Goal: Contribute content: Contribute content

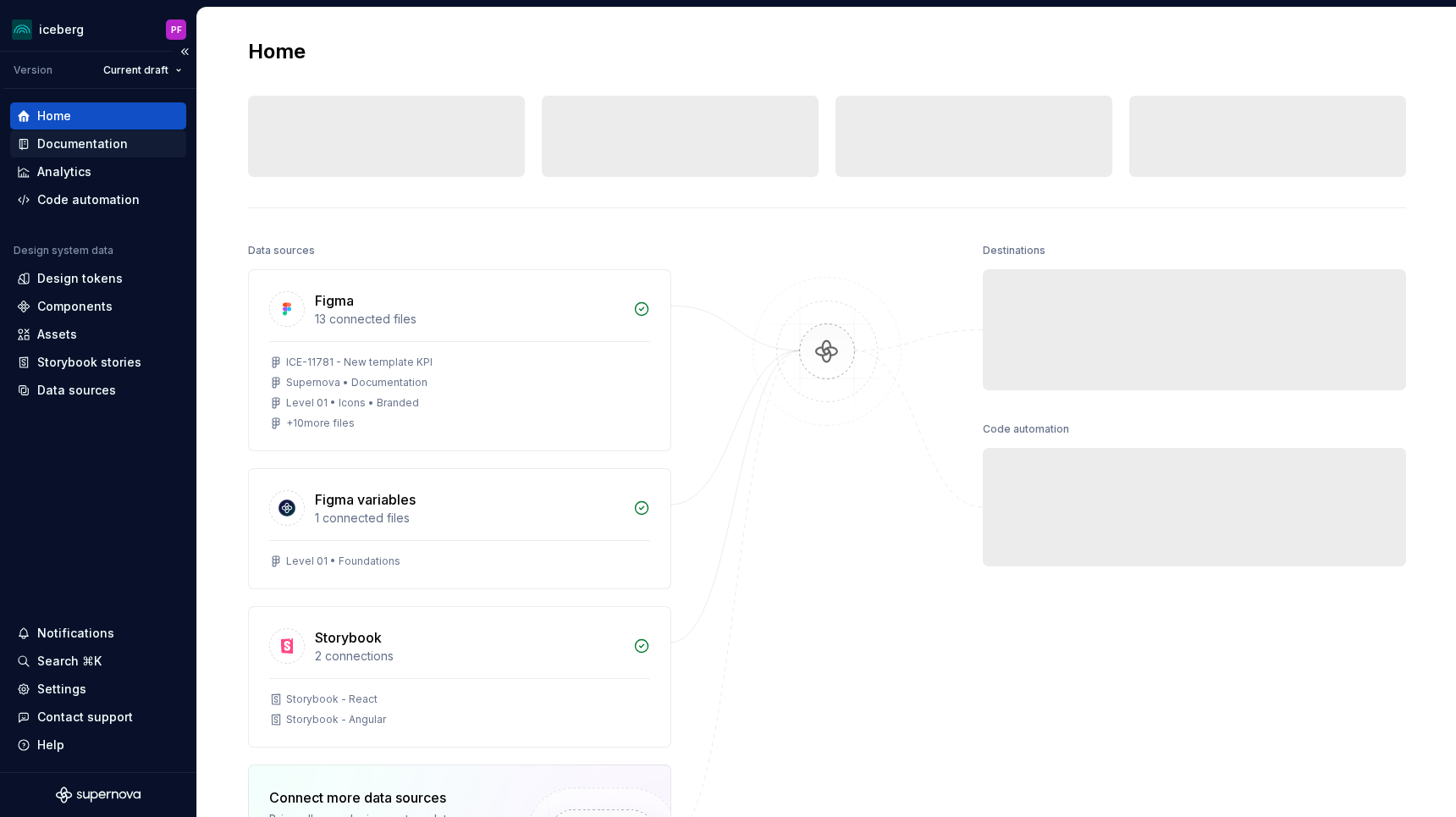
click at [104, 150] on div "Documentation" at bounding box center [82, 144] width 91 height 17
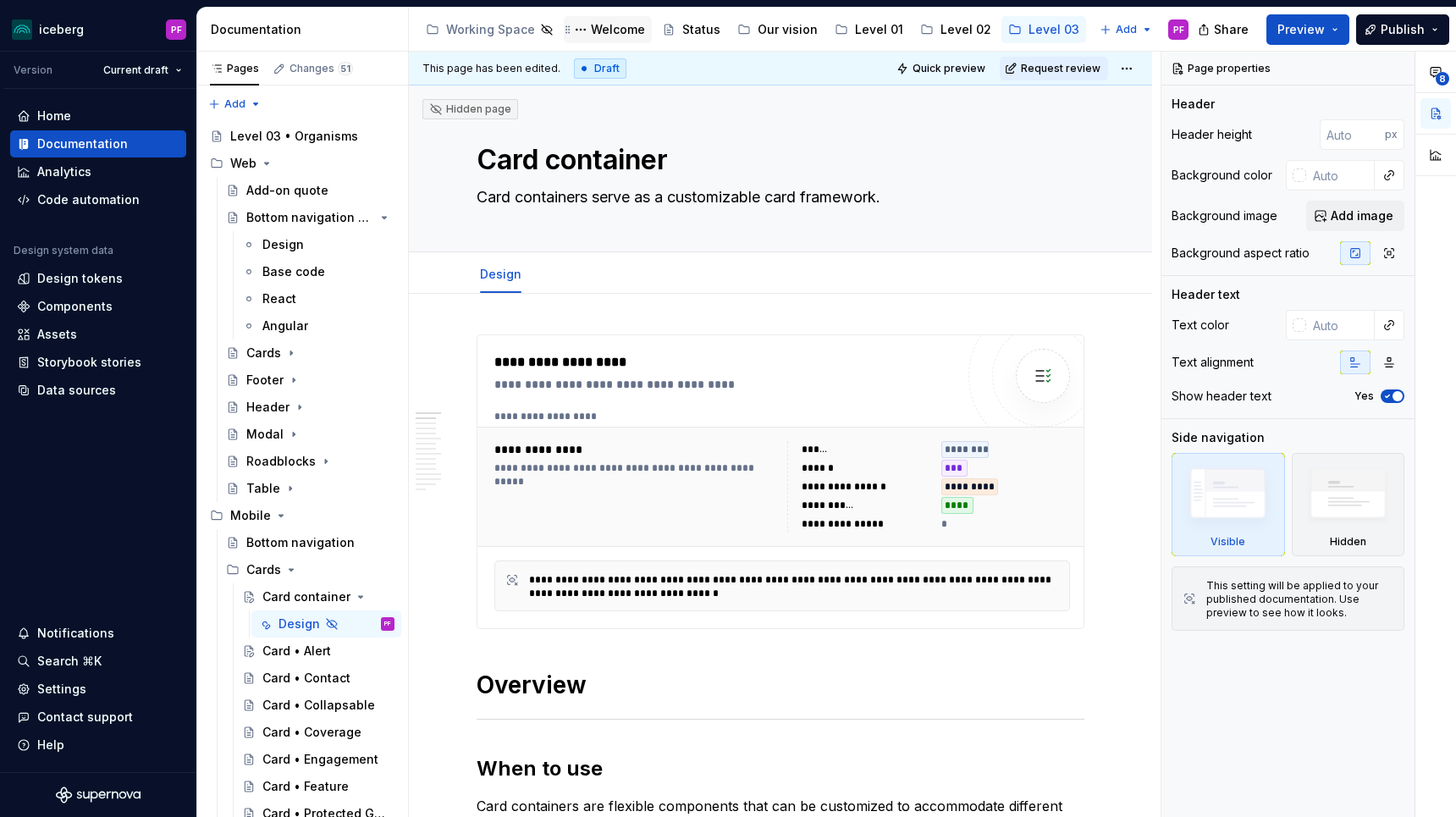
click at [615, 36] on div "Welcome" at bounding box center [617, 29] width 54 height 17
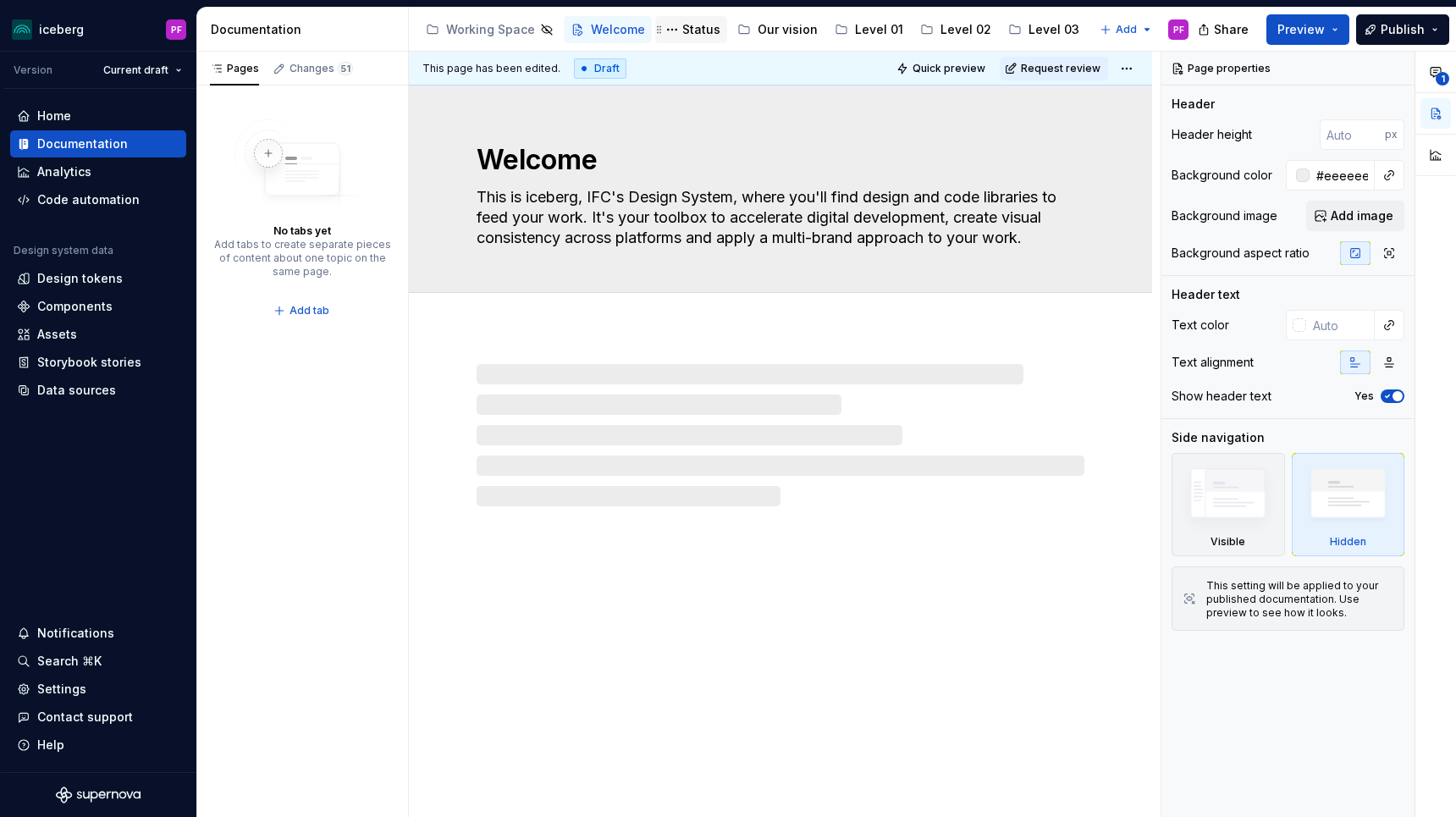
click at [685, 28] on div "Status" at bounding box center [702, 29] width 38 height 17
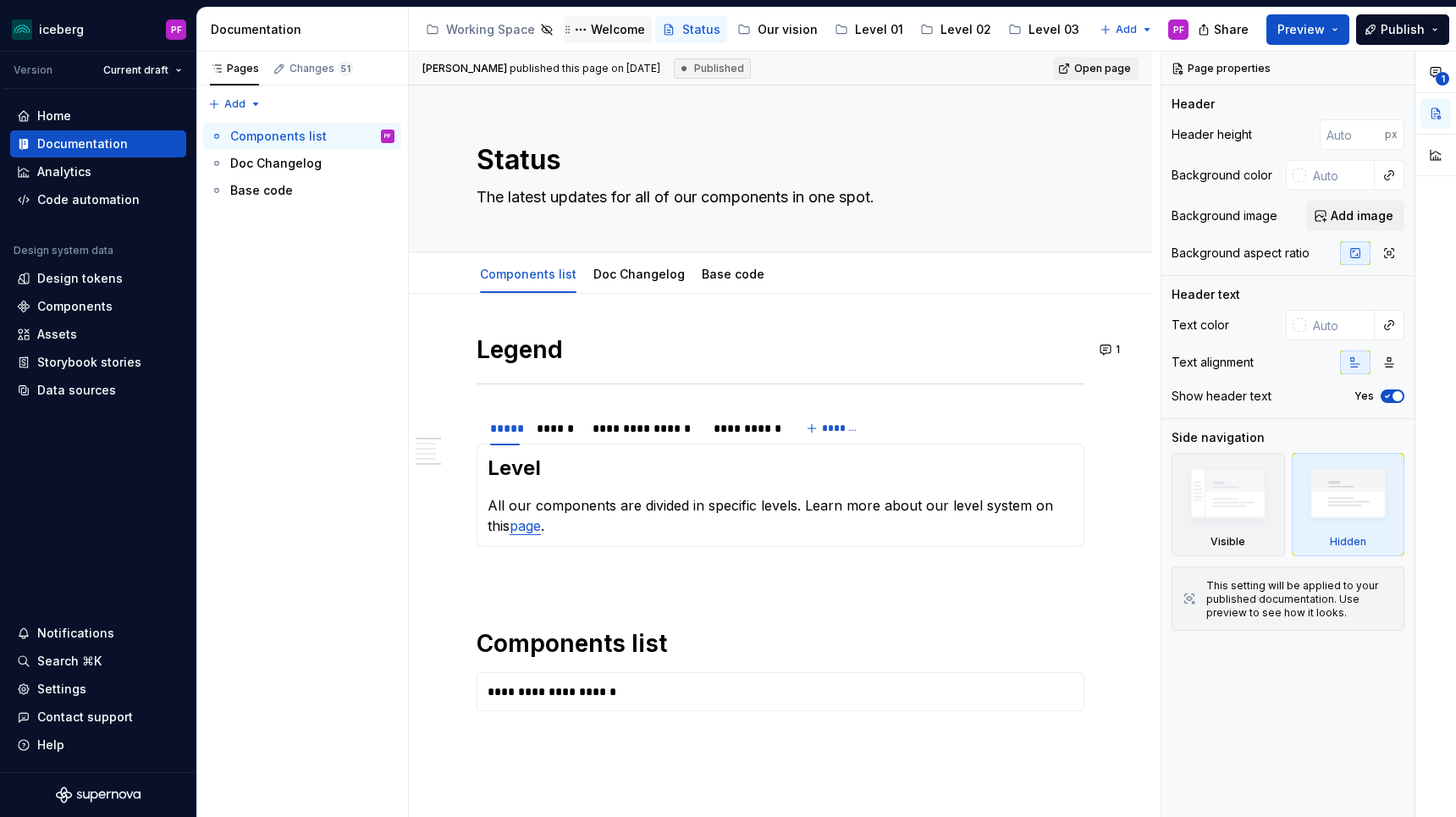
click at [614, 26] on div "Welcome" at bounding box center [617, 29] width 54 height 17
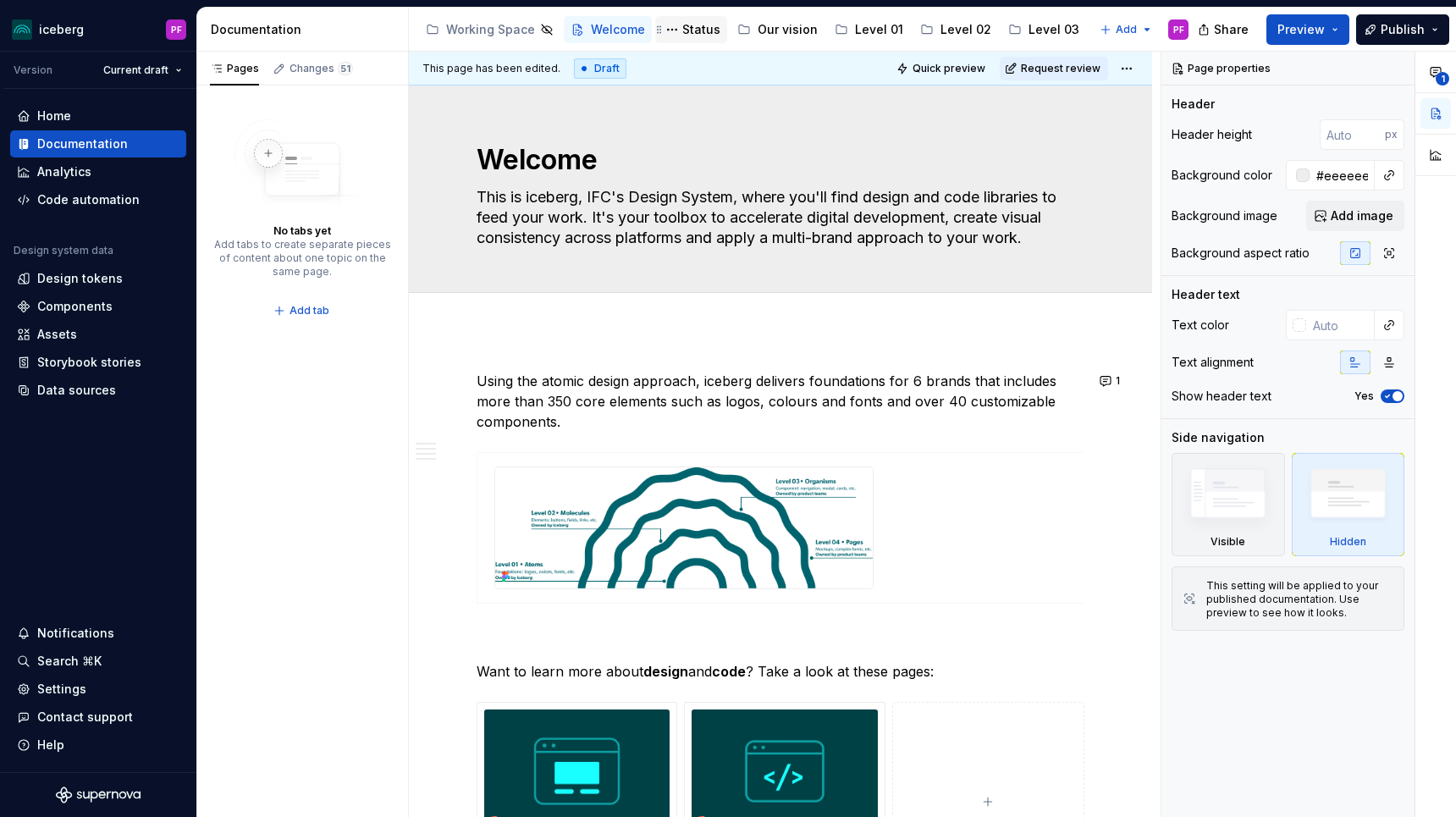
click at [683, 29] on div "Status" at bounding box center [702, 29] width 38 height 17
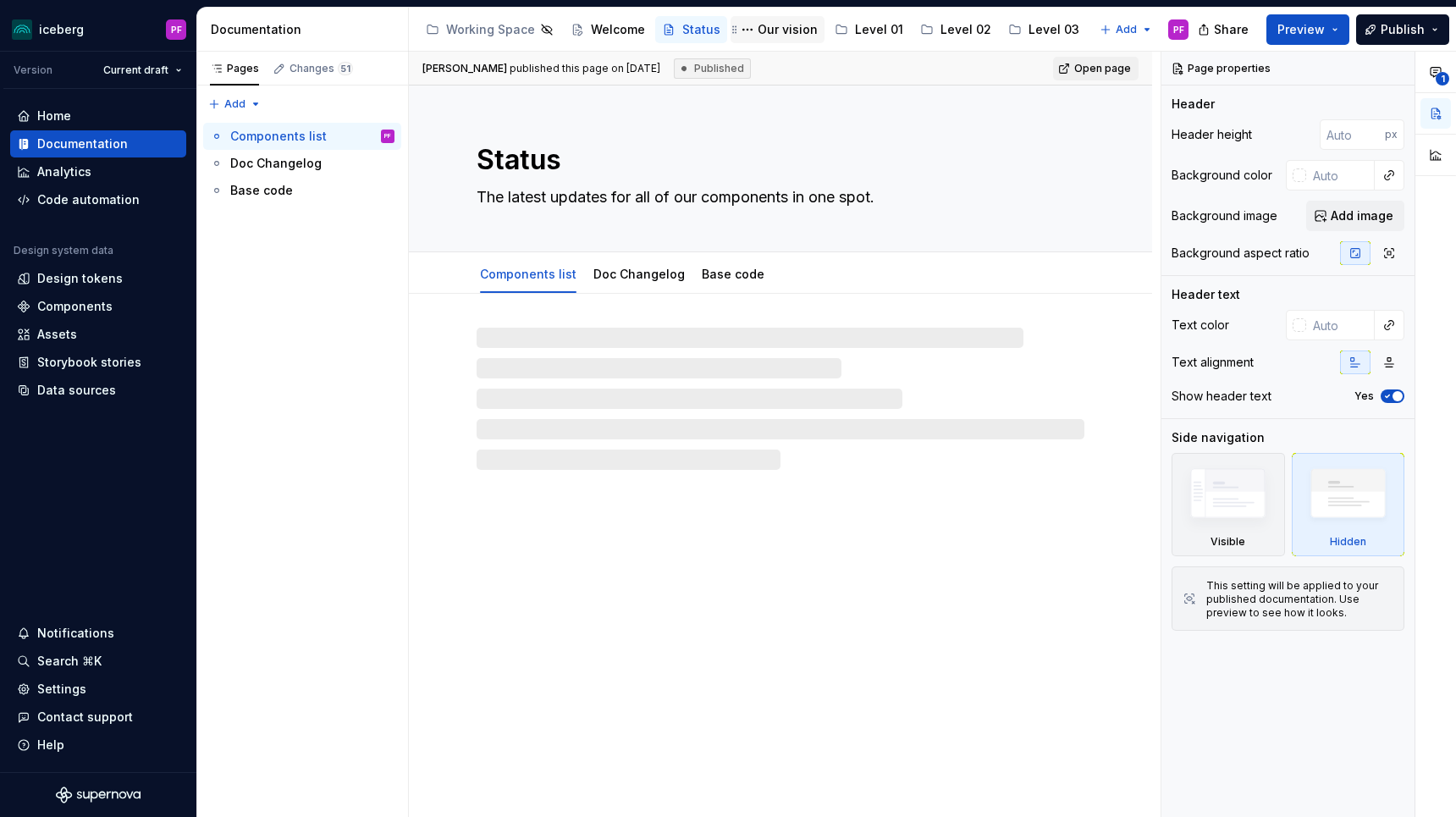
click at [787, 33] on div "Our vision" at bounding box center [788, 29] width 61 height 17
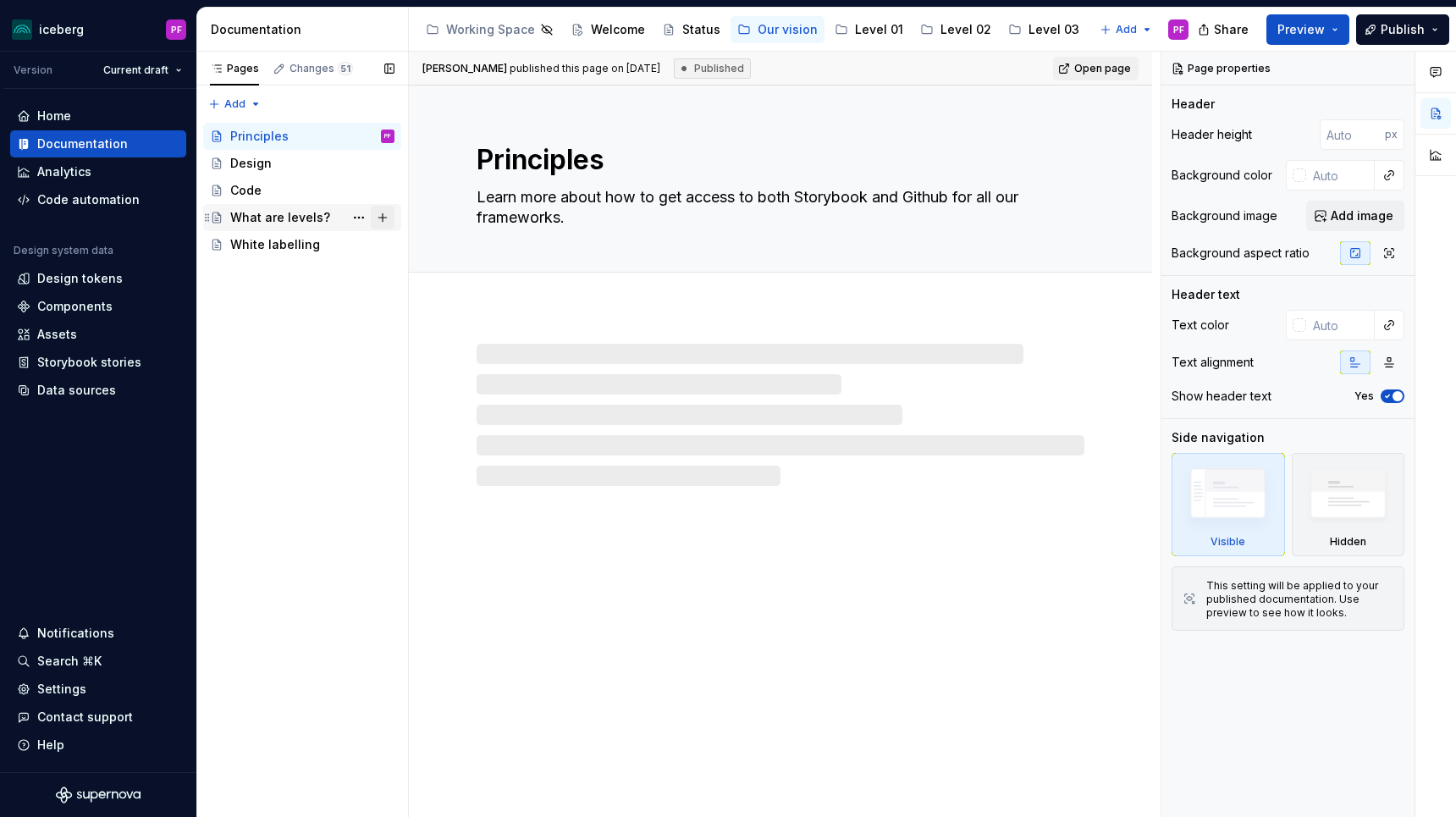
click at [379, 216] on button "Page tree" at bounding box center [382, 217] width 24 height 24
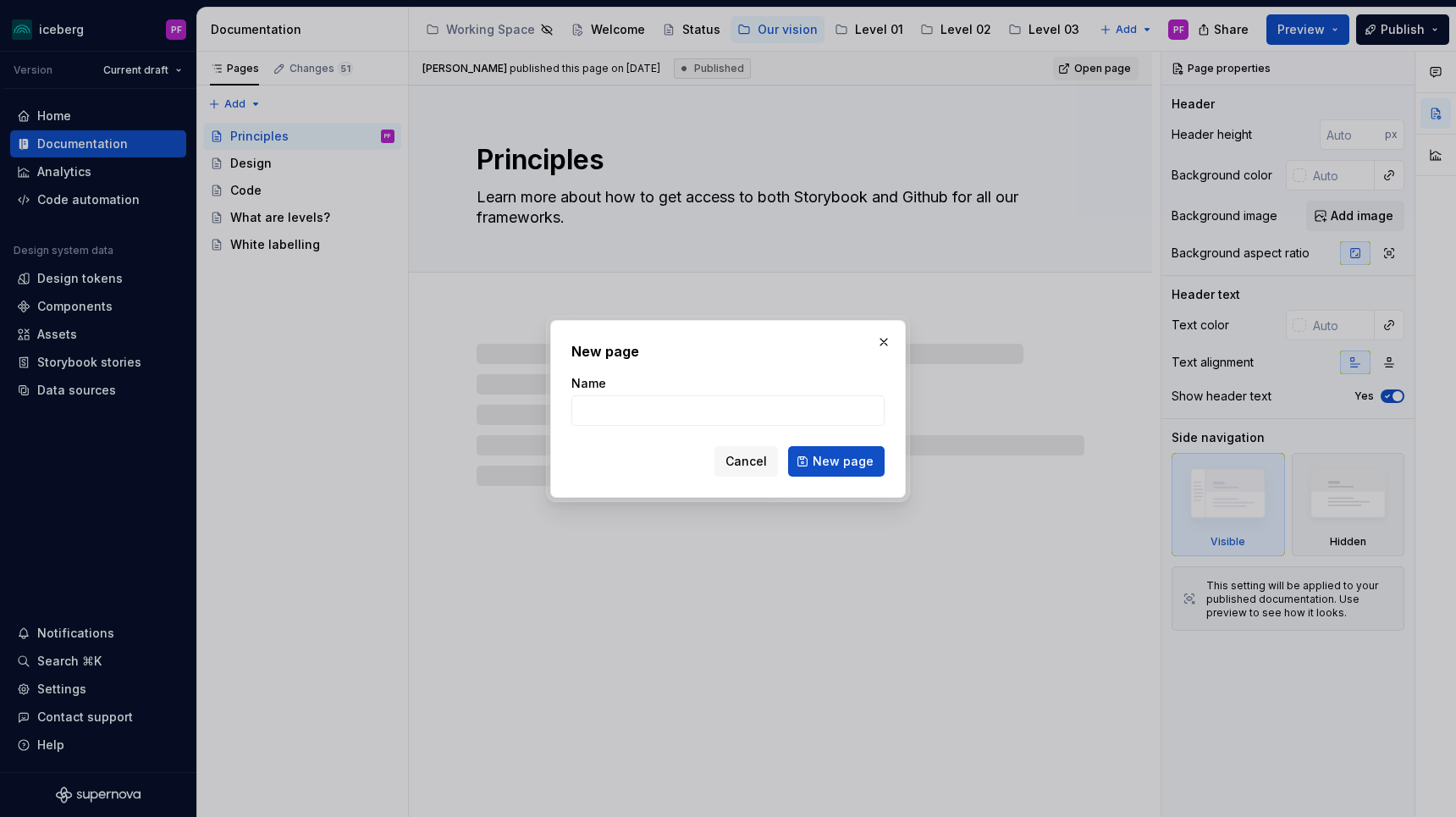
type textarea "*"
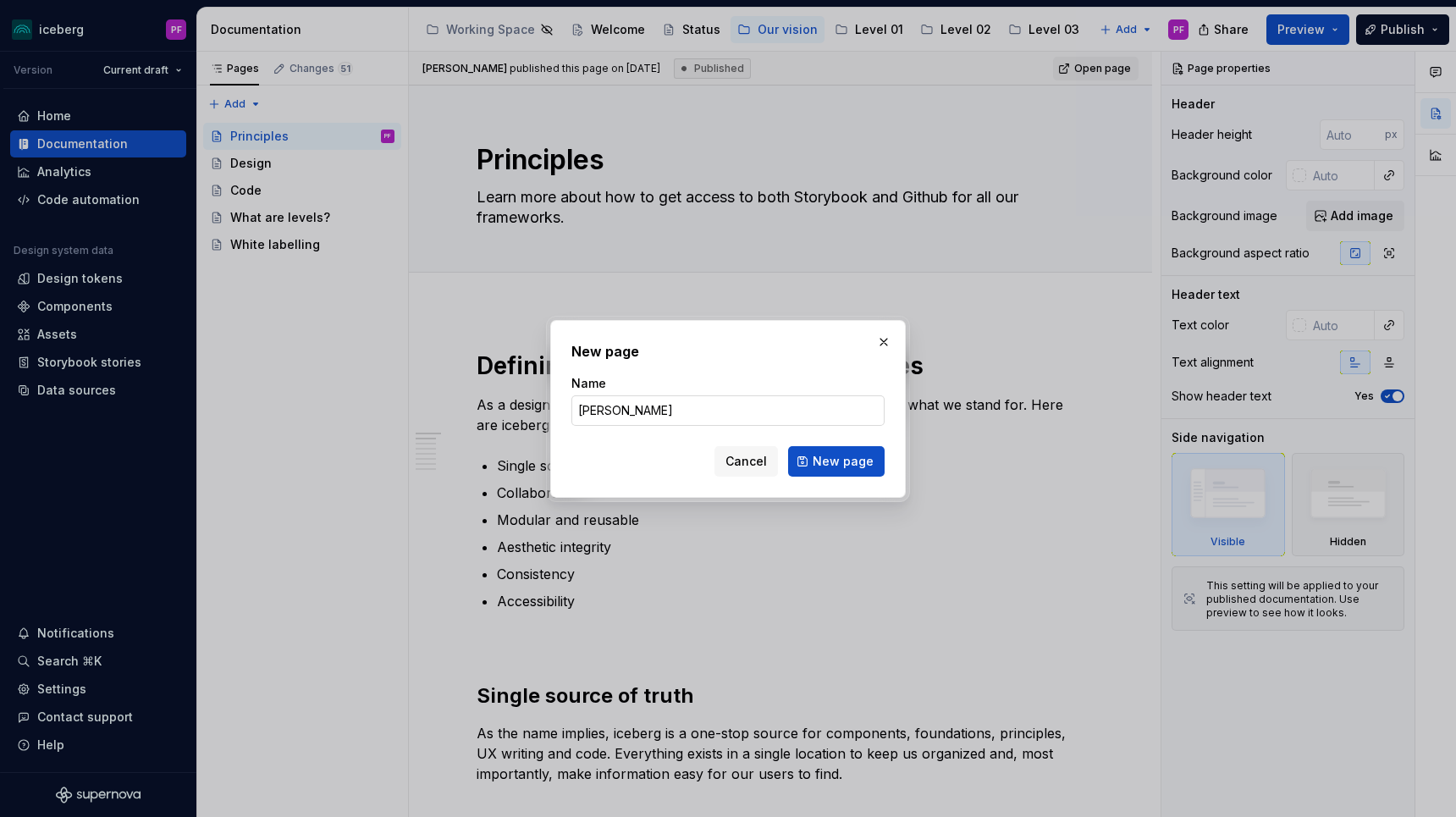
type input "Recies"
type textarea "*"
type input "Recipes"
click at [831, 468] on span "New page" at bounding box center [842, 461] width 61 height 17
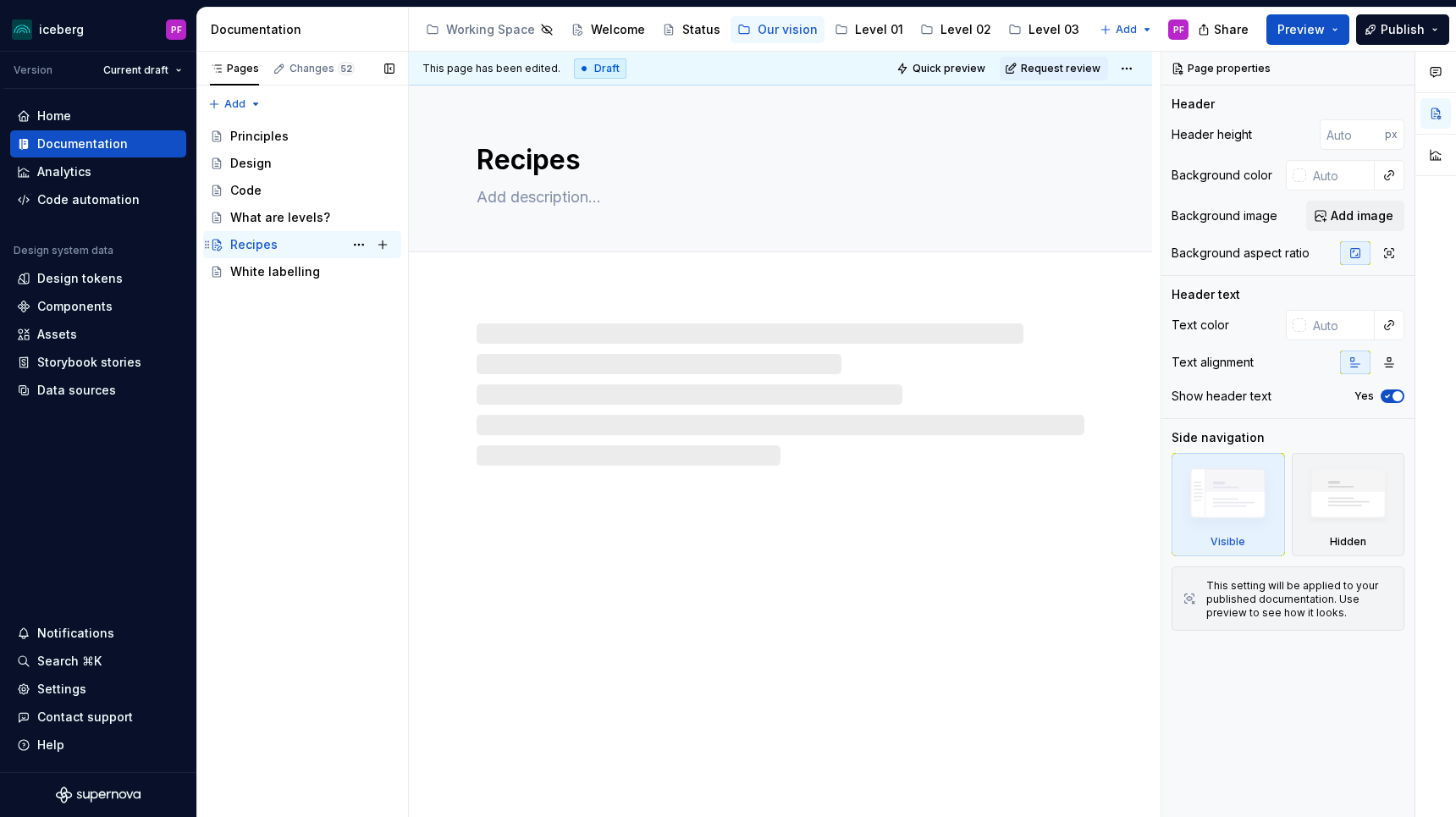
click at [303, 241] on div "Recipes PF" at bounding box center [313, 244] width 165 height 24
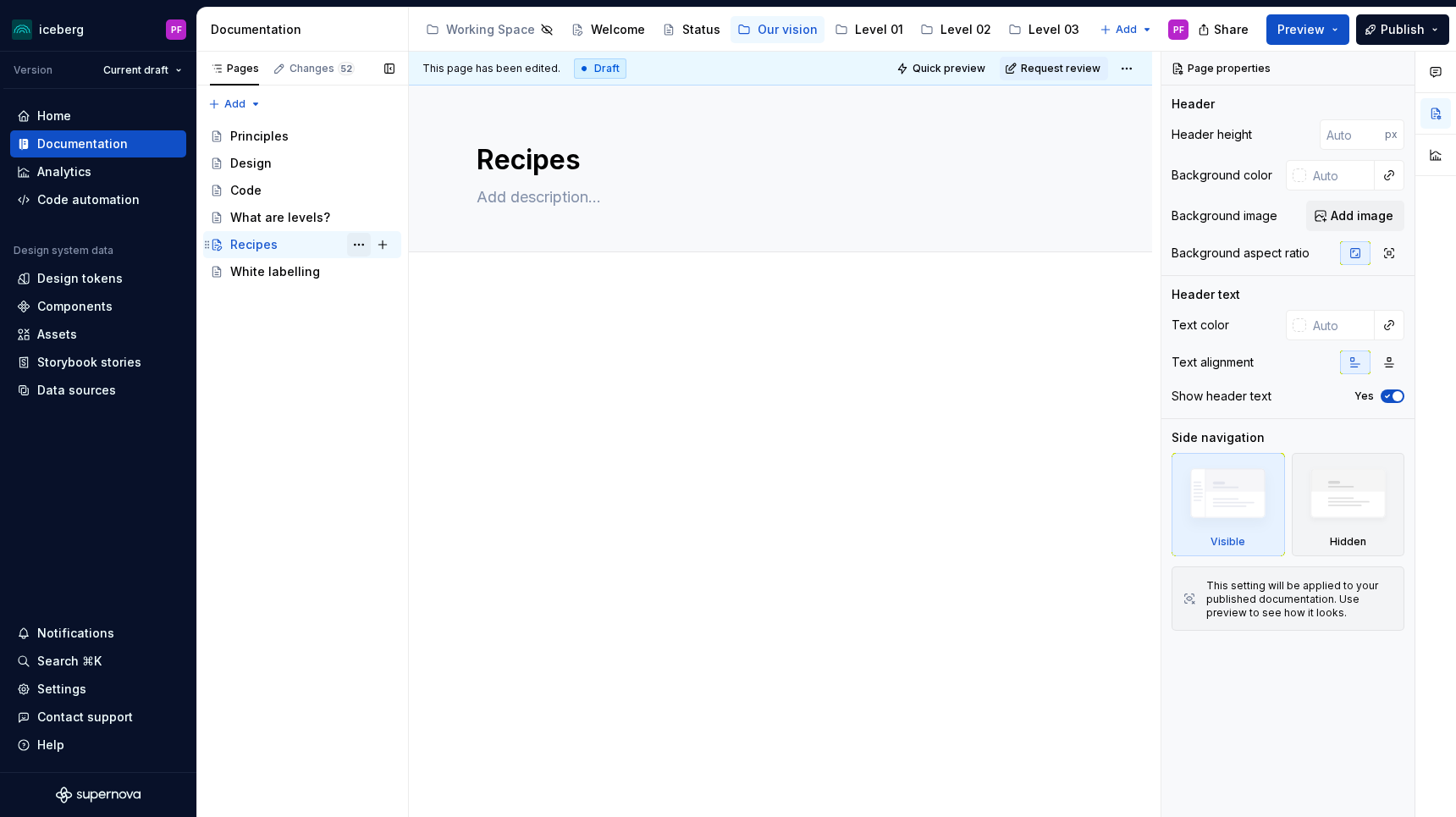
click at [357, 249] on button "Page tree" at bounding box center [358, 244] width 24 height 24
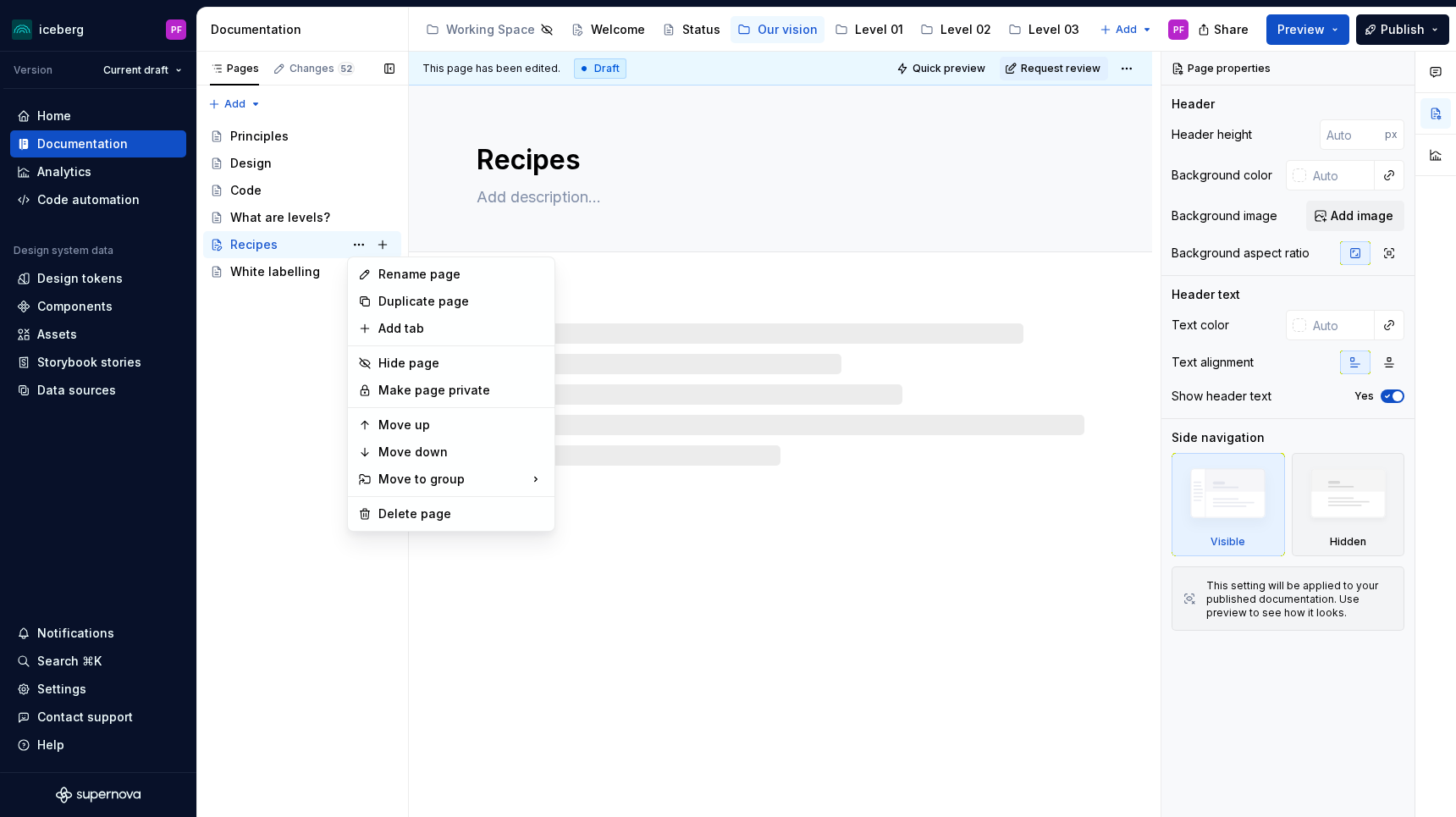
click at [274, 340] on div "Pages Changes 52 Add Accessibility guide for tree Page tree. Navigate the tree …" at bounding box center [303, 435] width 212 height 766
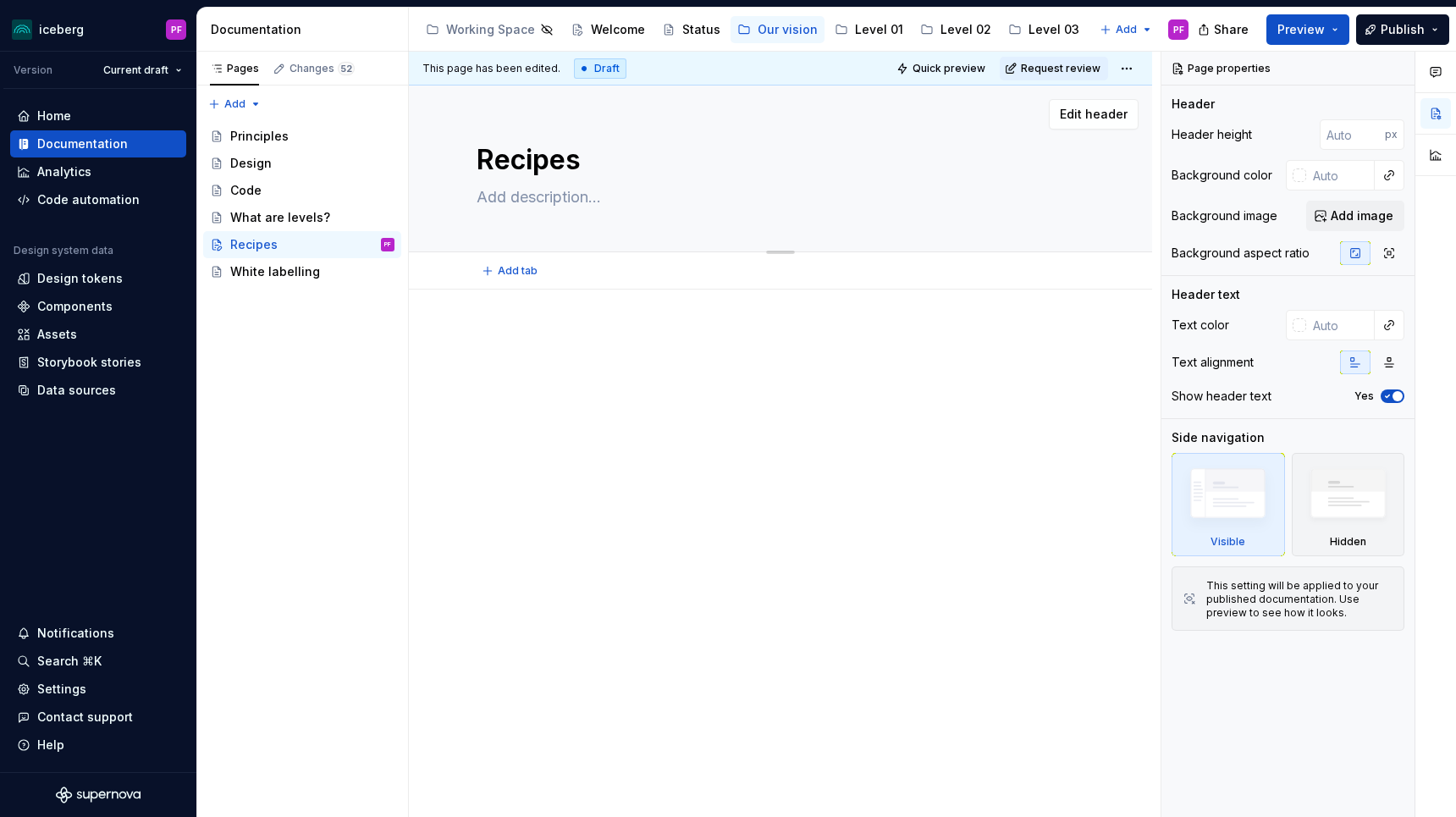
click at [528, 198] on textarea at bounding box center [776, 197] width 608 height 27
click at [289, 247] on div "Recipes PF" at bounding box center [313, 244] width 165 height 24
click at [355, 247] on button "Page tree" at bounding box center [358, 244] width 24 height 24
type textarea "*"
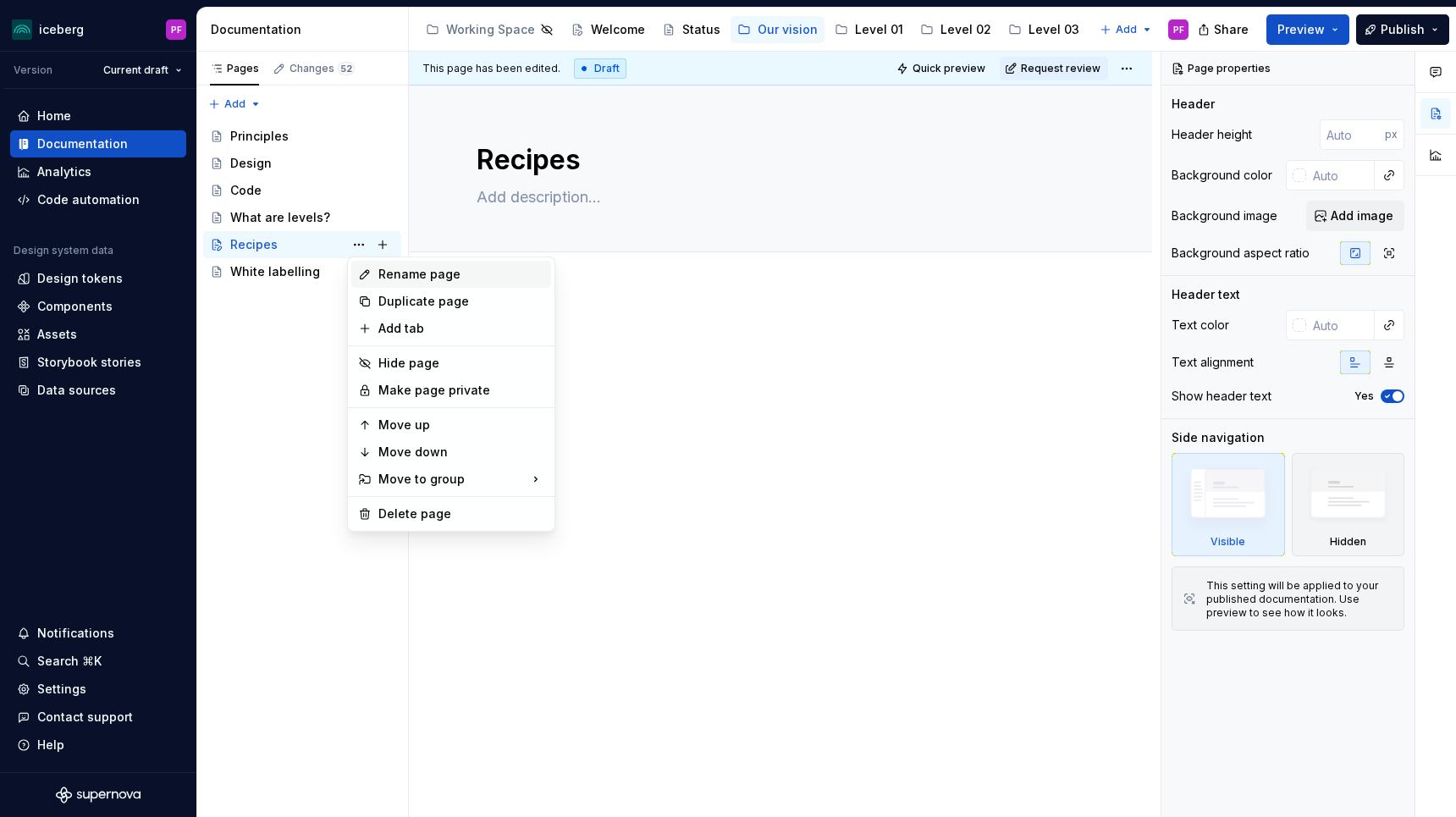
click at [373, 281] on div "Rename page" at bounding box center [451, 274] width 199 height 27
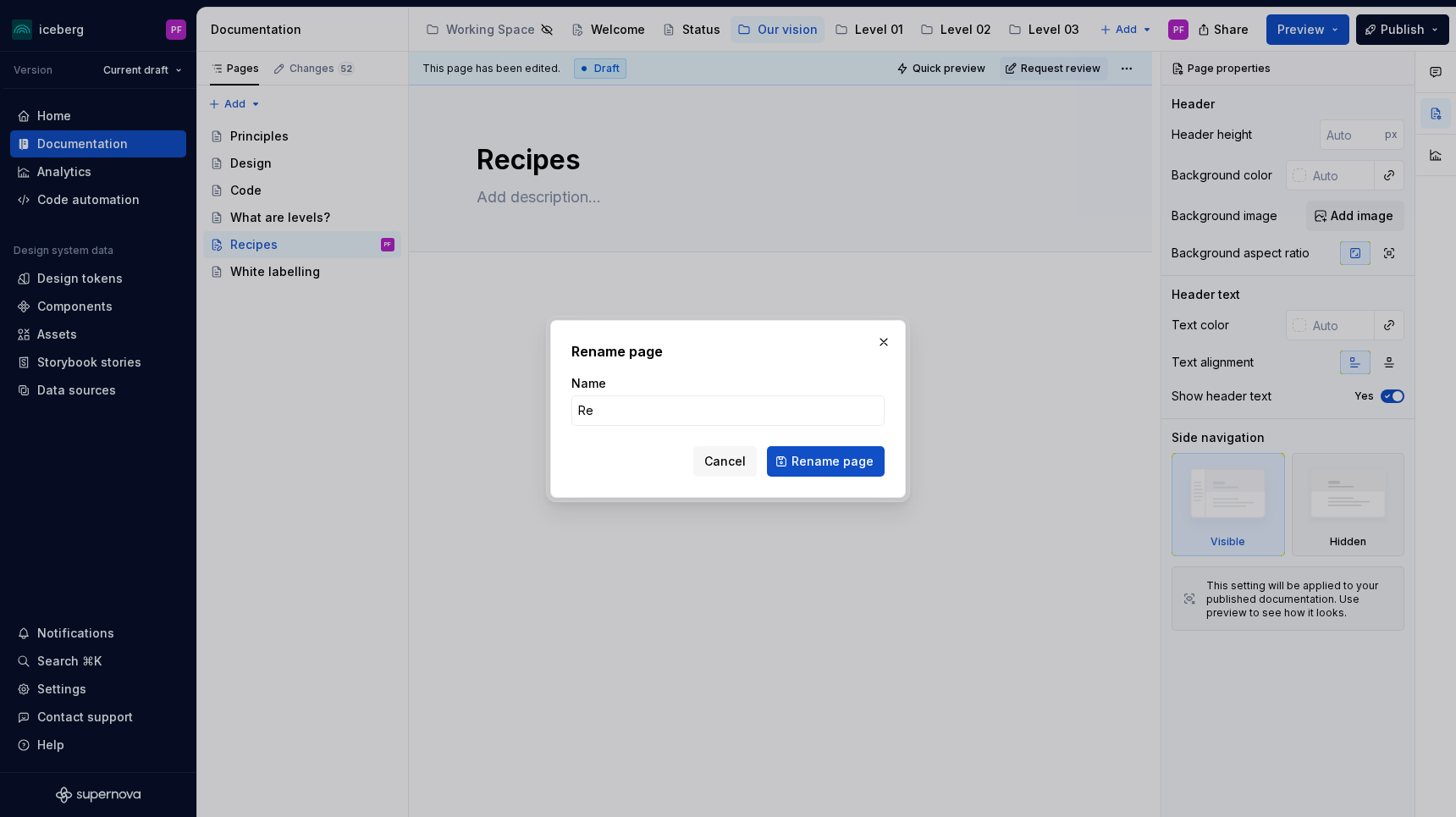
type input "R"
type input "Federated Design System"
click at [581, 408] on input "Federated Design System" at bounding box center [727, 410] width 313 height 30
type textarea "*"
type input "Federated Design System"
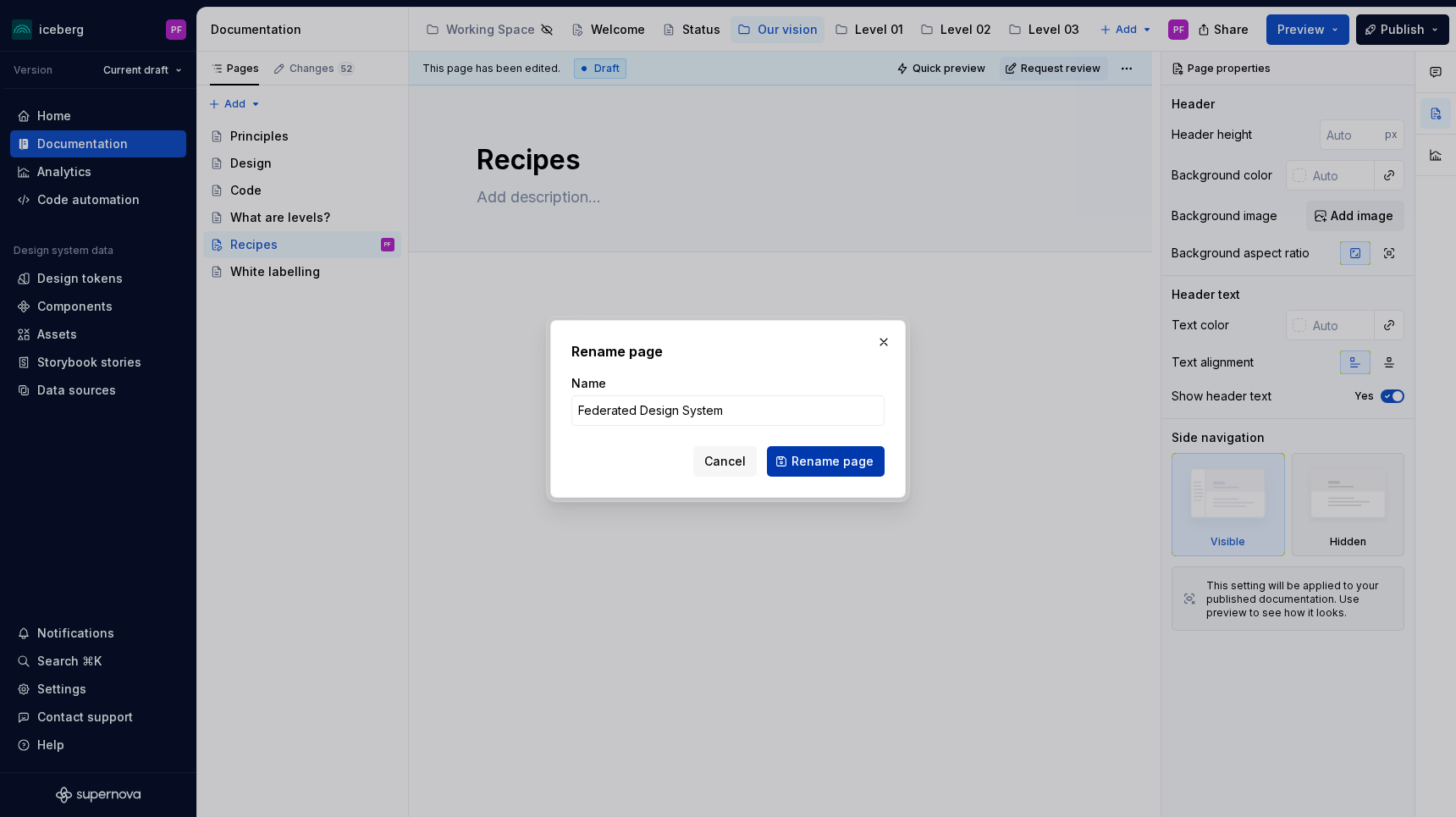
click at [864, 465] on span "Rename page" at bounding box center [832, 461] width 82 height 17
type textarea "*"
type textarea "Federated Design System"
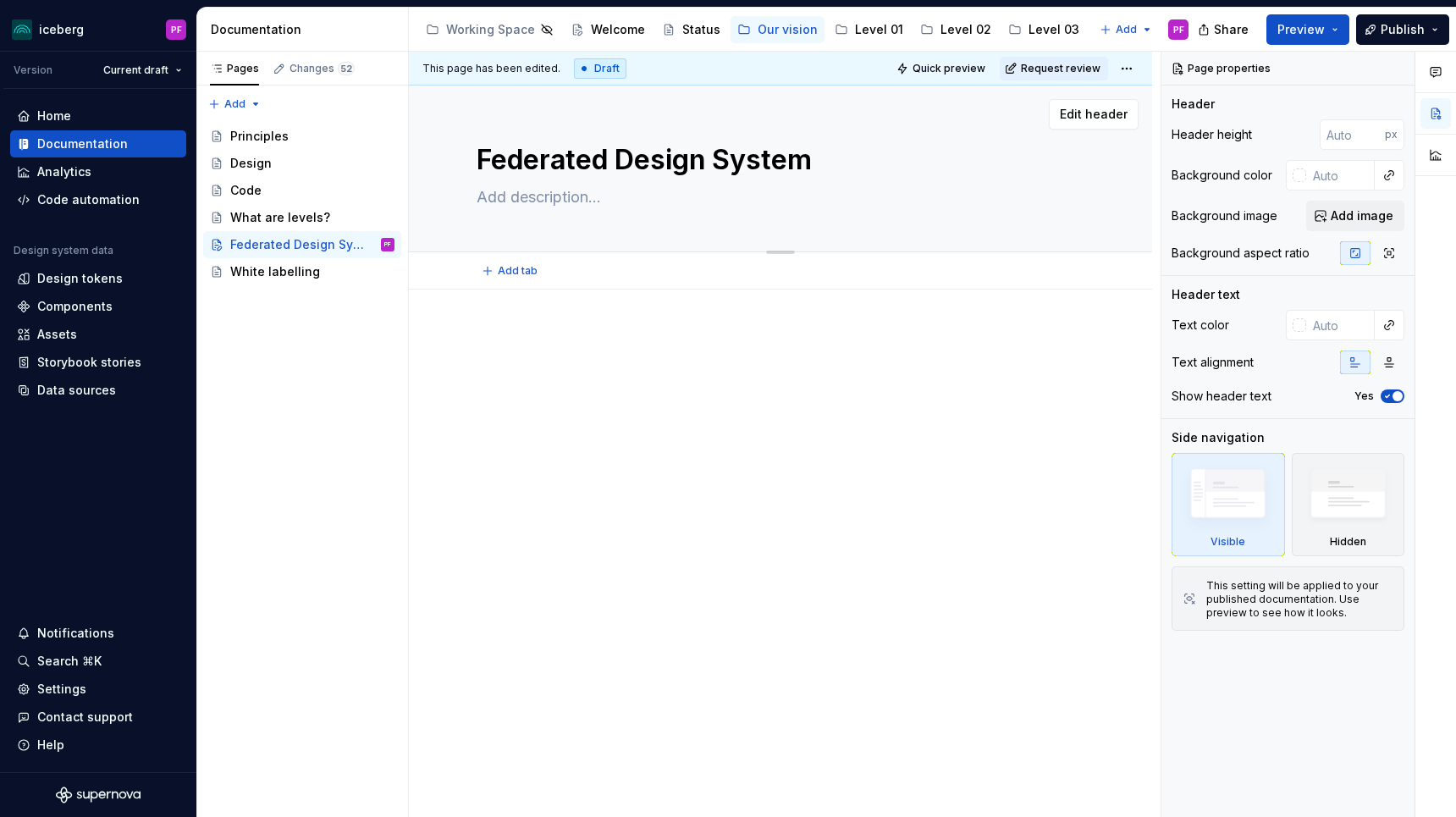
click at [518, 203] on textarea at bounding box center [776, 197] width 608 height 27
click at [511, 341] on p at bounding box center [780, 339] width 608 height 20
click at [481, 317] on div at bounding box center [780, 475] width 743 height 371
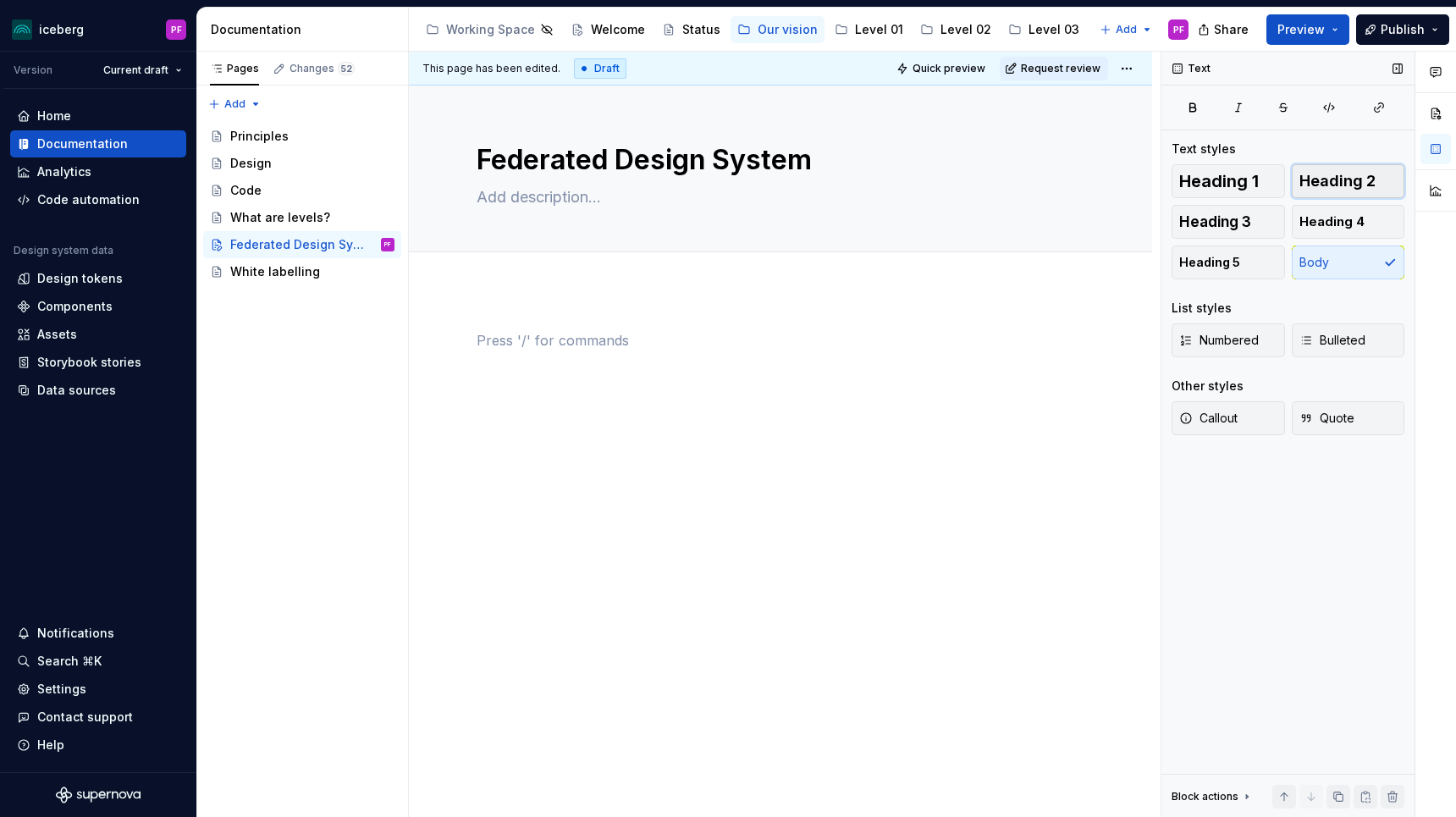
click at [1355, 183] on span "Heading 2" at bounding box center [1337, 182] width 77 height 17
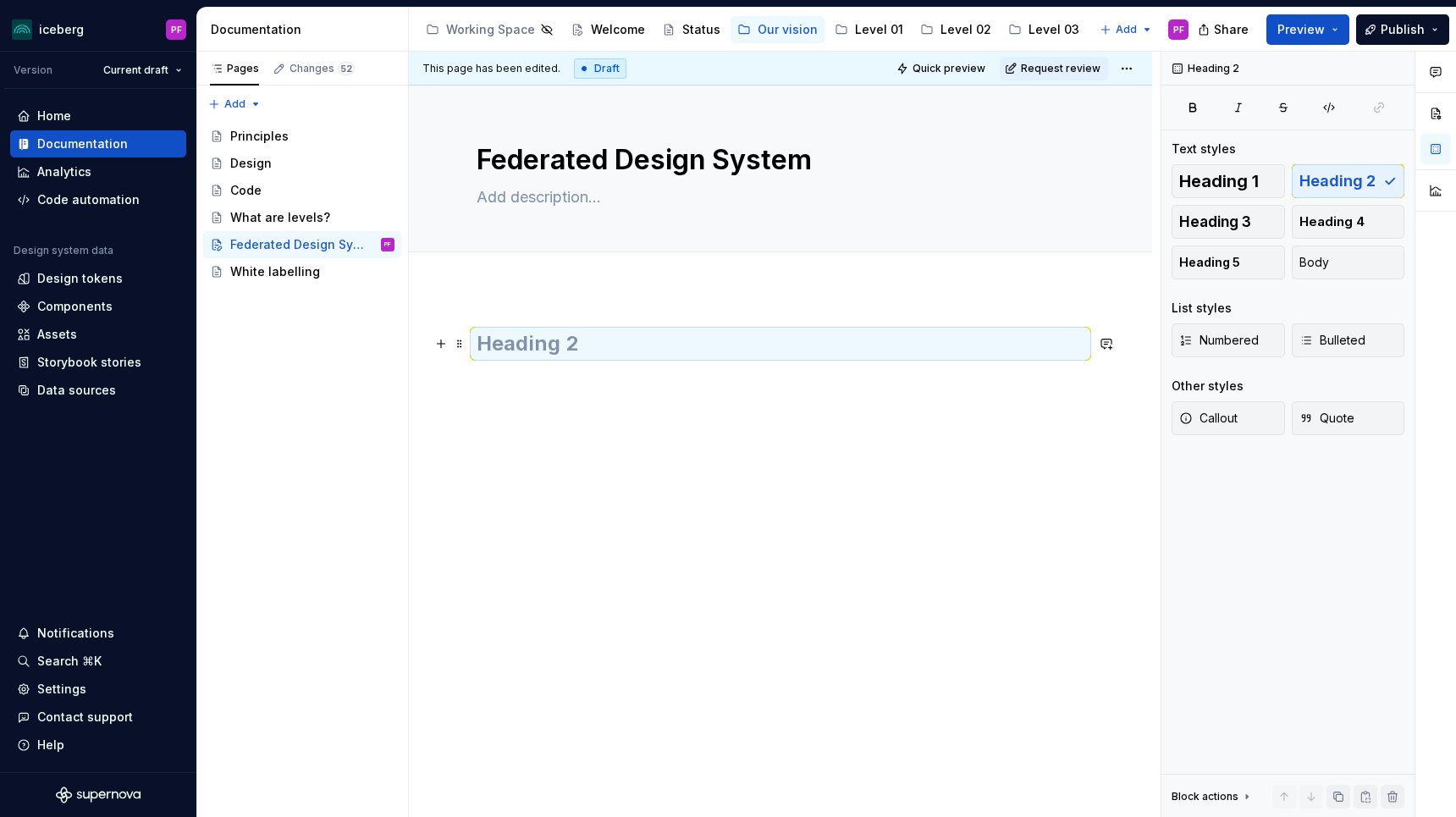
click at [608, 347] on h2 at bounding box center [780, 343] width 608 height 27
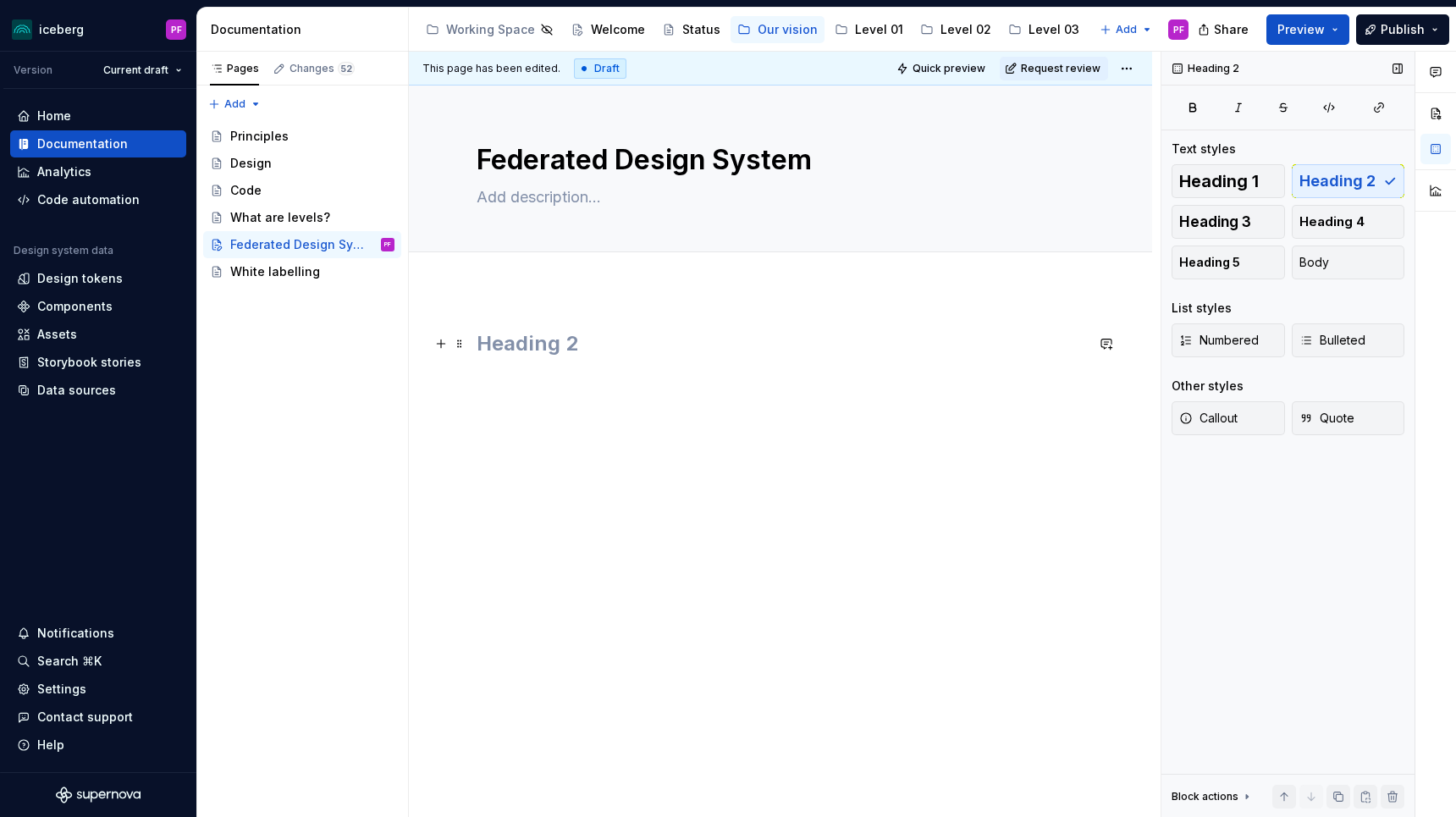
type textarea "*"
click at [1322, 177] on span "Heading 2" at bounding box center [1337, 182] width 77 height 17
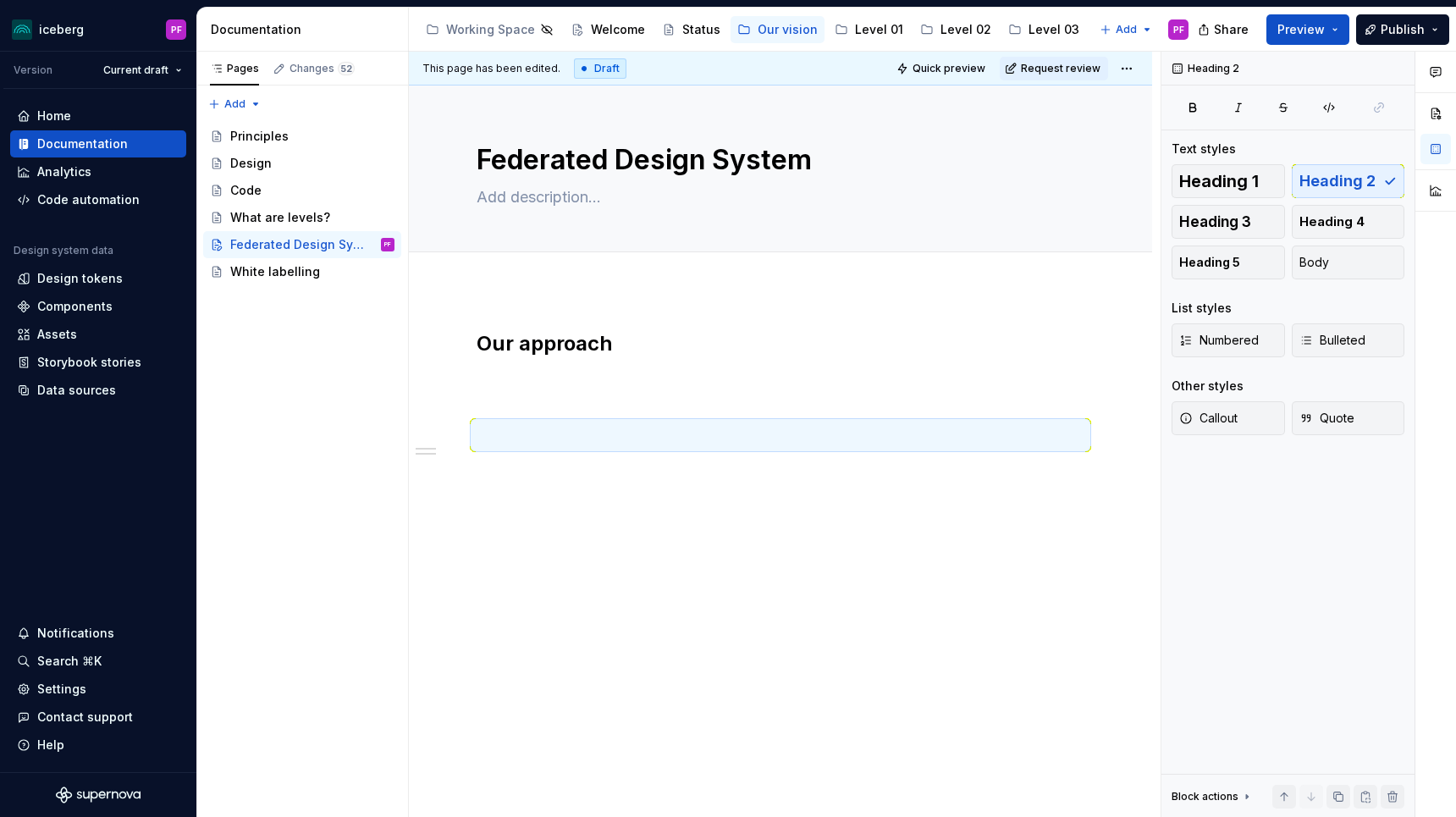
click at [505, 442] on h2 at bounding box center [780, 435] width 608 height 27
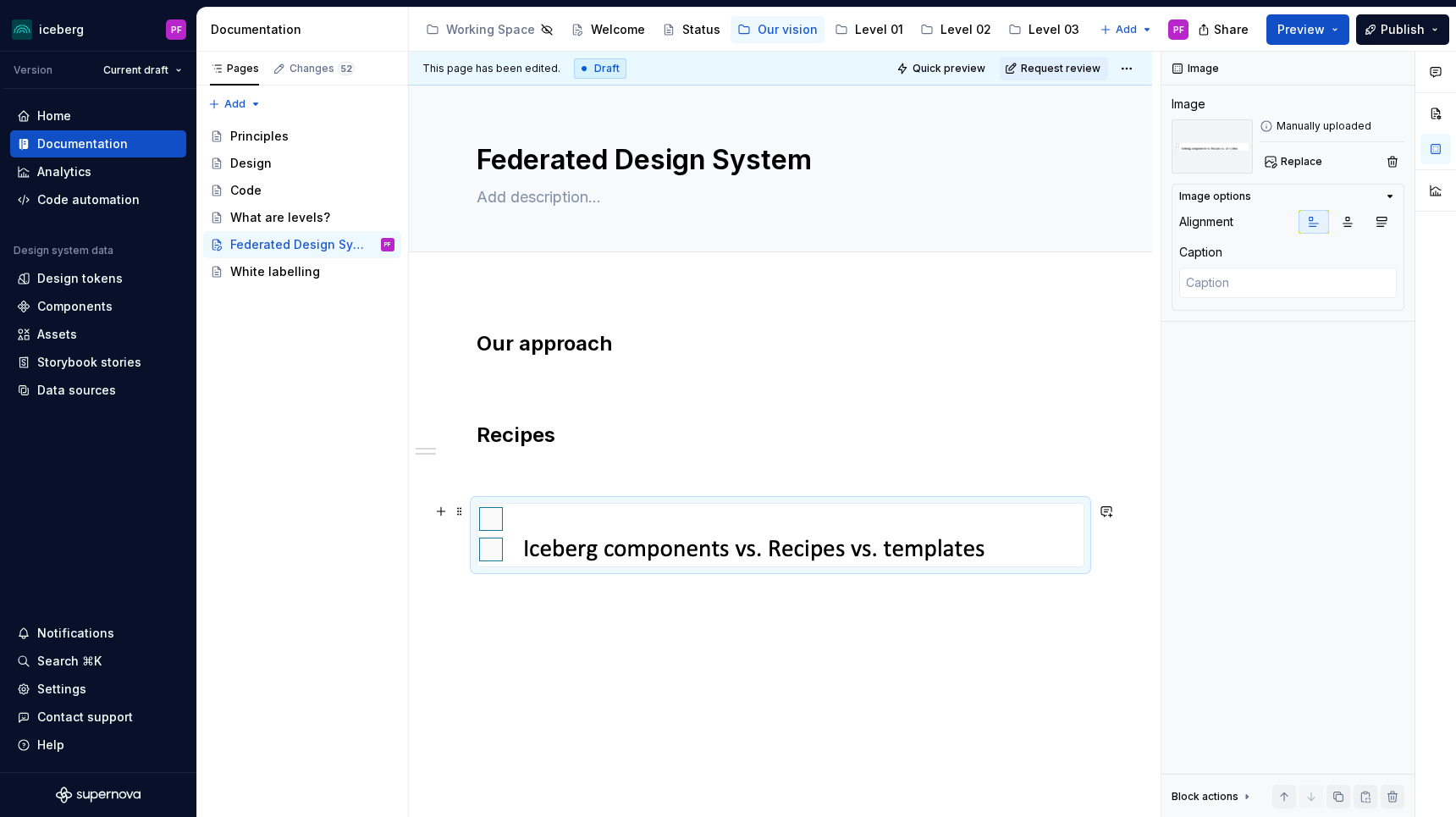
click at [570, 528] on img at bounding box center [776, 535] width 598 height 62
click at [563, 503] on div at bounding box center [780, 535] width 608 height 64
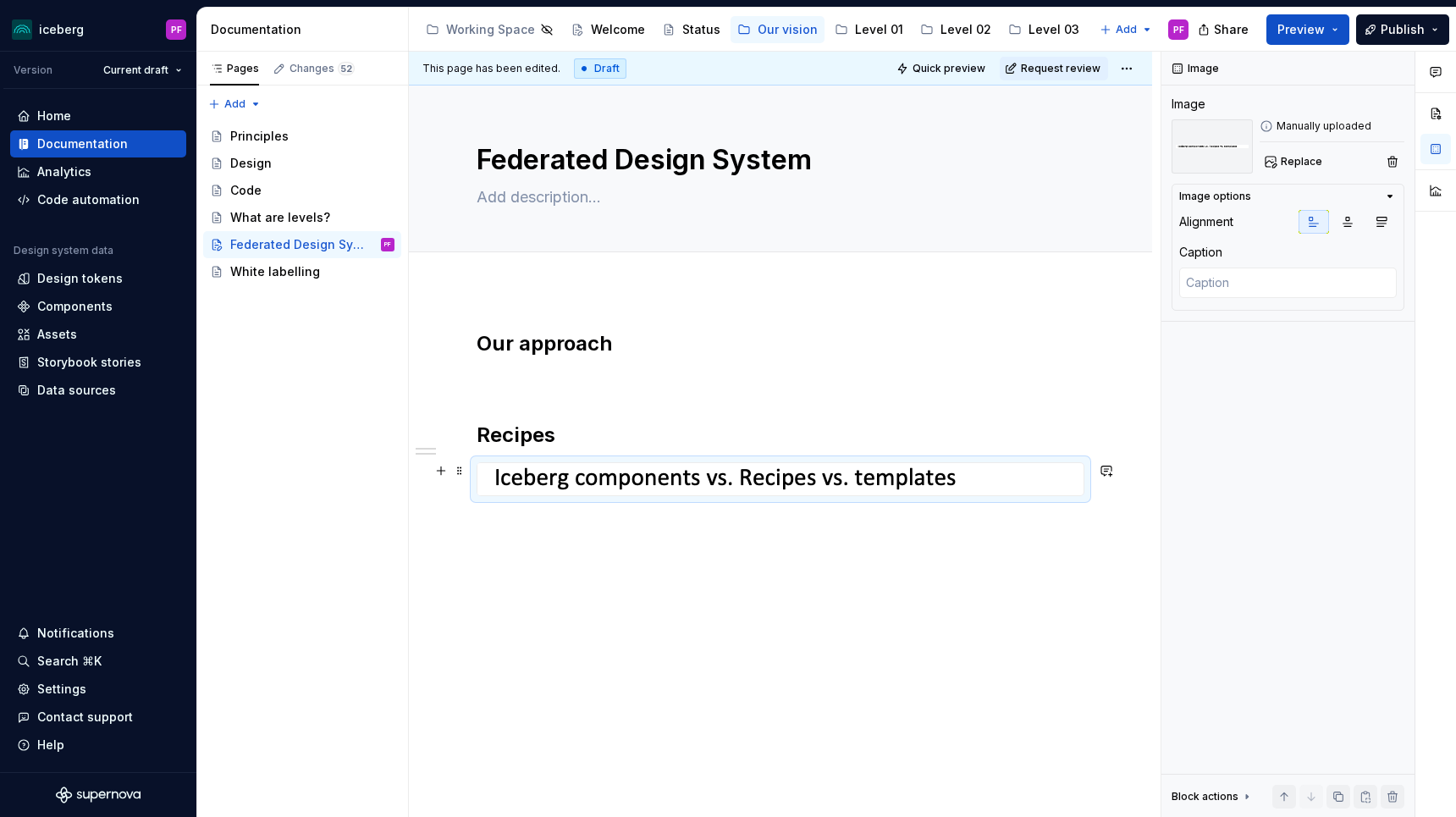
click at [590, 494] on img at bounding box center [762, 479] width 569 height 32
click at [575, 480] on img at bounding box center [762, 479] width 569 height 32
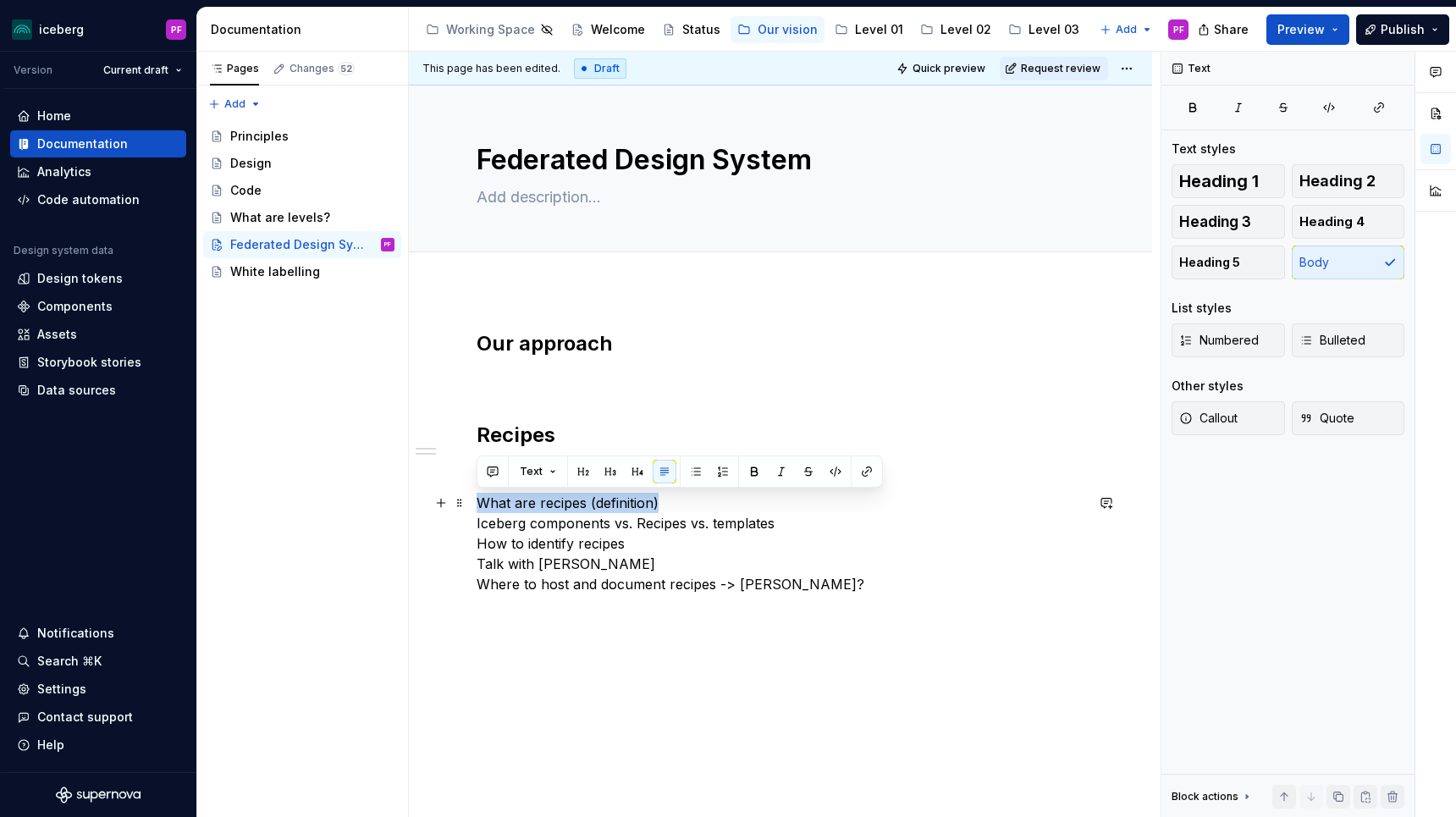
drag, startPoint x: 479, startPoint y: 501, endPoint x: 661, endPoint y: 502, distance: 182.0
click at [661, 502] on p "What are recipes (definition) Iceberg components vs. Recipes vs. templates How …" at bounding box center [780, 543] width 608 height 101
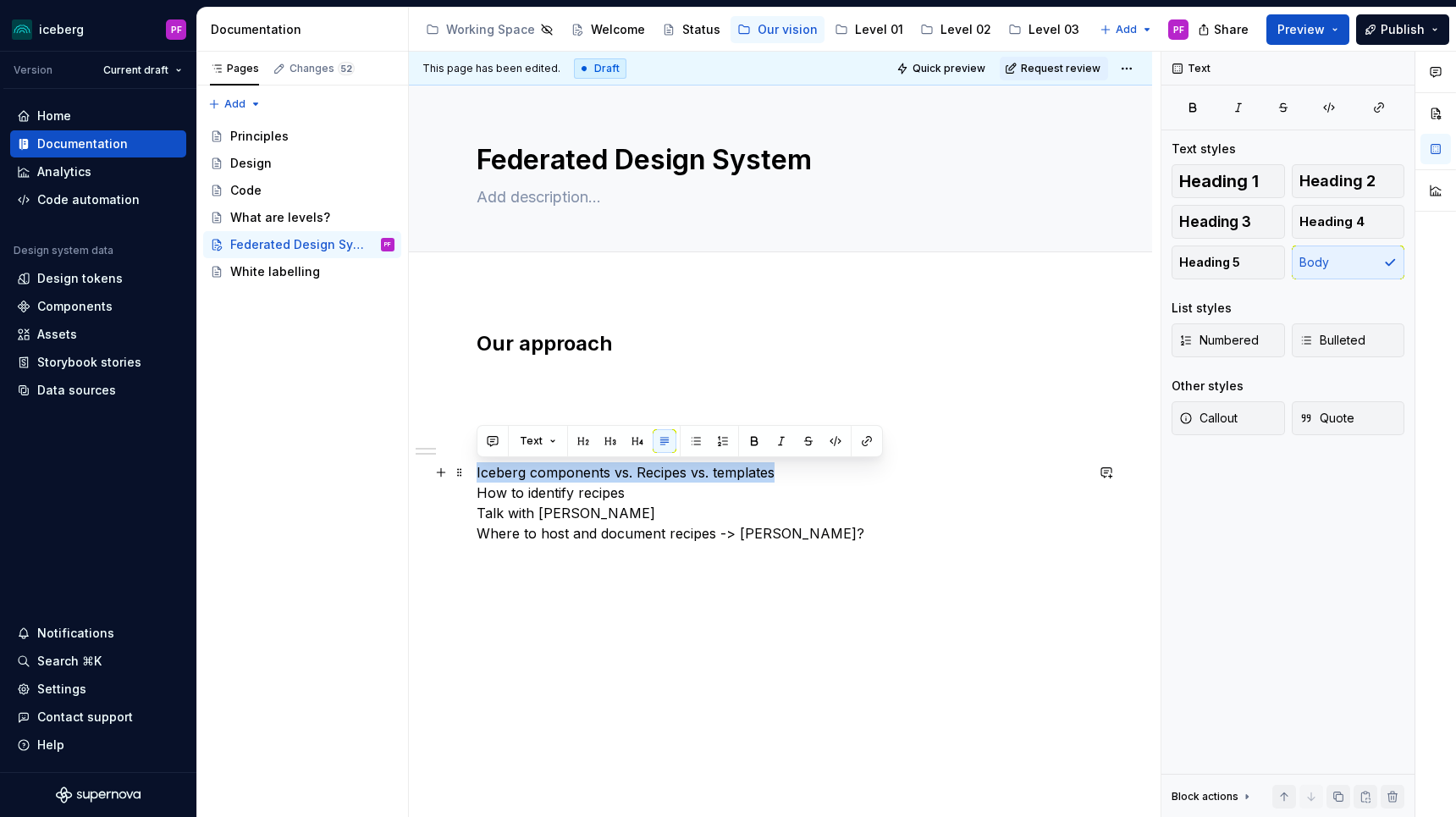
drag, startPoint x: 787, startPoint y: 473, endPoint x: 477, endPoint y: 473, distance: 310.0
click at [477, 473] on p "Iceberg components vs. Recipes vs. templates How to identify recipes Talk with …" at bounding box center [780, 503] width 608 height 81
click at [1257, 231] on button "Heading 3" at bounding box center [1228, 222] width 113 height 34
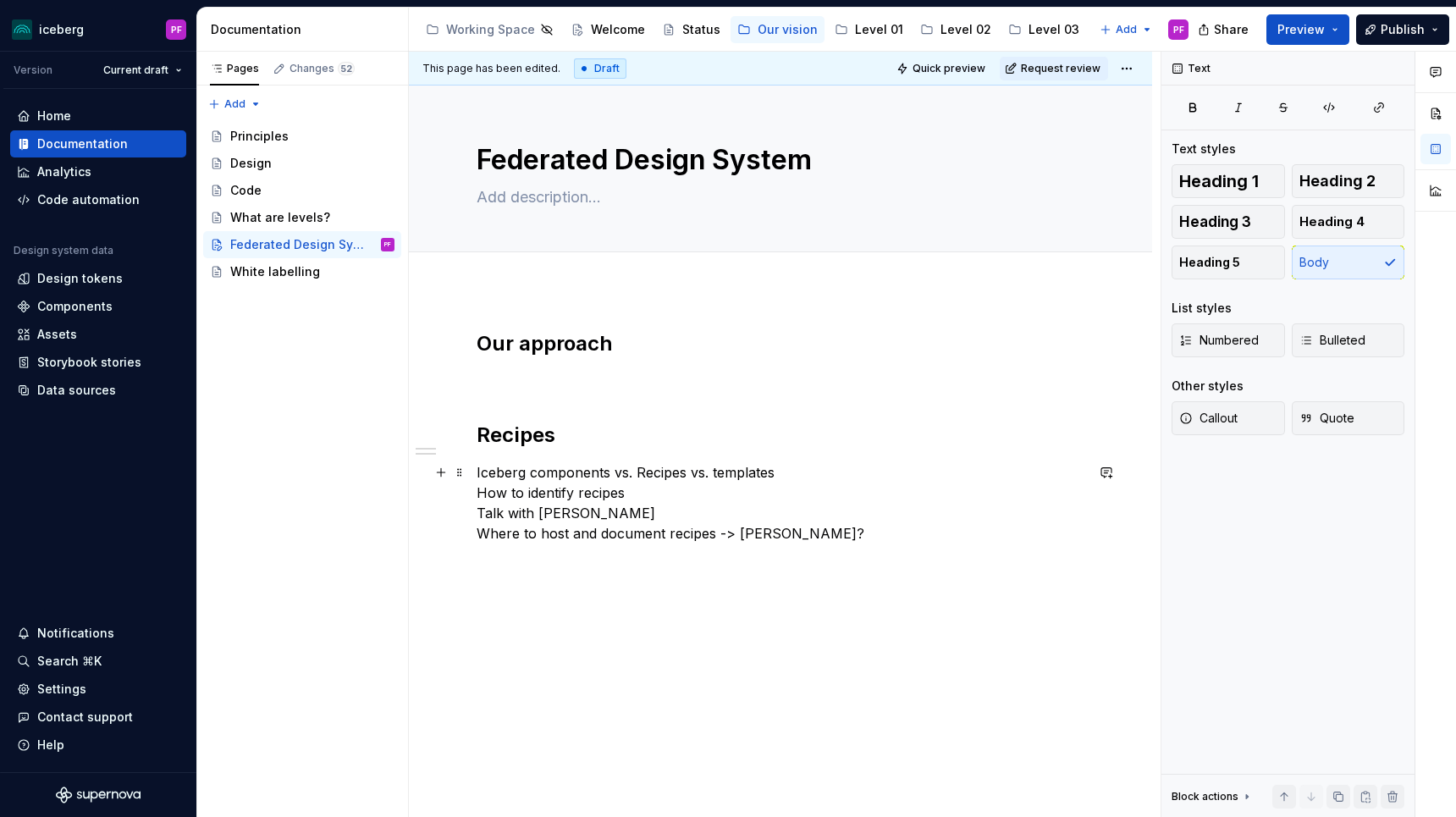
click at [726, 475] on p "Iceberg components vs. Recipes vs. templates How to identify recipes Talk with …" at bounding box center [780, 503] width 608 height 81
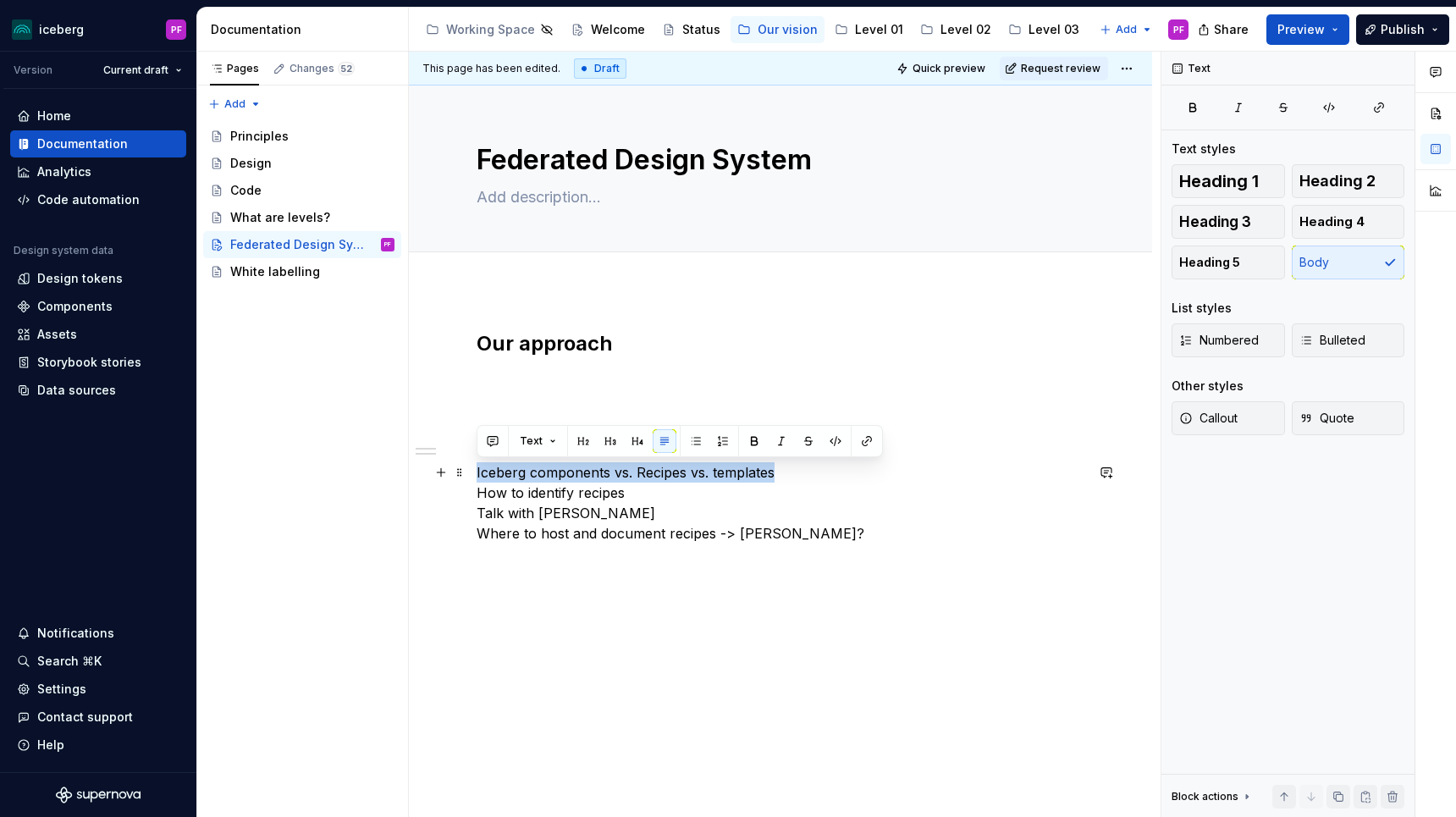
drag, startPoint x: 782, startPoint y: 470, endPoint x: 466, endPoint y: 468, distance: 316.0
click at [466, 468] on div "Our approach Recipes Iceberg components vs. Recipes vs. templates How to identi…" at bounding box center [780, 549] width 743 height 520
click at [1270, 223] on button "Heading 3" at bounding box center [1228, 222] width 113 height 34
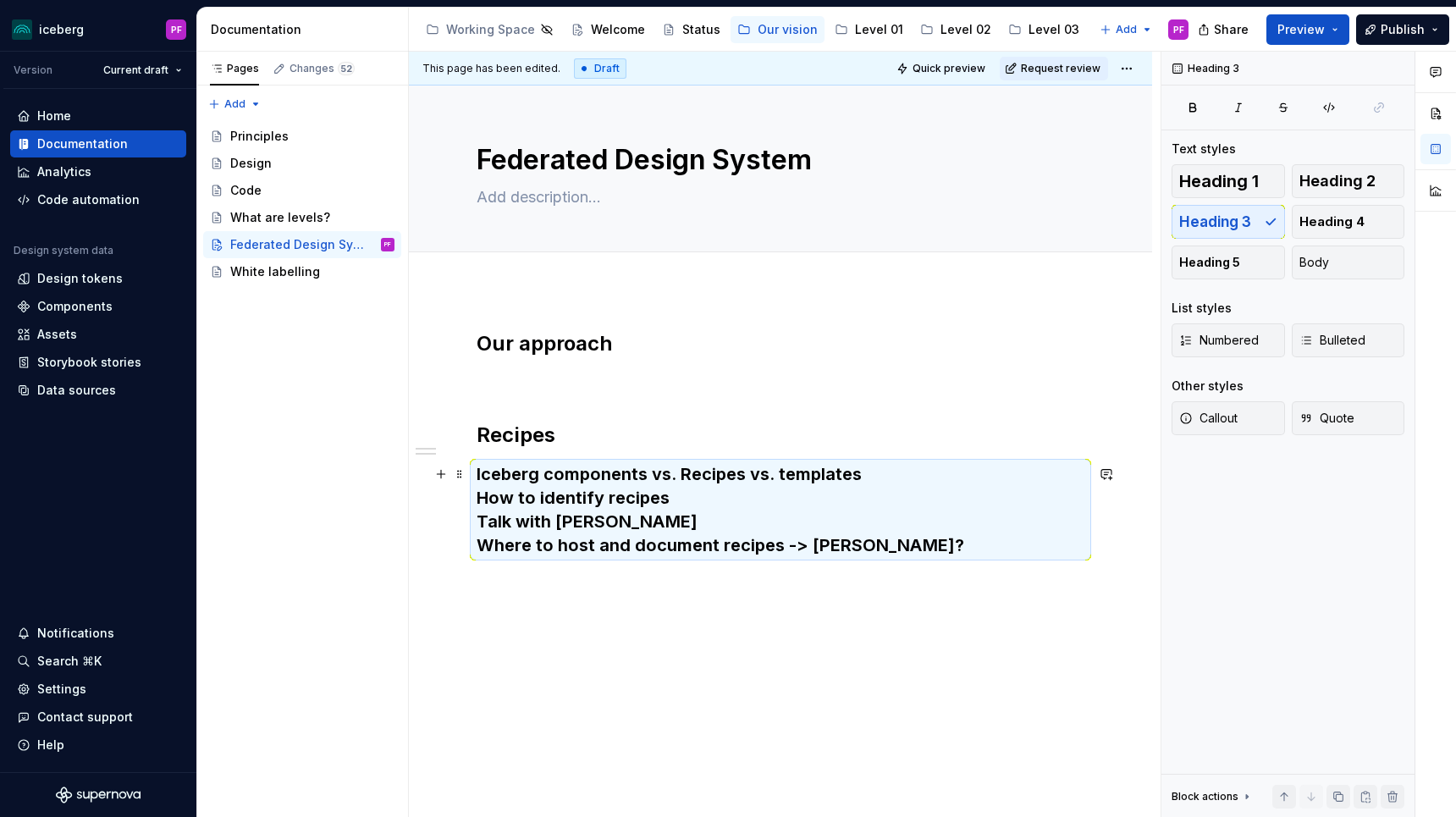
click at [735, 501] on h3 "Iceberg components vs. Recipes vs. templates How to identify recipes Talk with …" at bounding box center [780, 510] width 608 height 95
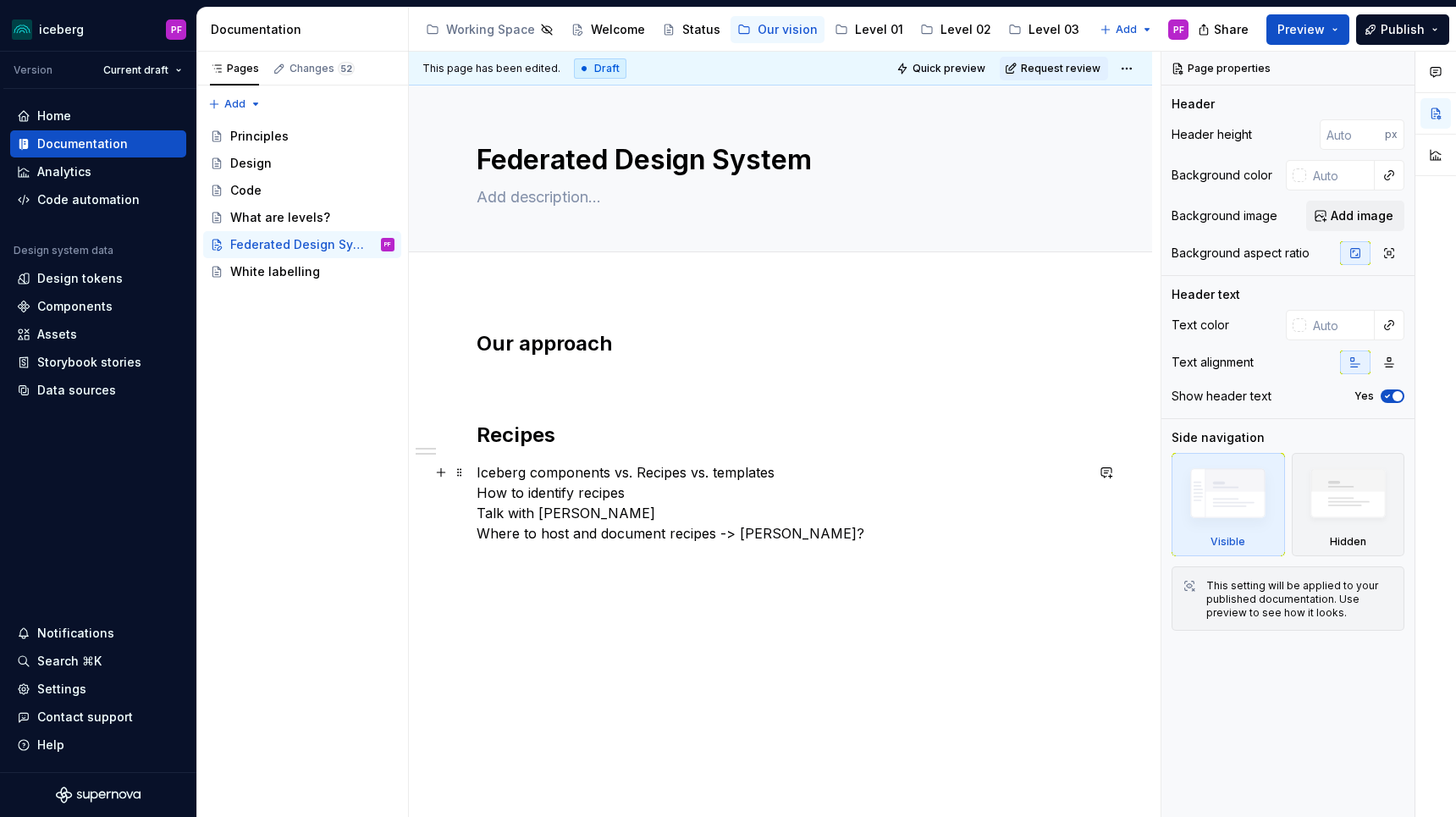
click at [784, 473] on p "Iceberg components vs. Recipes vs. templates How to identify recipes Talk with …" at bounding box center [780, 503] width 608 height 81
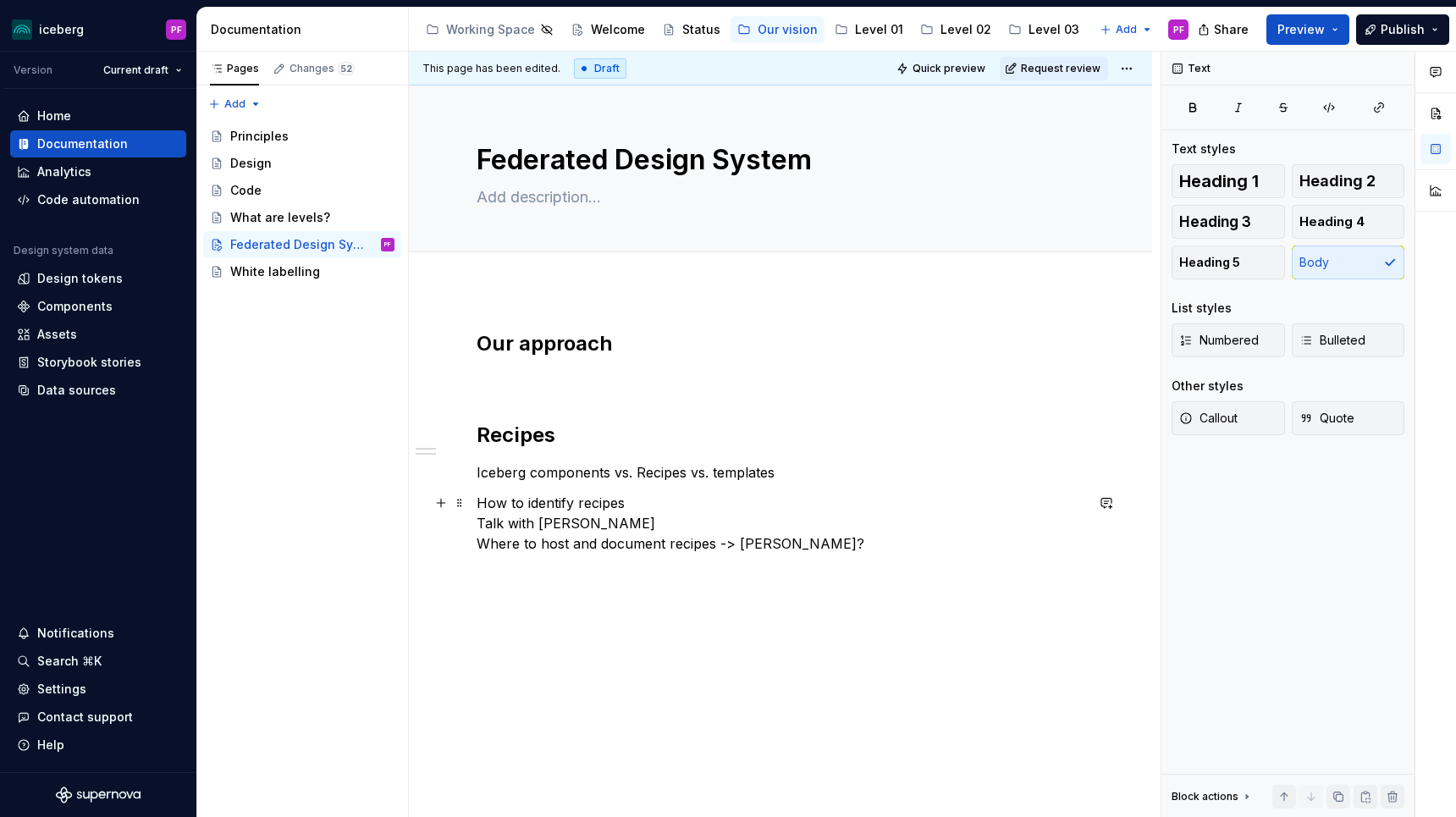
click at [510, 522] on p "How to identify recipes Talk with iceberg Where to host and document recipes ->…" at bounding box center [780, 523] width 608 height 61
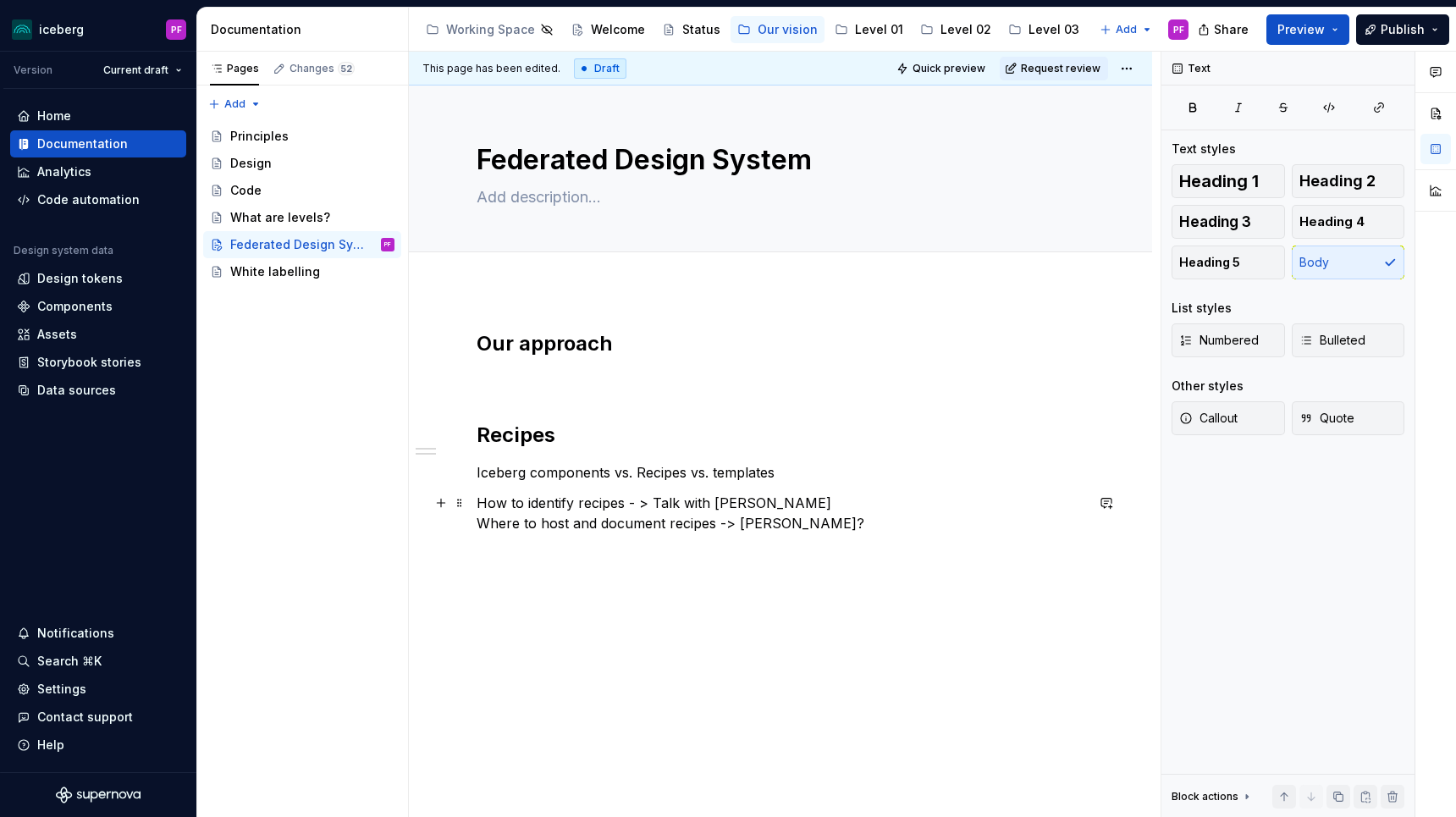
click at [804, 499] on p "How to identify recipes - > Talk with iceberg Where to host and document recipe…" at bounding box center [780, 513] width 608 height 41
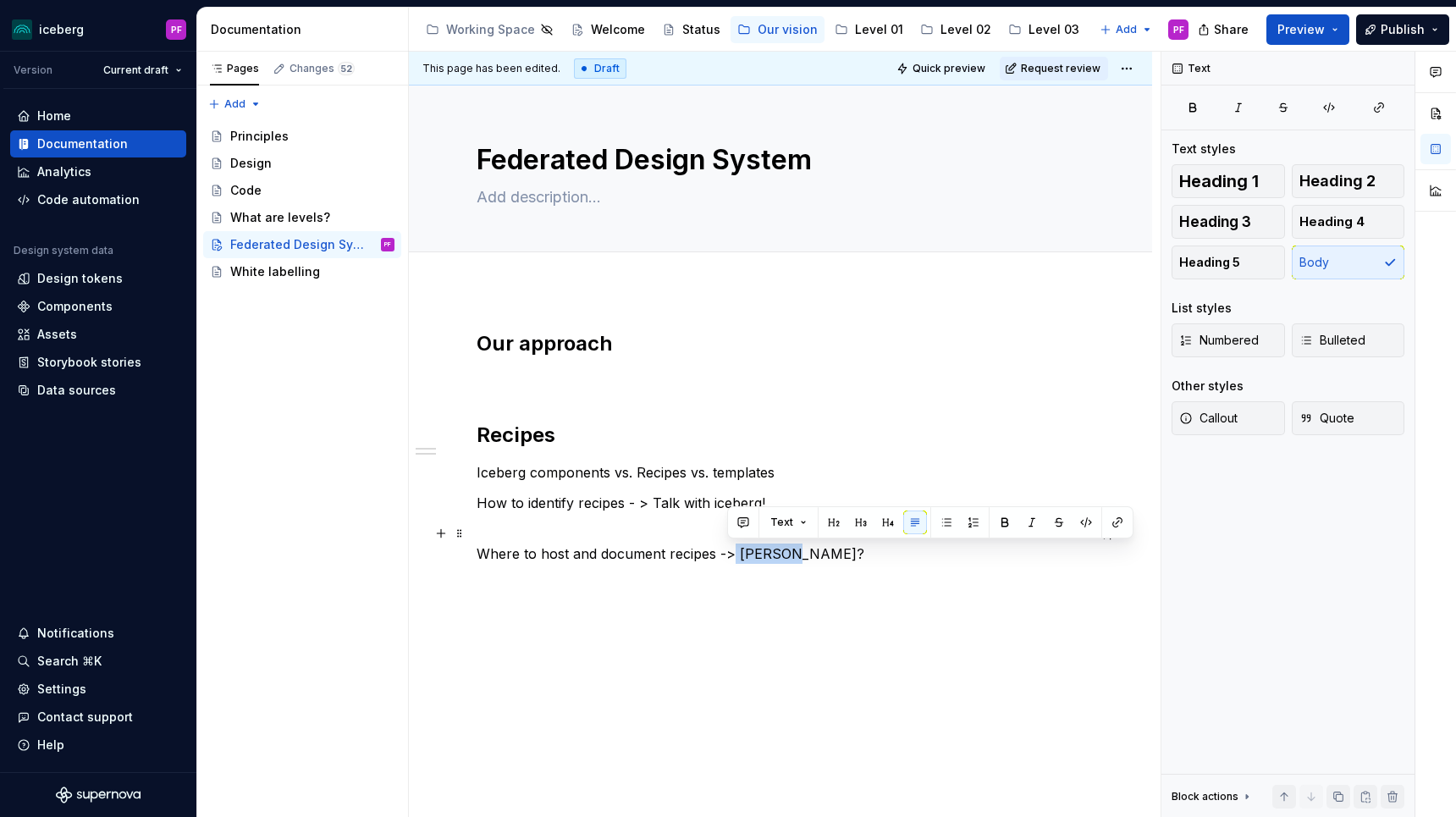
drag, startPoint x: 727, startPoint y: 551, endPoint x: 785, endPoint y: 550, distance: 58.0
click at [785, 551] on p "Where to host and document recipes -> [PERSON_NAME]?" at bounding box center [780, 543] width 608 height 41
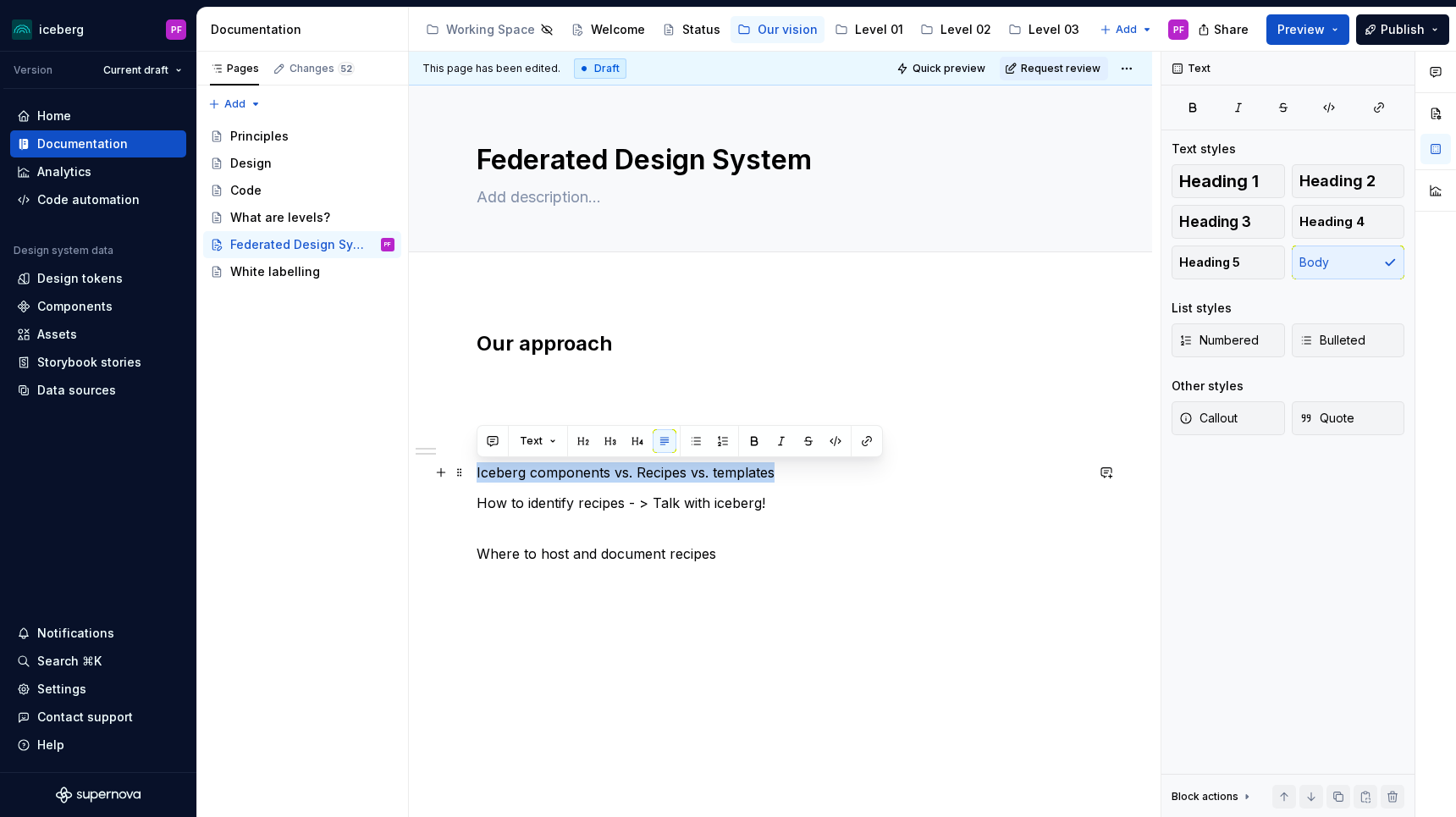
drag, startPoint x: 477, startPoint y: 468, endPoint x: 780, endPoint y: 465, distance: 303.0
click at [780, 465] on p "Iceberg components vs. Recipes vs. templates" at bounding box center [780, 472] width 608 height 20
click at [1238, 232] on button "Heading 3" at bounding box center [1228, 222] width 113 height 34
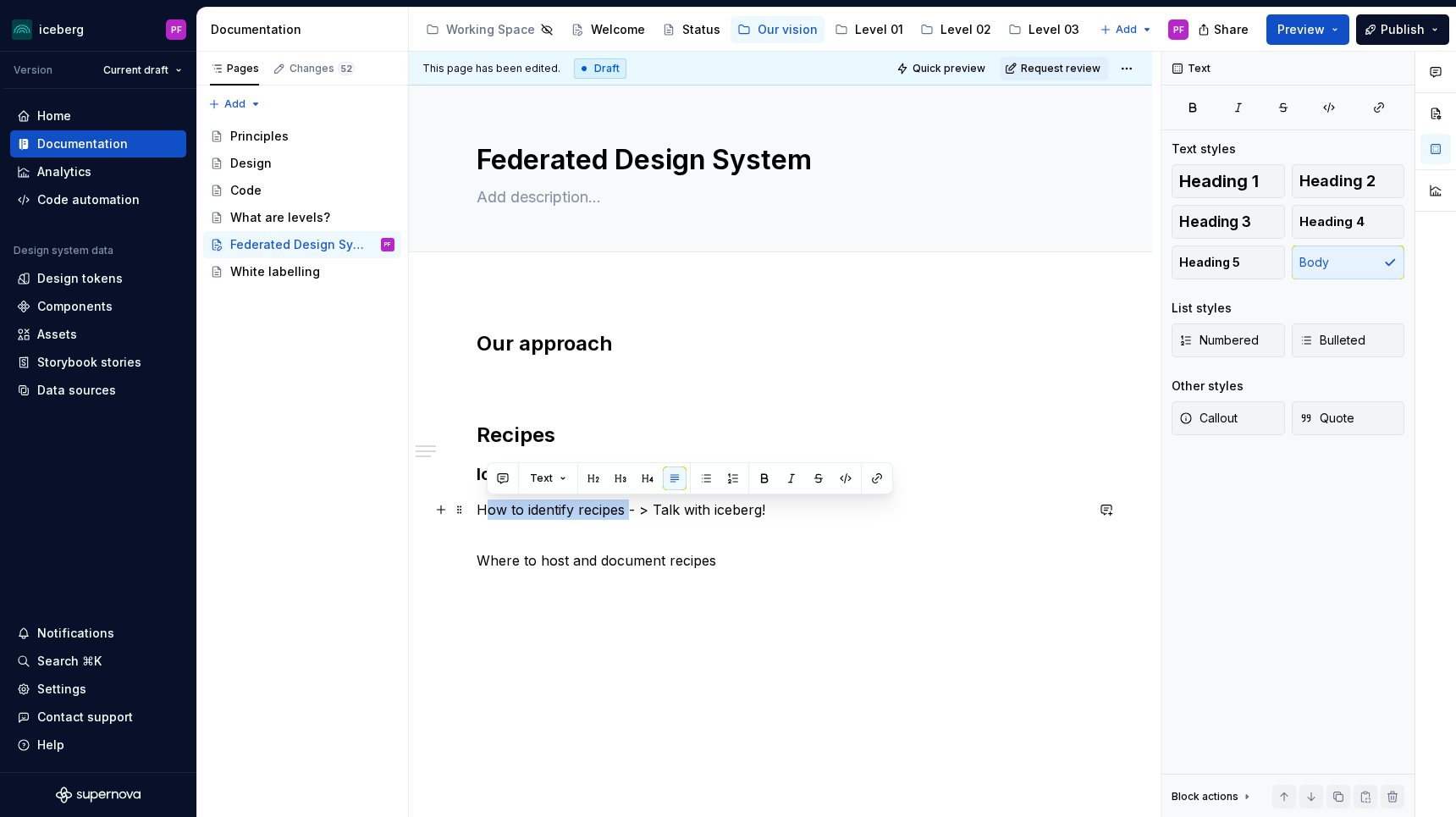
drag, startPoint x: 485, startPoint y: 507, endPoint x: 629, endPoint y: 506, distance: 144.0
click at [629, 506] on p "How to identify recipes - > Talk with iceberg!" at bounding box center [780, 509] width 608 height 20
click at [629, 507] on p "How to identify recipes - > Talk with iceberg!" at bounding box center [780, 509] width 608 height 20
drag, startPoint x: 627, startPoint y: 513, endPoint x: 474, endPoint y: 510, distance: 153.0
click at [474, 510] on div "Our approach Recipes Iceberg components vs. Recipes vs. templates How to identi…" at bounding box center [780, 563] width 743 height 547
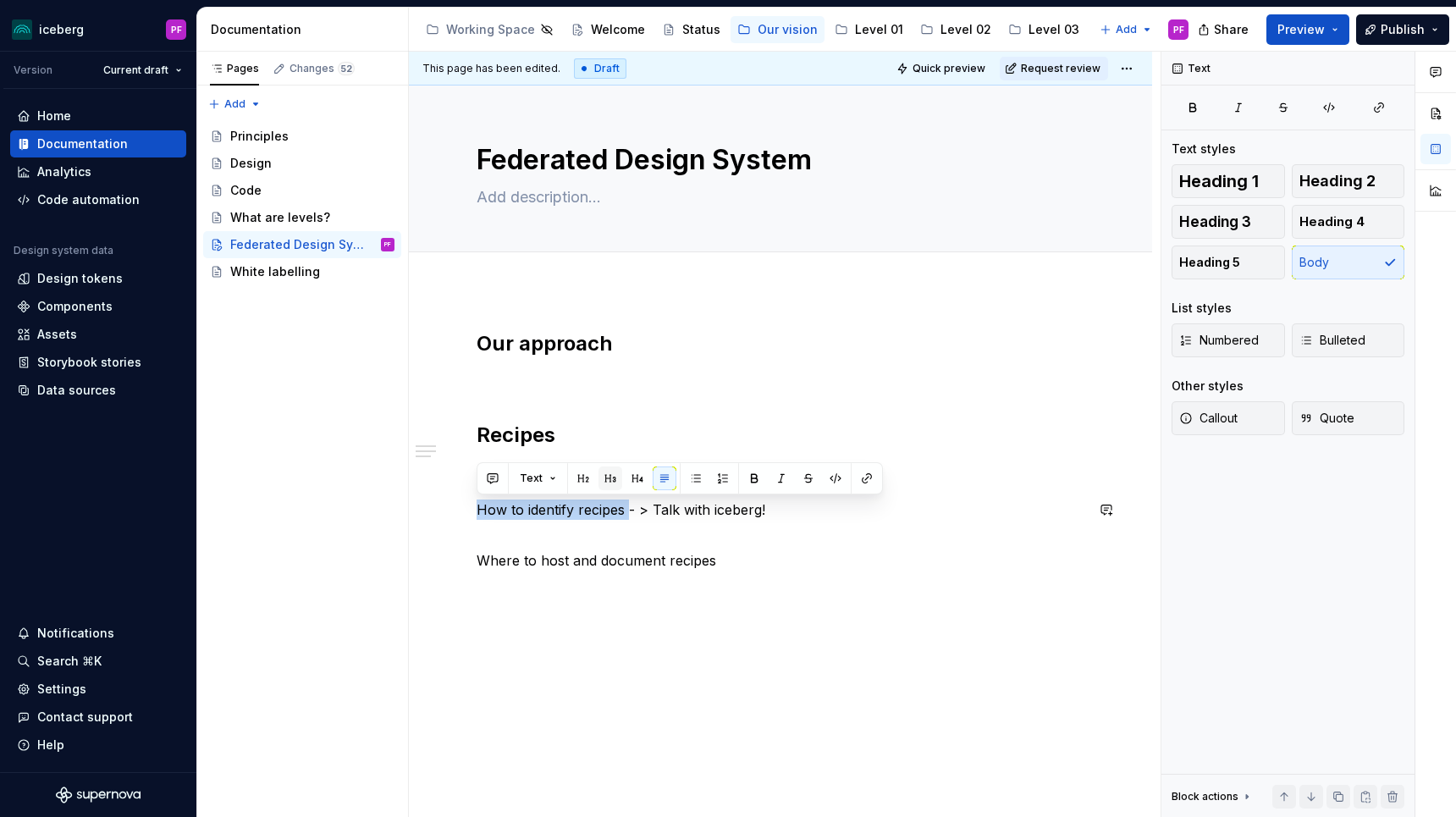
click at [609, 478] on button "button" at bounding box center [610, 478] width 24 height 24
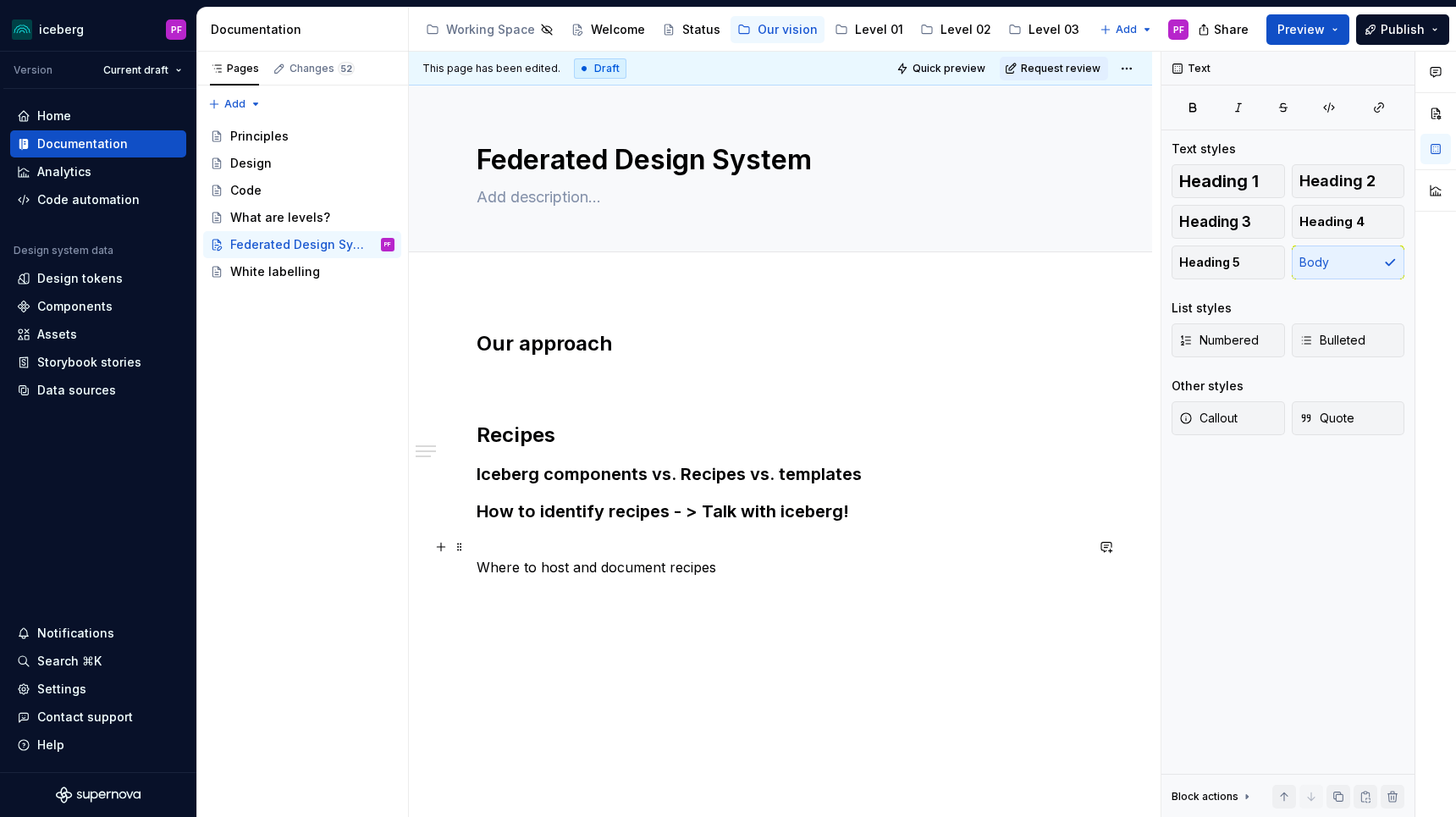
click at [608, 558] on p "Where to host and document recipes" at bounding box center [780, 557] width 608 height 41
drag, startPoint x: 479, startPoint y: 569, endPoint x: 747, endPoint y: 562, distance: 268.1
click at [747, 562] on p "Where to host and document recipes" at bounding box center [780, 557] width 608 height 41
click at [612, 538] on button "button" at bounding box center [614, 535] width 24 height 24
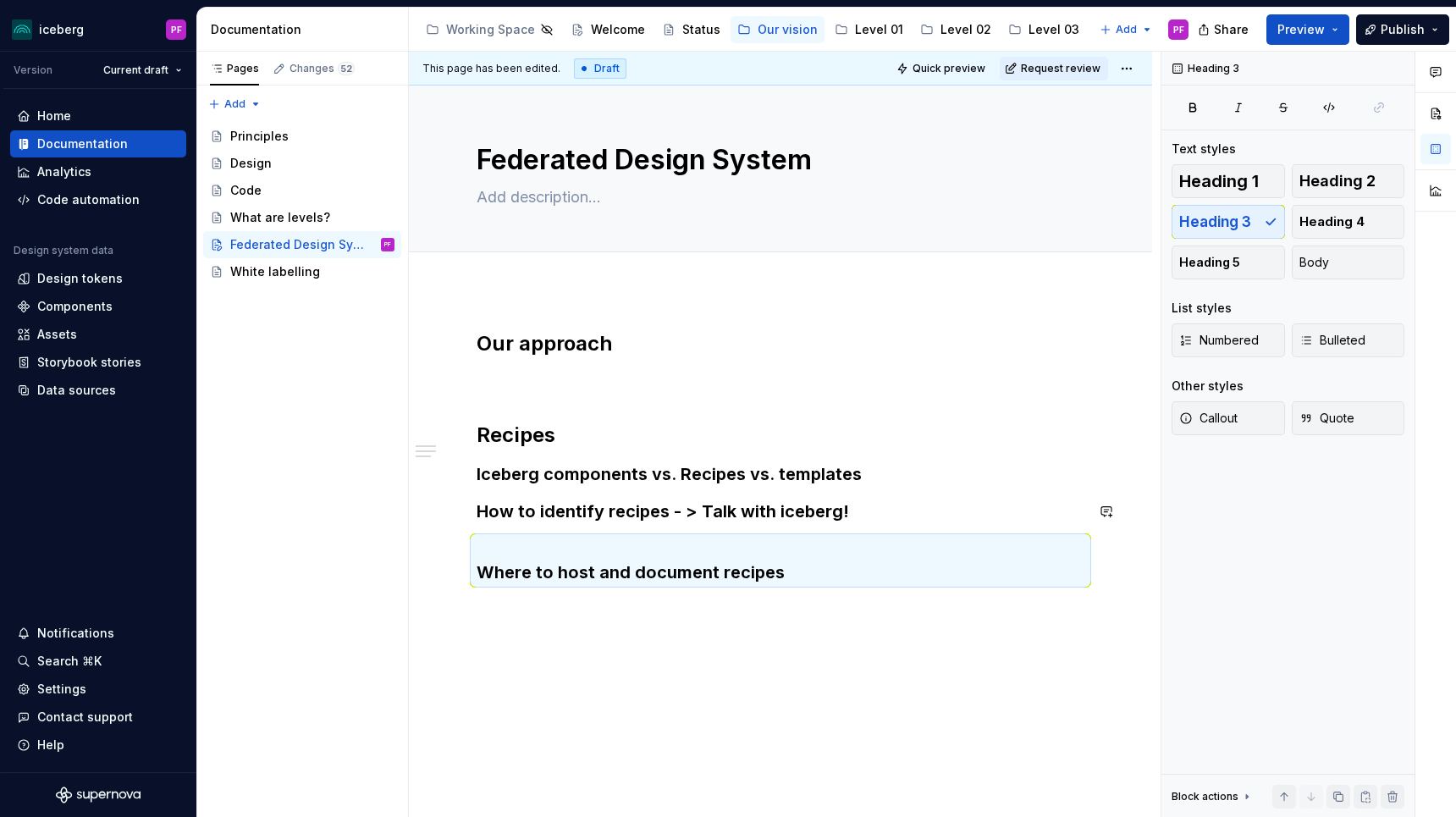
click at [618, 488] on div "Our approach Recipes Iceberg components vs. Recipes vs. templates How to identi…" at bounding box center [780, 457] width 608 height 254
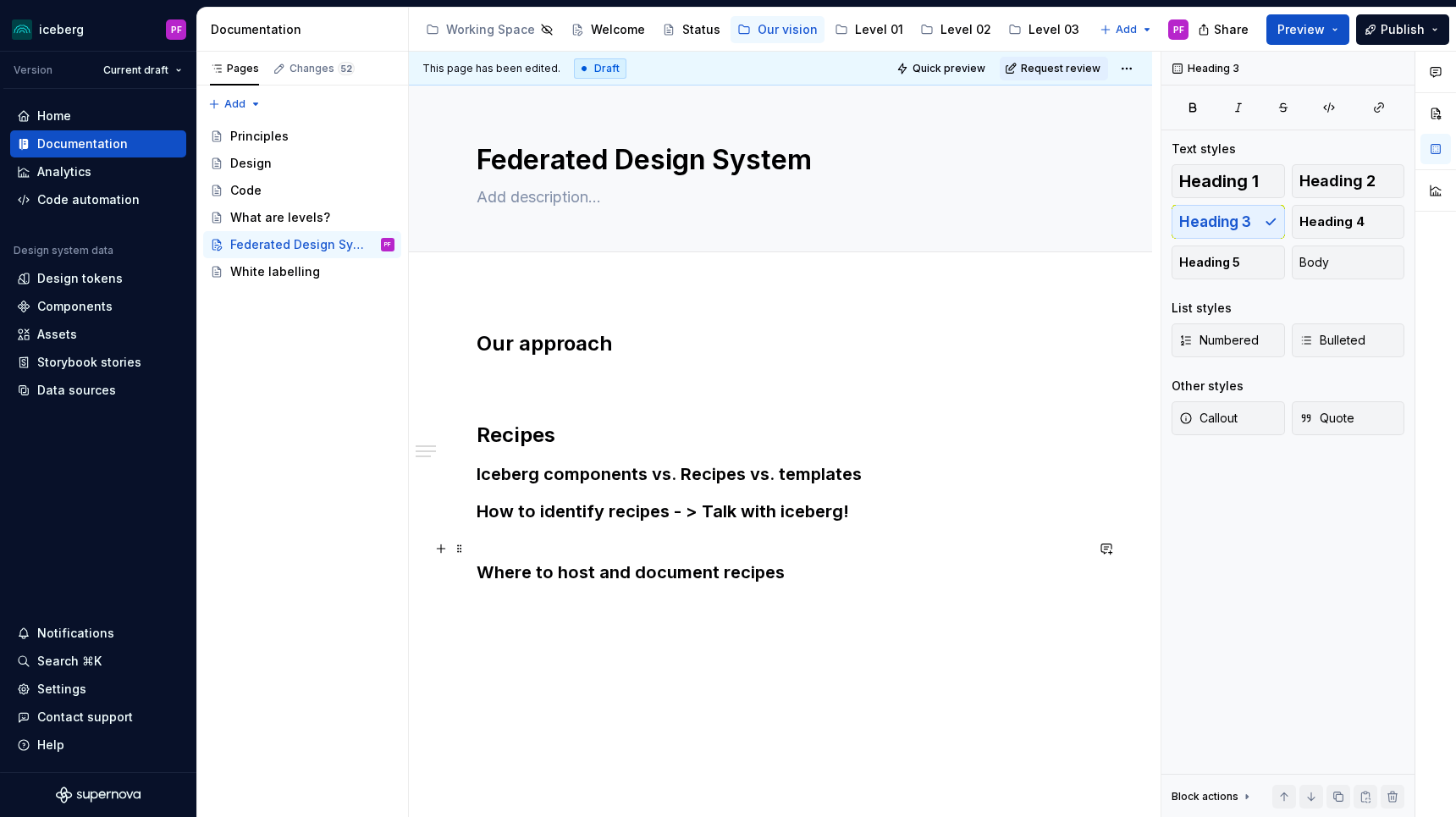
click at [564, 574] on h3 "Where to host and document recipes" at bounding box center [780, 561] width 608 height 47
click at [478, 573] on h3 "Where to host and document recipes" at bounding box center [780, 561] width 608 height 47
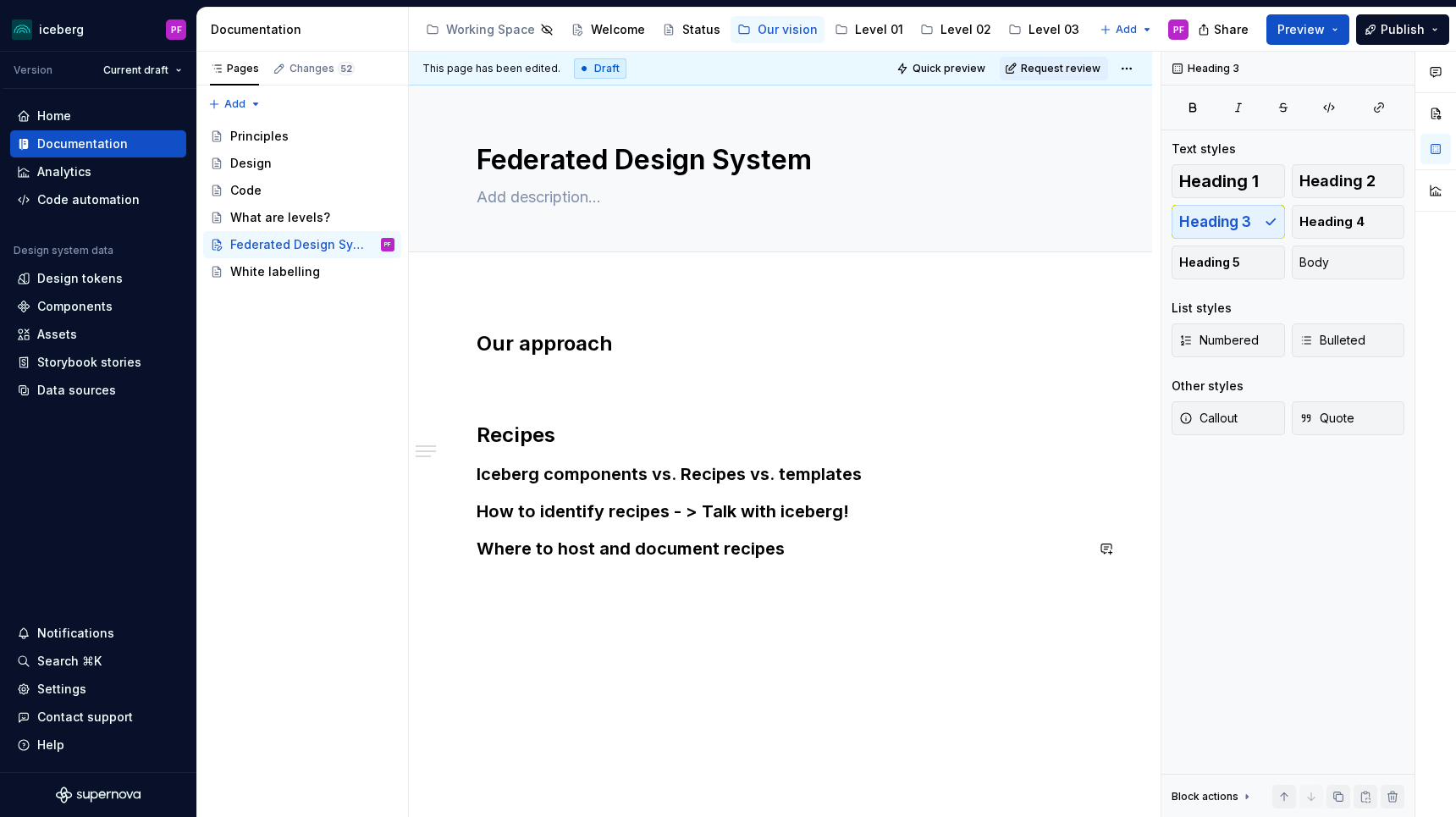
click at [664, 607] on div "Our approach Recipes Iceberg components vs. Recipes vs. templates How to identi…" at bounding box center [780, 558] width 743 height 537
click at [861, 519] on h3 "How to identify recipes - > Talk with iceberg!" at bounding box center [780, 511] width 608 height 24
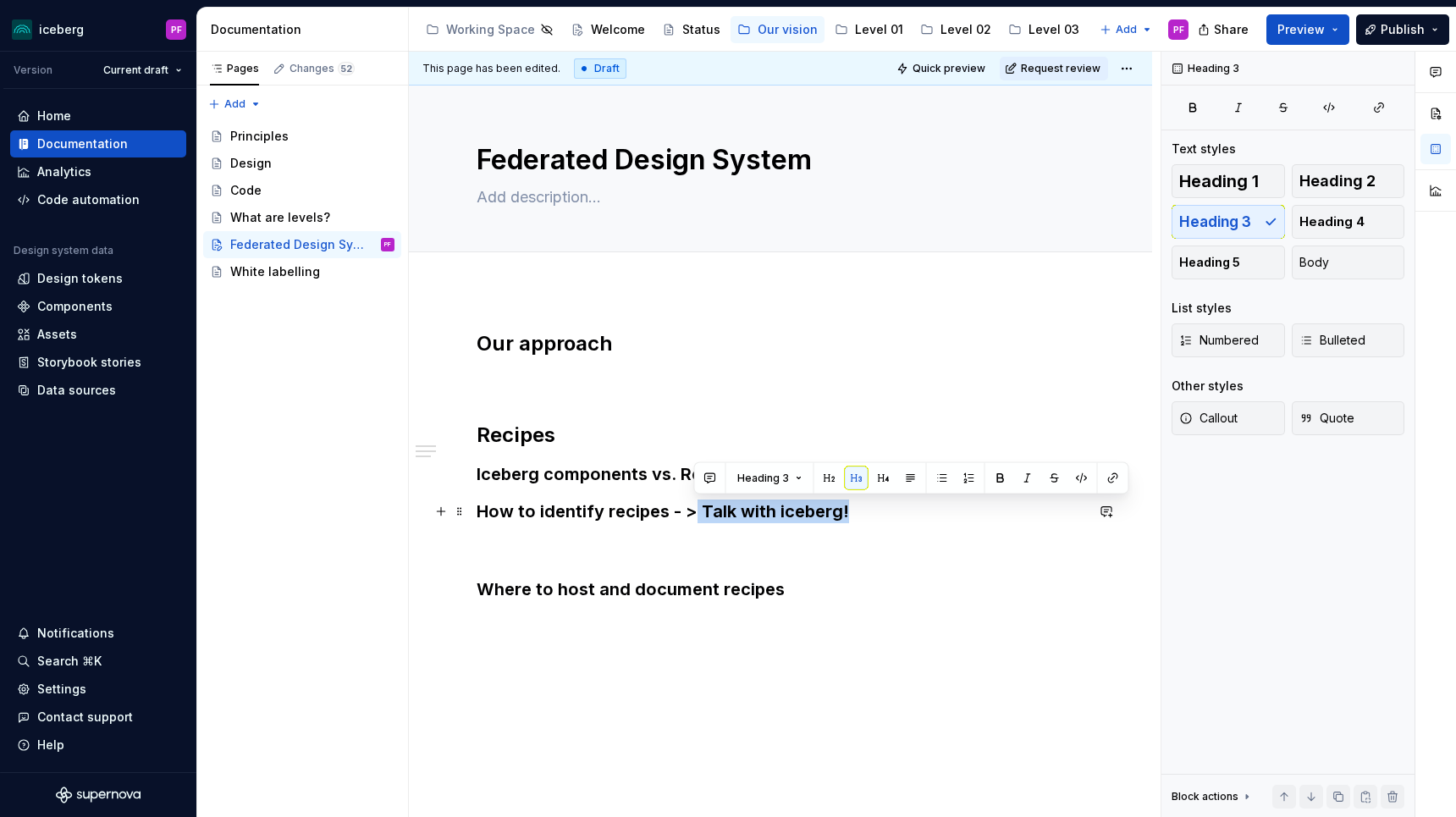
drag, startPoint x: 692, startPoint y: 512, endPoint x: 847, endPoint y: 511, distance: 155.0
click at [847, 511] on h3 "How to identify recipes - > Talk with iceberg!" at bounding box center [780, 511] width 608 height 24
copy h3 "Talk with [PERSON_NAME]!"
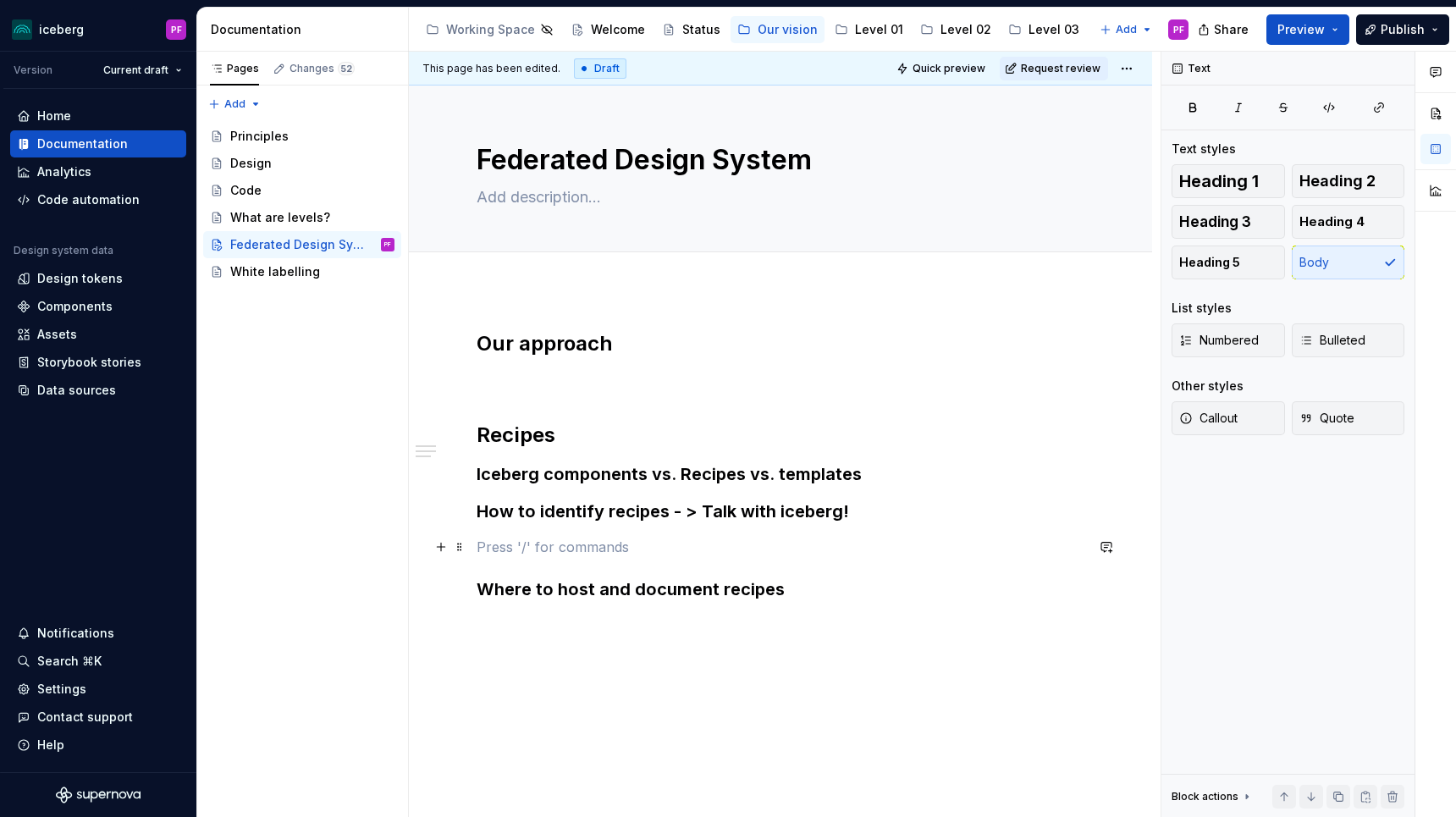
click at [486, 550] on p at bounding box center [780, 547] width 608 height 20
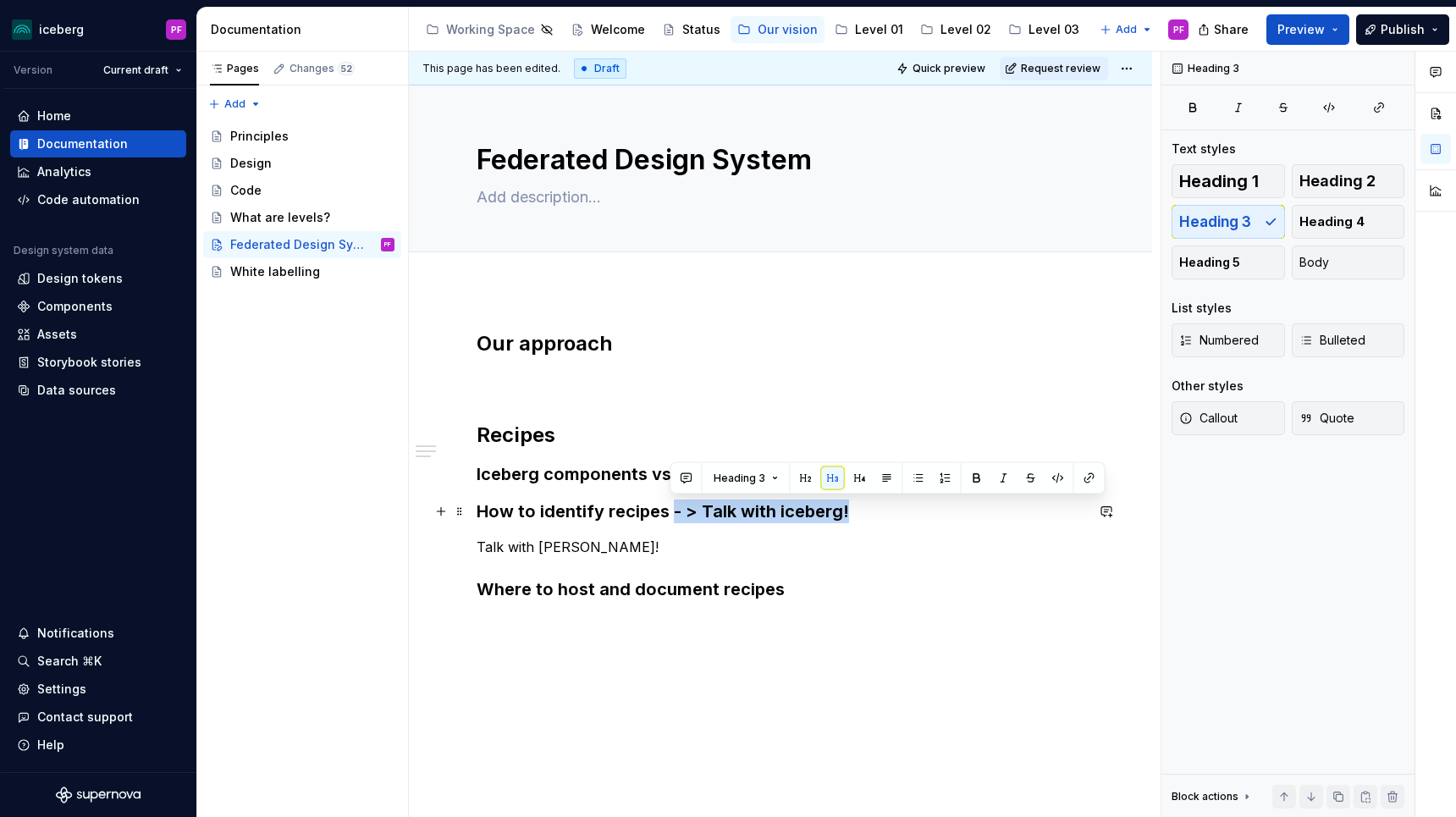
drag, startPoint x: 679, startPoint y: 509, endPoint x: 847, endPoint y: 510, distance: 168.0
click at [847, 510] on h3 "How to identify recipes - > Talk with iceberg!" at bounding box center [780, 511] width 608 height 24
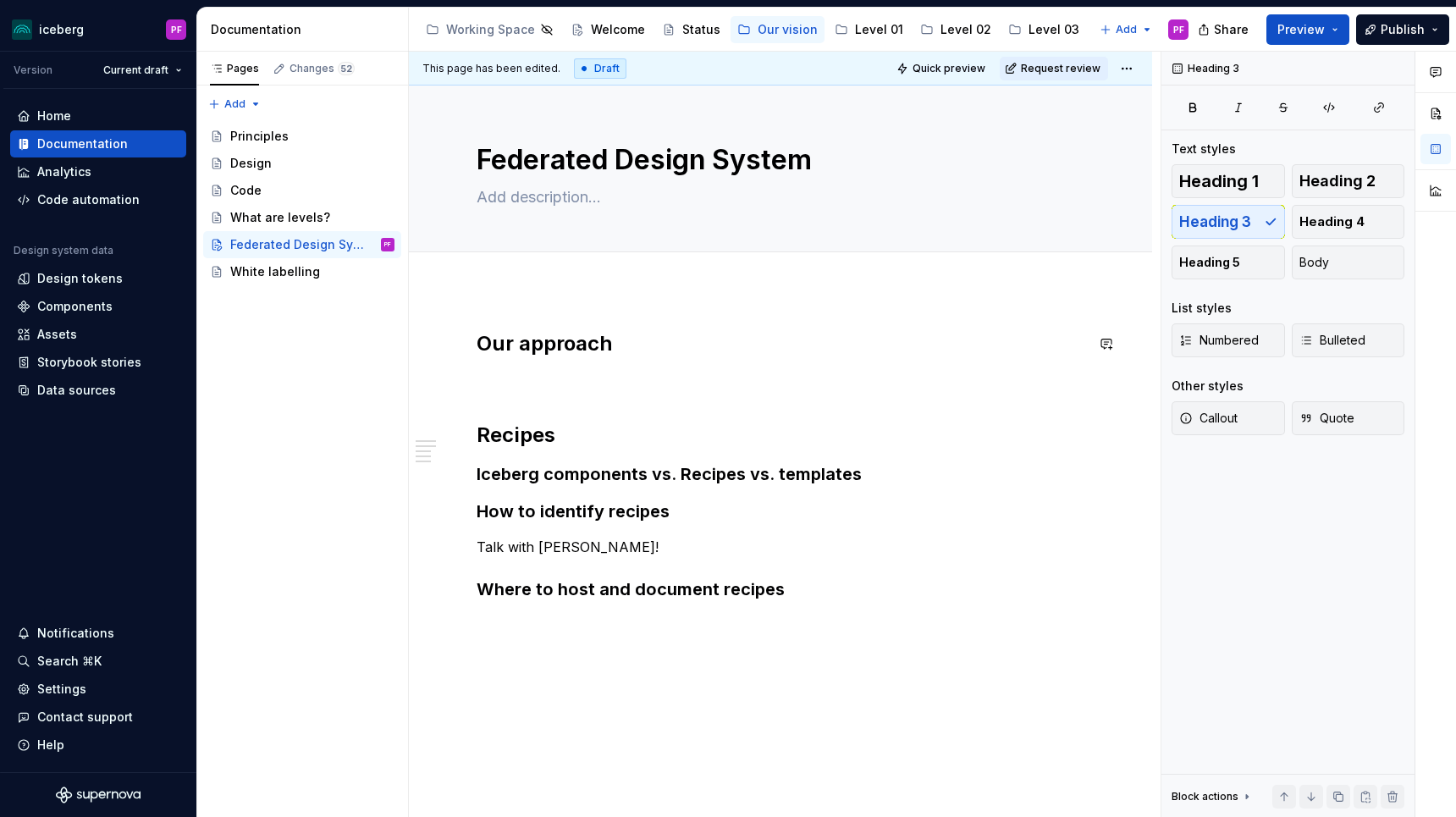
click at [491, 318] on div "Our approach Recipes Iceberg components vs. Recipes vs. templates How to identi…" at bounding box center [780, 595] width 743 height 611
click at [489, 393] on div "Our approach Recipes Iceberg components vs. Recipes vs. templates How to identi…" at bounding box center [780, 482] width 608 height 304
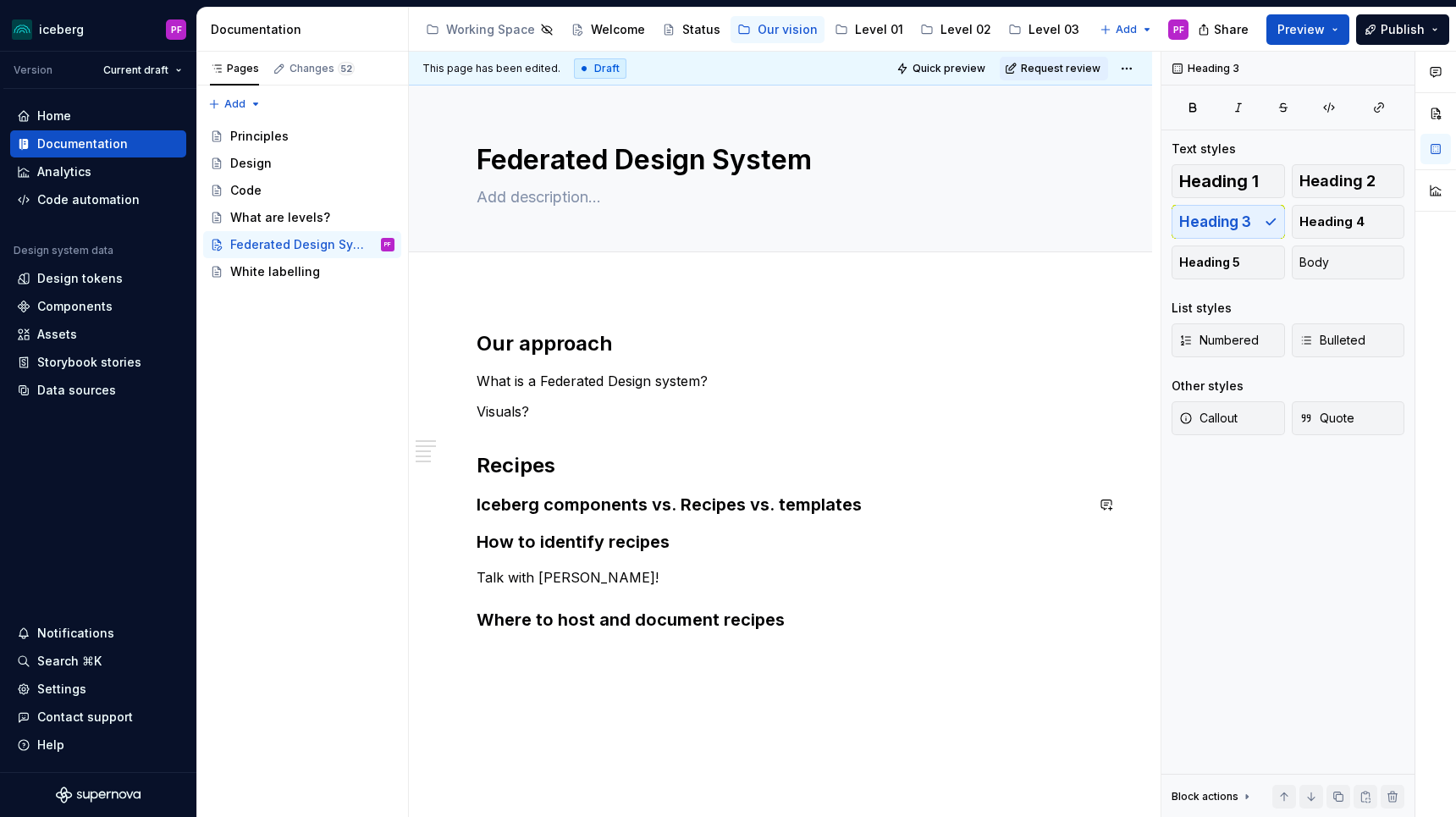
click at [587, 480] on div "Our approach What is a Federated Design system? Visuals? Recipes Iceberg compon…" at bounding box center [780, 497] width 608 height 336
click at [579, 570] on p "Talk with [PERSON_NAME]!" at bounding box center [780, 577] width 608 height 20
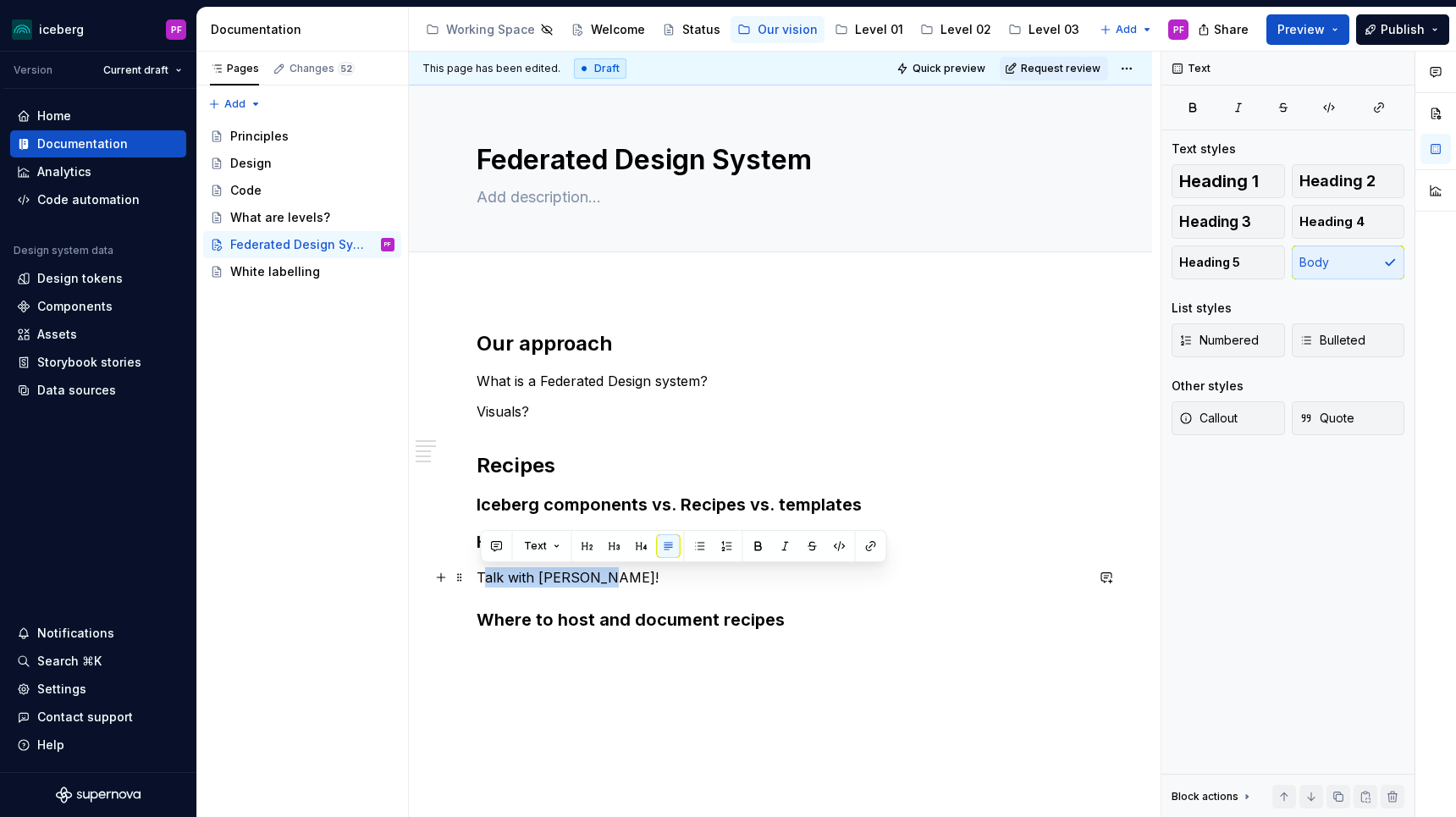
drag, startPoint x: 619, startPoint y: 570, endPoint x: 480, endPoint y: 570, distance: 139.0
click at [480, 570] on p "Talk with [PERSON_NAME]!" at bounding box center [780, 577] width 608 height 20
click at [611, 574] on p "Talk with [PERSON_NAME]!" at bounding box center [780, 577] width 608 height 20
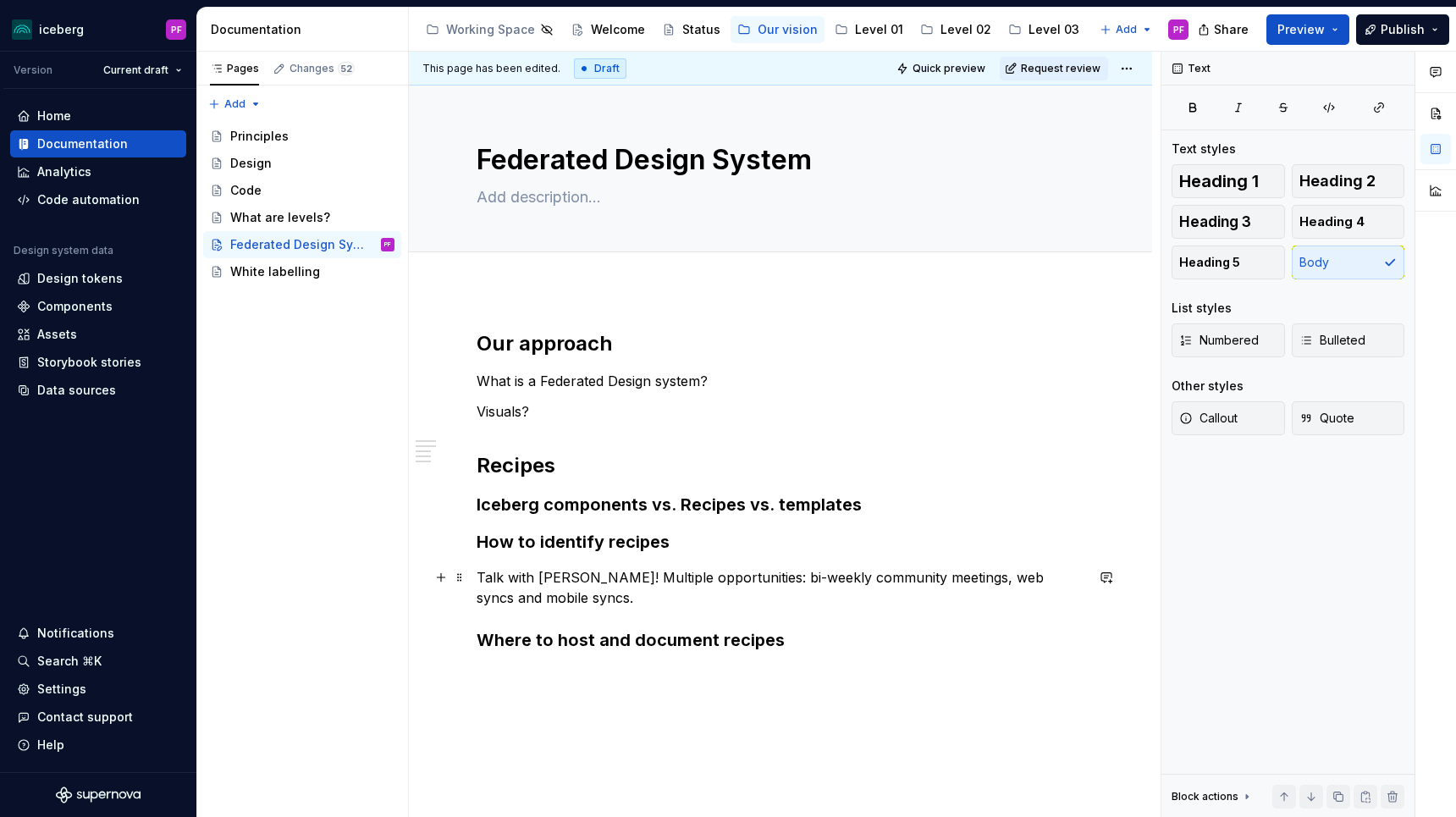
click at [484, 572] on p "Talk with [PERSON_NAME]! Multiple opportunities: bi-weekly community meetings, …" at bounding box center [780, 587] width 608 height 41
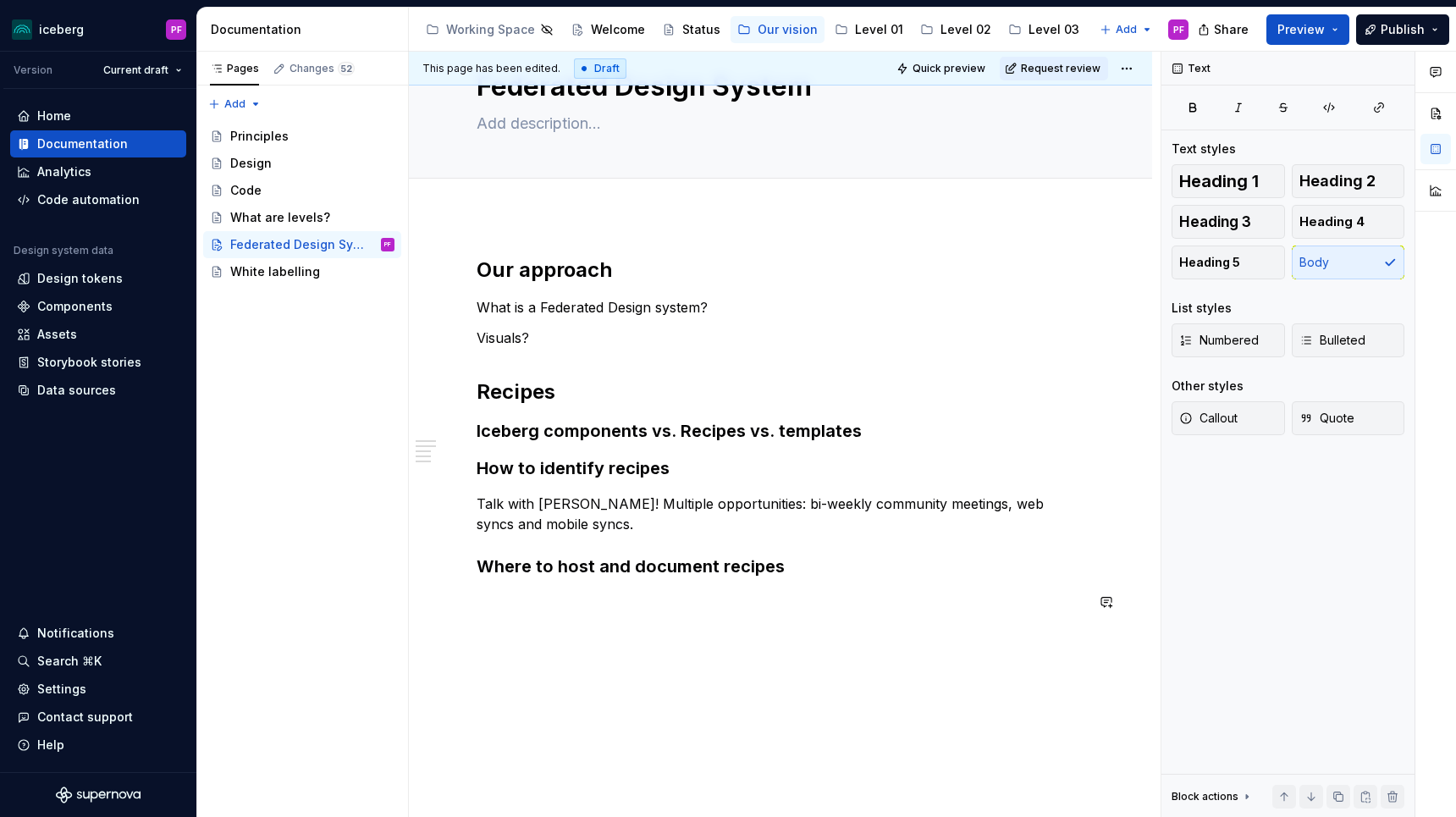
scroll to position [112, 0]
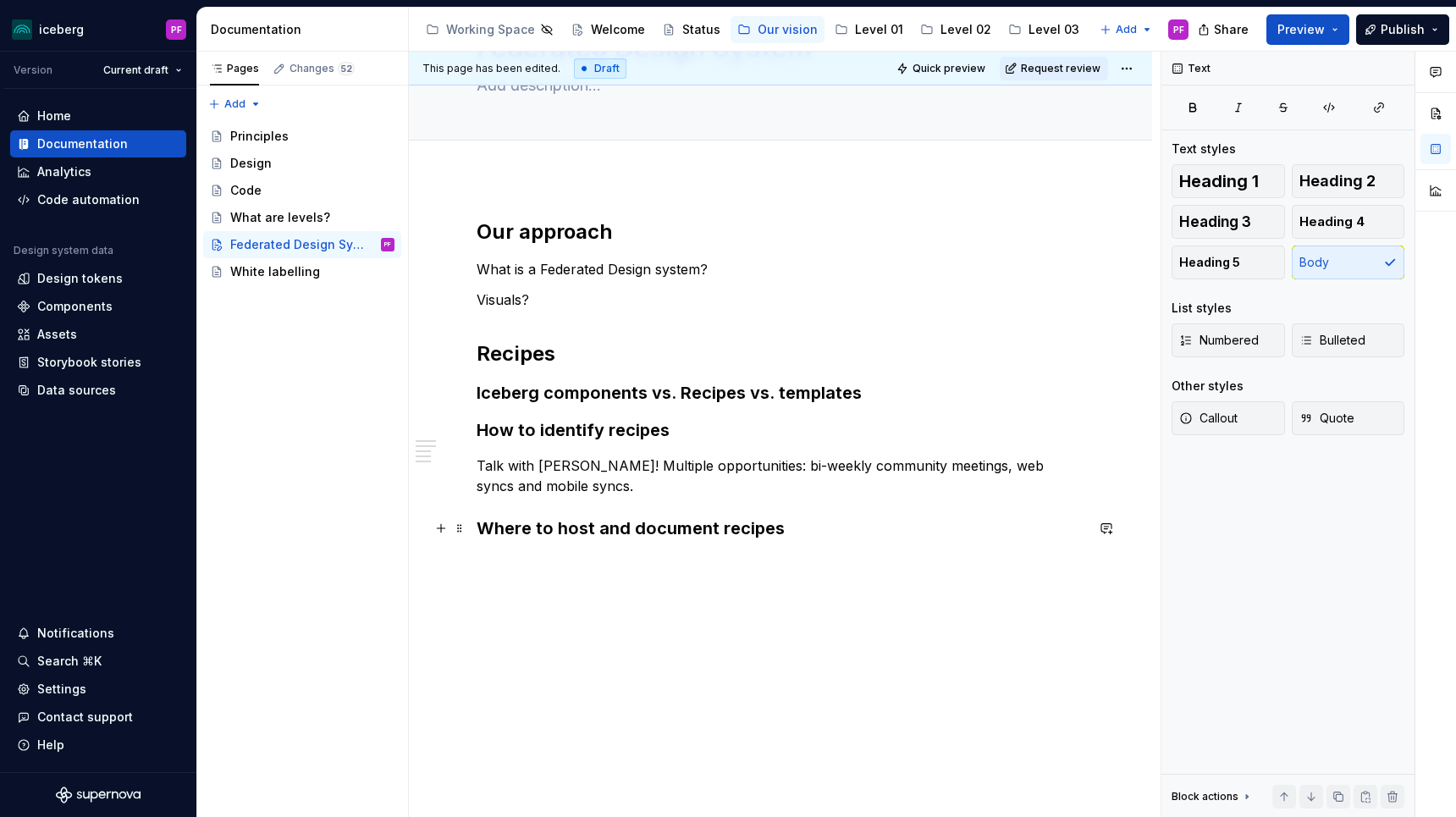
click at [804, 528] on h3 "Where to host and document recipes" at bounding box center [780, 528] width 608 height 24
click at [594, 485] on p "Talk with [PERSON_NAME]! Multiple opportunities: bi-weekly community meetings, …" at bounding box center [780, 476] width 608 height 41
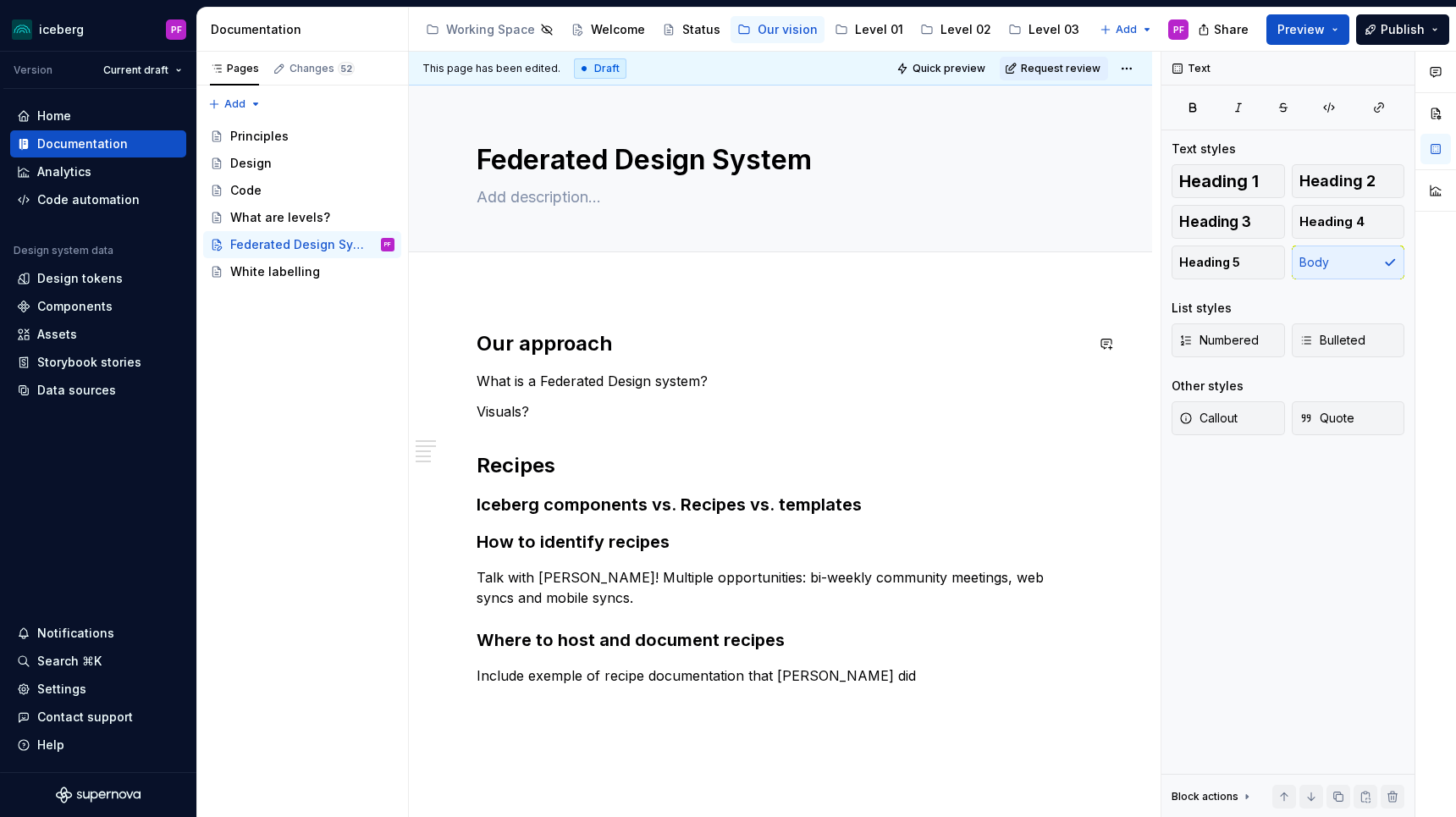
click at [509, 312] on div "Our approach What is a Federated Design system? Visuals? Recipes Iceberg compon…" at bounding box center [780, 635] width 743 height 692
click at [844, 674] on p "Include exemple of recipe documentation that [PERSON_NAME] did" at bounding box center [780, 675] width 608 height 20
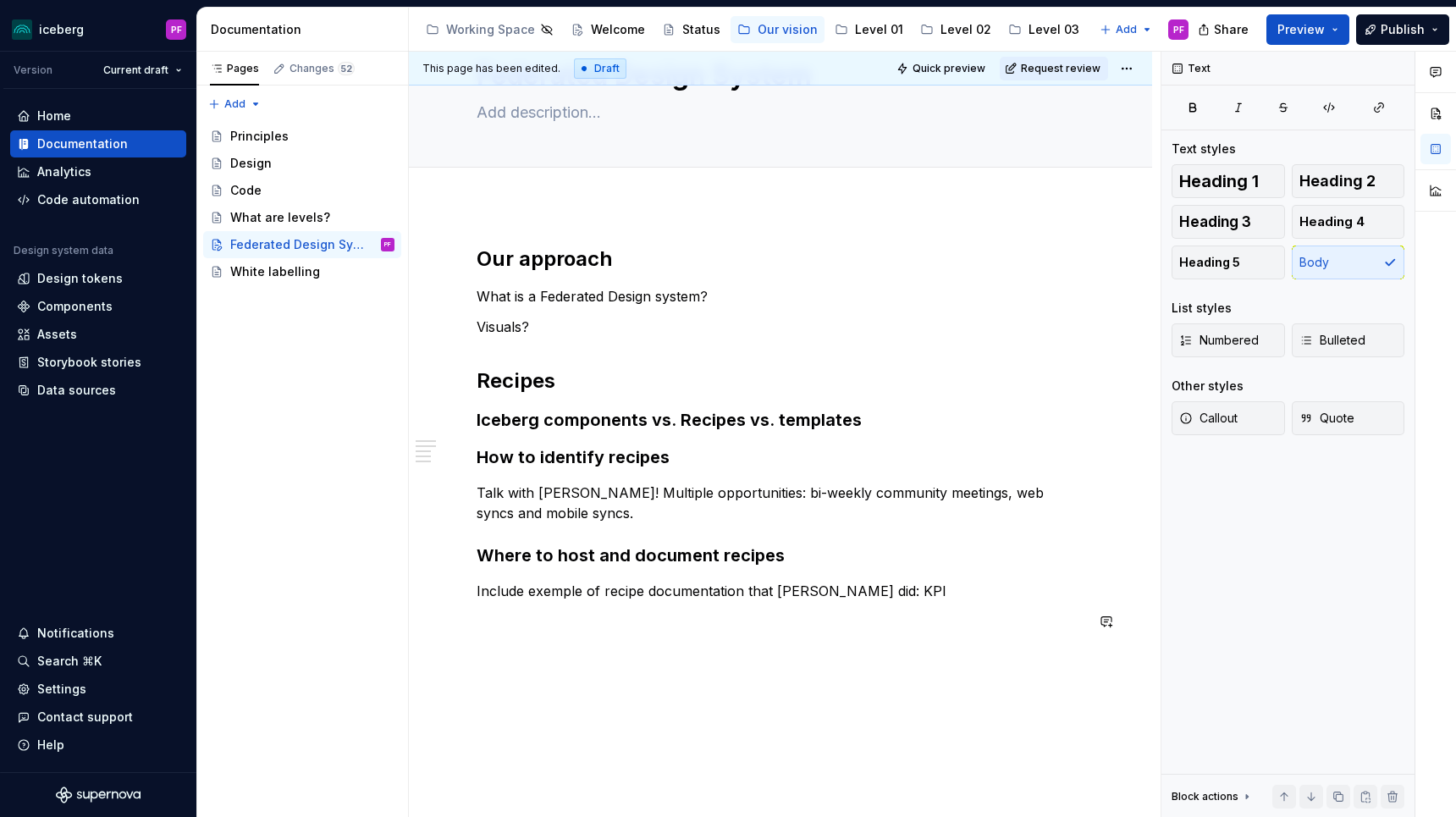
scroll to position [94, 0]
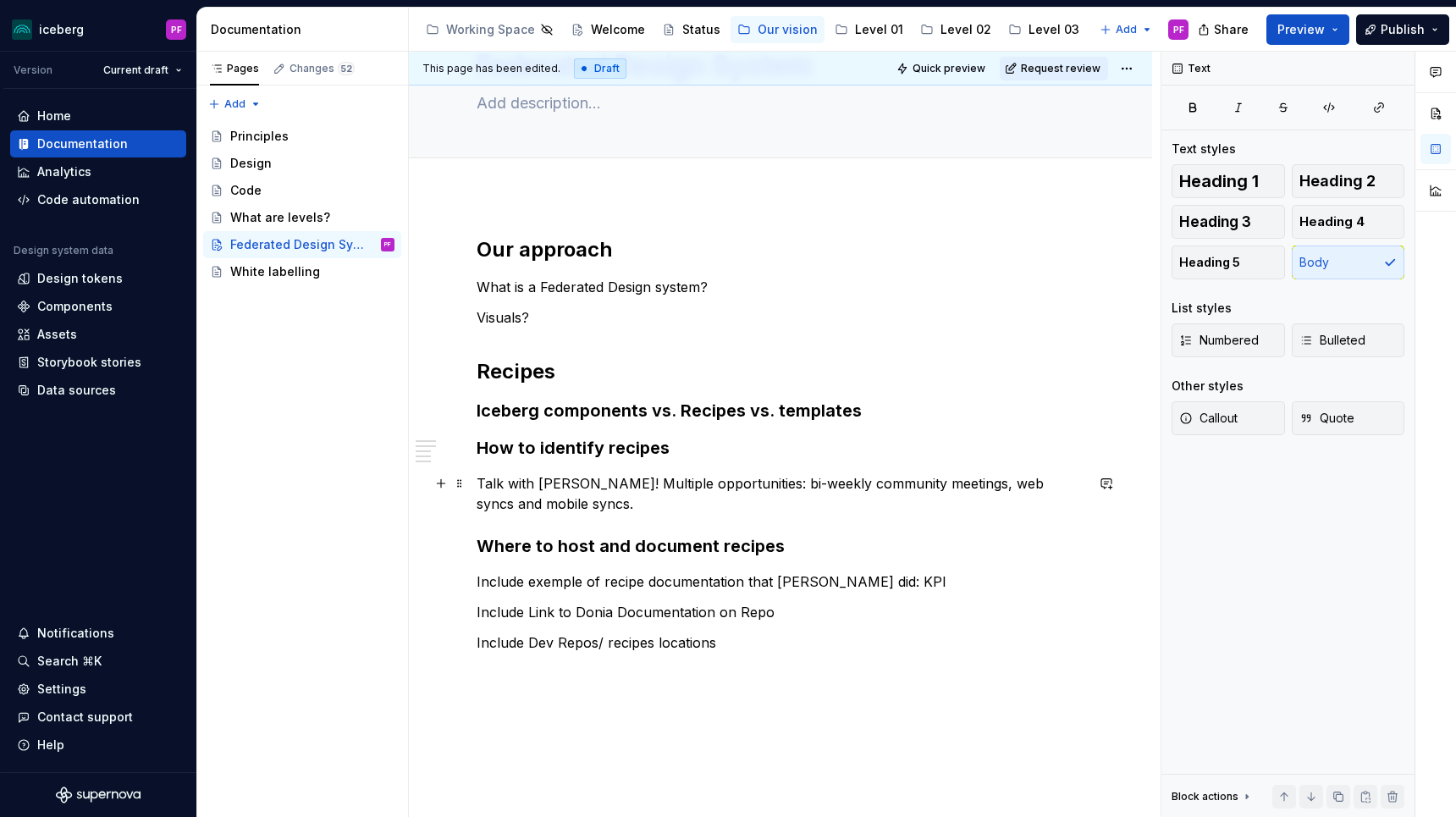
click at [586, 498] on p "Talk with [PERSON_NAME]! Multiple opportunities: bi-weekly community meetings, …" at bounding box center [780, 493] width 608 height 41
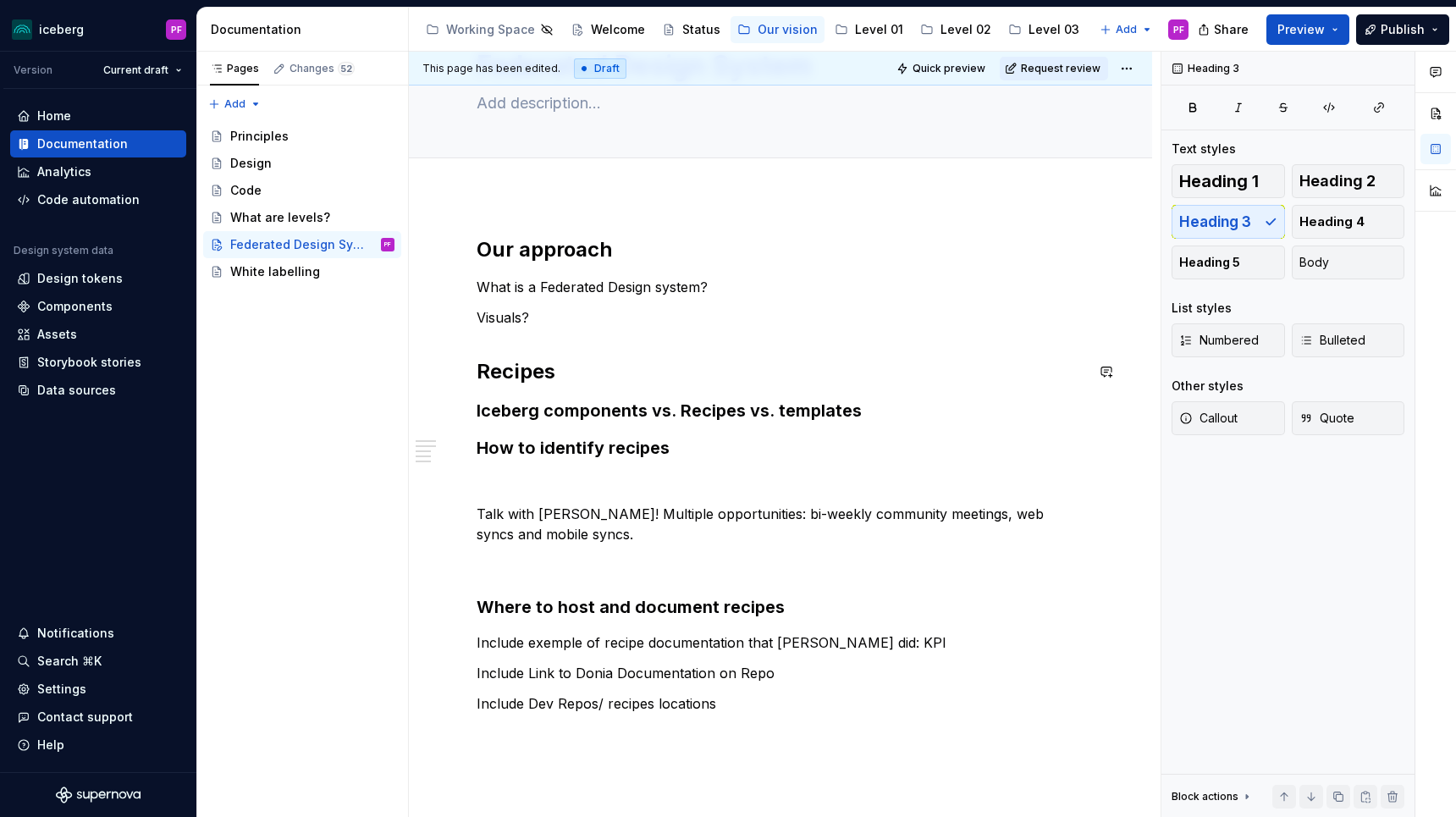
click at [572, 388] on div "Our approach What is a Federated Design system? Visuals? Recipes Iceberg compon…" at bounding box center [780, 490] width 608 height 508
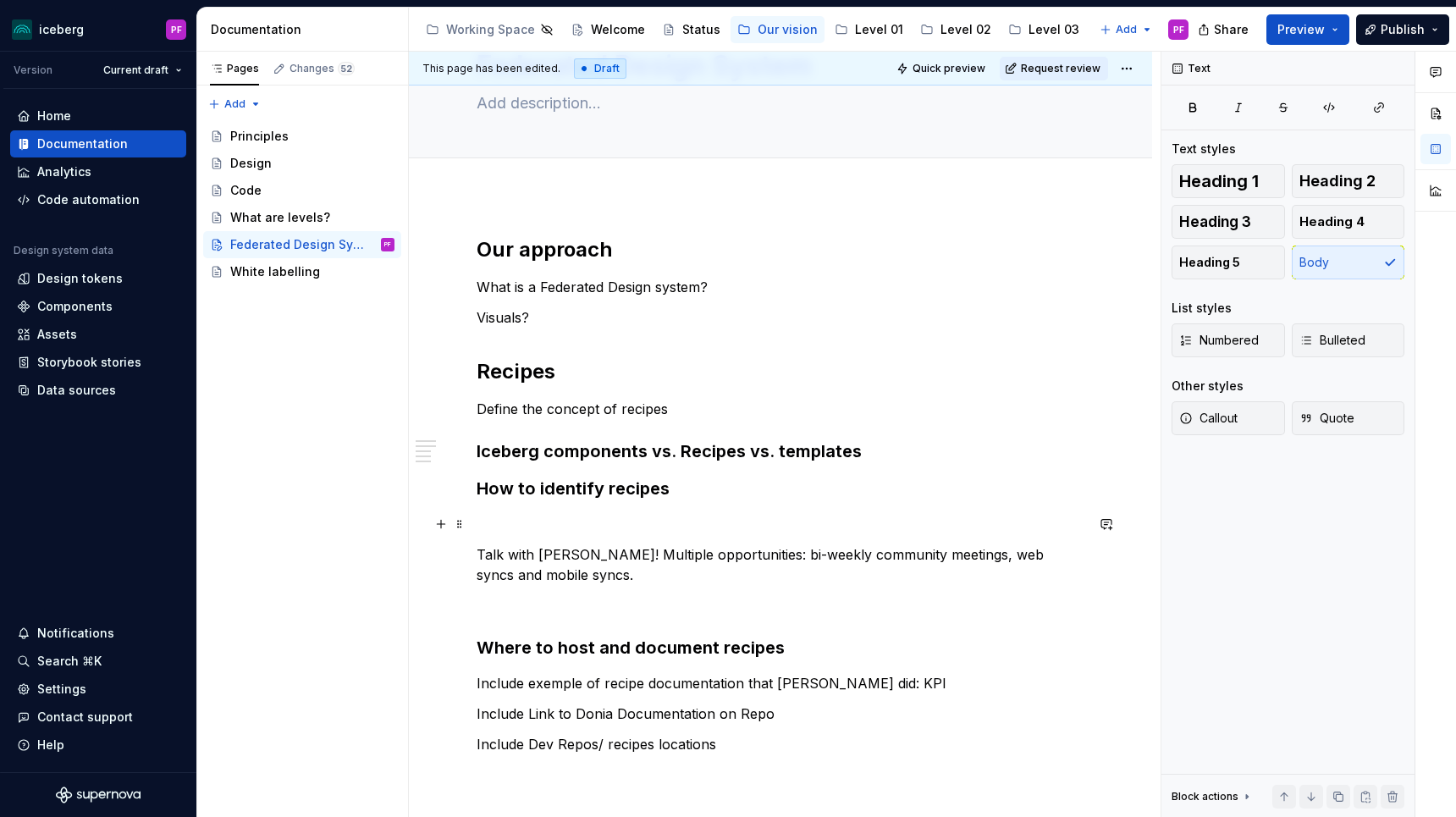
click at [526, 529] on p at bounding box center [780, 523] width 608 height 20
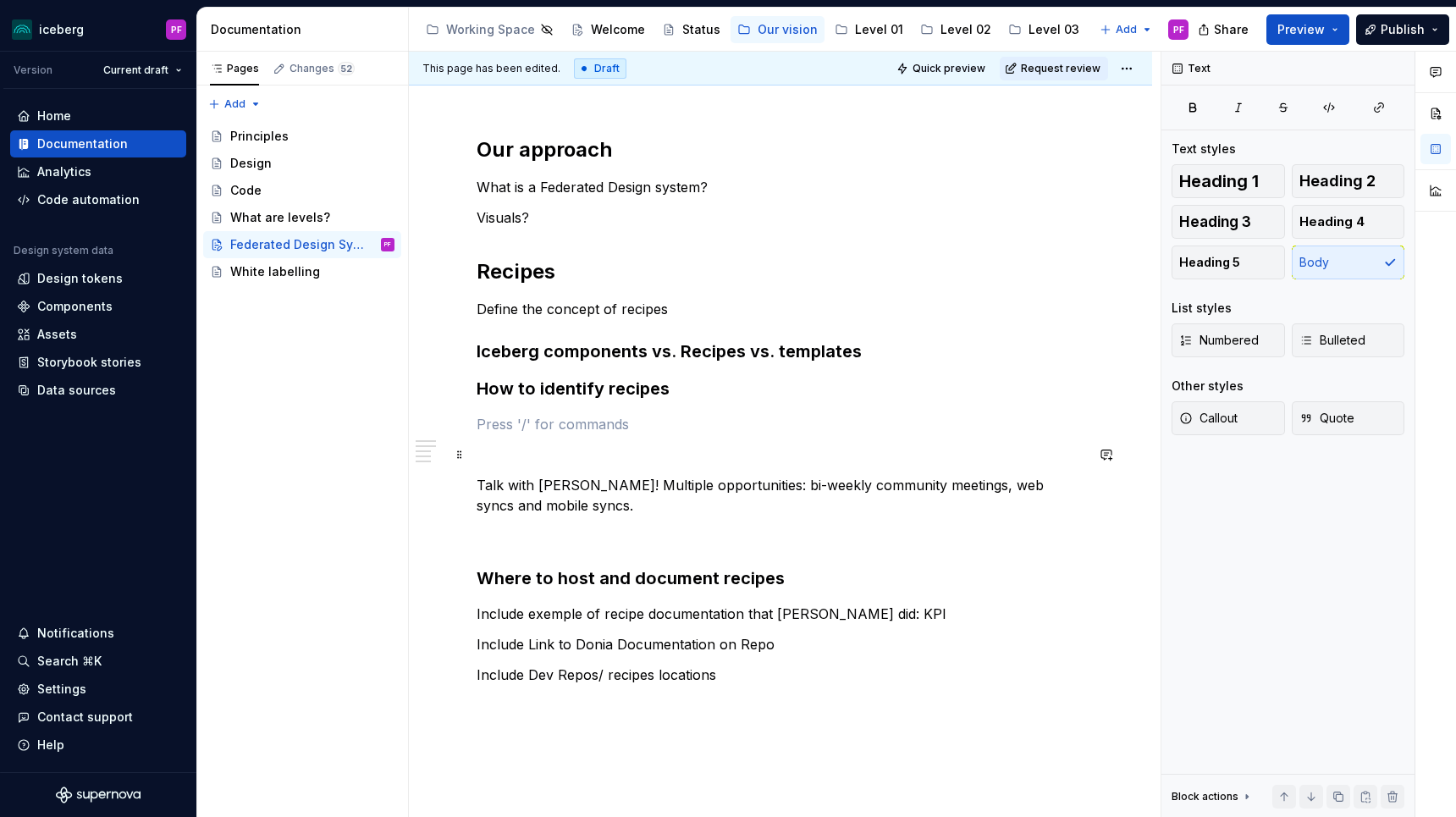
scroll to position [200, 0]
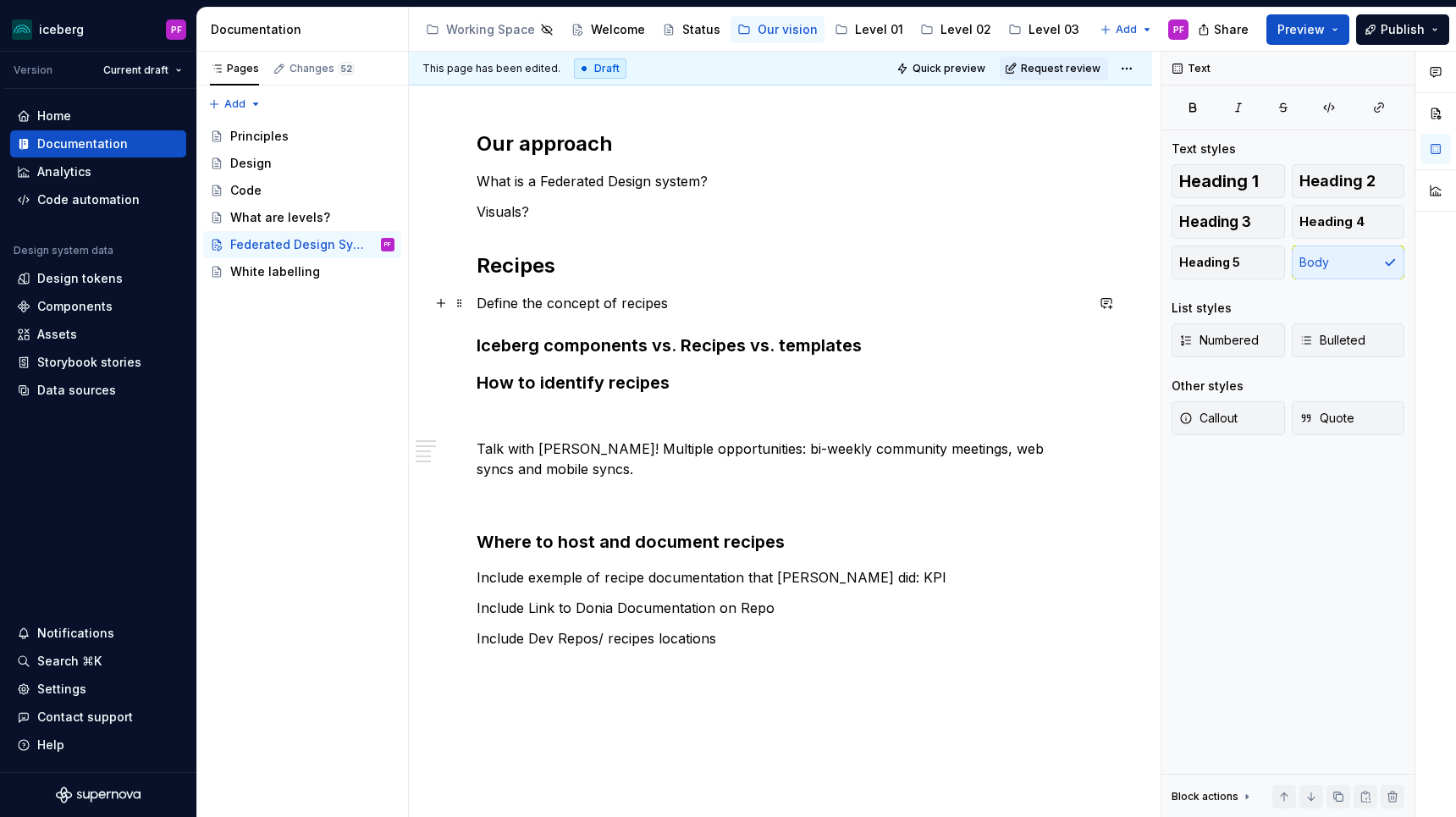
click at [734, 305] on p "Define the concept of recipes" at bounding box center [780, 303] width 608 height 20
click at [755, 304] on p "Define the concept of recipes. What criteria should they meet?" at bounding box center [780, 303] width 608 height 20
click at [885, 348] on h3 "Iceberg components vs. Recipes vs. templates" at bounding box center [780, 345] width 608 height 24
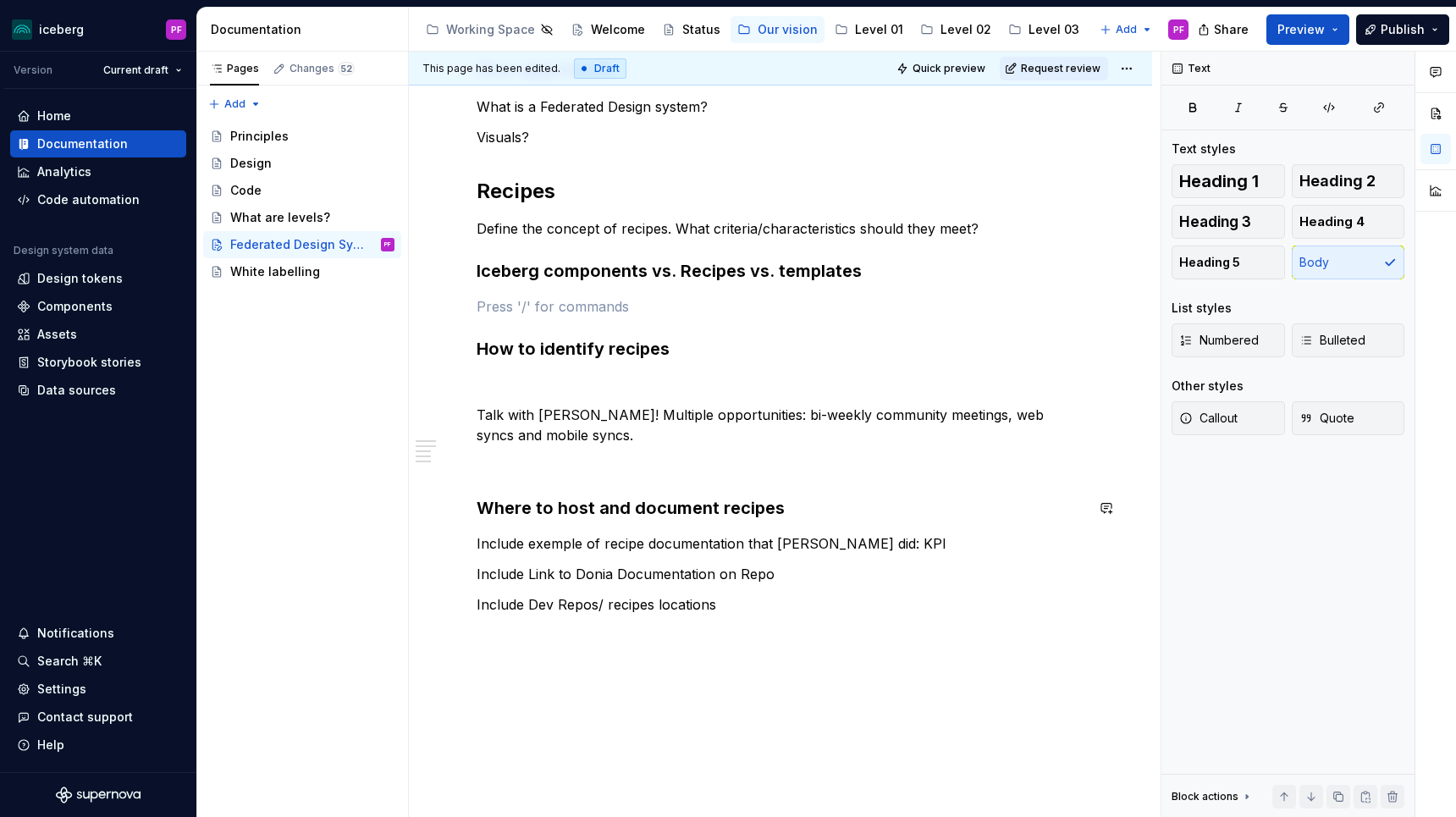
scroll to position [279, 0]
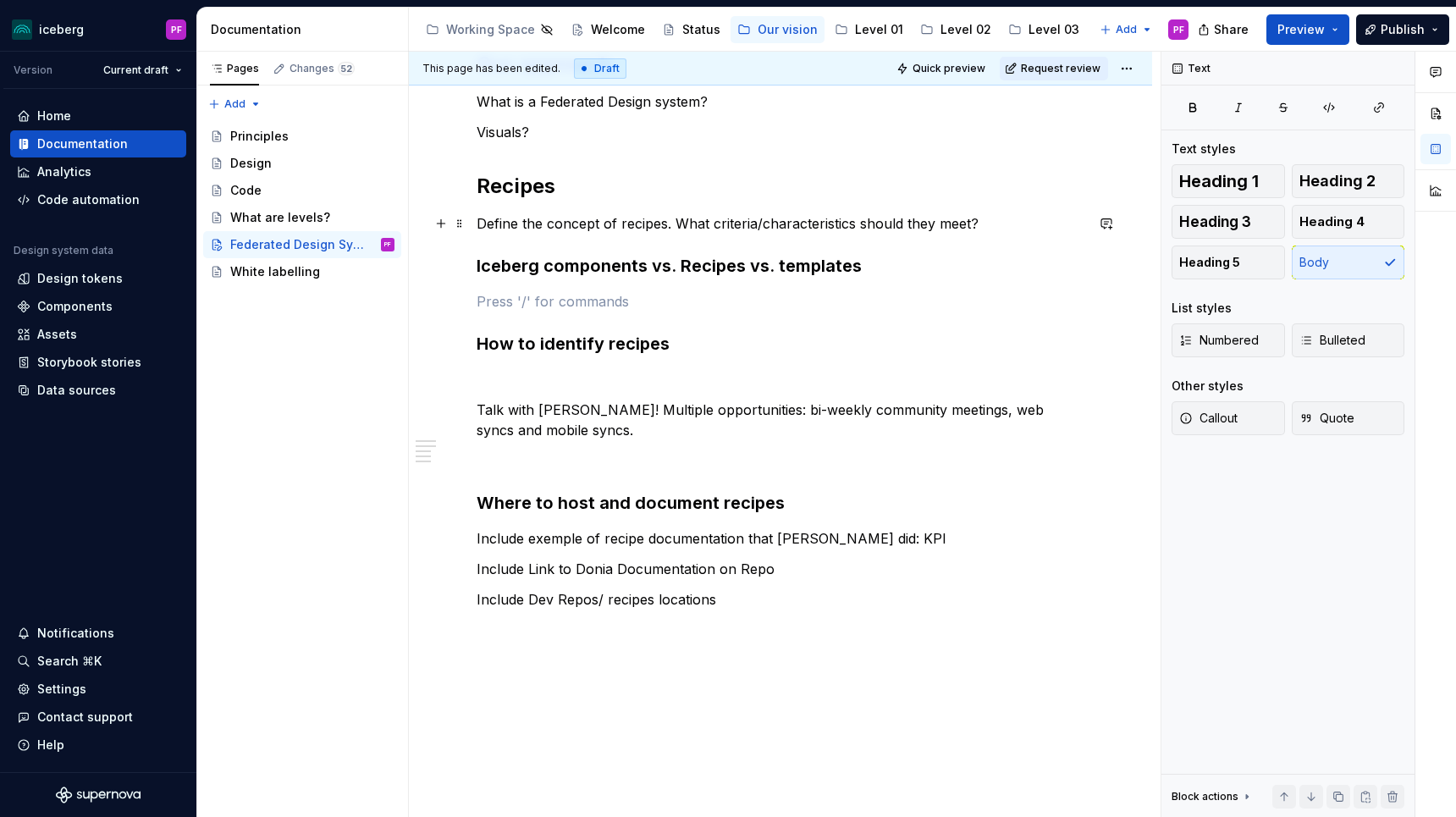
click at [479, 226] on p "Define the concept of recipes. What criteria/characteristics should they meet?" at bounding box center [780, 223] width 608 height 20
click at [675, 216] on p "Define the concept of recipes. What criteria/characteristics should they meet?" at bounding box center [780, 223] width 608 height 20
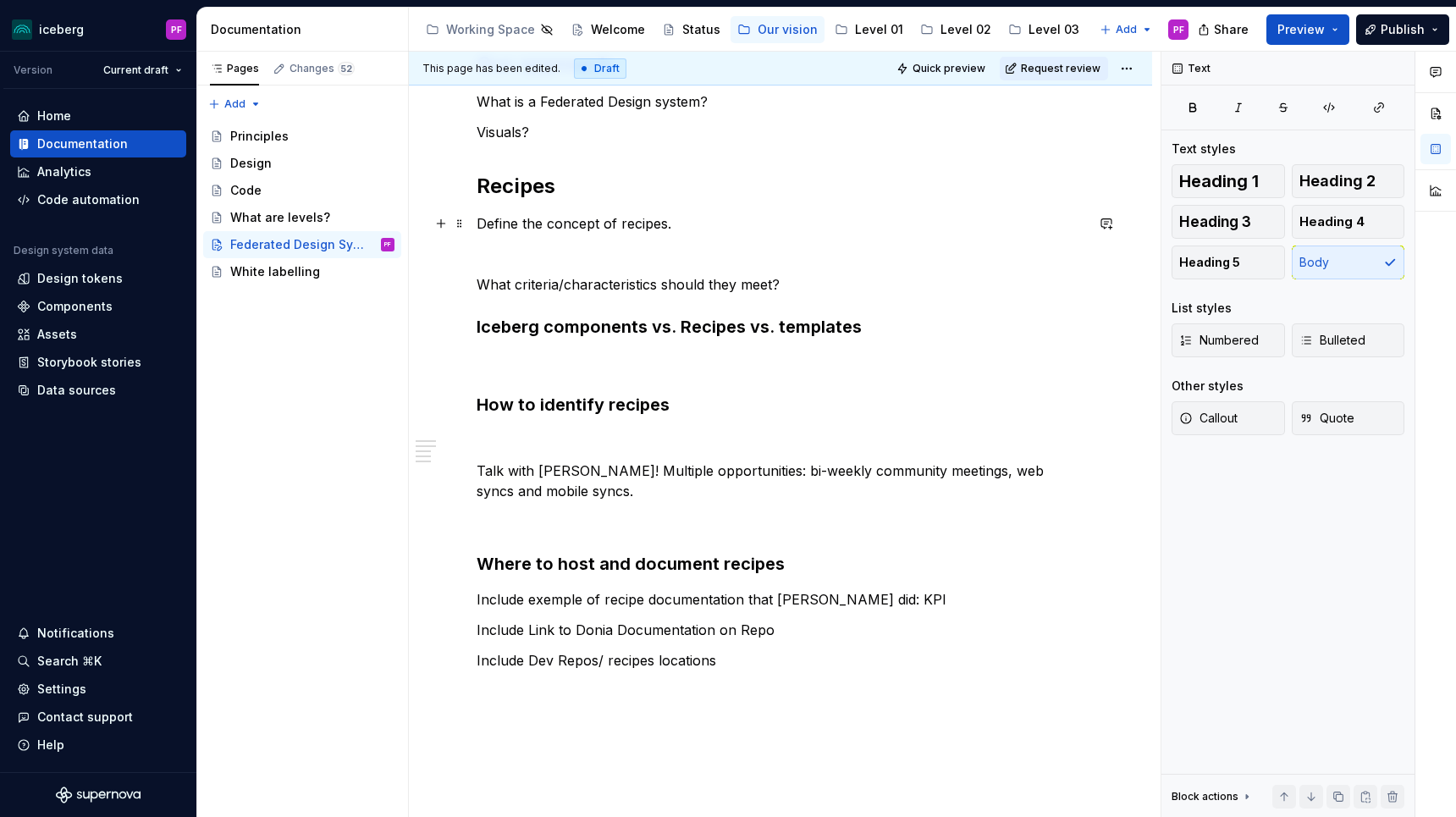
click at [702, 216] on p "Define the concept of recipes." at bounding box center [780, 223] width 608 height 20
click at [802, 281] on p "What criteria/characteristics should they meet?" at bounding box center [780, 284] width 608 height 20
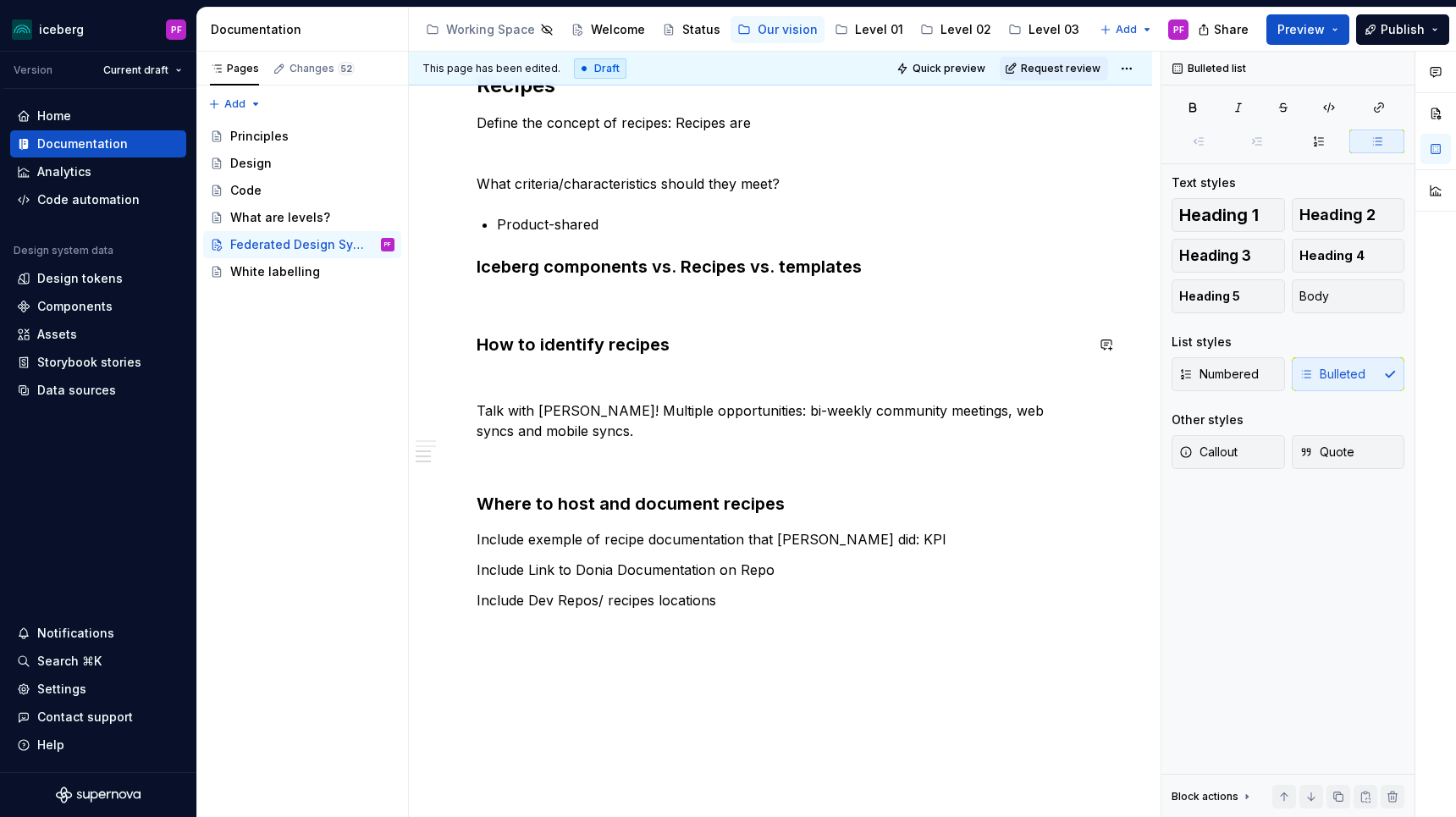
scroll to position [368, 0]
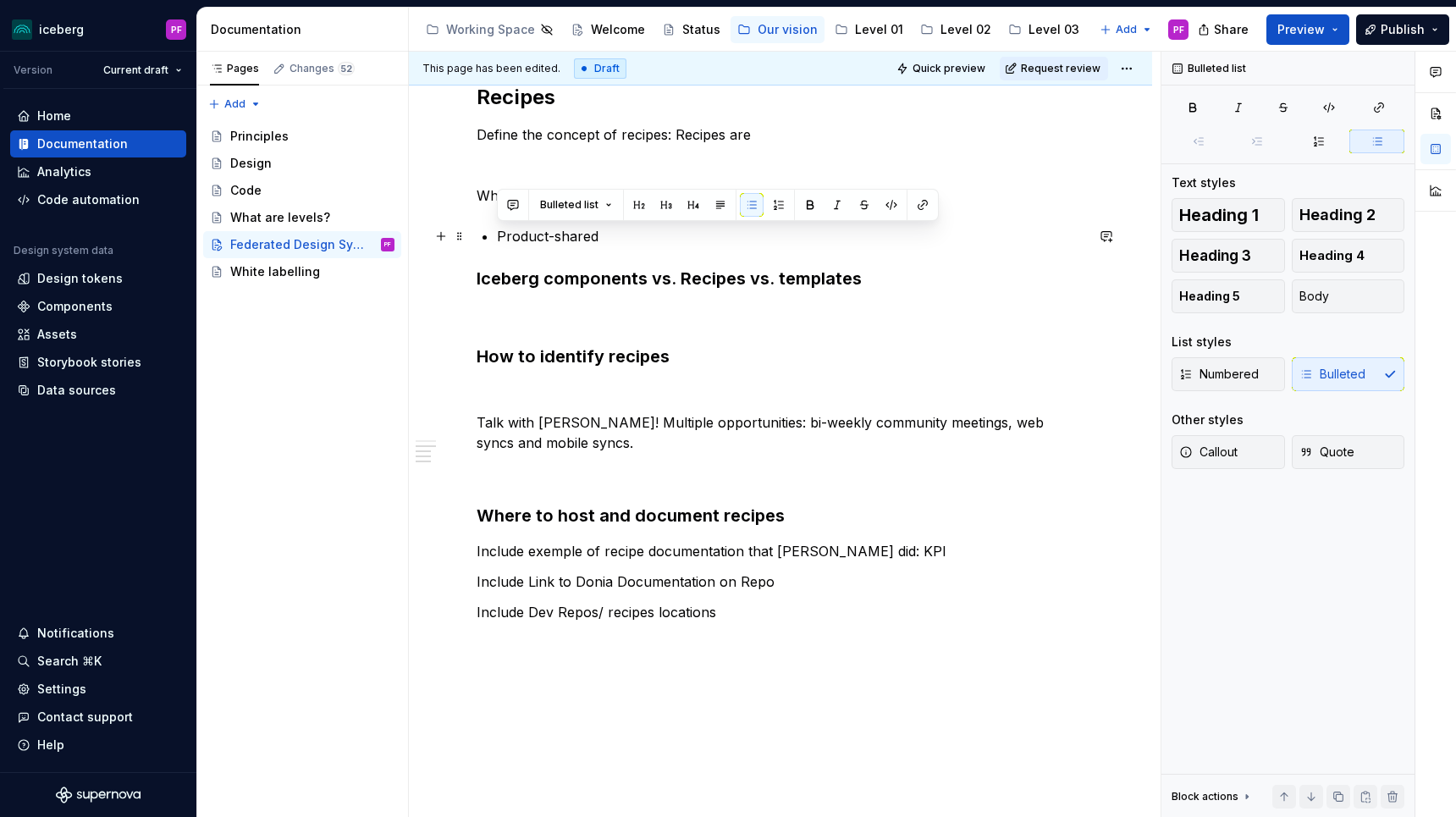
drag, startPoint x: 599, startPoint y: 236, endPoint x: 499, endPoint y: 231, distance: 100.1
click at [499, 231] on p "Product-shared" at bounding box center [790, 235] width 587 height 20
drag, startPoint x: 719, startPoint y: 233, endPoint x: 493, endPoint y: 235, distance: 226.0
click at [493, 235] on div "Our approach What is a Federated Design system? Visuals? Recipes Define the con…" at bounding box center [780, 307] width 608 height 691
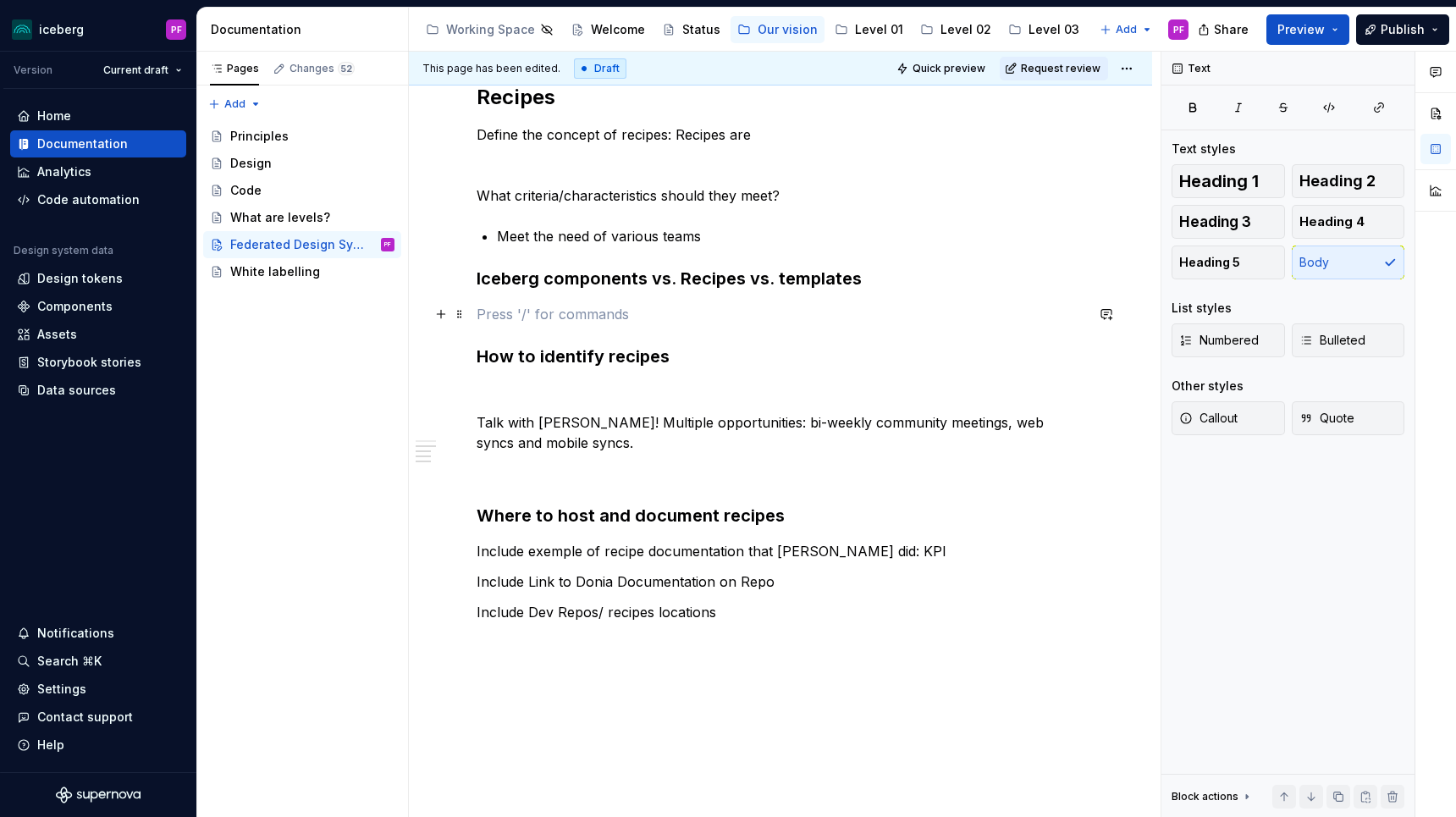
drag, startPoint x: 508, startPoint y: 316, endPoint x: 598, endPoint y: 316, distance: 90.0
click at [598, 316] on p at bounding box center [780, 313] width 608 height 20
click at [476, 274] on div "Our approach What is a Federated Design system? Visuals? Recipes Define the con…" at bounding box center [780, 420] width 743 height 998
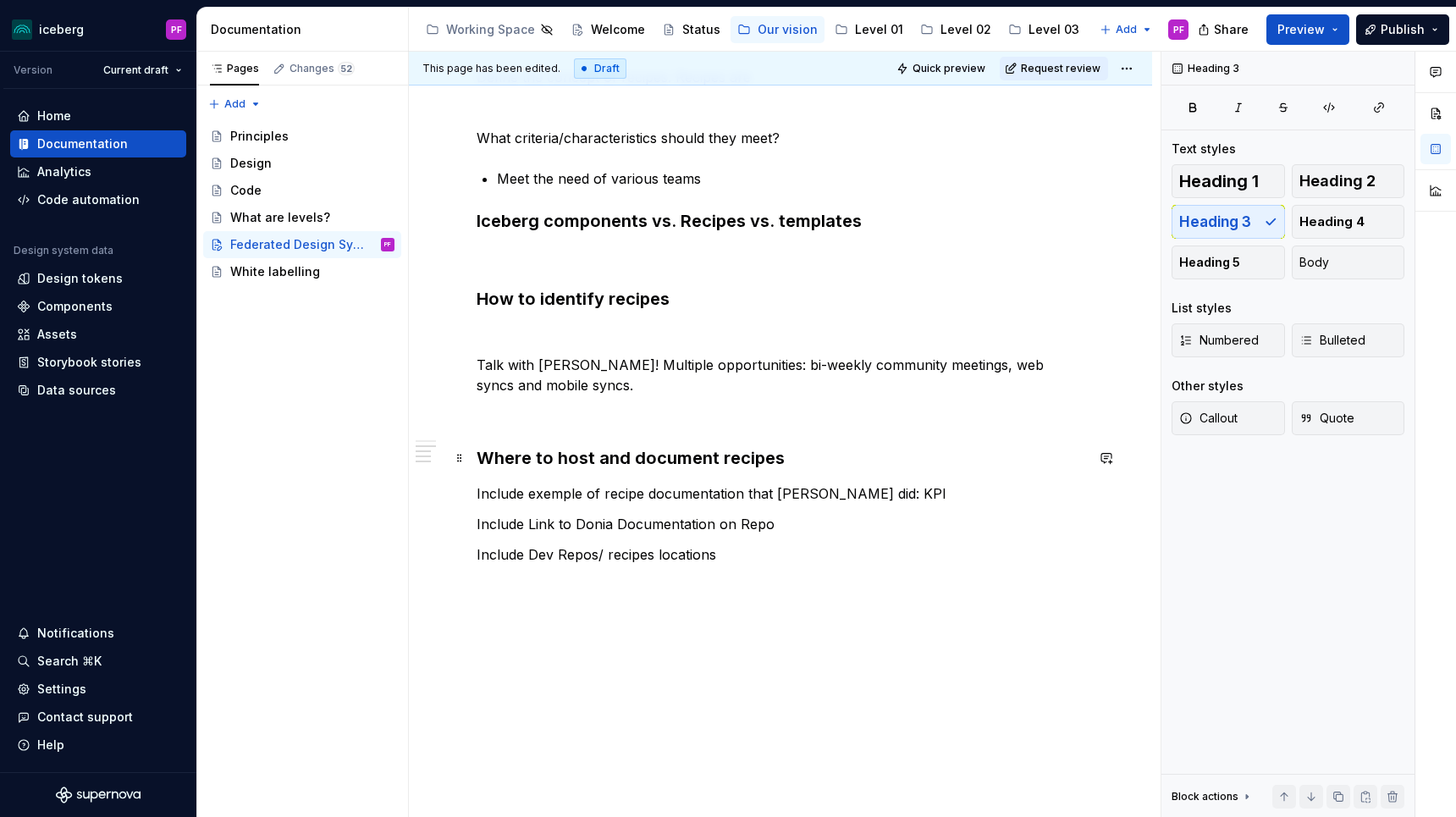
scroll to position [436, 0]
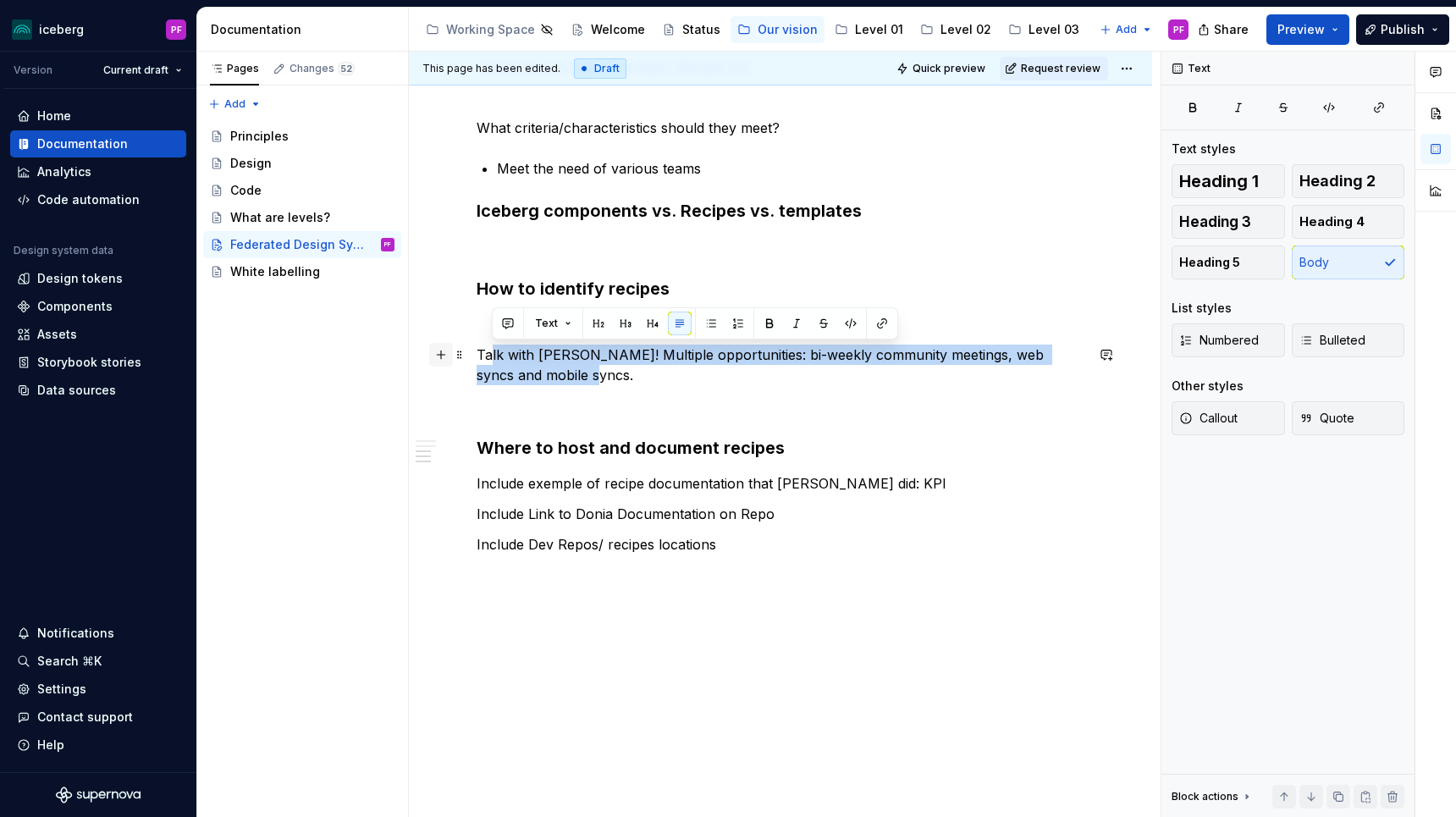
drag, startPoint x: 601, startPoint y: 376, endPoint x: 452, endPoint y: 350, distance: 151.3
click at [477, 350] on div "Our approach What is a Federated Design system? Visuals? Recipes Define the con…" at bounding box center [780, 250] width 608 height 711
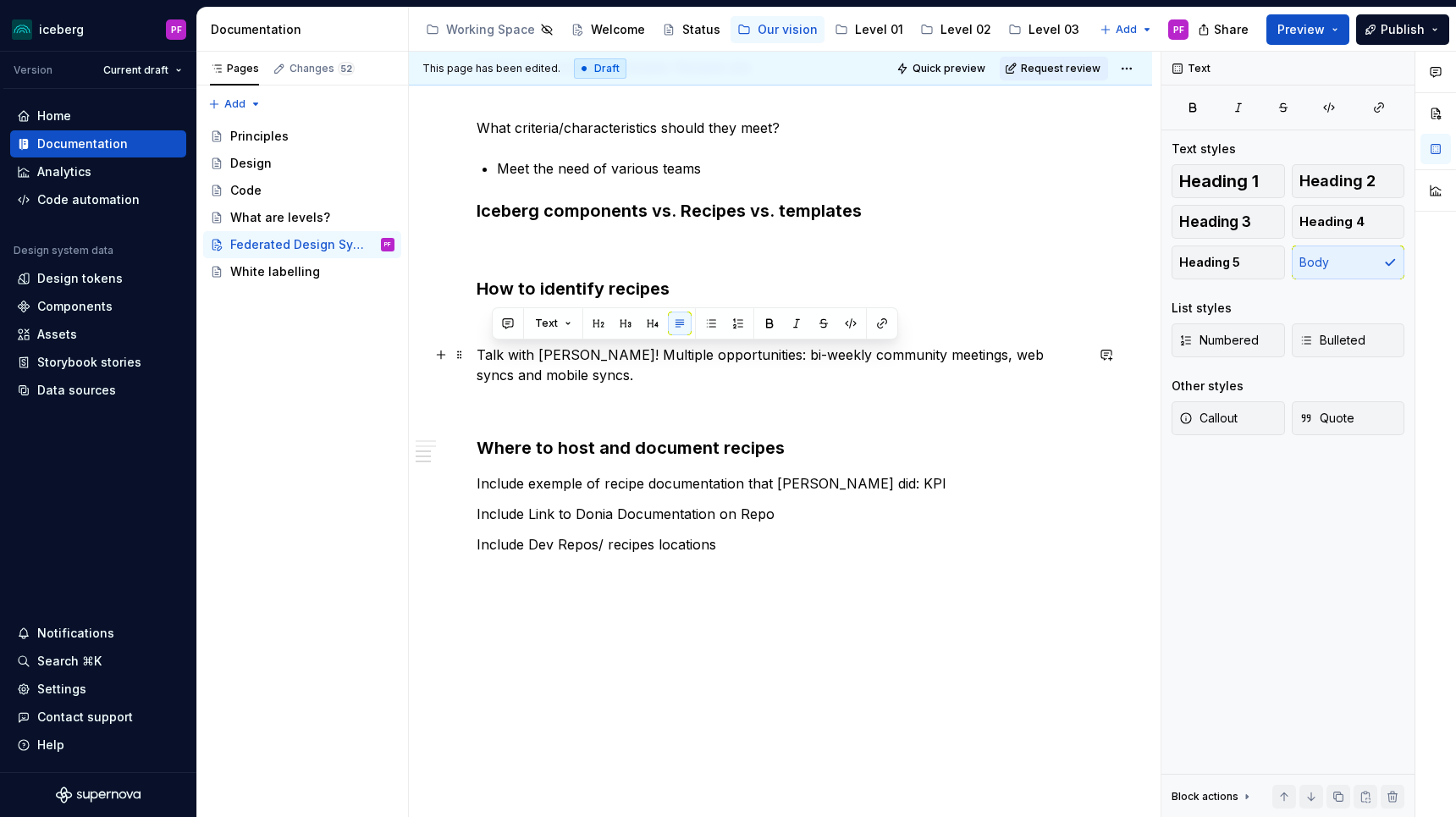
click at [530, 369] on p "Talk with [PERSON_NAME]! Multiple opportunities: bi-weekly community meetings, …" at bounding box center [780, 364] width 608 height 41
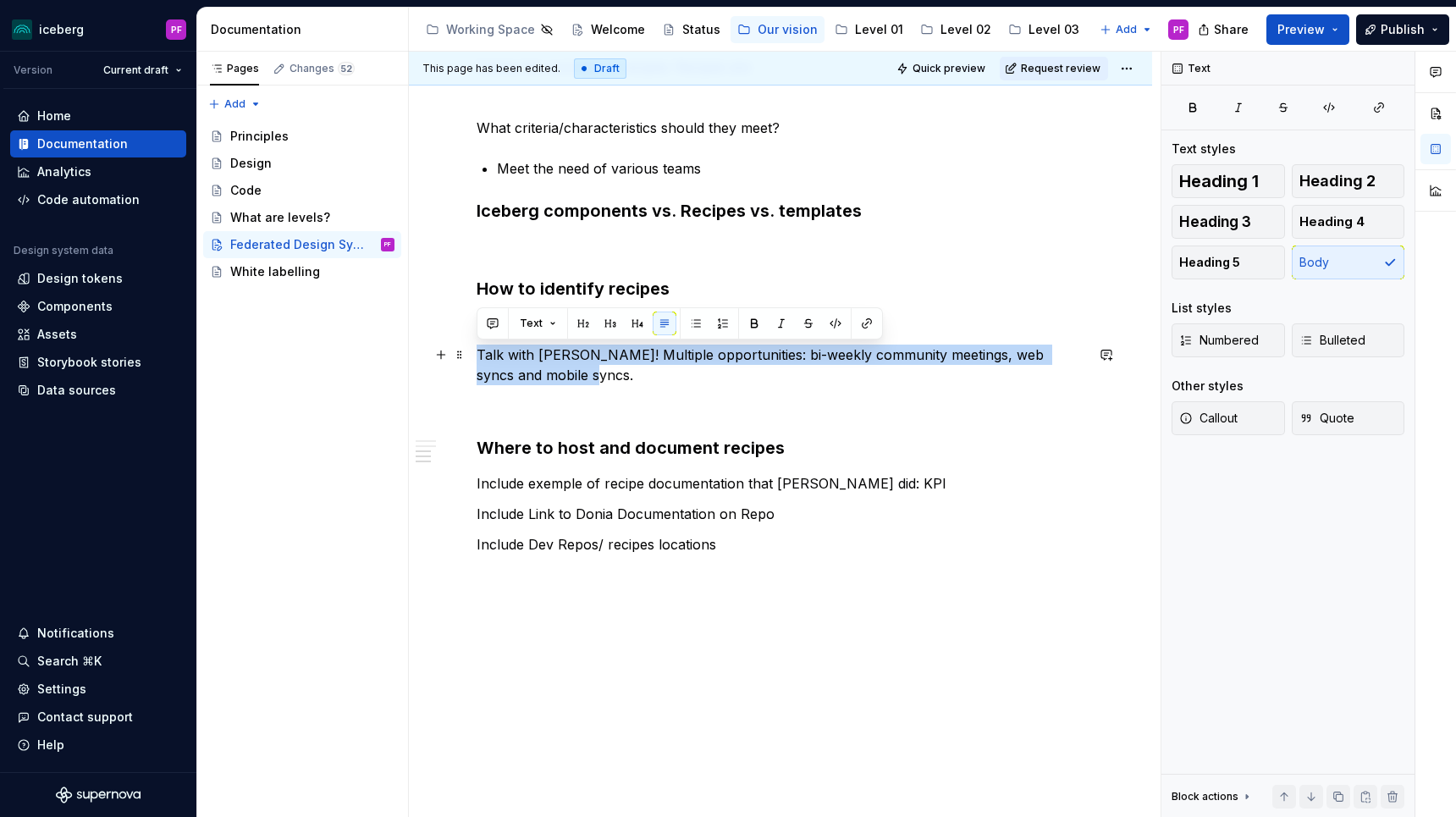
drag, startPoint x: 577, startPoint y: 381, endPoint x: 474, endPoint y: 357, distance: 105.8
click at [474, 357] on div "Our approach What is a Federated Design system? Visuals? Recipes Define the con…" at bounding box center [780, 352] width 743 height 998
click at [477, 357] on p "Talk with [PERSON_NAME]! Multiple opportunities: bi-weekly community meetings, …" at bounding box center [780, 364] width 608 height 41
drag, startPoint x: 481, startPoint y: 354, endPoint x: 600, endPoint y: 382, distance: 122.2
click at [600, 382] on p "Talk with [PERSON_NAME]! Multiple opportunities: bi-weekly community meetings, …" at bounding box center [780, 364] width 608 height 41
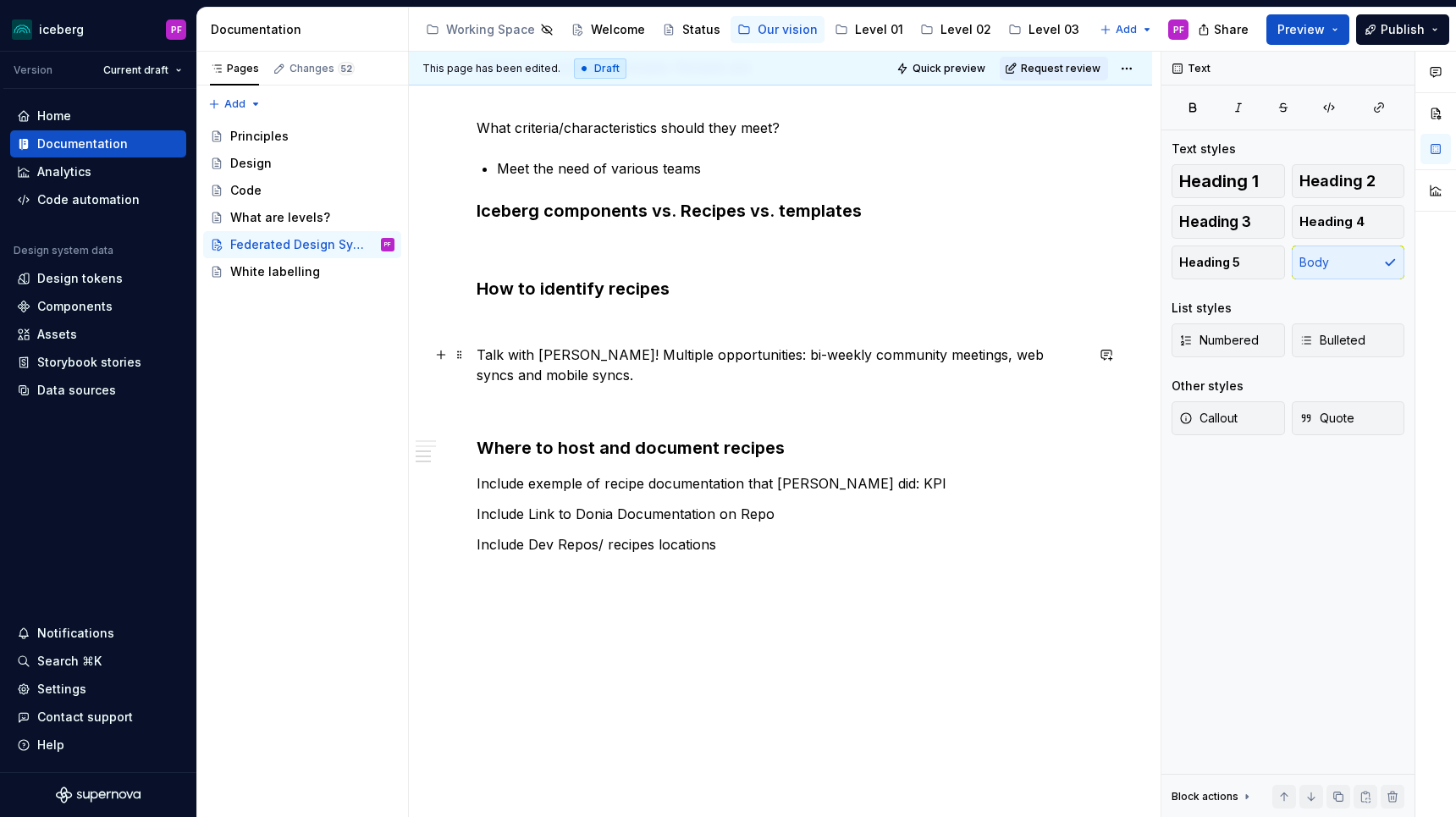
click at [600, 384] on p "Talk with [PERSON_NAME]! Multiple opportunities: bi-weekly community meetings, …" at bounding box center [780, 364] width 608 height 41
click at [781, 459] on h3 "Where to host and document recipes" at bounding box center [780, 447] width 608 height 24
click at [607, 381] on p "Talk with [PERSON_NAME]! Multiple opportunities: bi-weekly community meetings, …" at bounding box center [780, 364] width 608 height 41
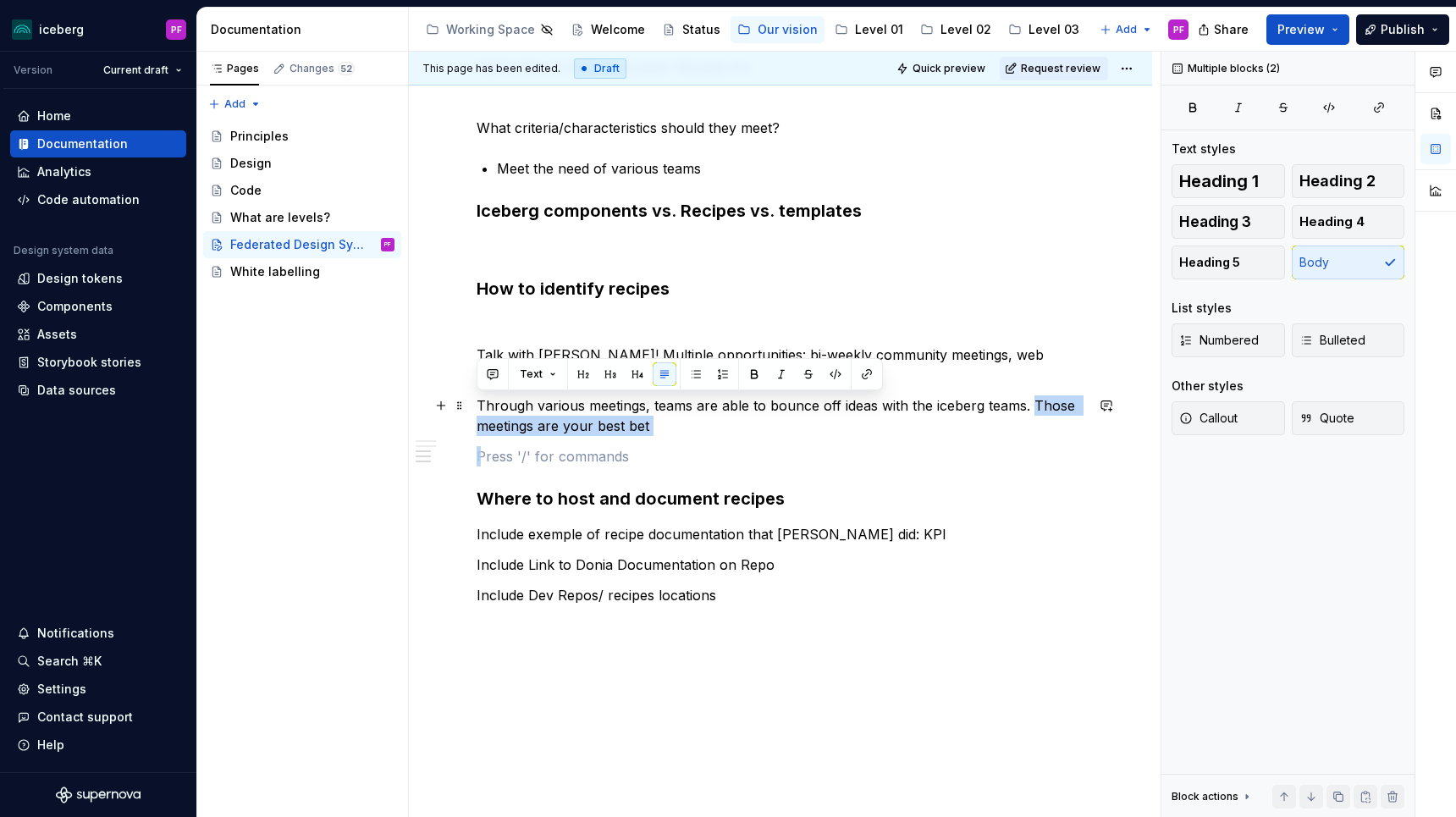
drag, startPoint x: 610, startPoint y: 436, endPoint x: 1030, endPoint y: 398, distance: 421.7
click at [1030, 398] on div "Our approach What is a Federated Design system? Visuals? Recipes Define the con…" at bounding box center [780, 265] width 608 height 741
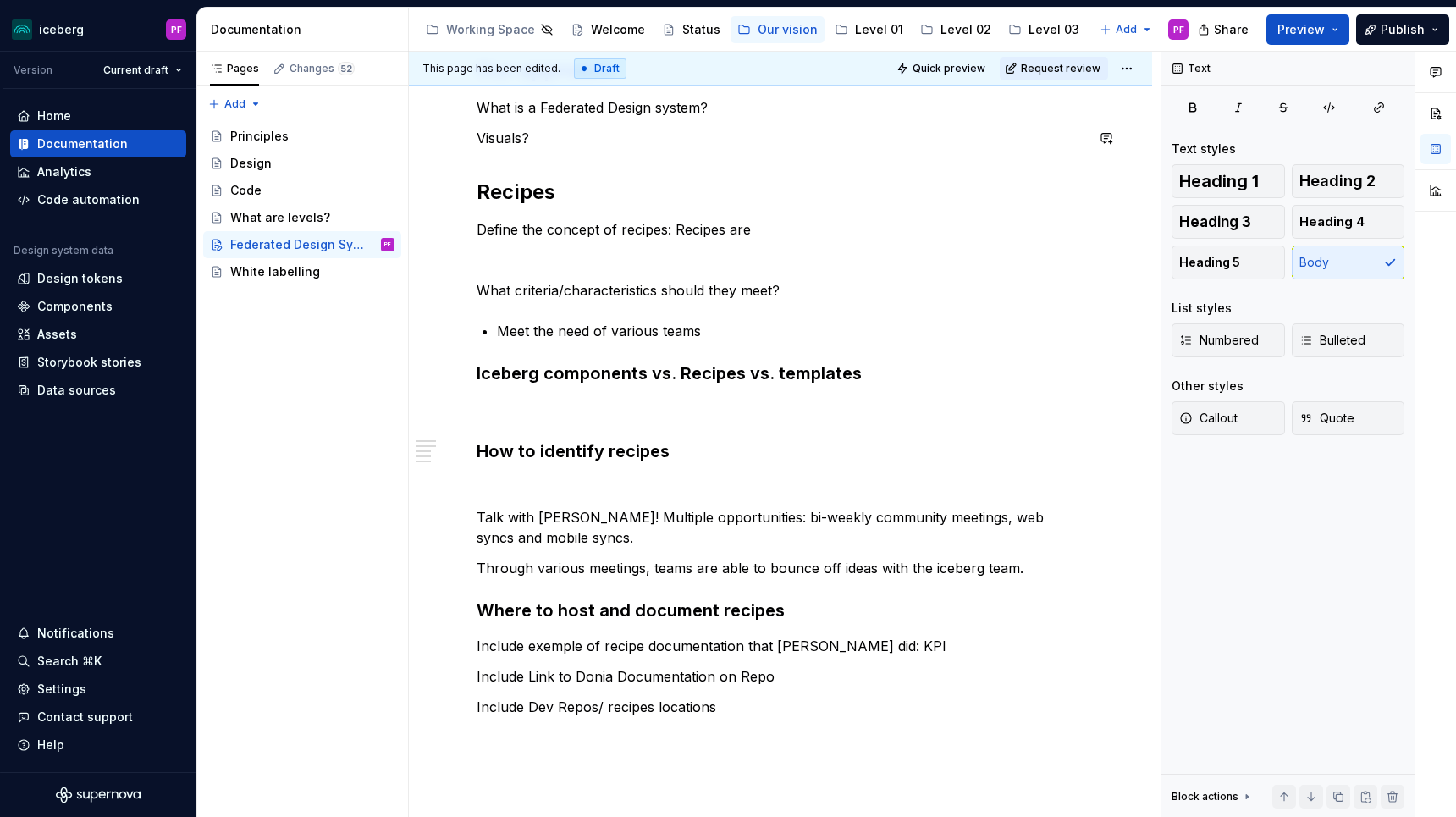
scroll to position [248, 0]
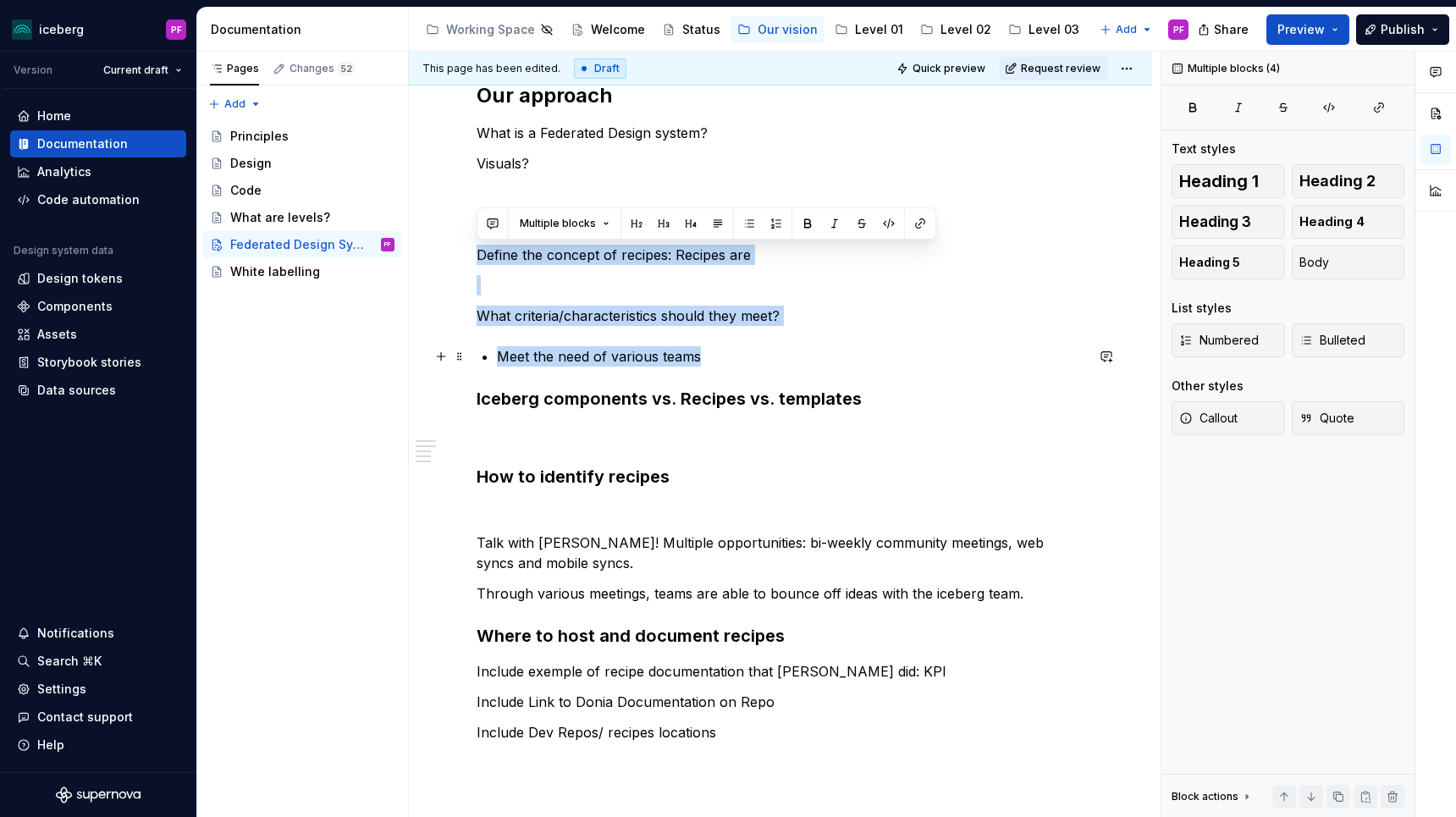
drag, startPoint x: 498, startPoint y: 249, endPoint x: 769, endPoint y: 364, distance: 294.4
click at [769, 364] on div "Our approach What is a Federated Design system? Visuals? Recipes Define the con…" at bounding box center [780, 427] width 608 height 691
click at [769, 364] on p "Meet the need of various teams" at bounding box center [790, 356] width 587 height 20
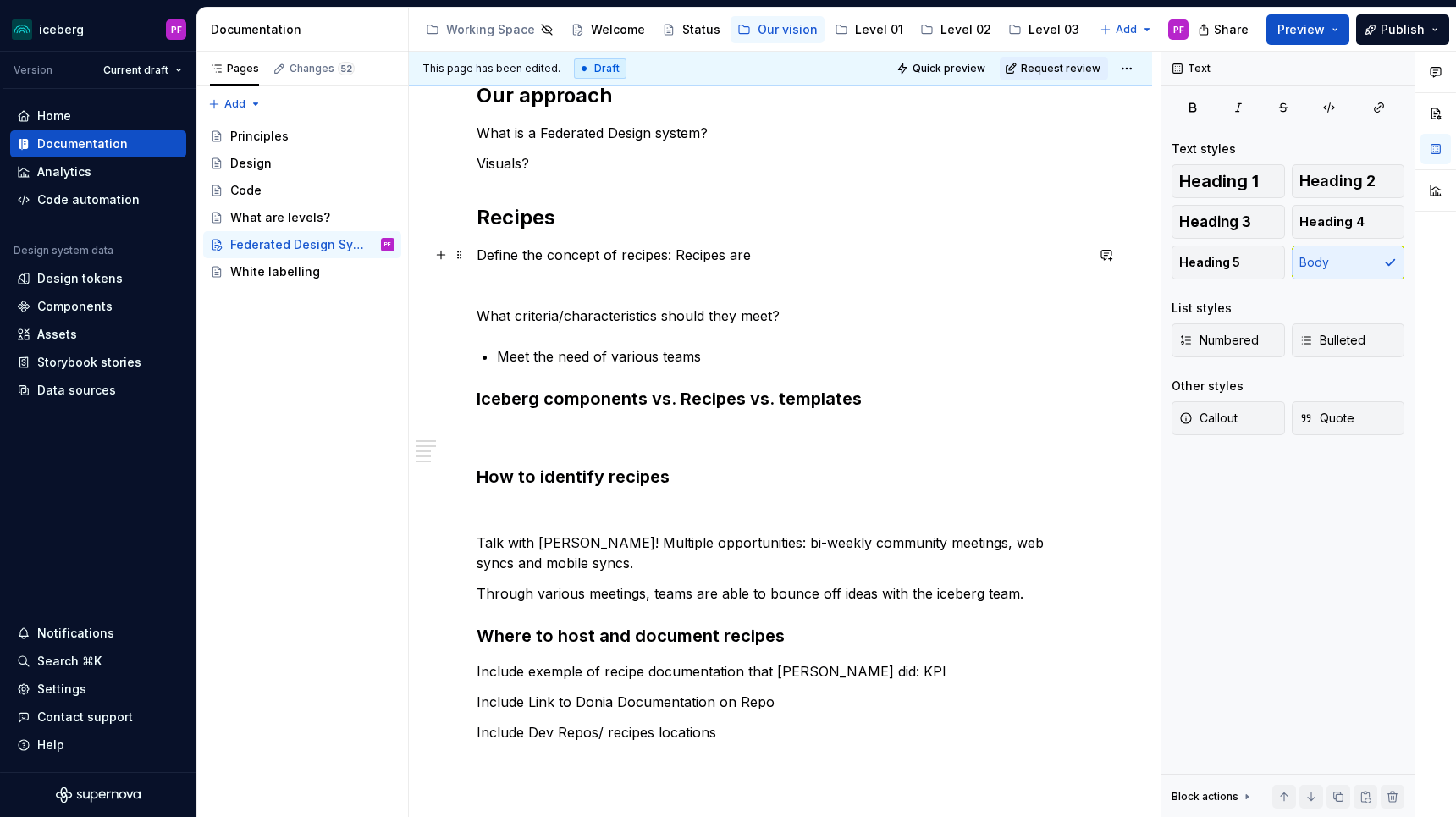
click at [781, 257] on p "Define the concept of recipes: Recipes are" at bounding box center [780, 254] width 608 height 20
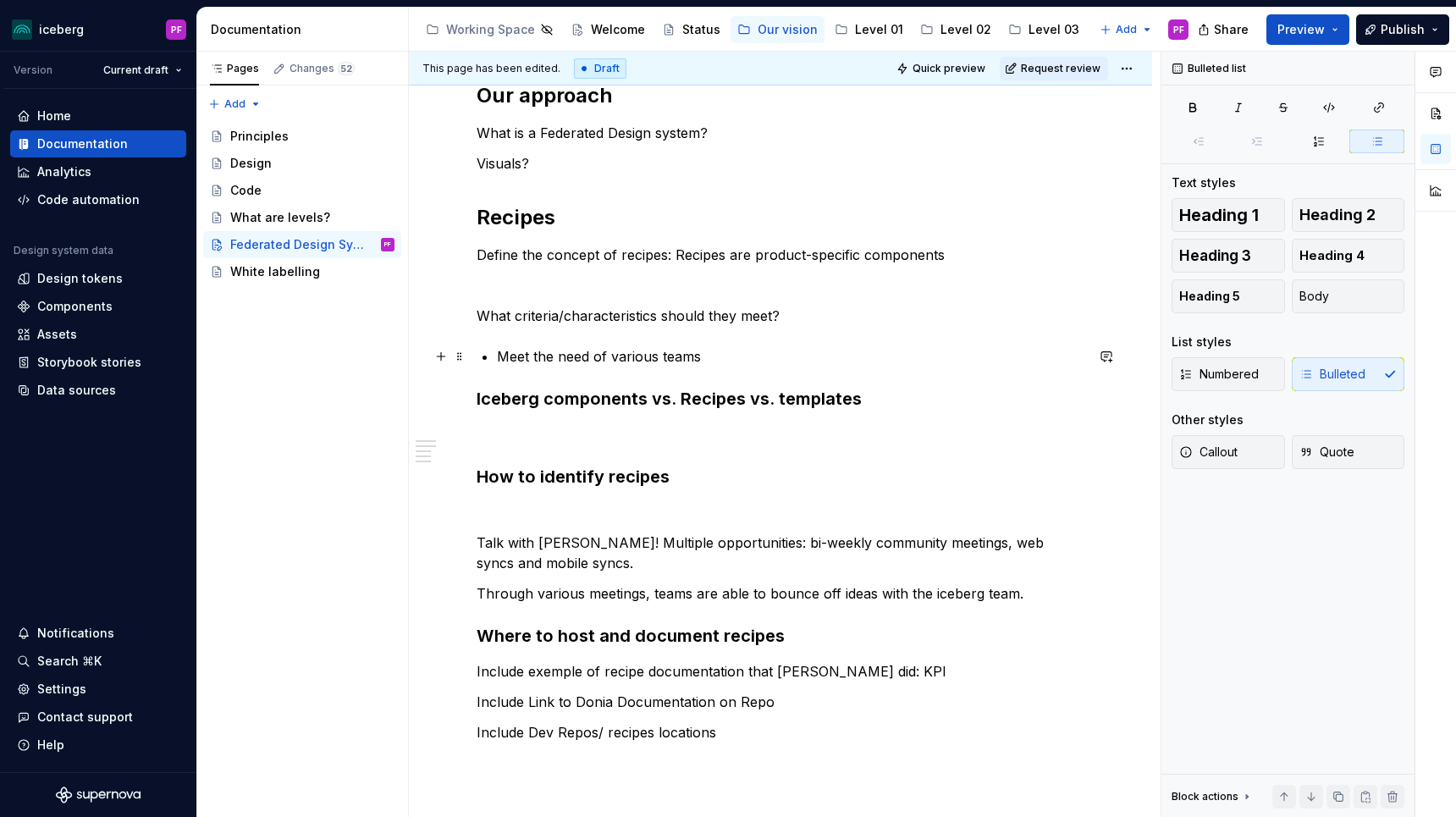
click at [591, 355] on p "Meet the need of various teams" at bounding box center [790, 356] width 587 height 20
click at [945, 250] on p "Define the concept of recipes: Recipes are product-specific components" at bounding box center [780, 254] width 608 height 20
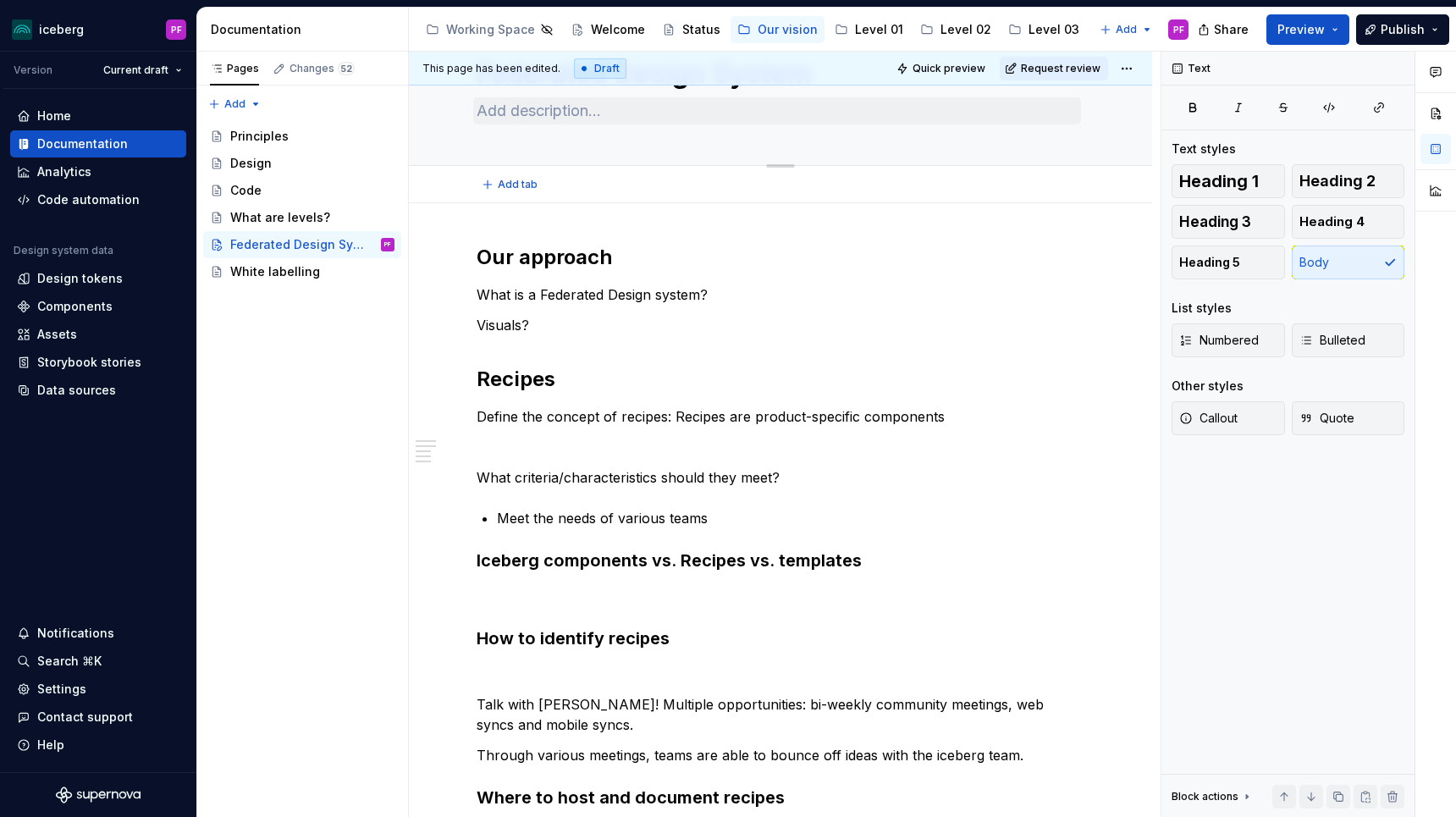
scroll to position [0, 0]
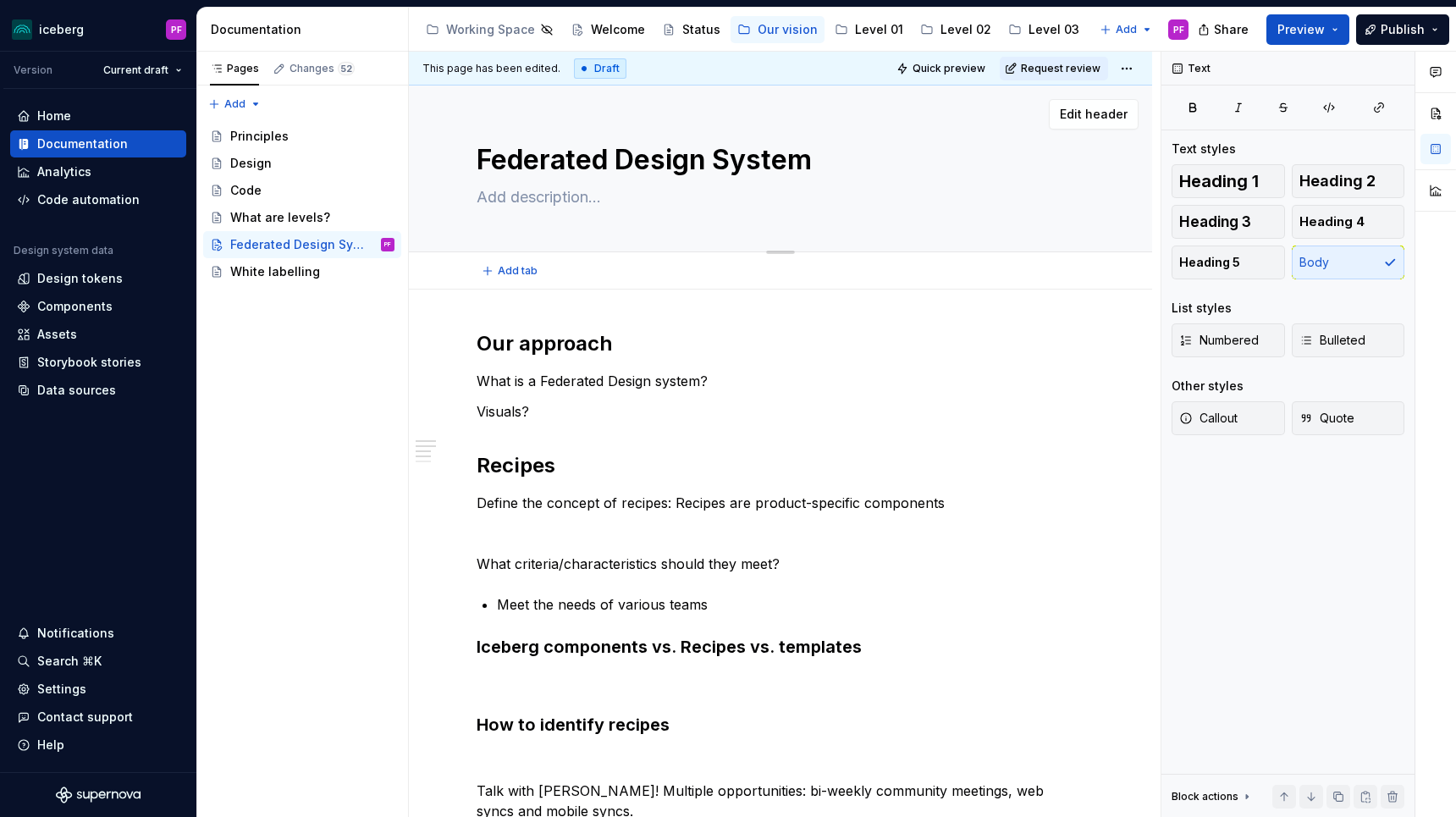
click at [519, 213] on div "Federated Design System" at bounding box center [780, 167] width 608 height 165
click at [517, 191] on textarea at bounding box center [776, 197] width 608 height 27
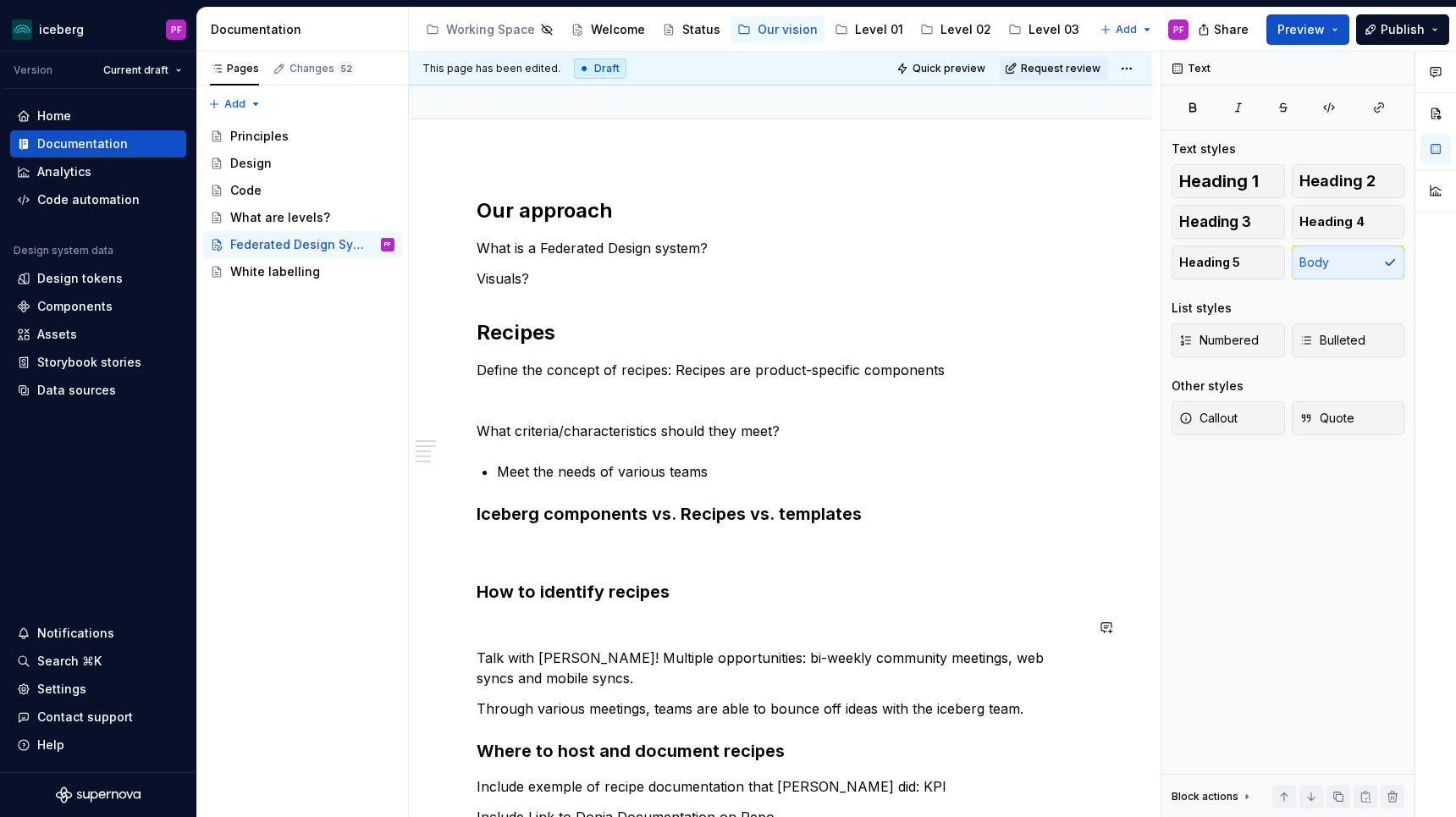
scroll to position [149, 0]
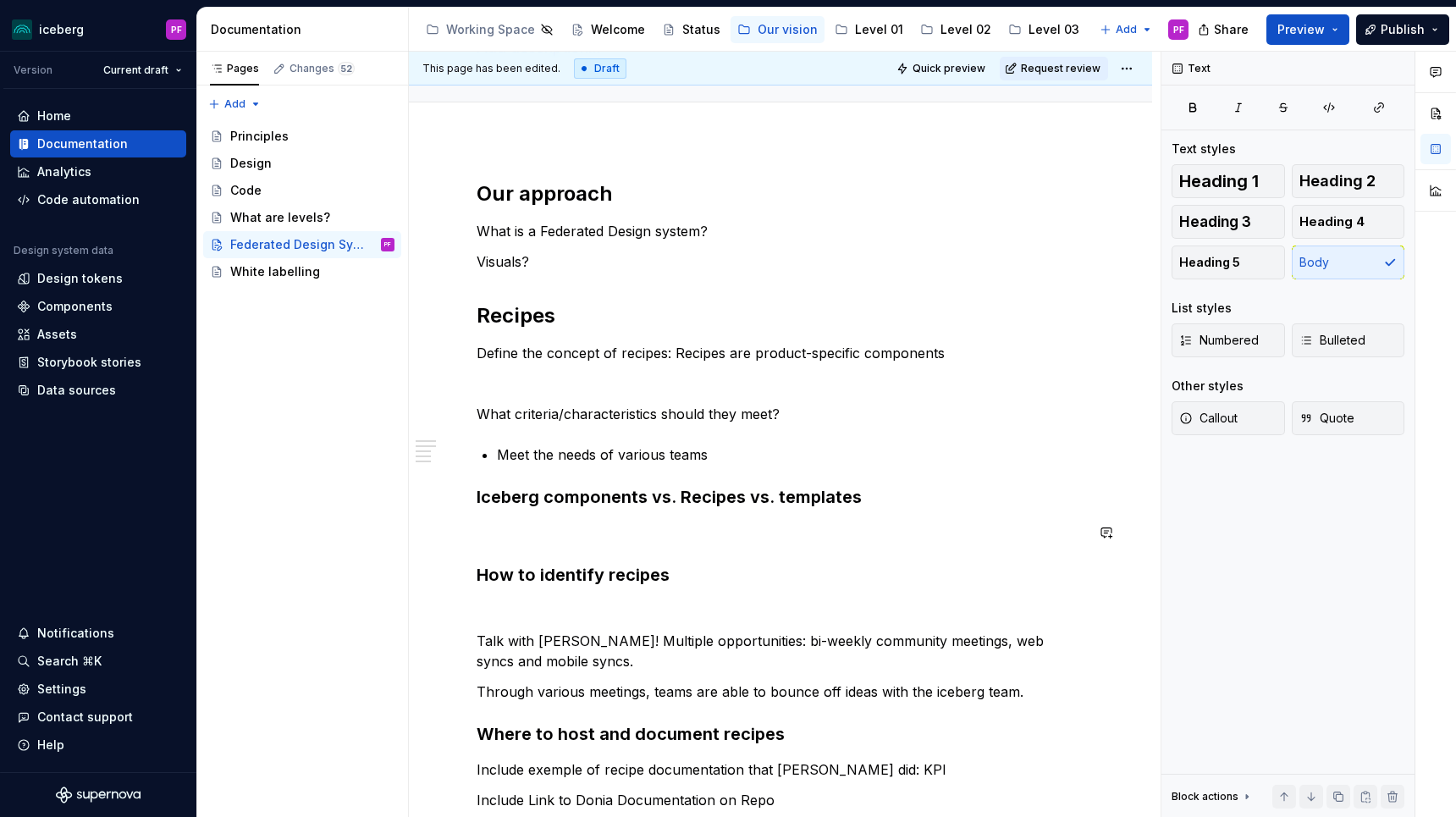
click at [537, 522] on p at bounding box center [780, 531] width 608 height 20
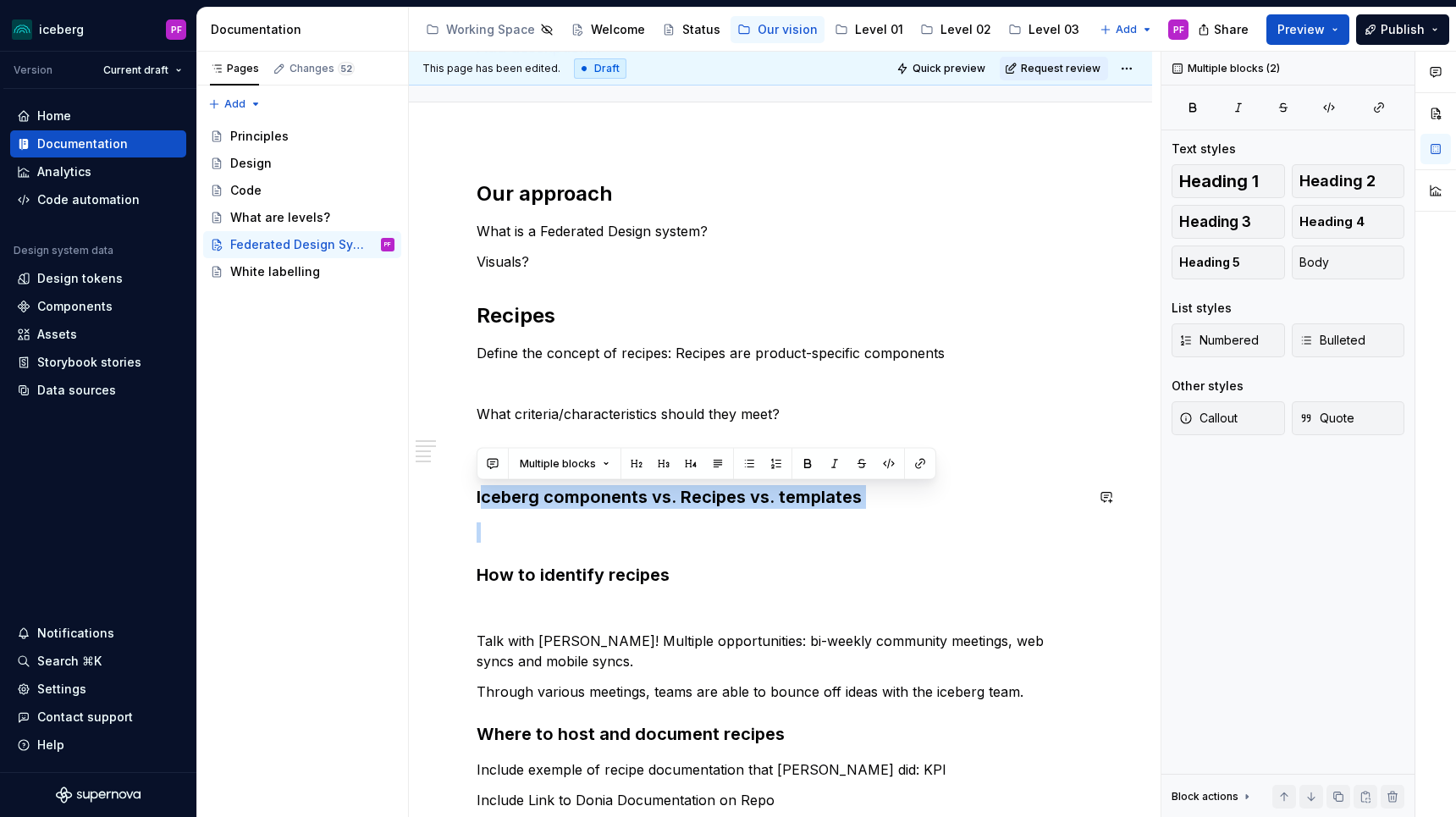
drag, startPoint x: 482, startPoint y: 502, endPoint x: 861, endPoint y: 509, distance: 379.1
click at [862, 510] on div "Our approach What is a Federated Design system? Visuals? Recipes Define the con…" at bounding box center [780, 526] width 608 height 691
click at [864, 507] on h3 "Iceberg components vs. Recipes vs. templates" at bounding box center [780, 496] width 608 height 24
drag, startPoint x: 806, startPoint y: 497, endPoint x: 468, endPoint y: 510, distance: 338.2
click at [468, 510] on div "Our approach What is a Federated Design system? Visuals? Recipes Define the con…" at bounding box center [780, 638] width 743 height 998
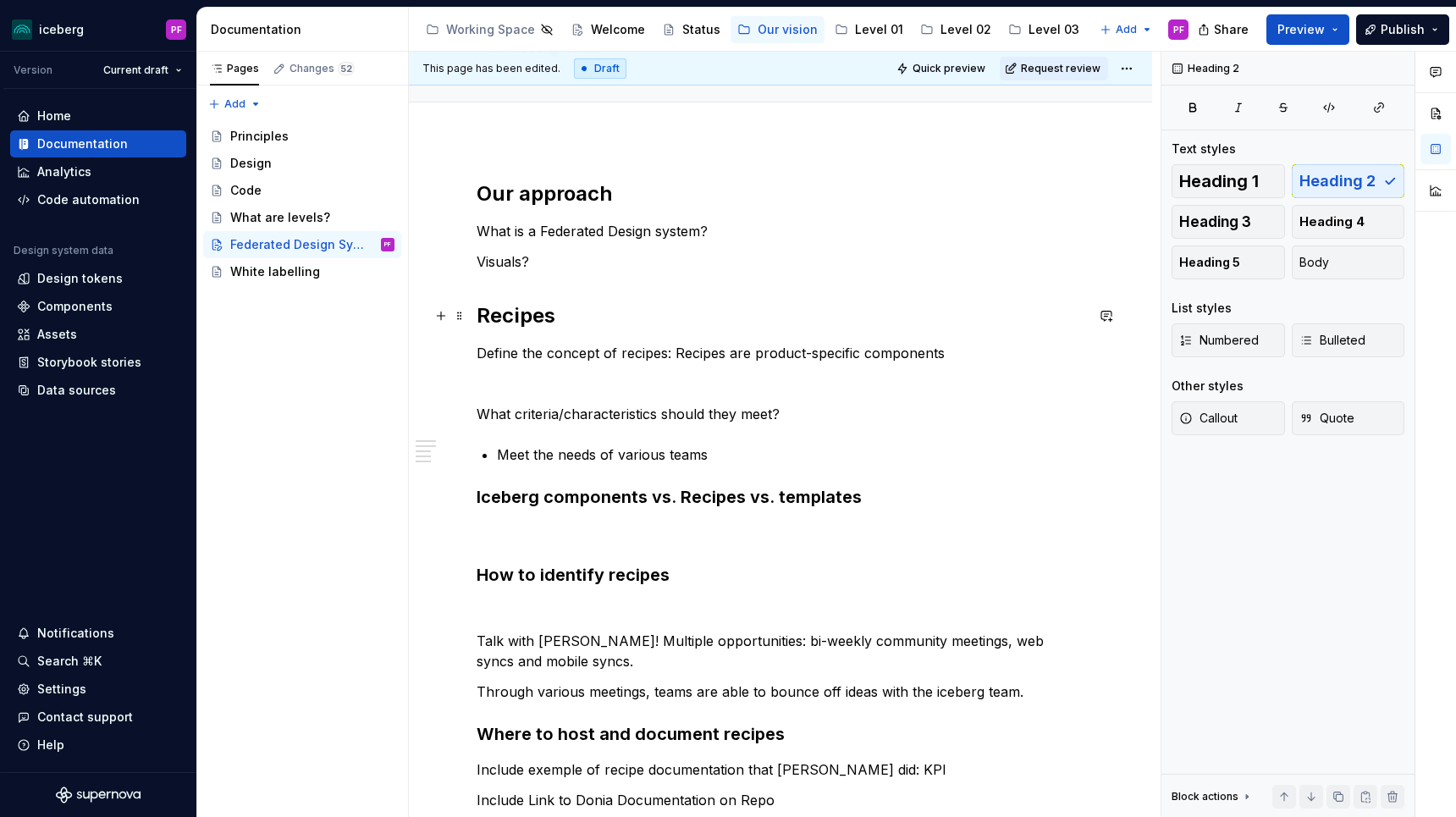
click at [518, 322] on h2 "Recipes" at bounding box center [780, 316] width 608 height 27
click at [509, 318] on h2 "Recipes" at bounding box center [780, 316] width 608 height 27
click at [505, 497] on h3 "Iceberg components vs. Recipes vs. templates" at bounding box center [780, 496] width 608 height 24
click at [497, 581] on h3 "How to identify recipes" at bounding box center [780, 574] width 608 height 24
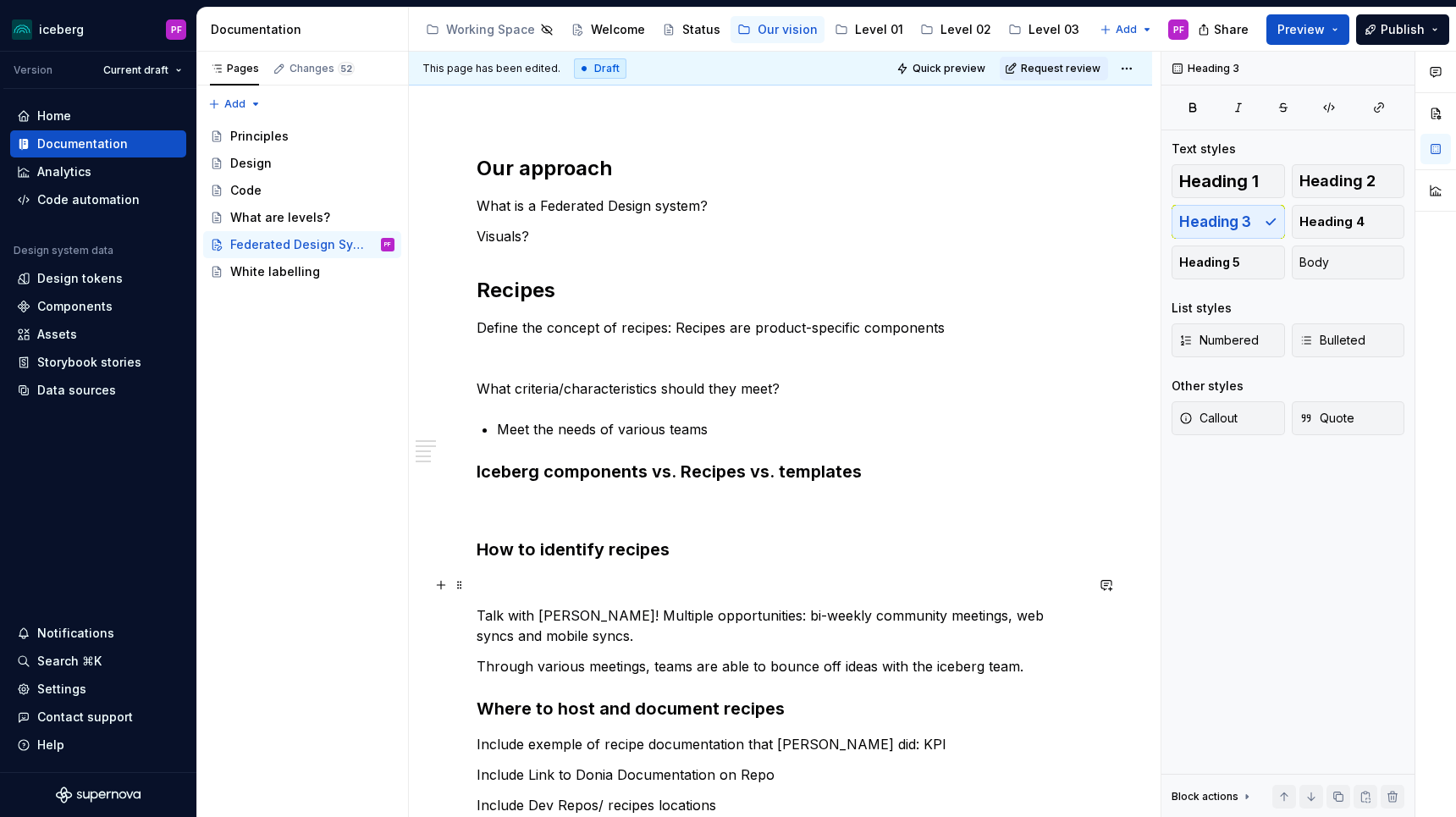
scroll to position [183, 0]
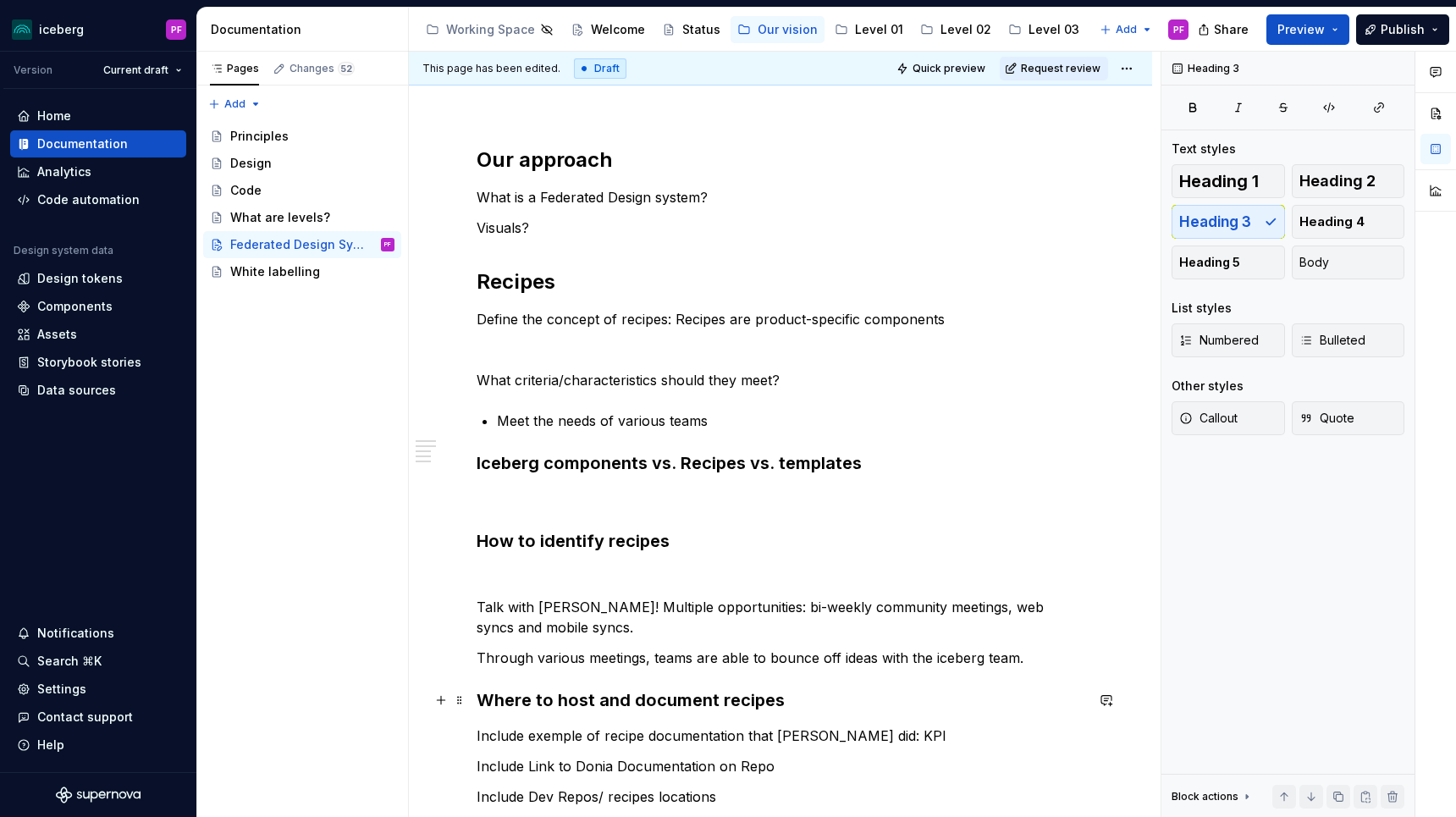
click at [534, 700] on h3 "Where to host and document recipes" at bounding box center [780, 700] width 608 height 24
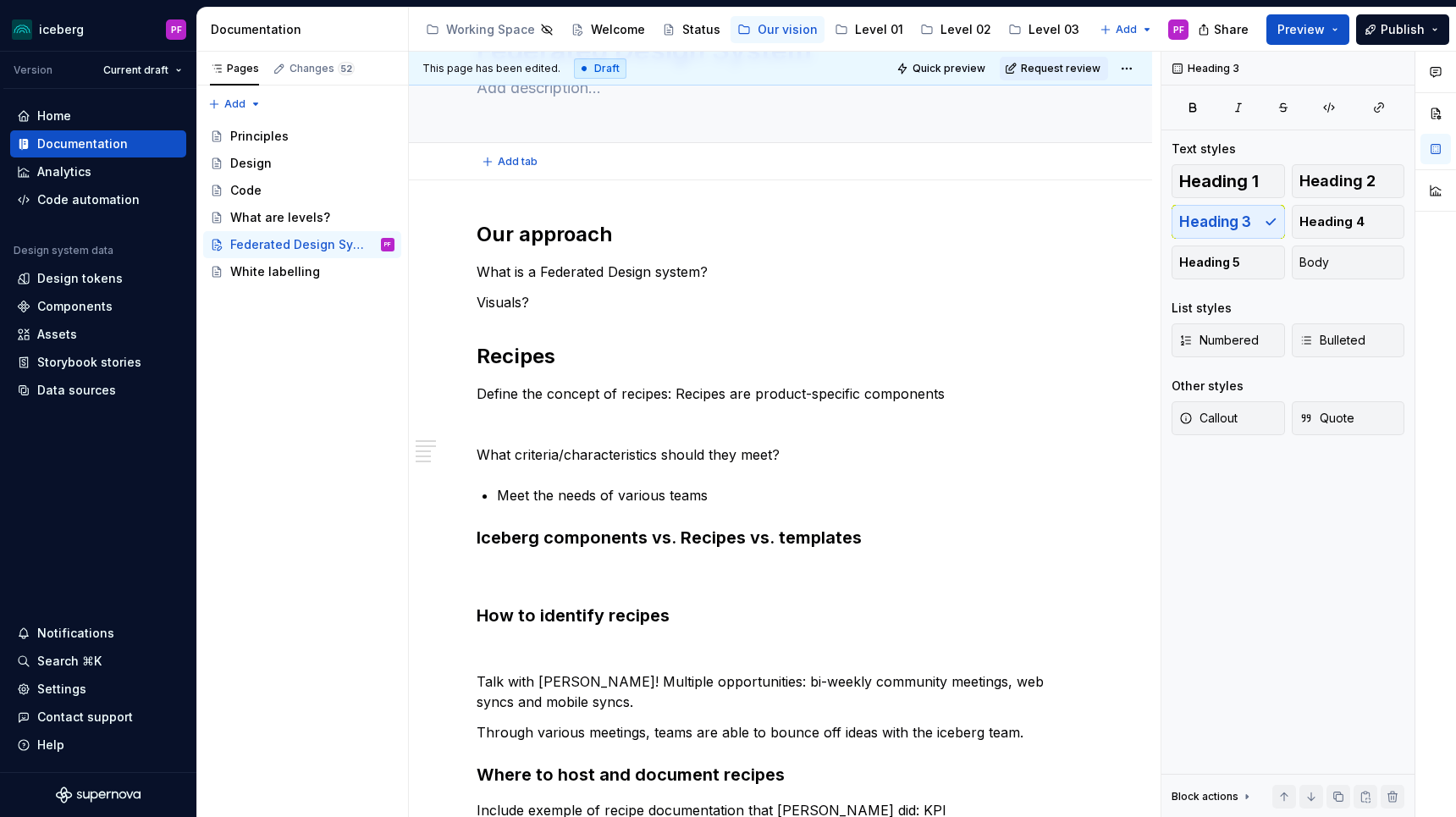
scroll to position [0, 0]
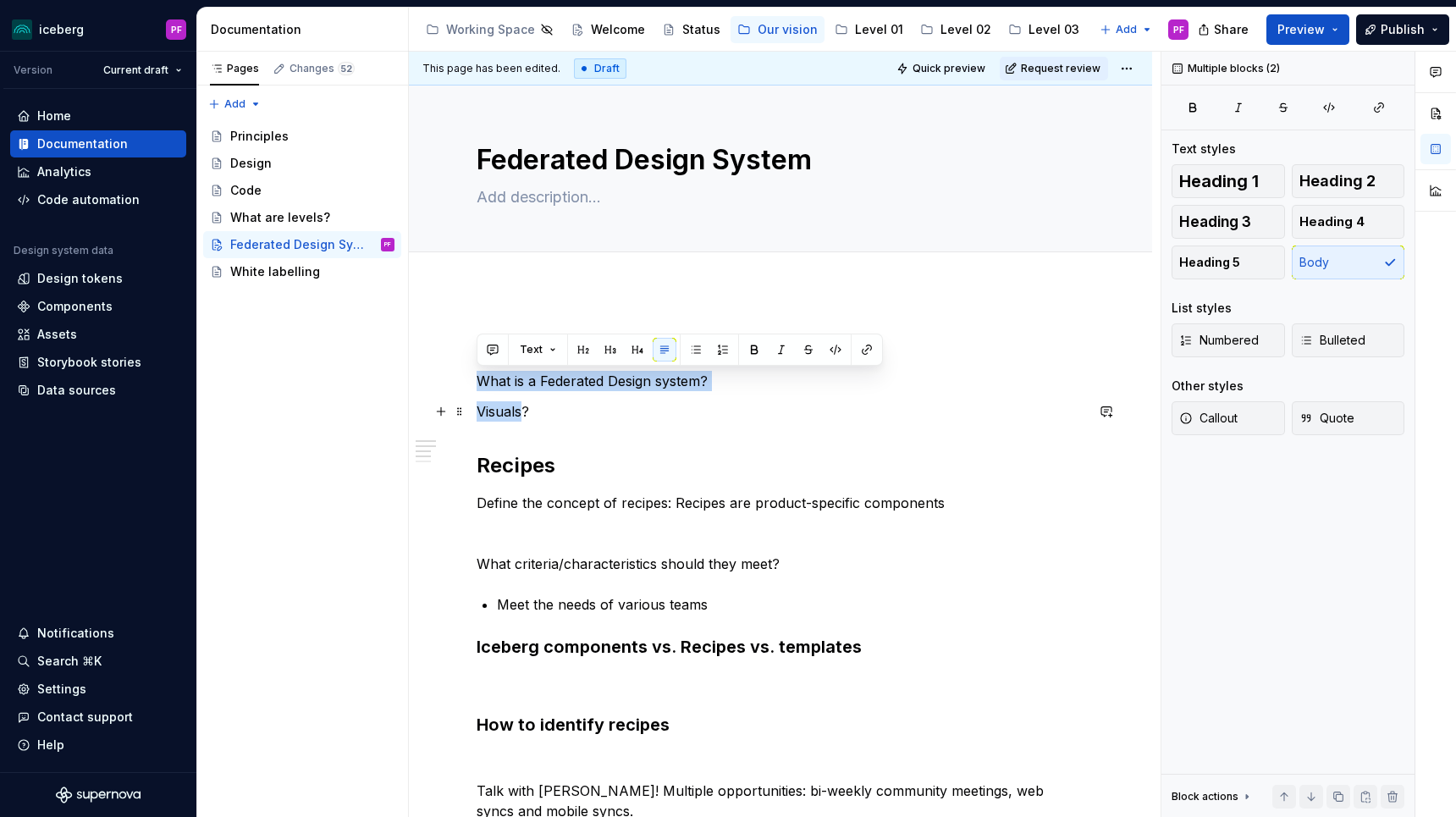
drag, startPoint x: 477, startPoint y: 375, endPoint x: 521, endPoint y: 402, distance: 51.6
click at [521, 402] on div "Our approach What is a Federated Design system? Visuals? Recipes Define the con…" at bounding box center [780, 675] width 608 height 691
click at [537, 407] on p "Visuals?" at bounding box center [780, 410] width 608 height 20
drag, startPoint x: 515, startPoint y: 409, endPoint x: 479, endPoint y: 380, distance: 46.2
click at [479, 380] on div "Our approach What is a Federated Design system? Visuals? Recipes Define the con…" at bounding box center [780, 675] width 608 height 691
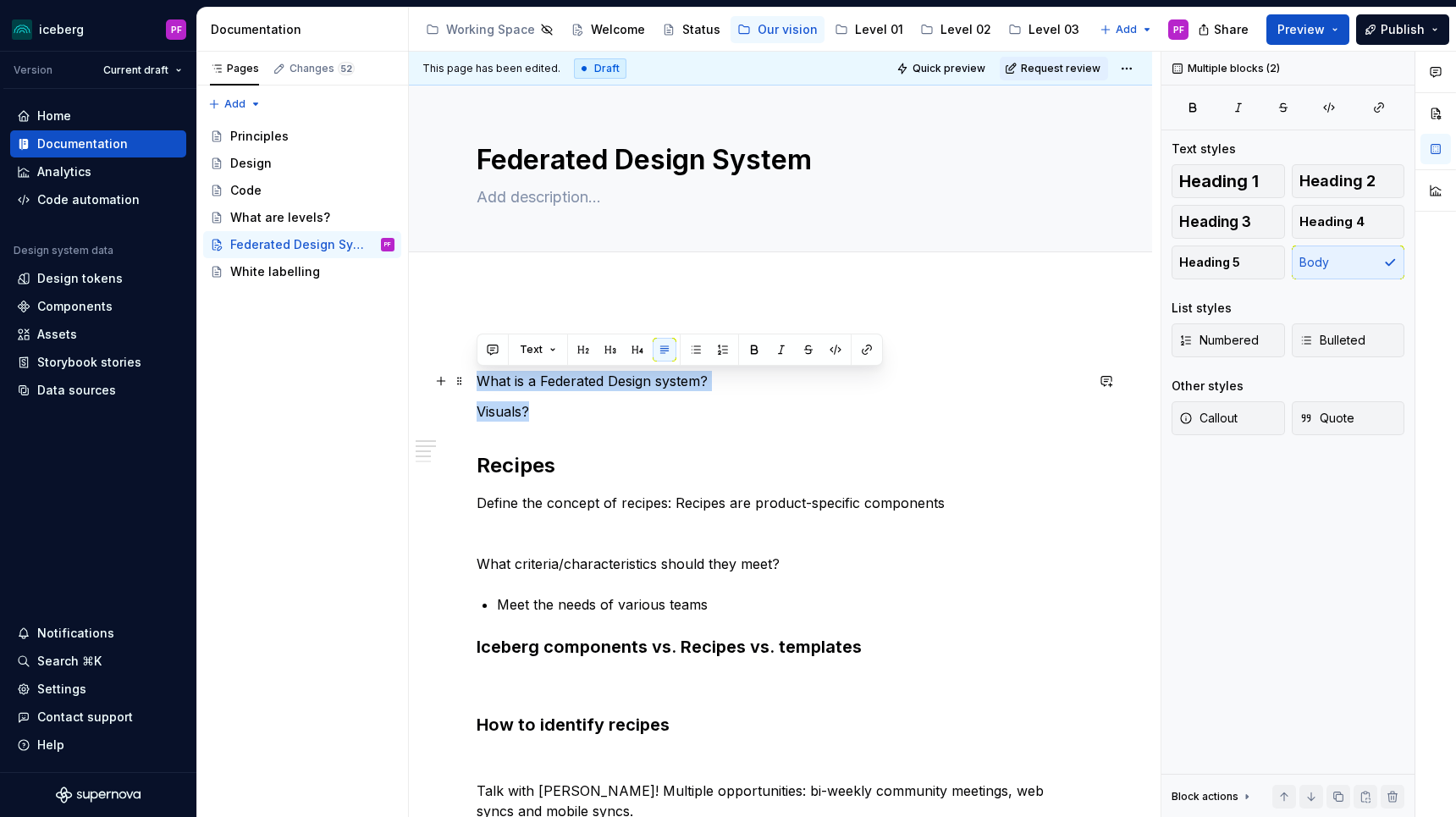
click at [479, 380] on p "What is a Federated Design system?" at bounding box center [780, 380] width 608 height 20
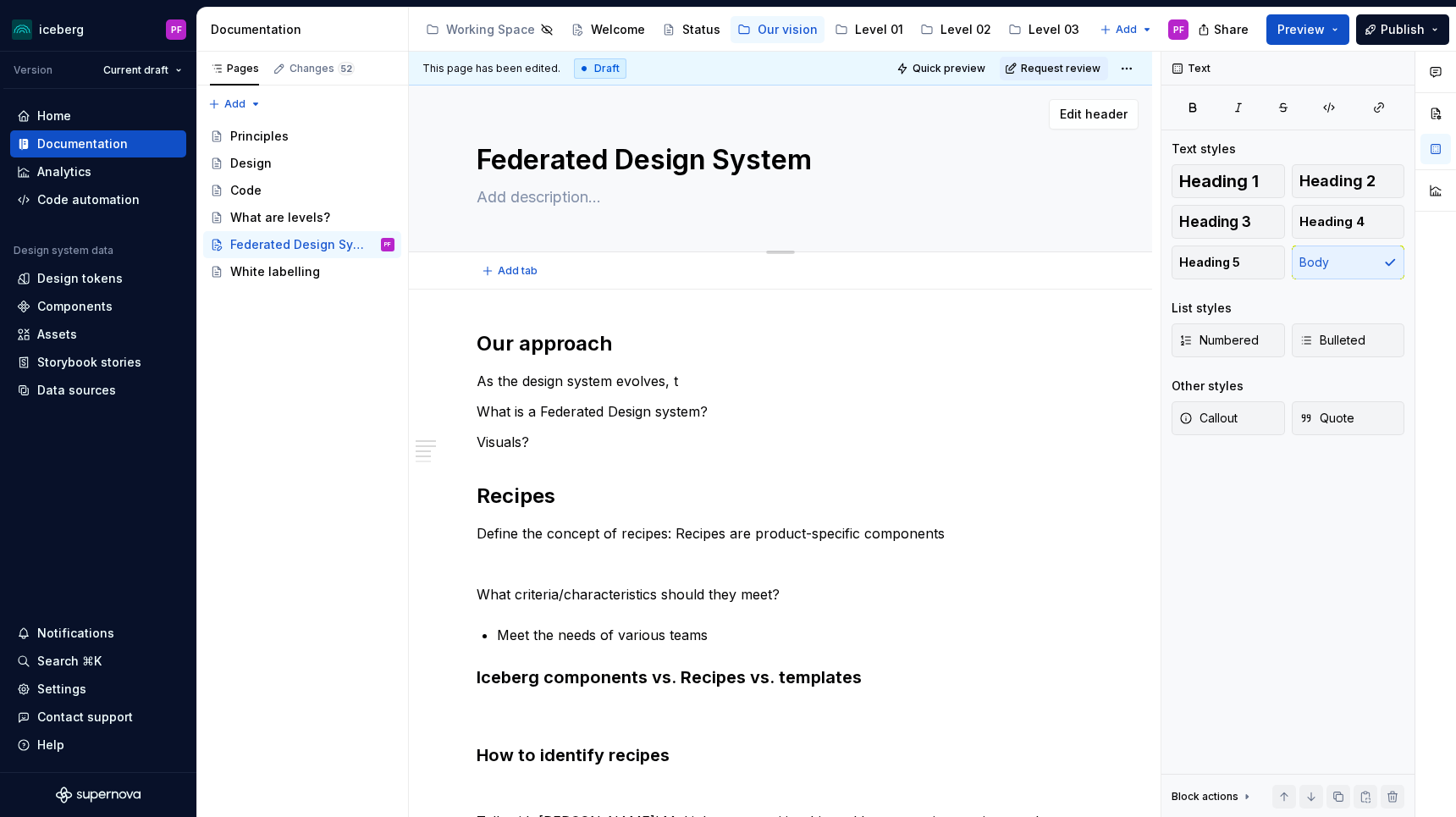
click at [534, 206] on textarea at bounding box center [776, 197] width 608 height 27
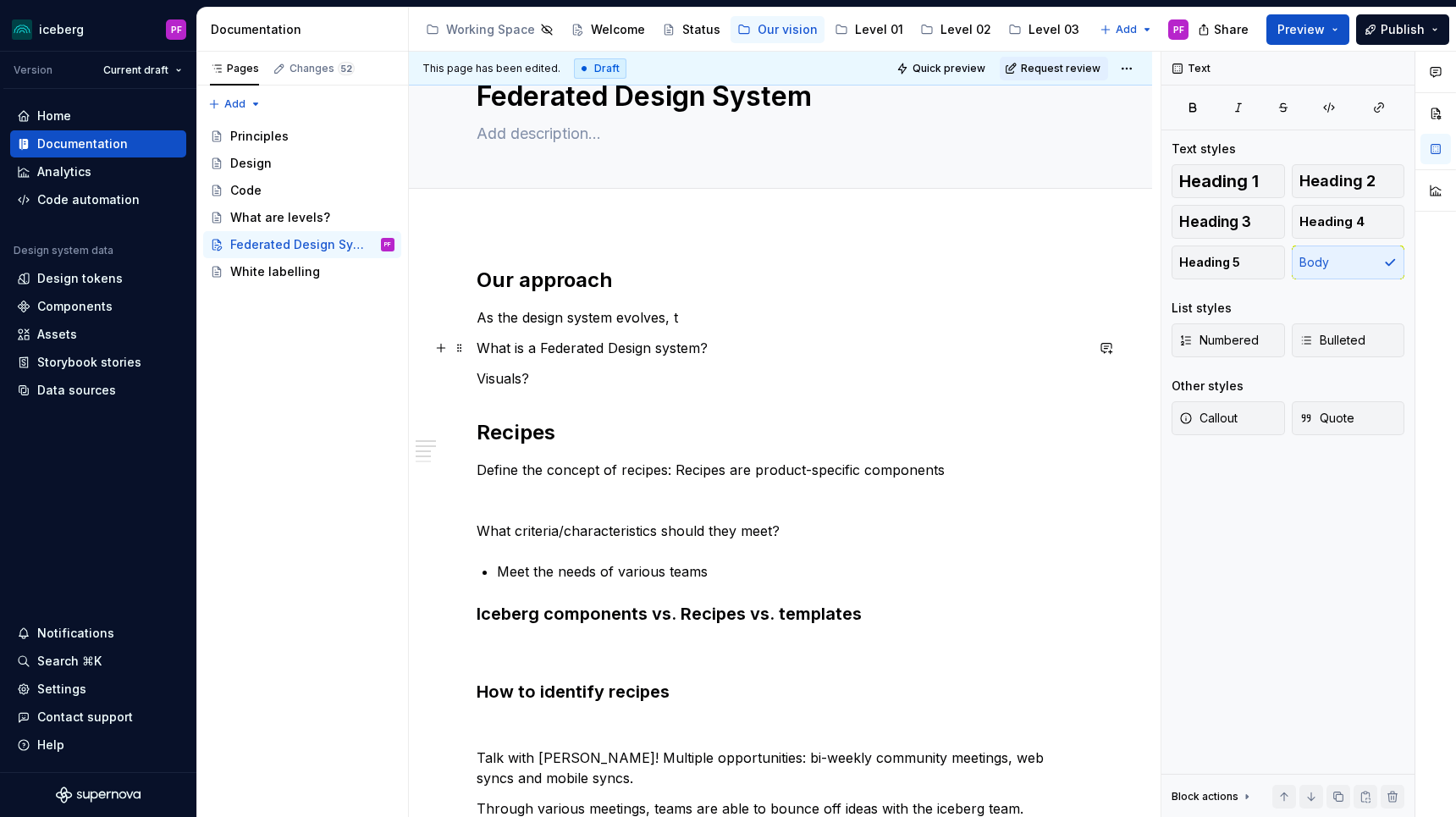
scroll to position [70, 0]
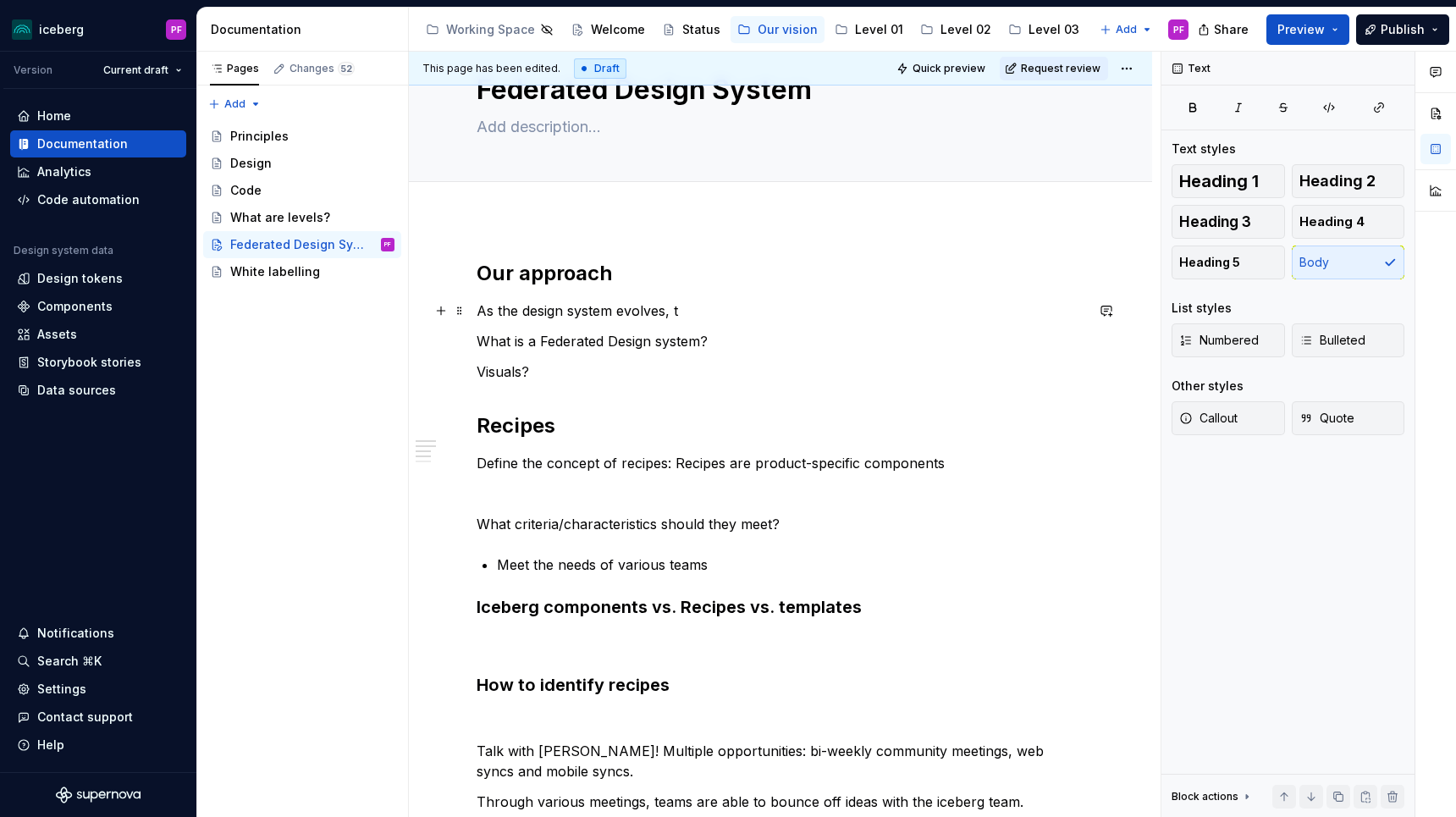
drag, startPoint x: 494, startPoint y: 309, endPoint x: 701, endPoint y: 313, distance: 207.0
click at [702, 315] on p "As the design system evolves, t" at bounding box center [780, 310] width 608 height 20
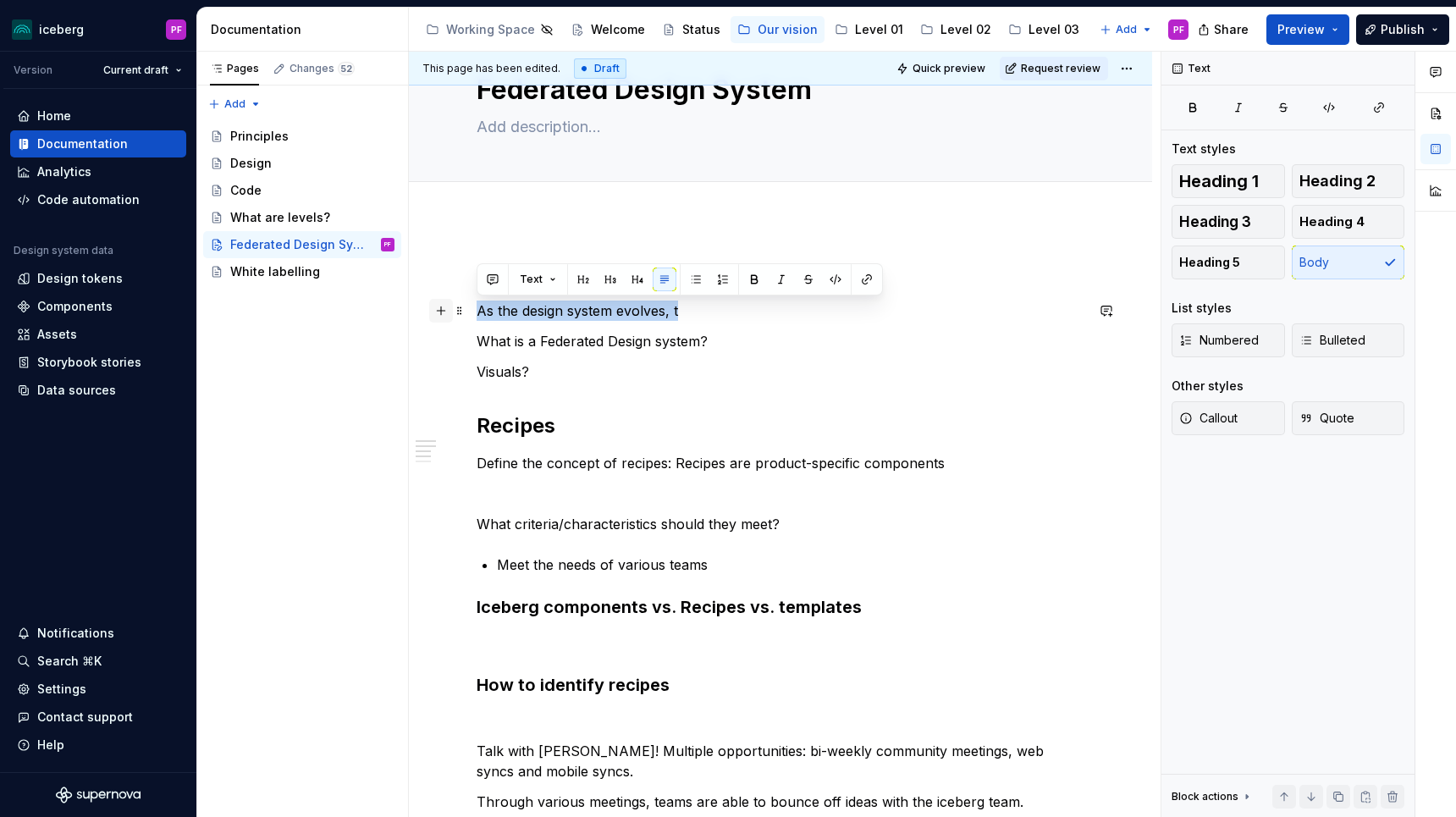
drag, startPoint x: 697, startPoint y: 313, endPoint x: 434, endPoint y: 311, distance: 263.0
click at [477, 311] on div "Our approach As the design system evolves, t What is a Federated Design system?…" at bounding box center [780, 631] width 608 height 741
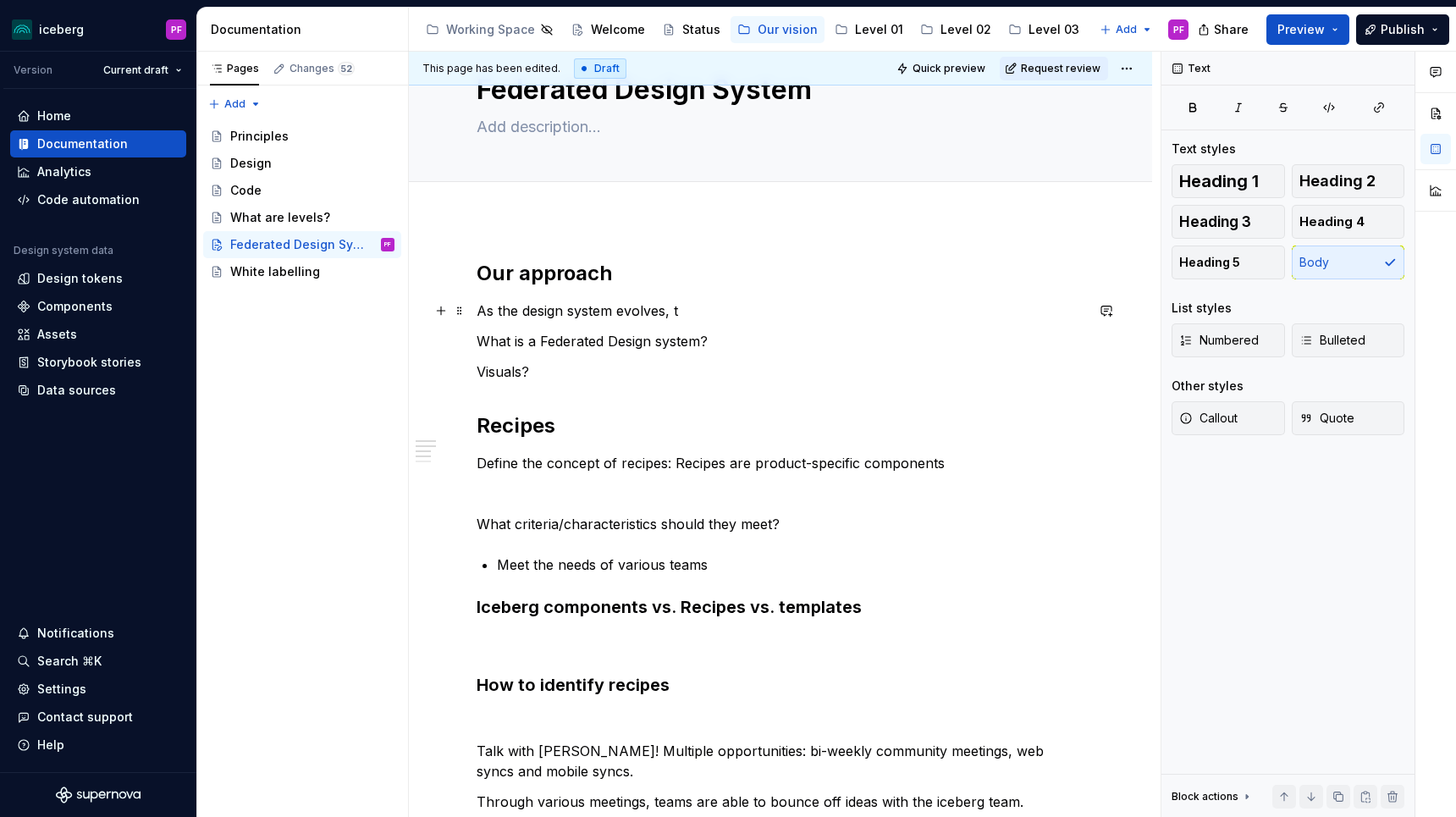
click at [707, 308] on p "As the design system evolves, t" at bounding box center [780, 310] width 608 height 20
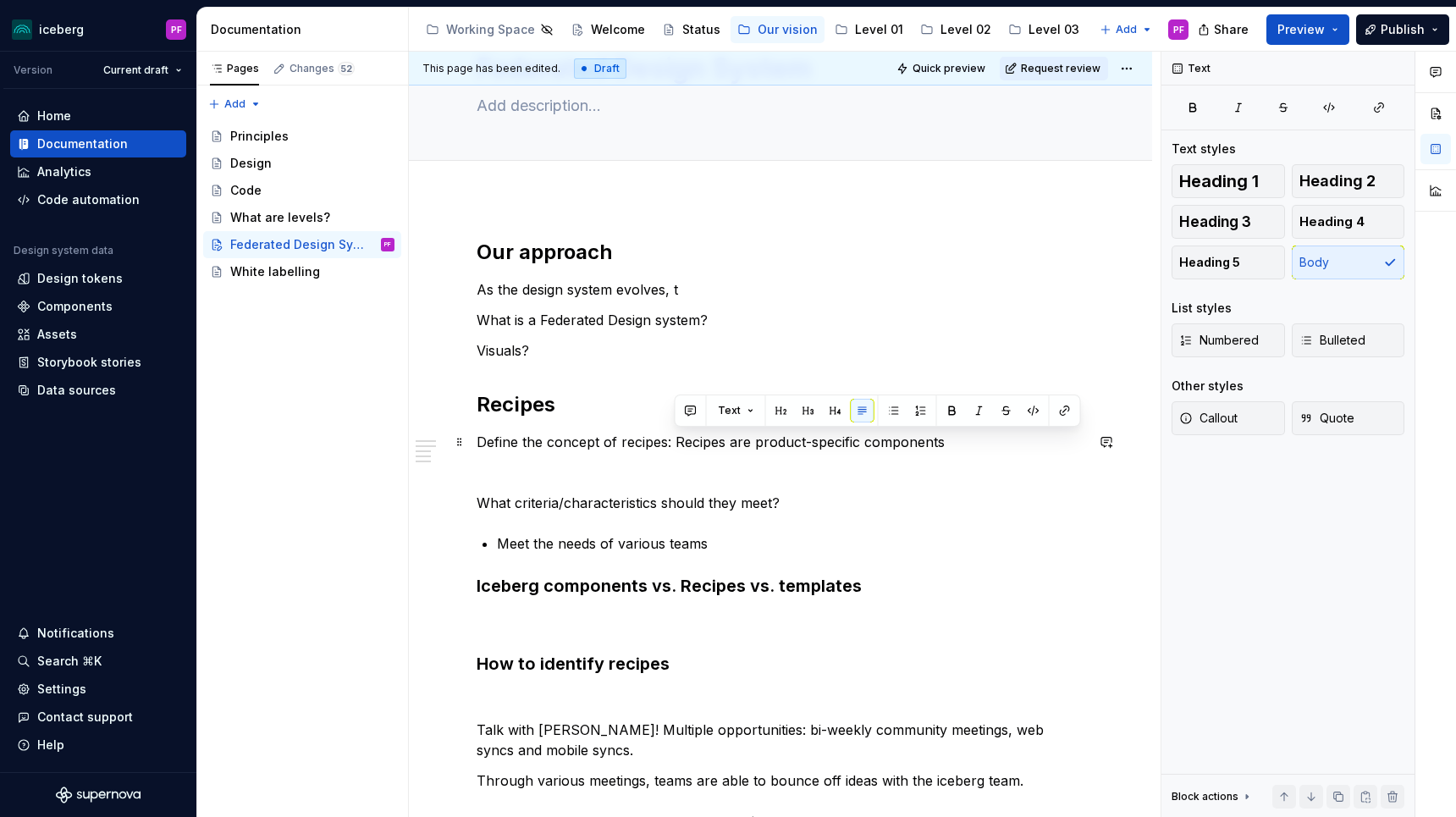
drag, startPoint x: 675, startPoint y: 440, endPoint x: 954, endPoint y: 437, distance: 279.0
click at [954, 437] on p "Define the concept of recipes: Recipes are product-specific components" at bounding box center [780, 442] width 608 height 20
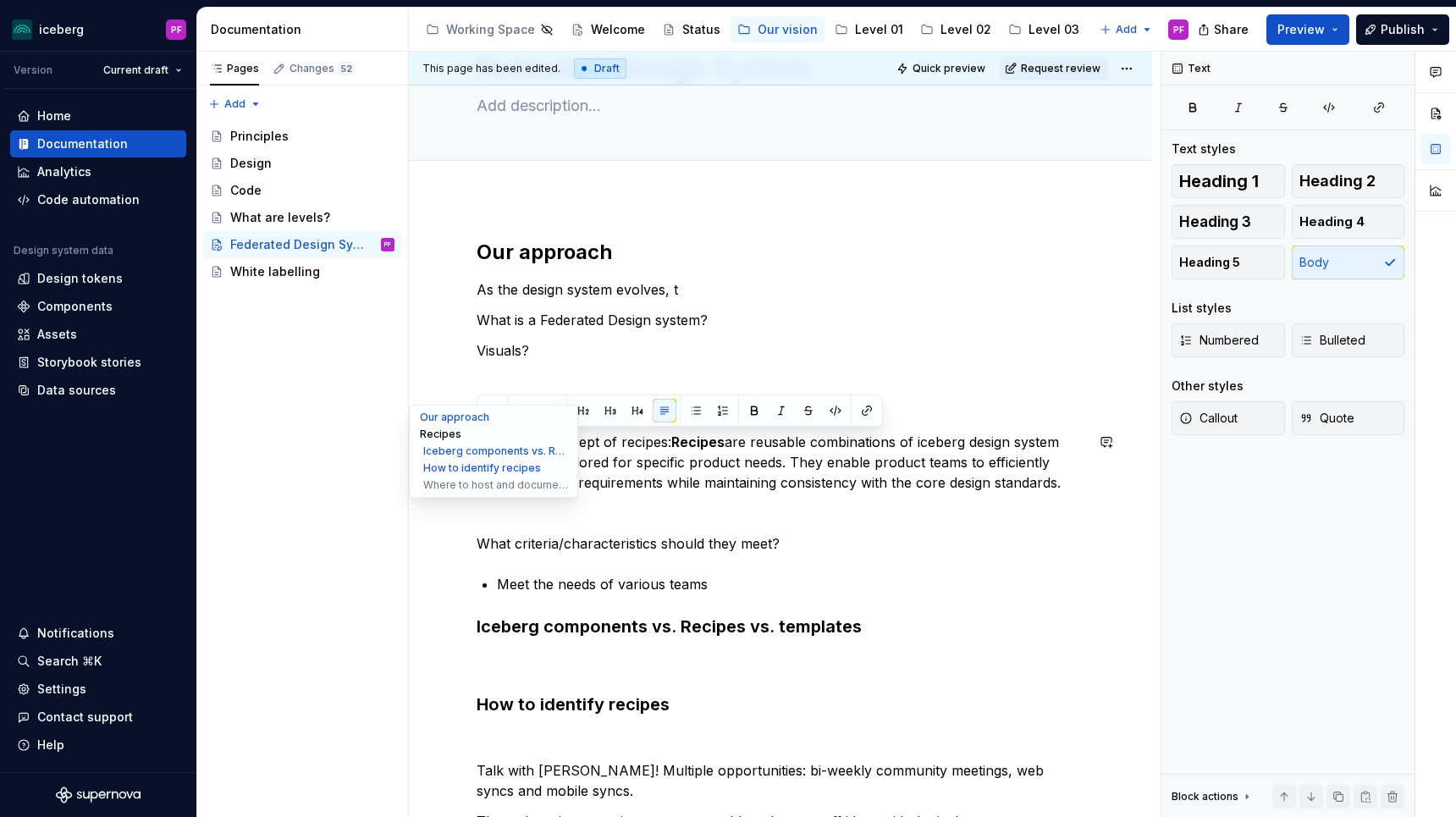
drag, startPoint x: 674, startPoint y: 440, endPoint x: 430, endPoint y: 435, distance: 244.1
click at [430, 435] on div "Federated Design System Edit header Our approach Recipes Iceberg components vs.…" at bounding box center [780, 631] width 743 height 1273
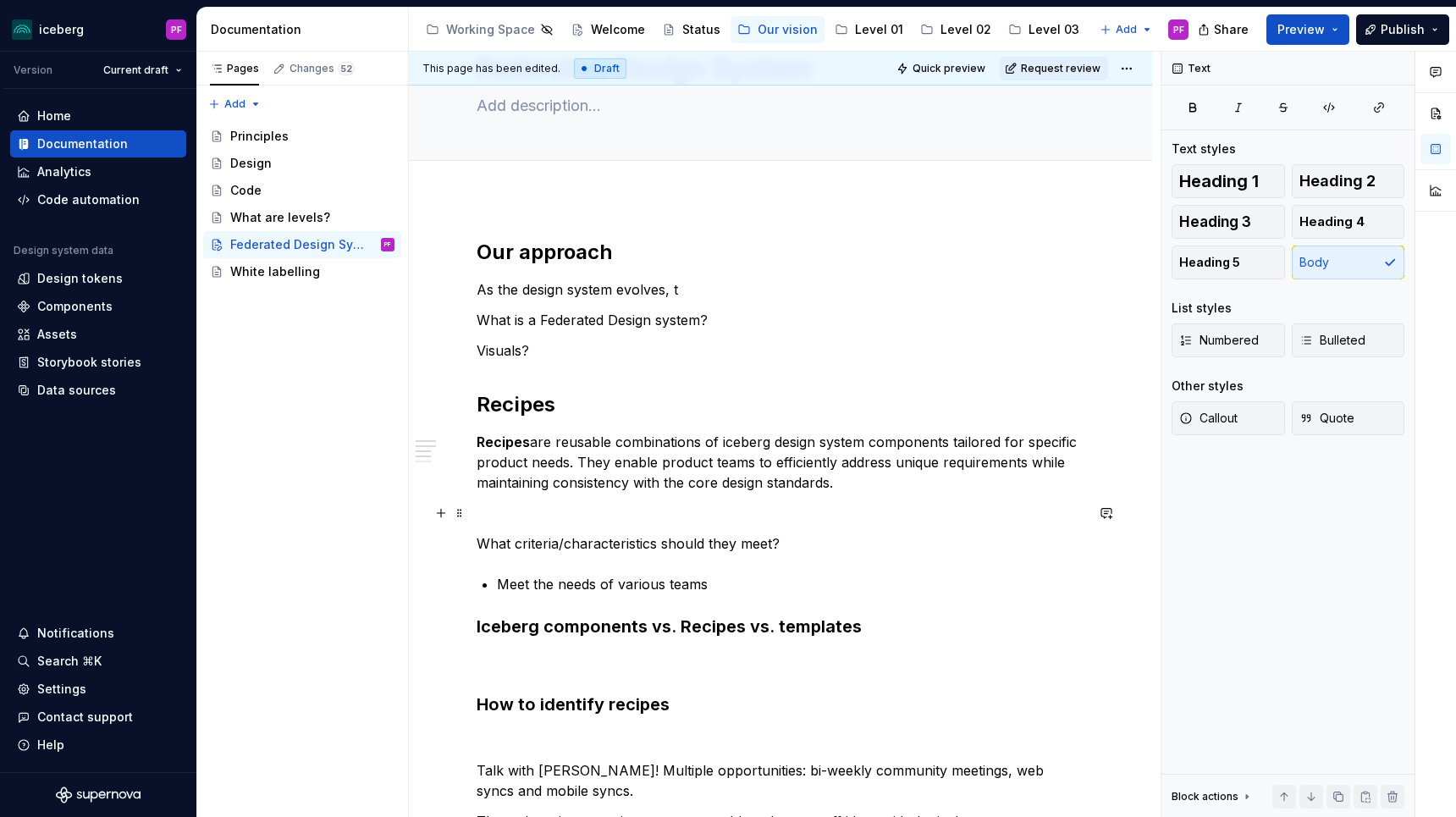
click at [695, 512] on p at bounding box center [780, 513] width 608 height 20
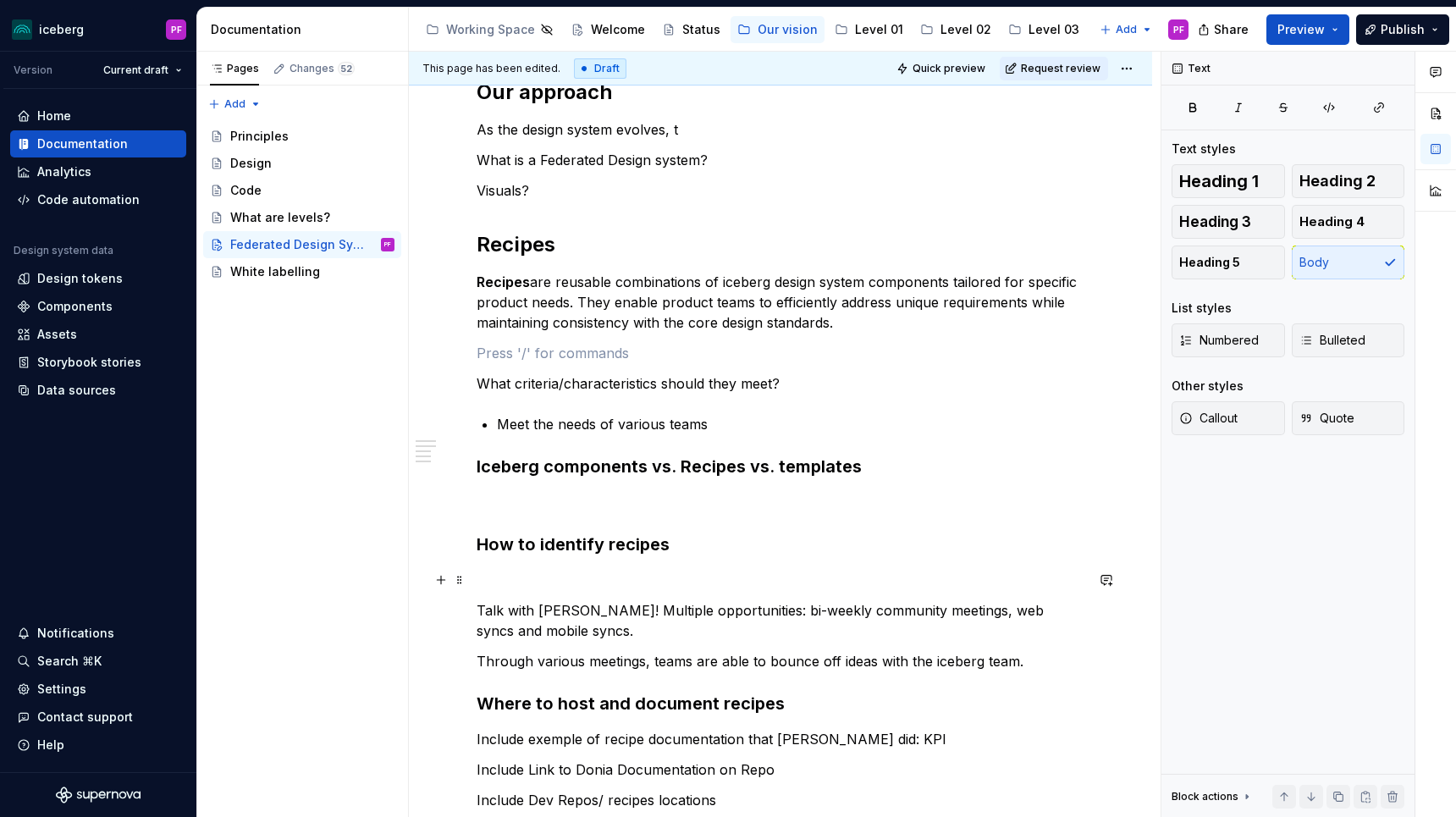
scroll to position [298, 0]
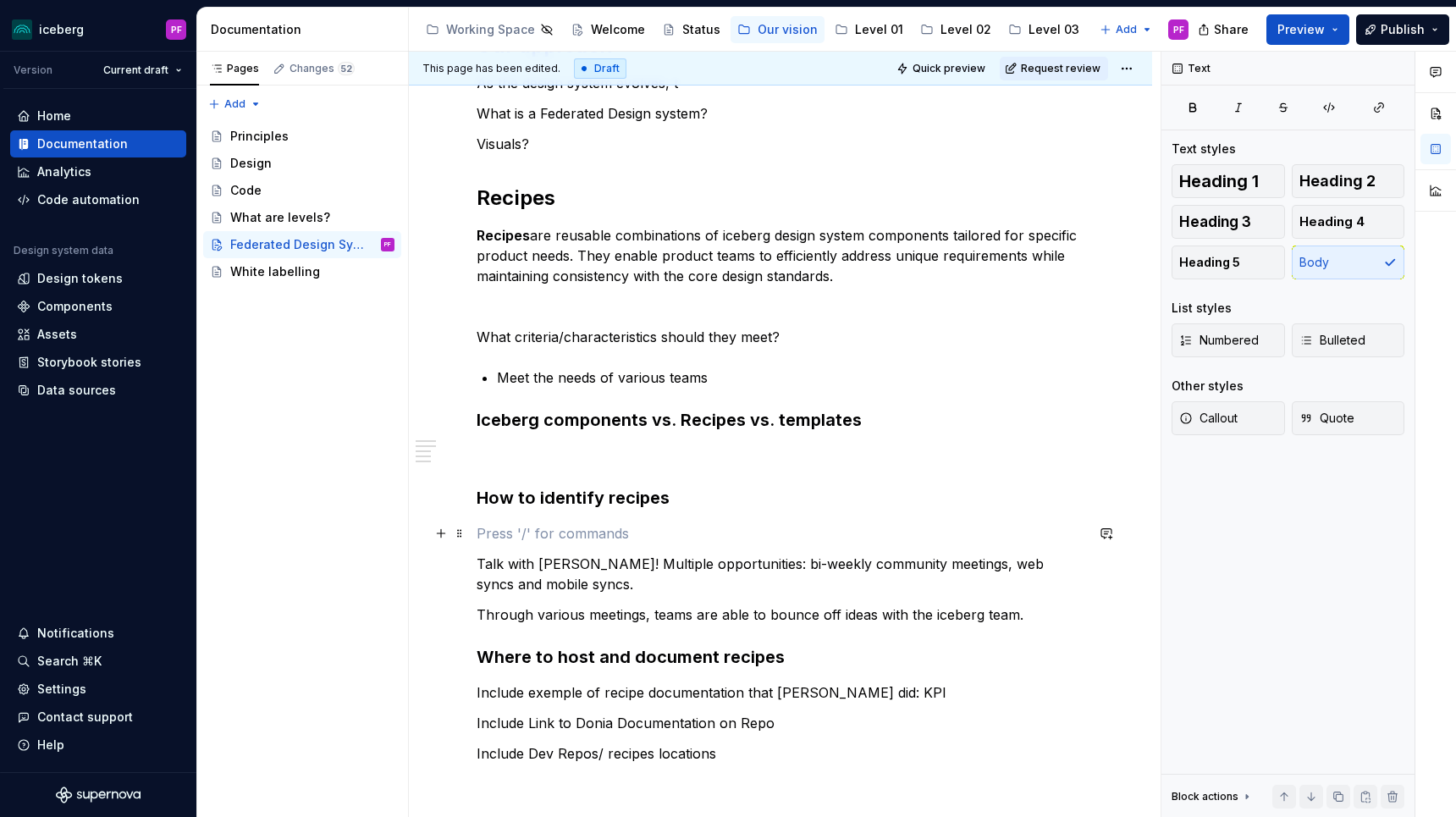
click at [520, 536] on p at bounding box center [780, 532] width 608 height 20
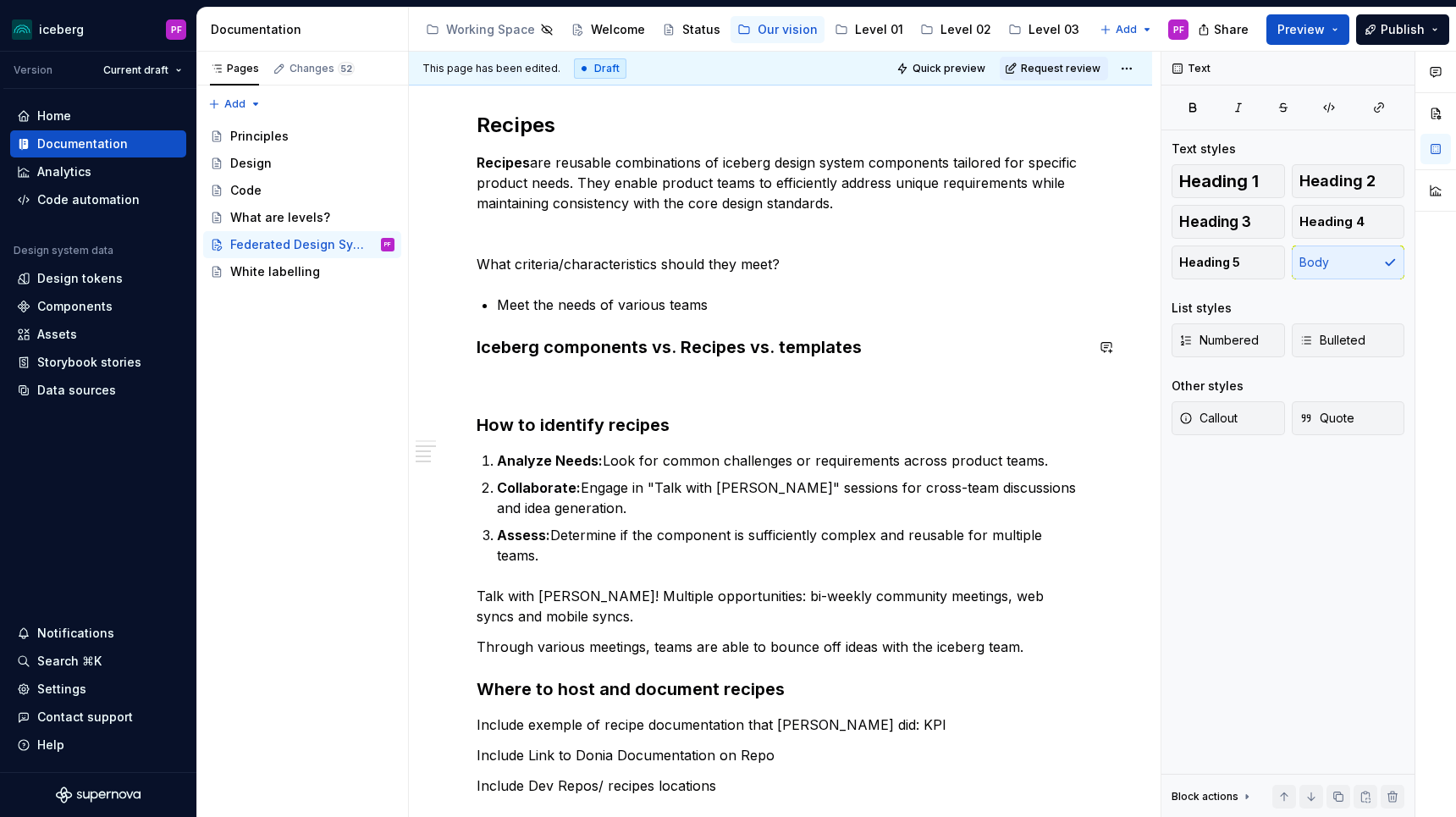
scroll to position [368, 0]
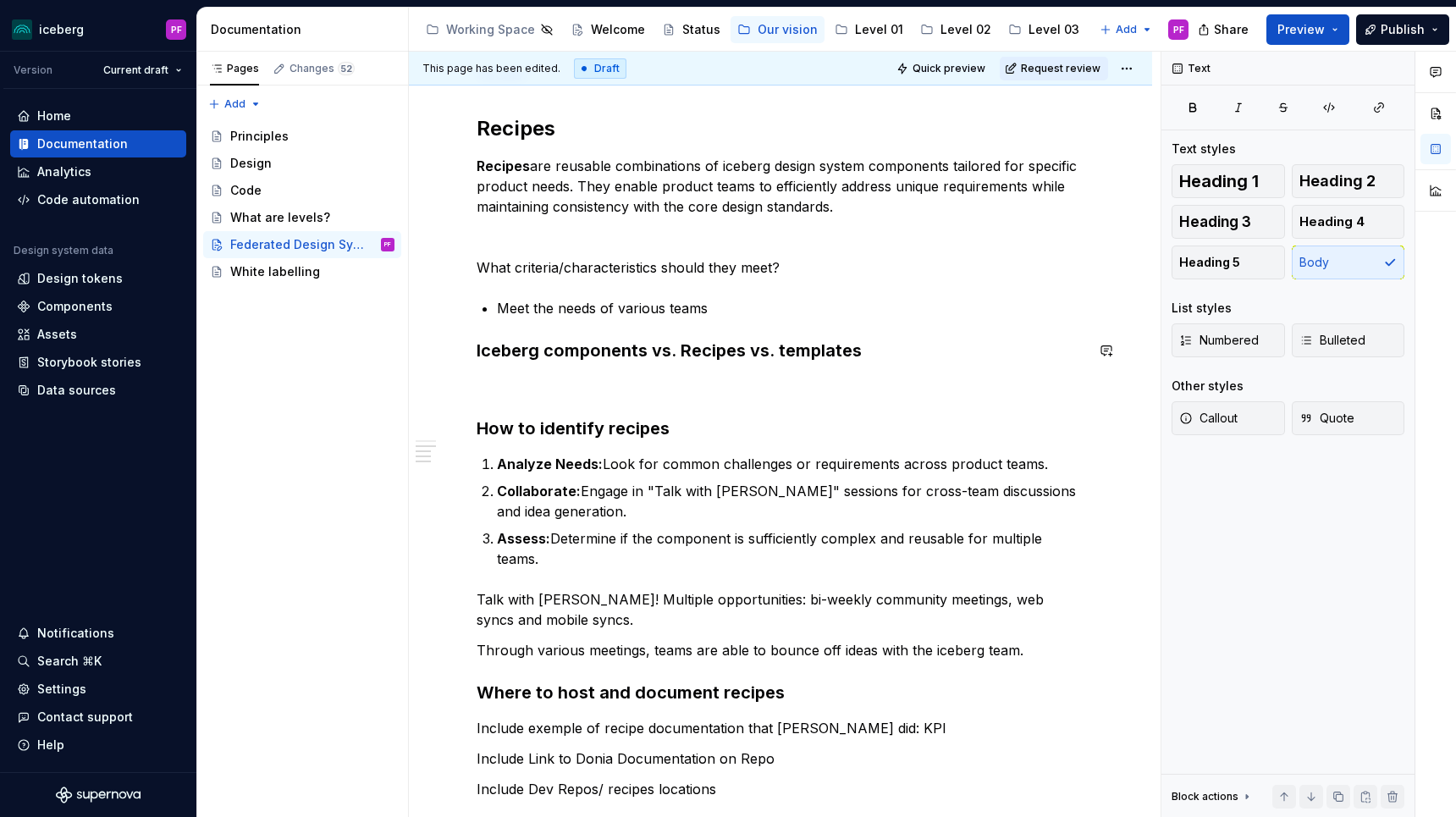
click at [488, 376] on p at bounding box center [780, 386] width 608 height 20
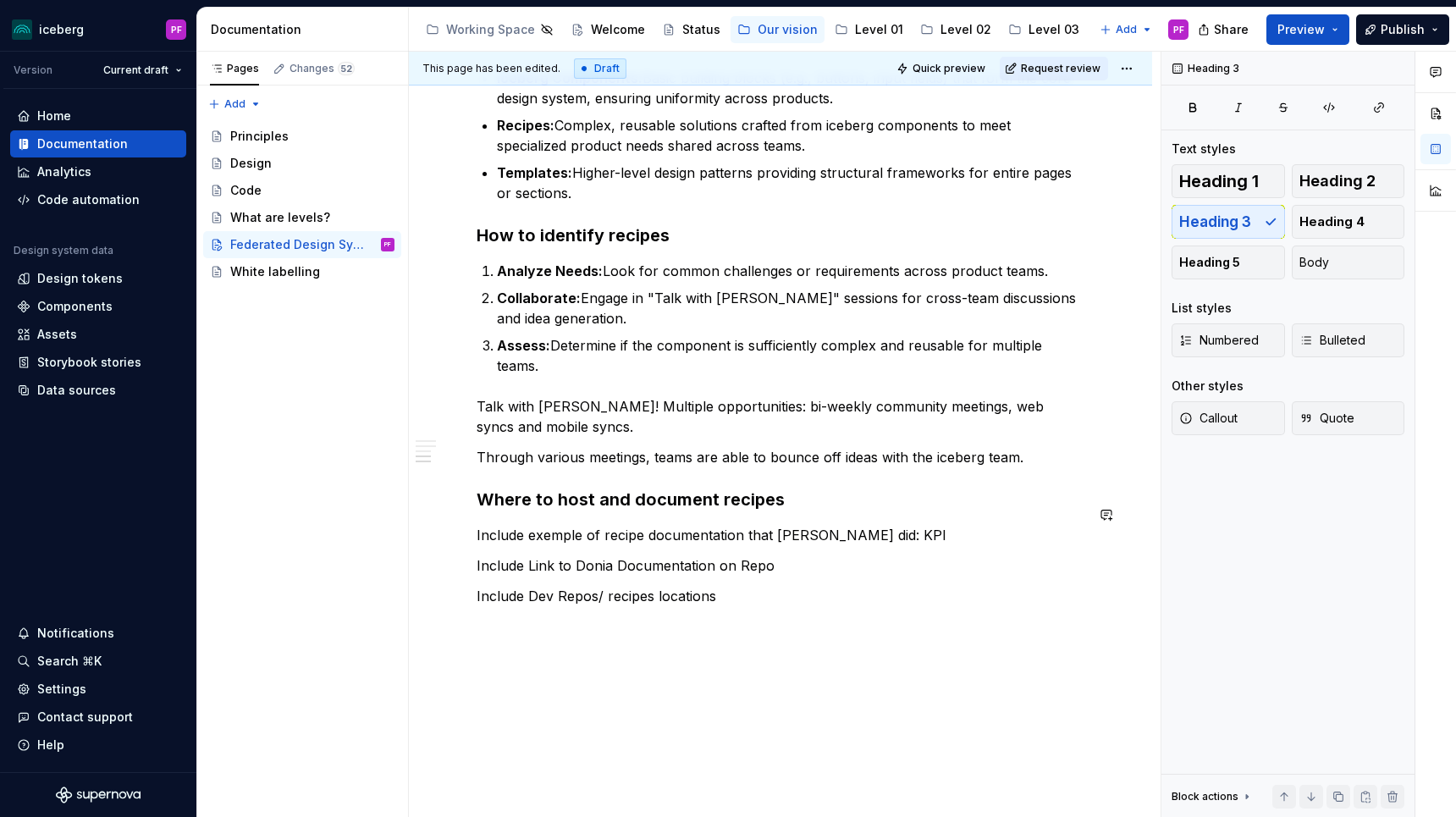
scroll to position [687, 0]
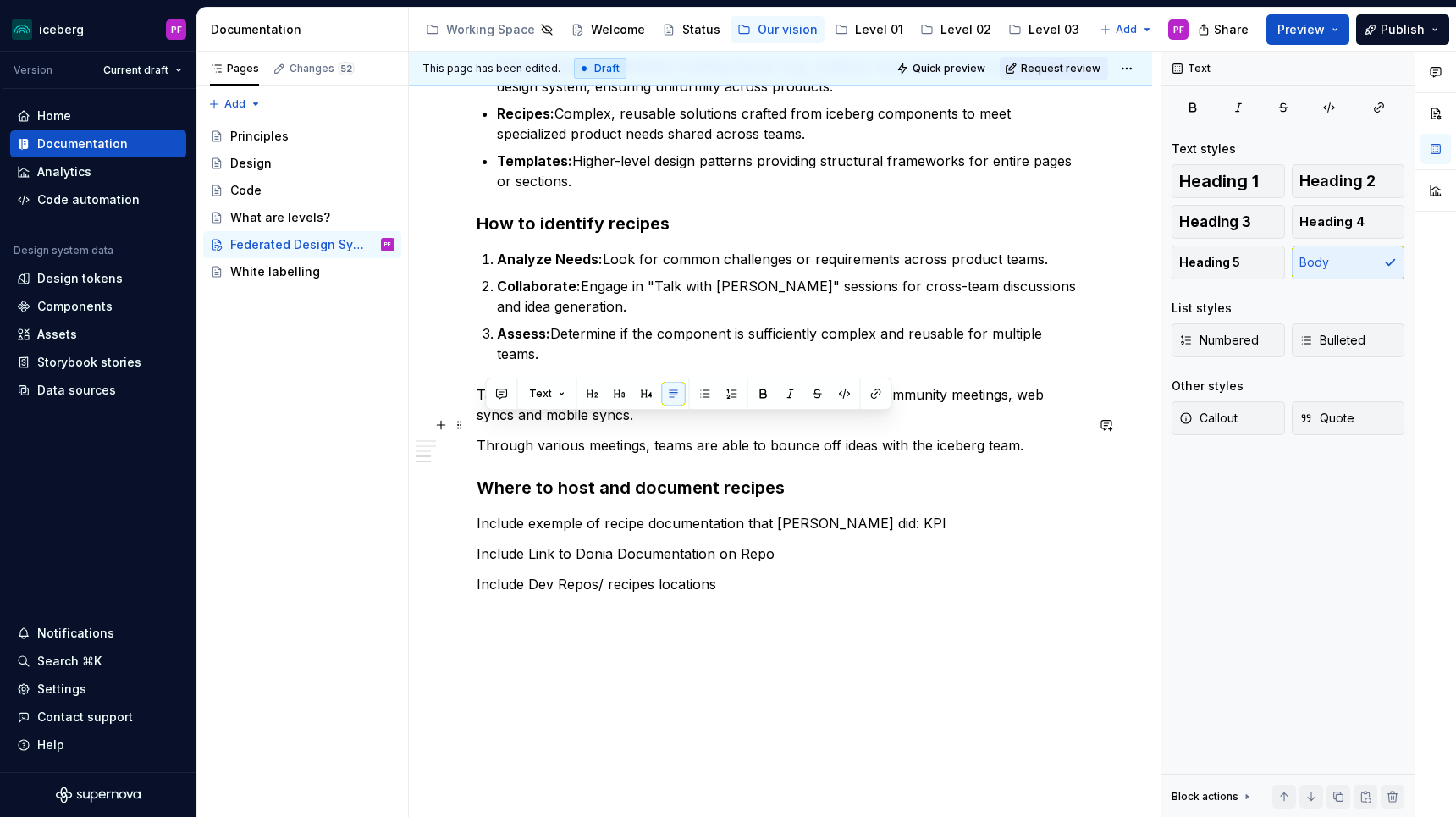
drag, startPoint x: 483, startPoint y: 422, endPoint x: 1025, endPoint y: 426, distance: 542.0
click at [1025, 435] on p "Through various meetings, teams are able to bounce off ideas with the iceberg t…" at bounding box center [780, 444] width 608 height 20
click at [526, 435] on p "Through various meetings, teams are able to bounce off ideas with the iceberg t…" at bounding box center [780, 444] width 608 height 20
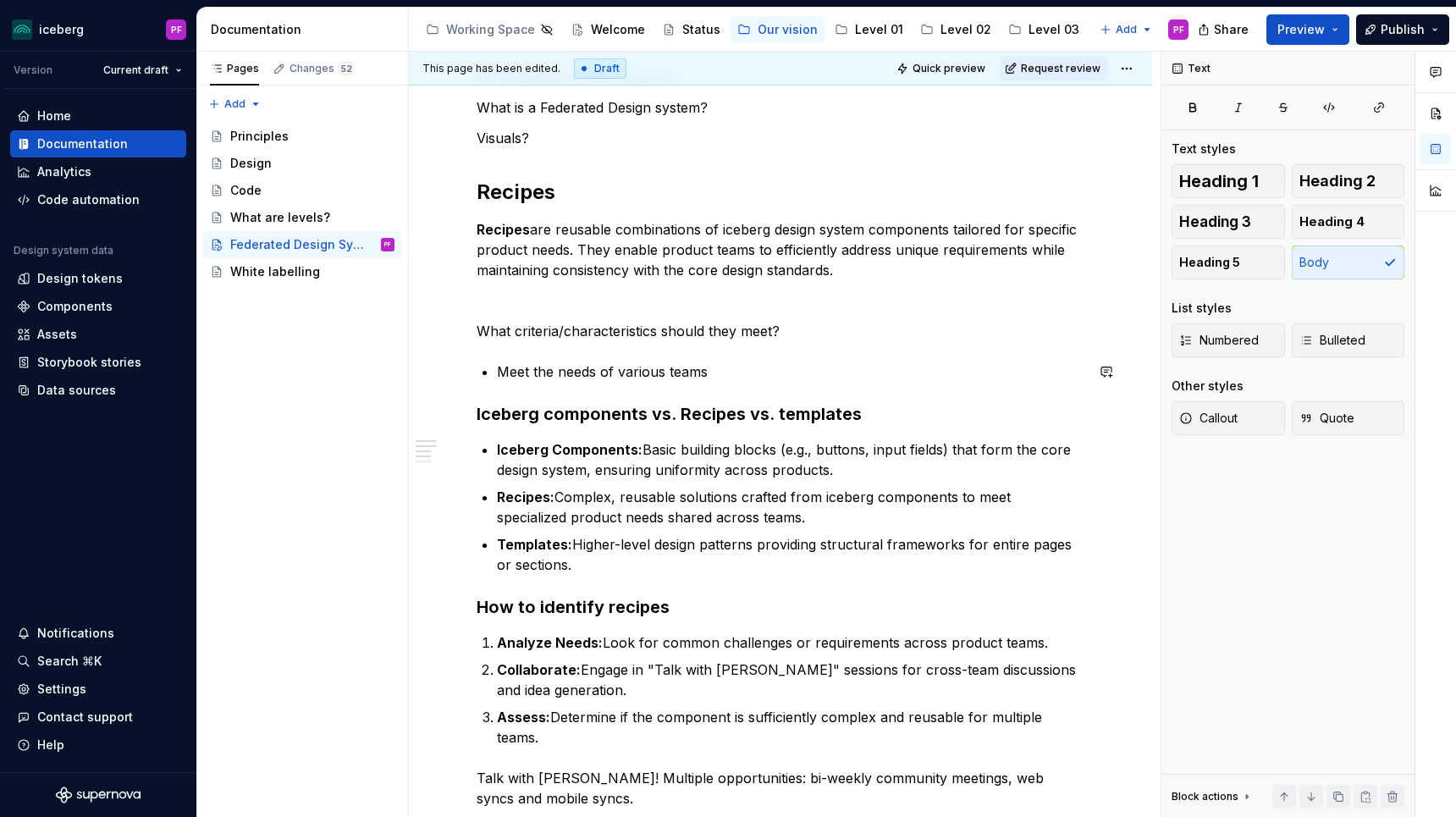
scroll to position [93, 0]
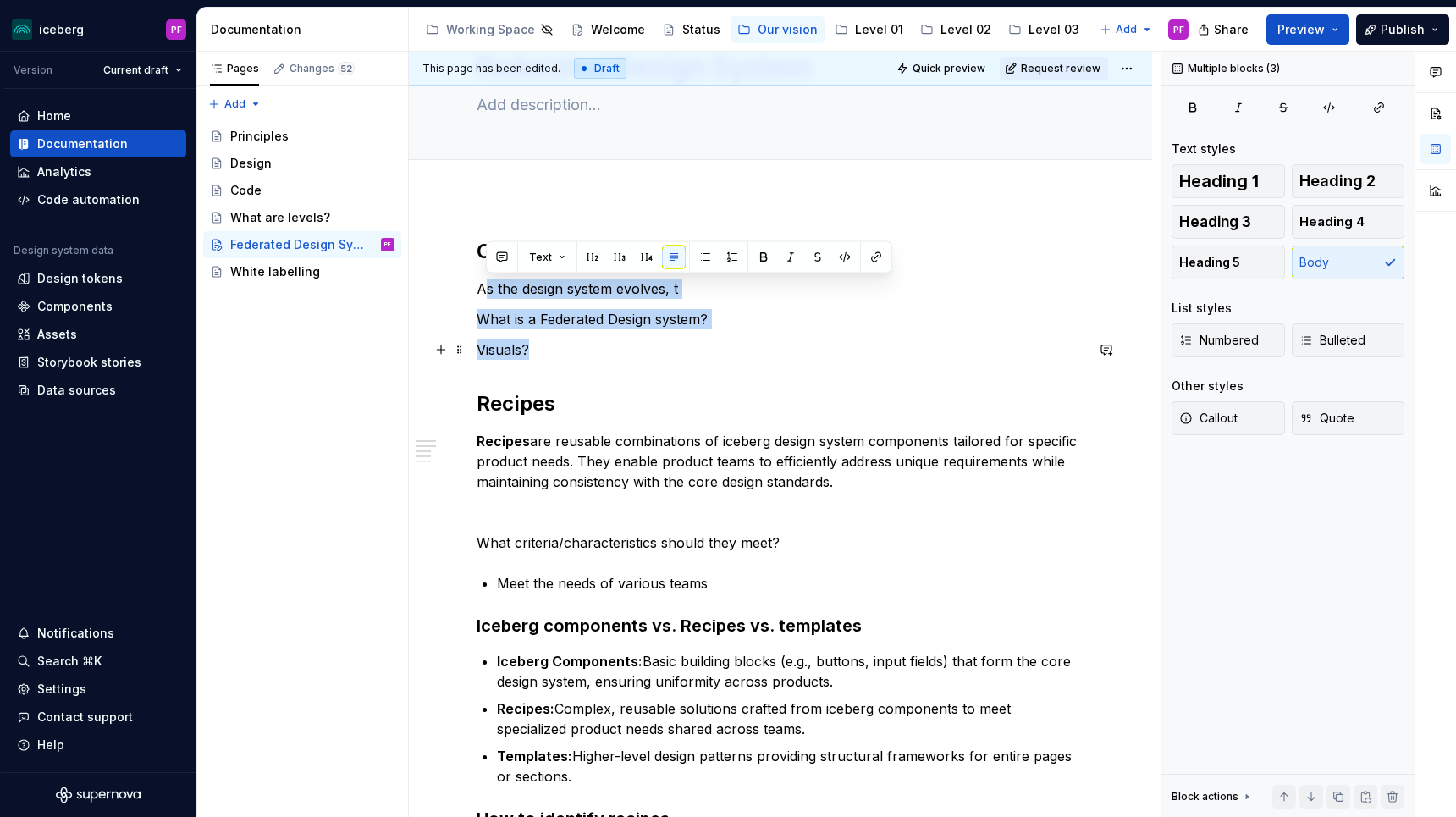
drag, startPoint x: 481, startPoint y: 287, endPoint x: 559, endPoint y: 341, distance: 94.9
click at [559, 341] on div "Our approach As the design system evolves, t What is a Federated Design system?…" at bounding box center [780, 729] width 608 height 982
click at [559, 341] on p "Visuals?" at bounding box center [780, 349] width 608 height 20
drag, startPoint x: 704, startPoint y: 289, endPoint x: 463, endPoint y: 290, distance: 241.0
click at [477, 290] on div "Our approach As the design system evolves, t What is a Federated Design system?…" at bounding box center [780, 739] width 608 height 1002
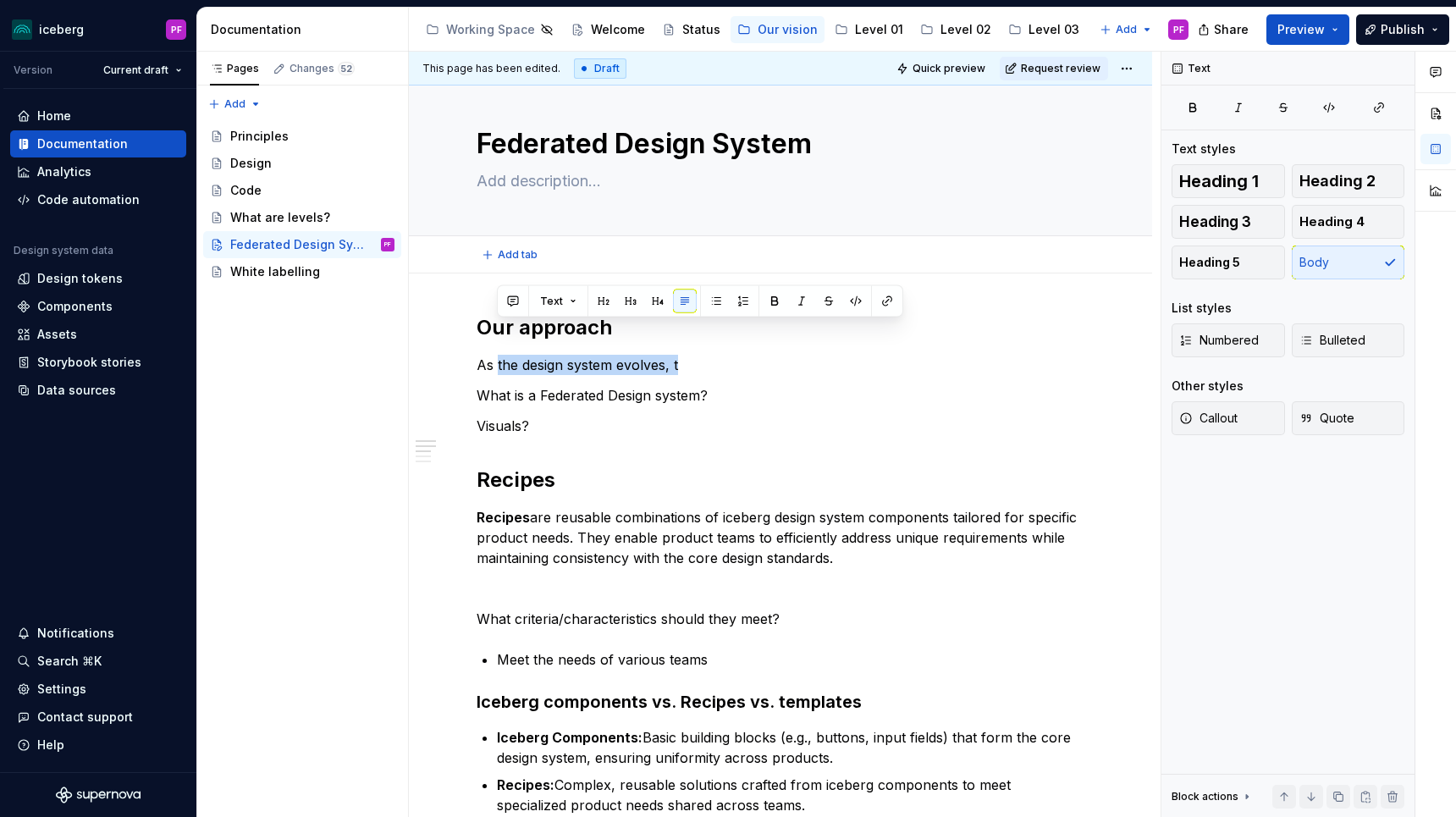
scroll to position [0, 0]
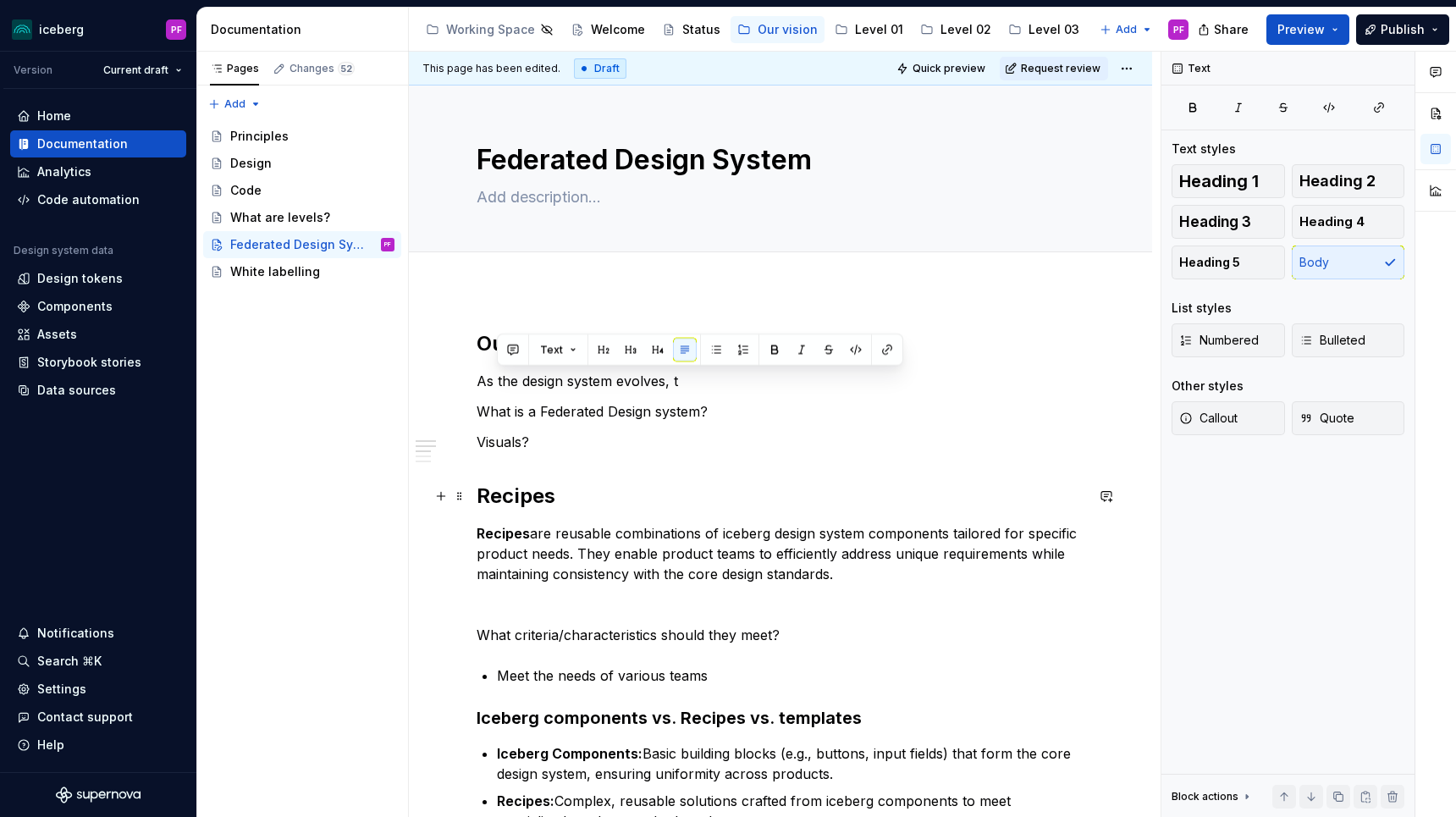
click at [515, 495] on h2 "Recipes" at bounding box center [780, 495] width 608 height 27
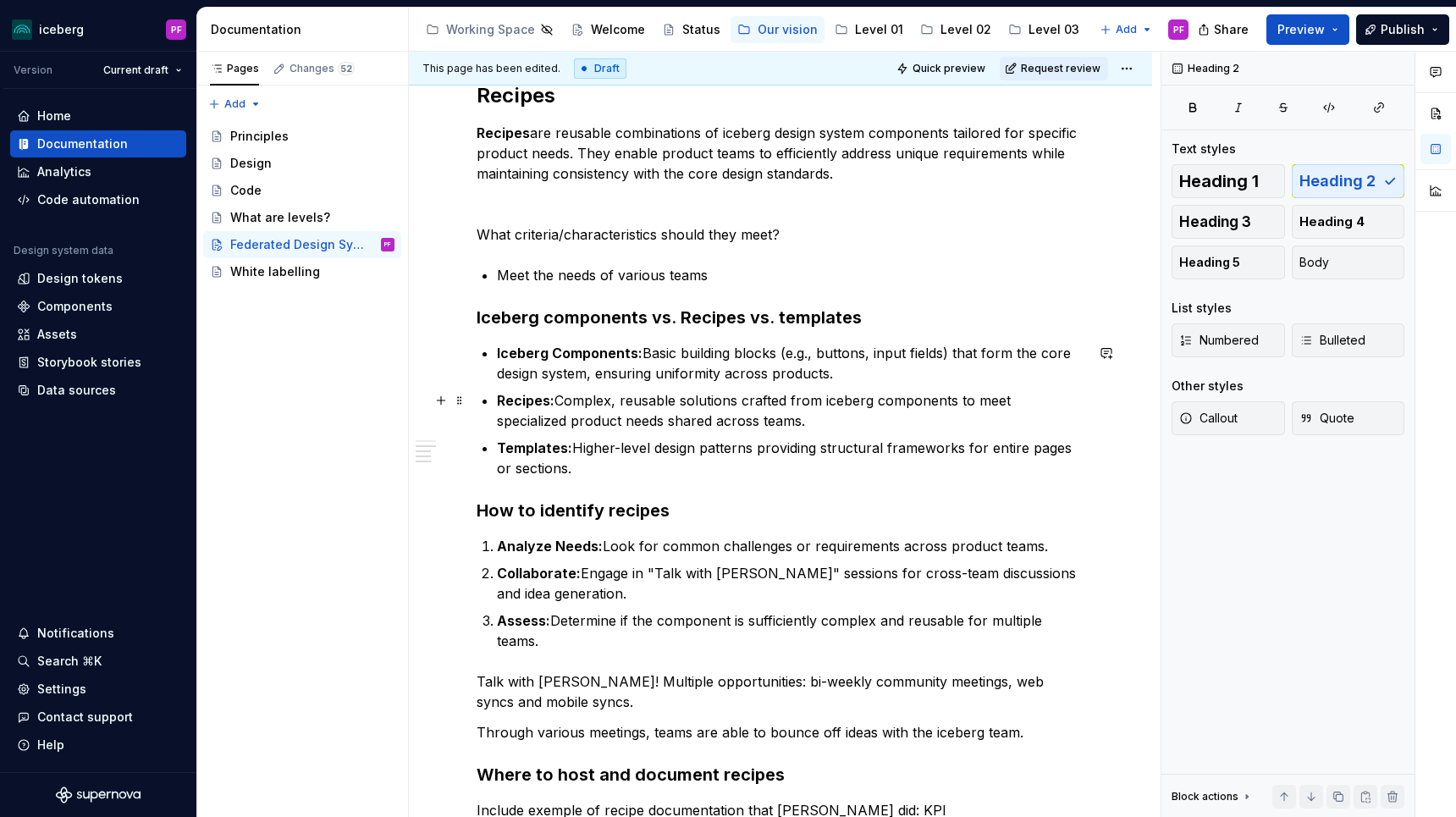
scroll to position [349, 0]
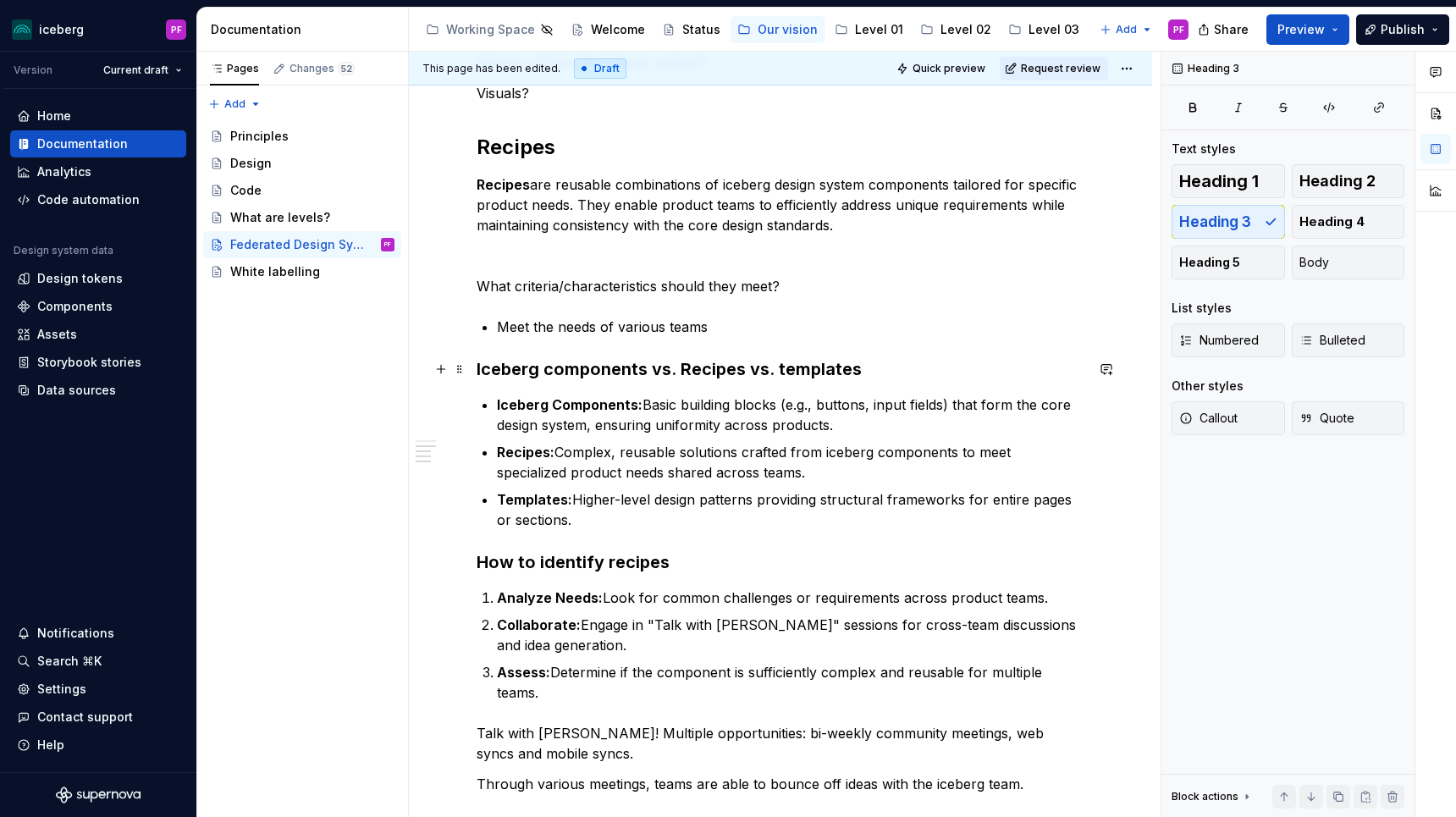
click at [688, 372] on h3 "Iceberg components vs. Recipes vs. templates" at bounding box center [780, 369] width 608 height 24
click at [485, 368] on h3 "Iceberg components vs. Recipes vs. templates" at bounding box center [780, 369] width 608 height 24
click at [691, 367] on h3 "iceberg components vs. Recipes vs. templates" at bounding box center [780, 369] width 608 height 24
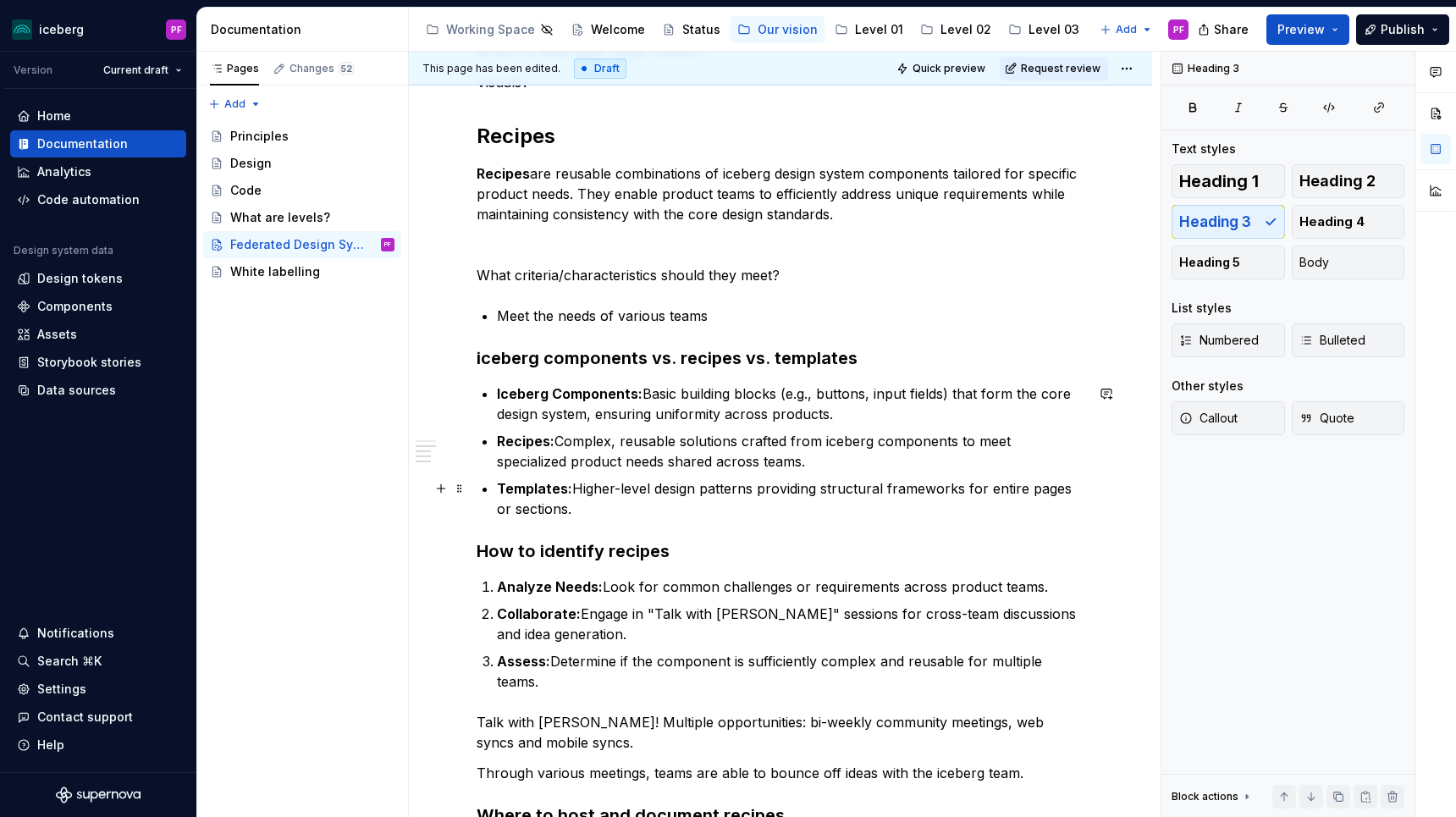
scroll to position [341, 0]
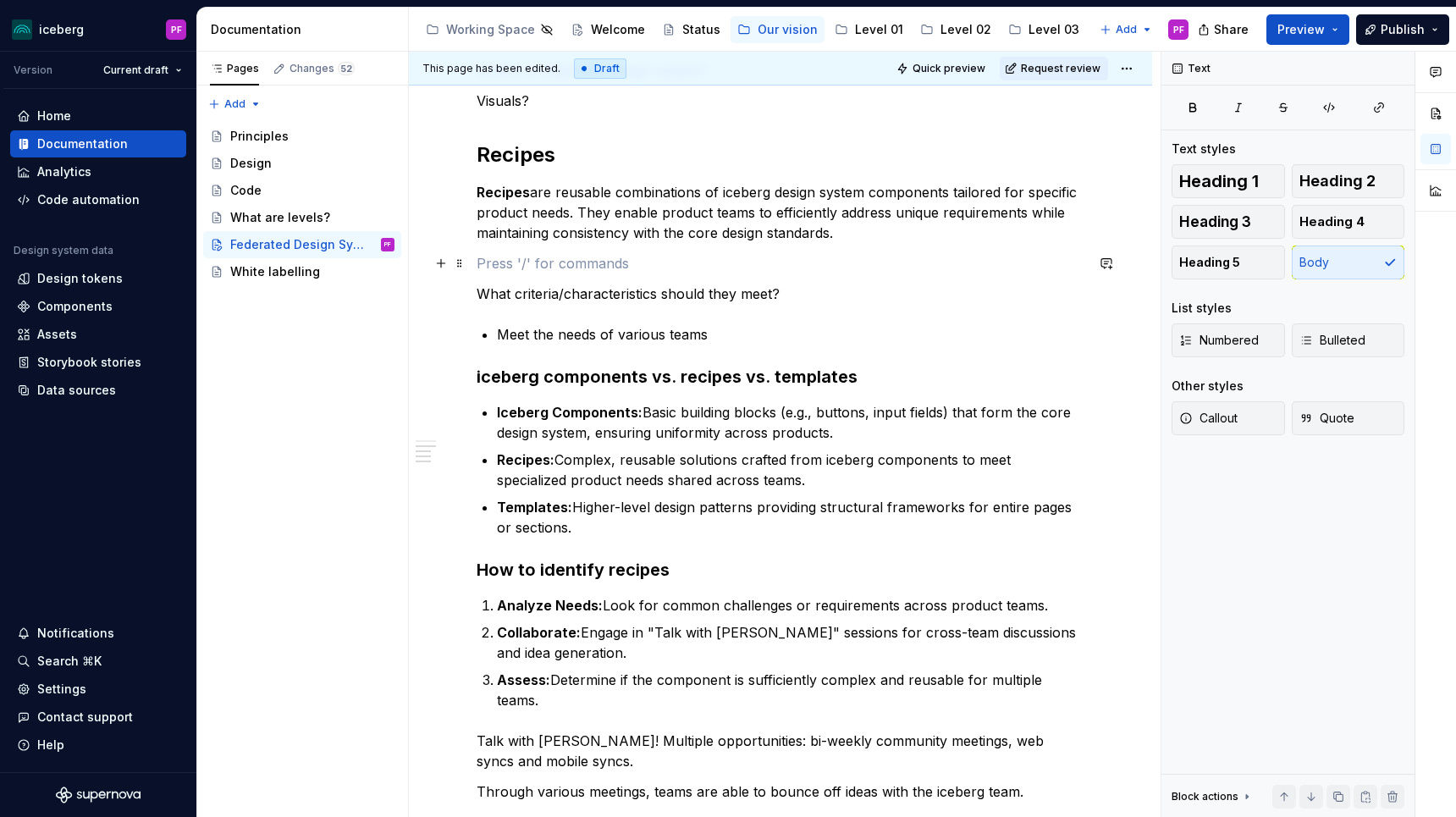
click at [548, 258] on p at bounding box center [780, 263] width 608 height 20
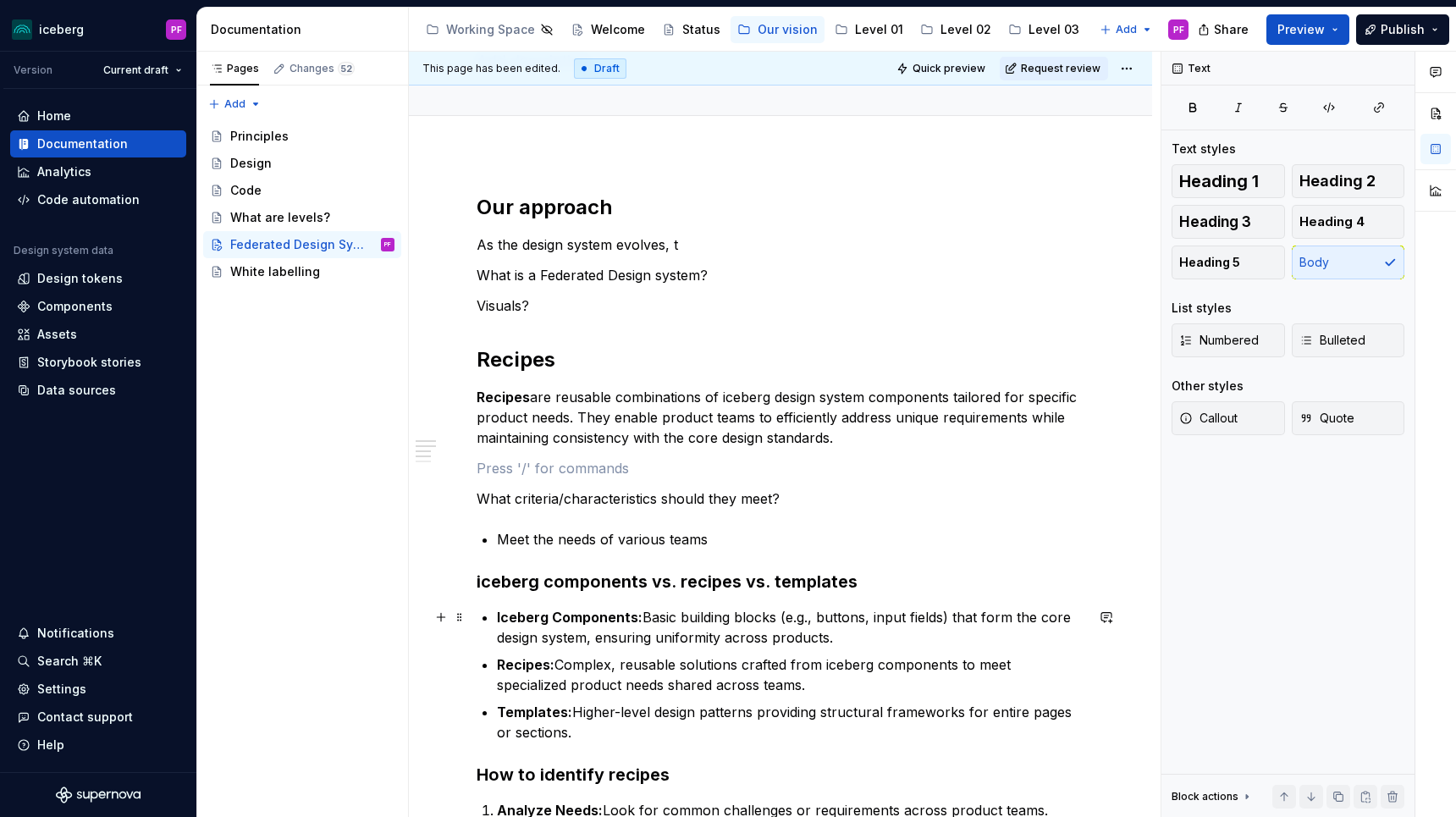
scroll to position [114, 0]
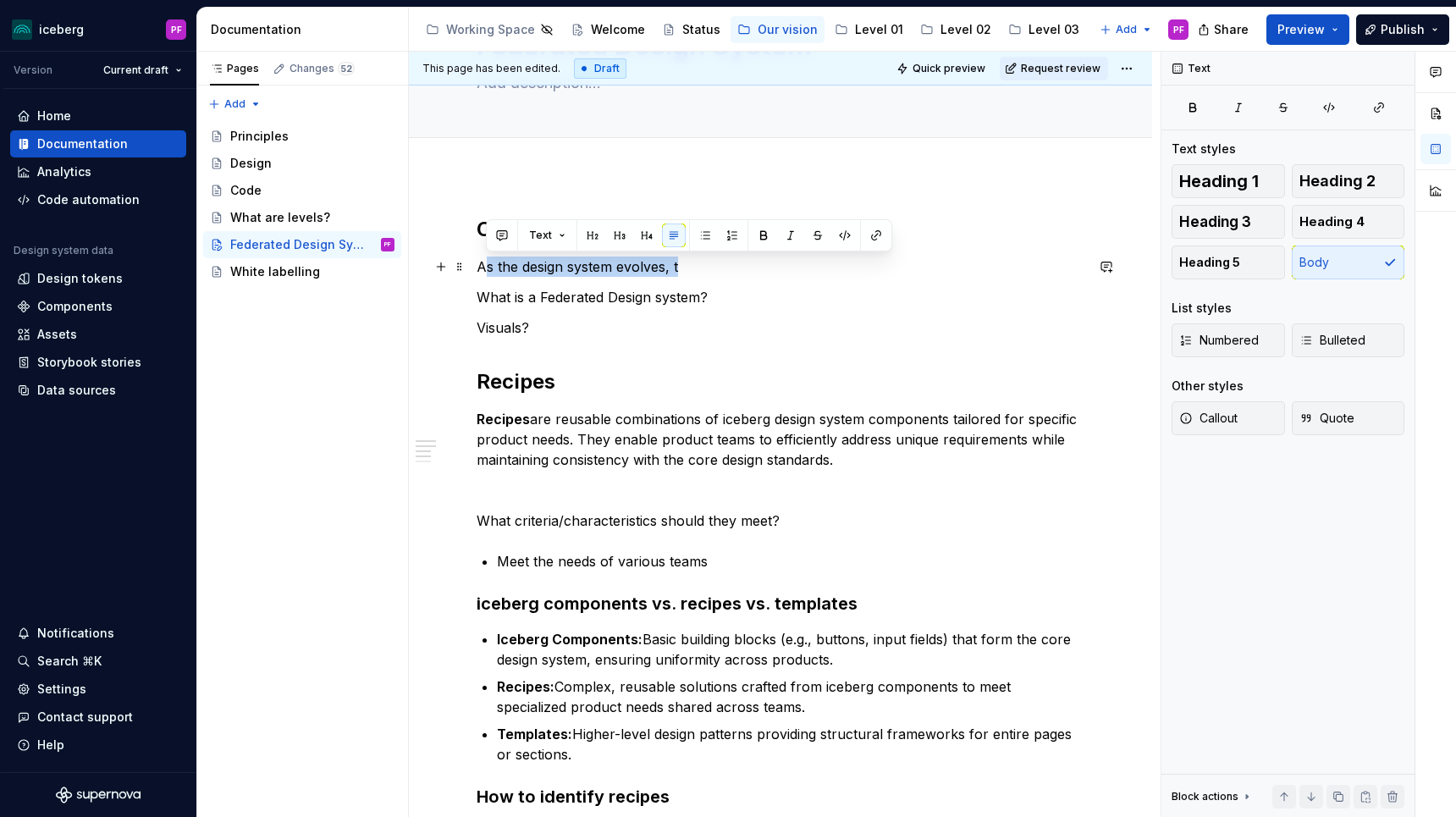
drag, startPoint x: 483, startPoint y: 269, endPoint x: 711, endPoint y: 269, distance: 228.0
click at [711, 269] on p "As the design system evolves, t" at bounding box center [780, 266] width 608 height 20
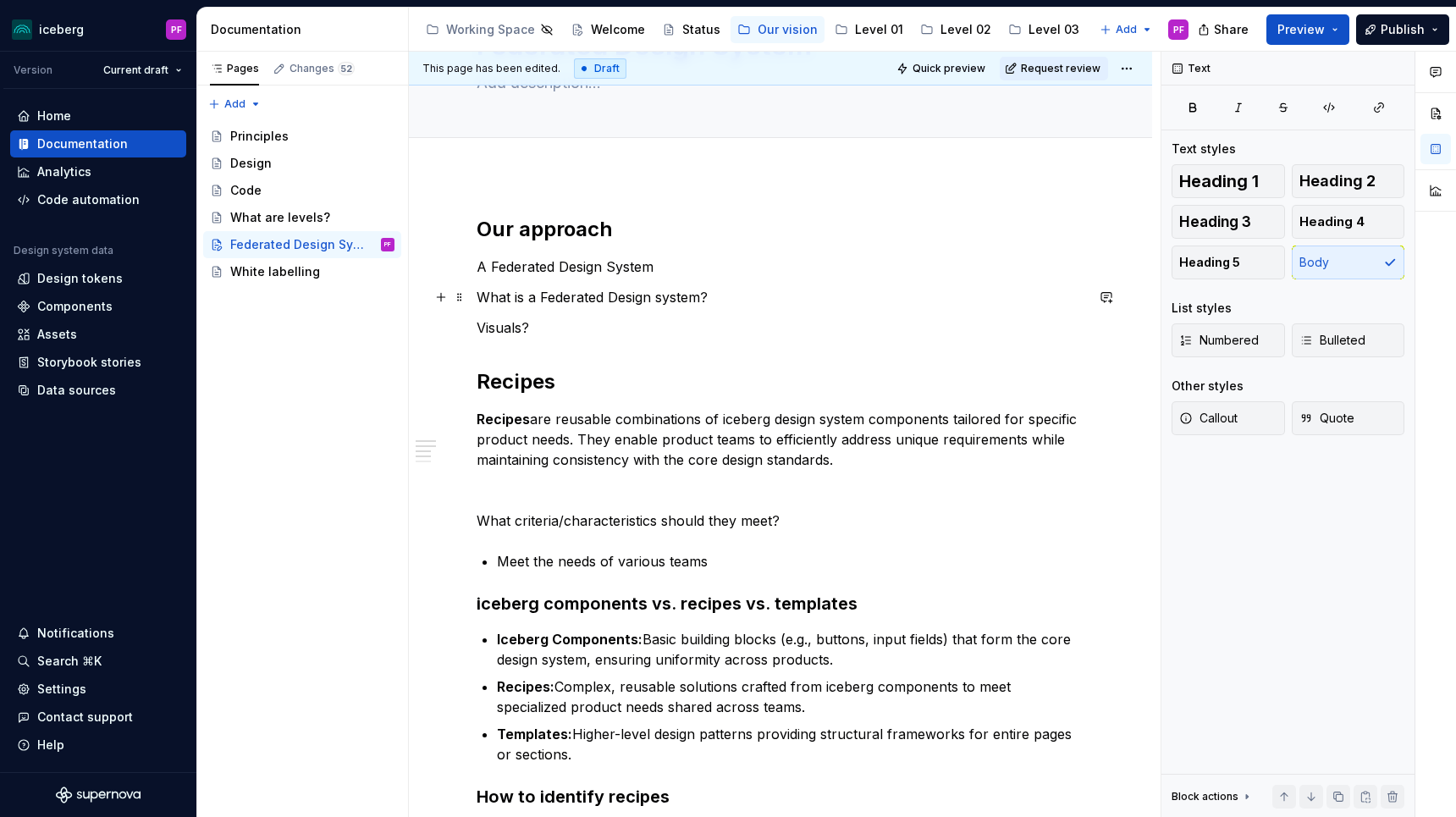
click at [737, 299] on p "What is a Federated Design system?" at bounding box center [780, 297] width 608 height 20
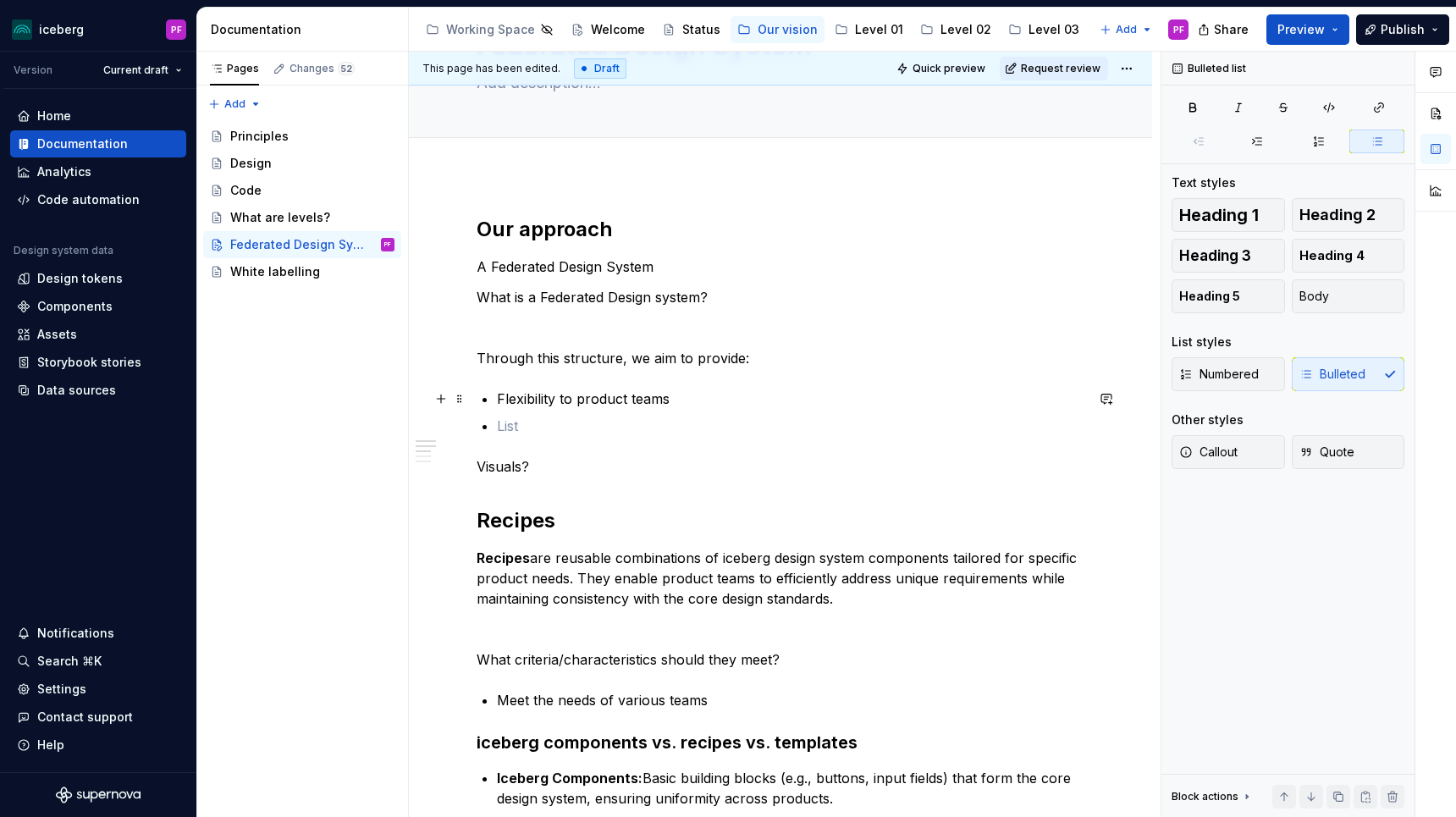
click at [497, 402] on p "Flexibility to product teams" at bounding box center [790, 398] width 587 height 20
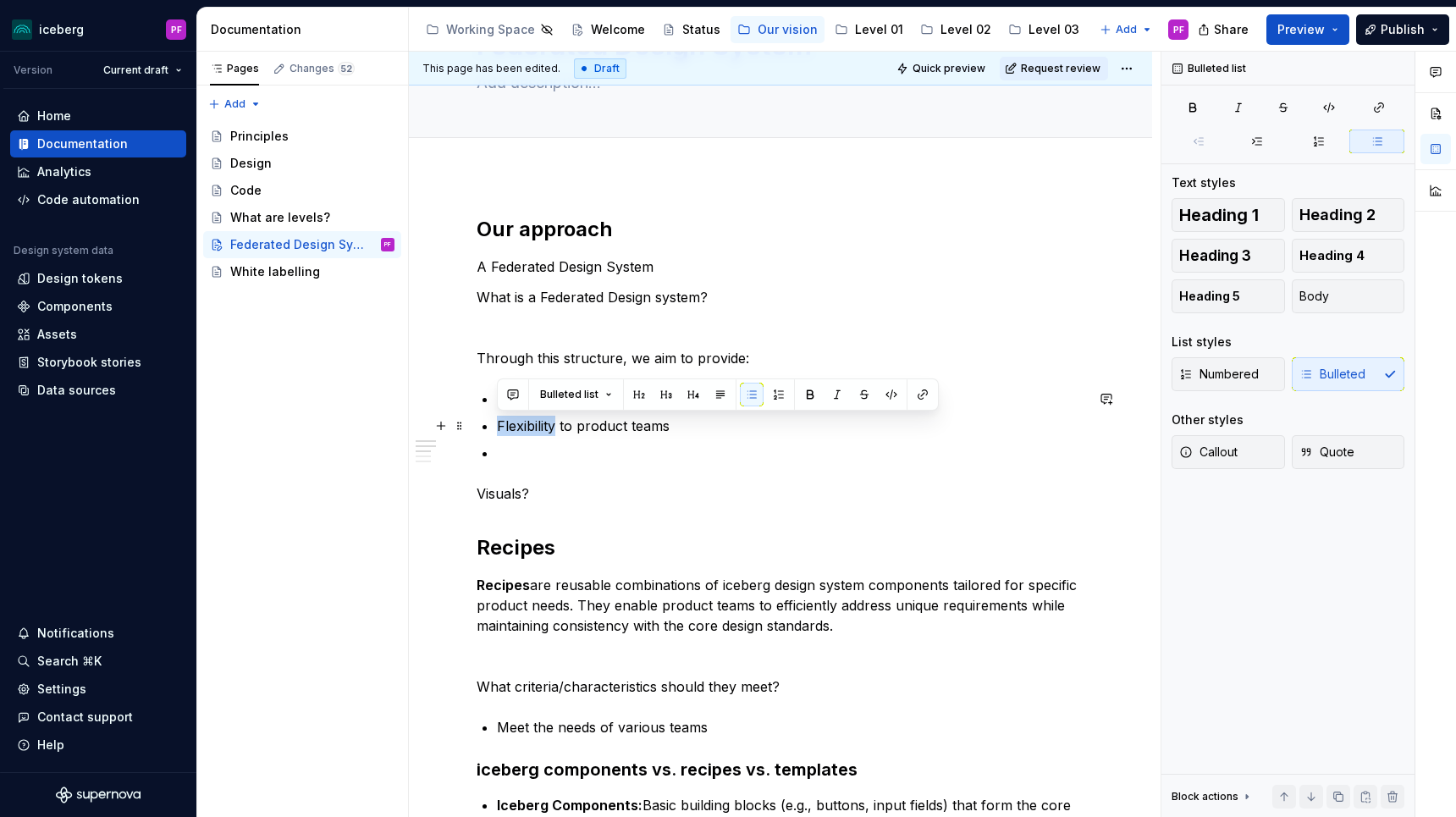
drag, startPoint x: 497, startPoint y: 424, endPoint x: 558, endPoint y: 427, distance: 61.1
click at [558, 427] on p "Flexibility to product teams" at bounding box center [790, 426] width 587 height 20
click at [532, 457] on p at bounding box center [790, 452] width 587 height 20
drag, startPoint x: 613, startPoint y: 428, endPoint x: 692, endPoint y: 428, distance: 79.0
click at [692, 428] on p "Flexibility to product teams" at bounding box center [790, 426] width 587 height 20
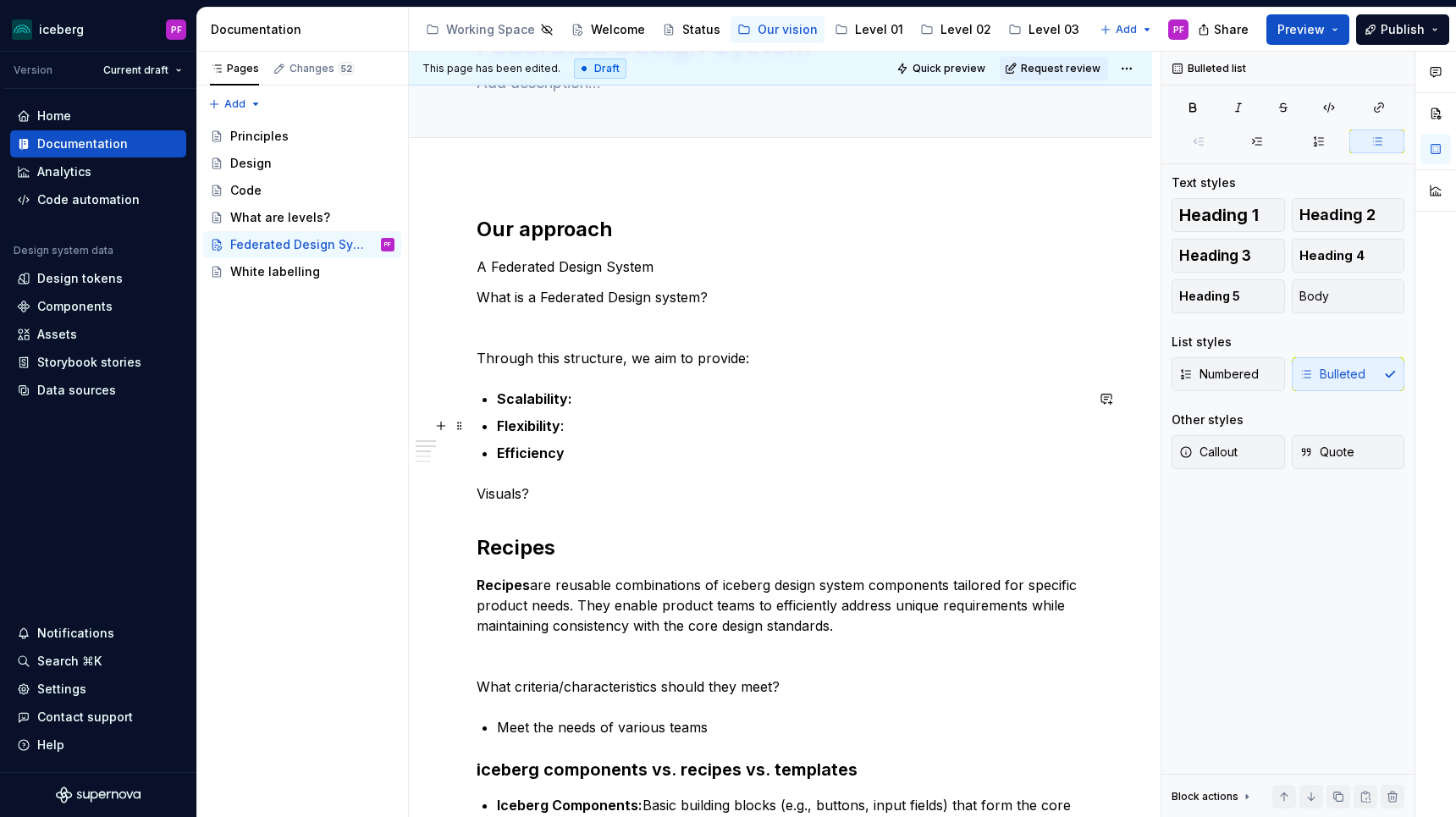
click at [582, 448] on p "Efficiency" at bounding box center [790, 452] width 587 height 20
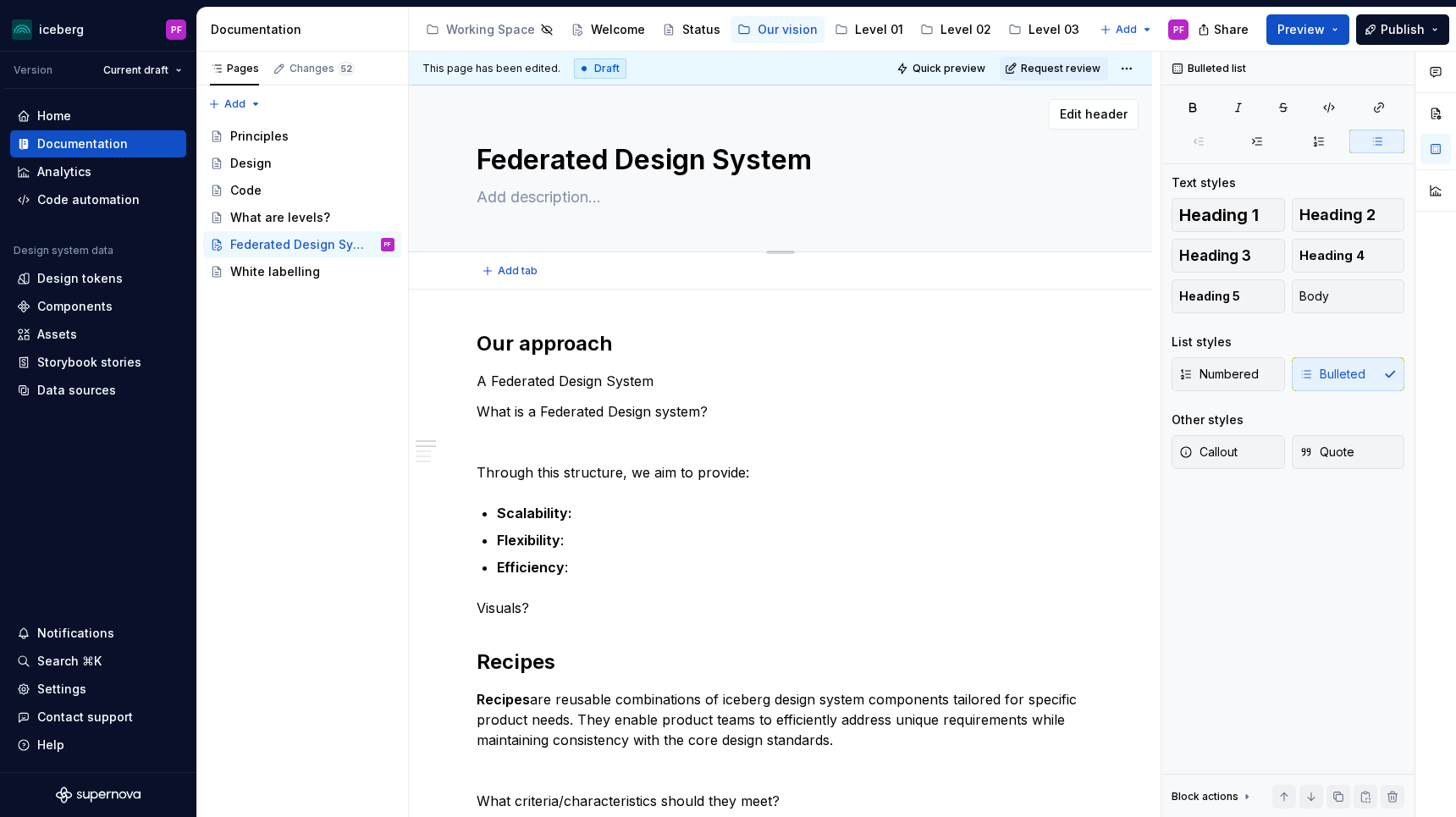
click at [508, 204] on textarea at bounding box center [776, 197] width 608 height 27
type textarea "*"
type textarea "L"
type textarea "*"
type textarea "Le"
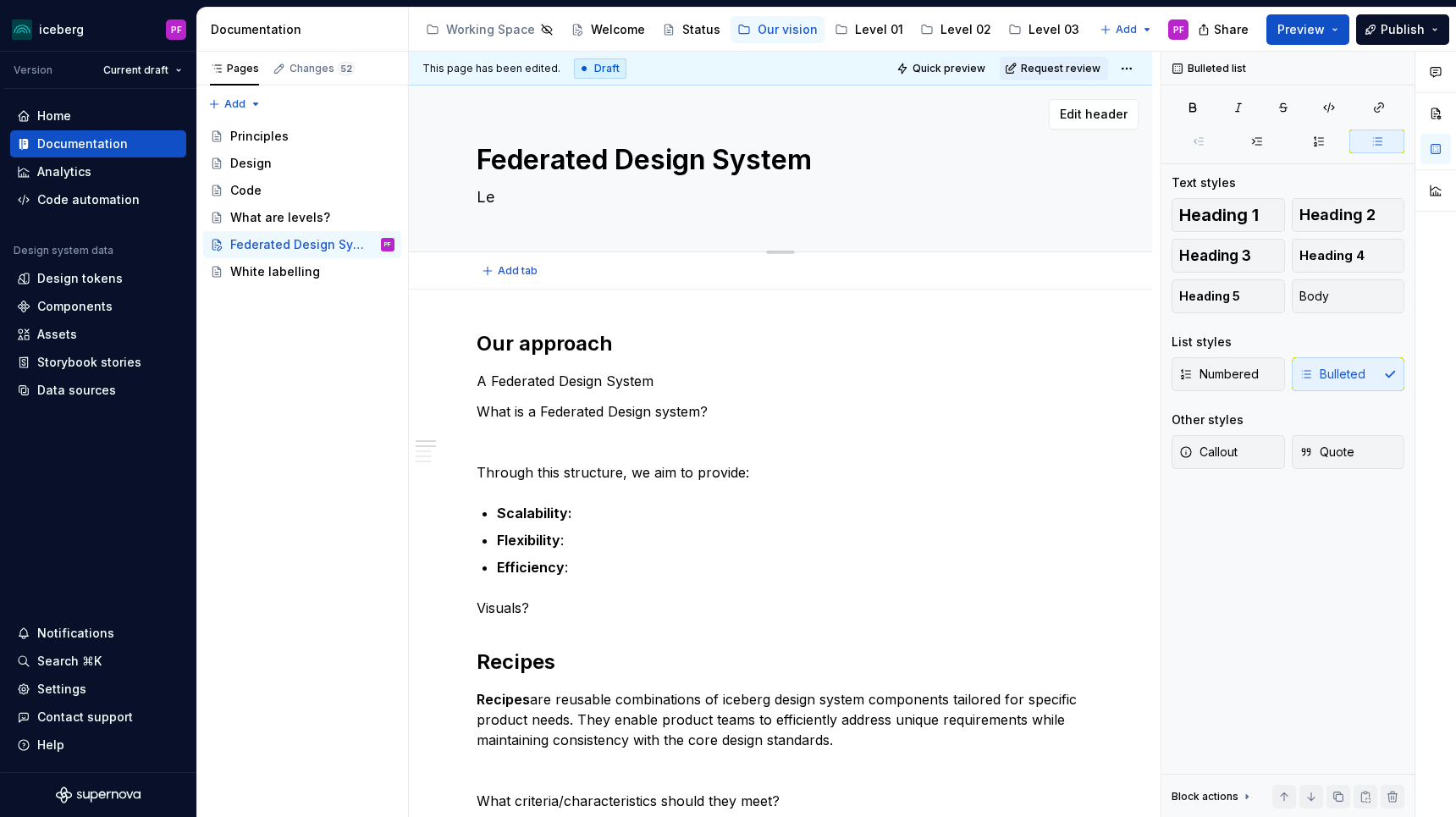
type textarea "*"
type textarea "Lea"
type textarea "*"
type textarea "[PERSON_NAME]"
type textarea "*"
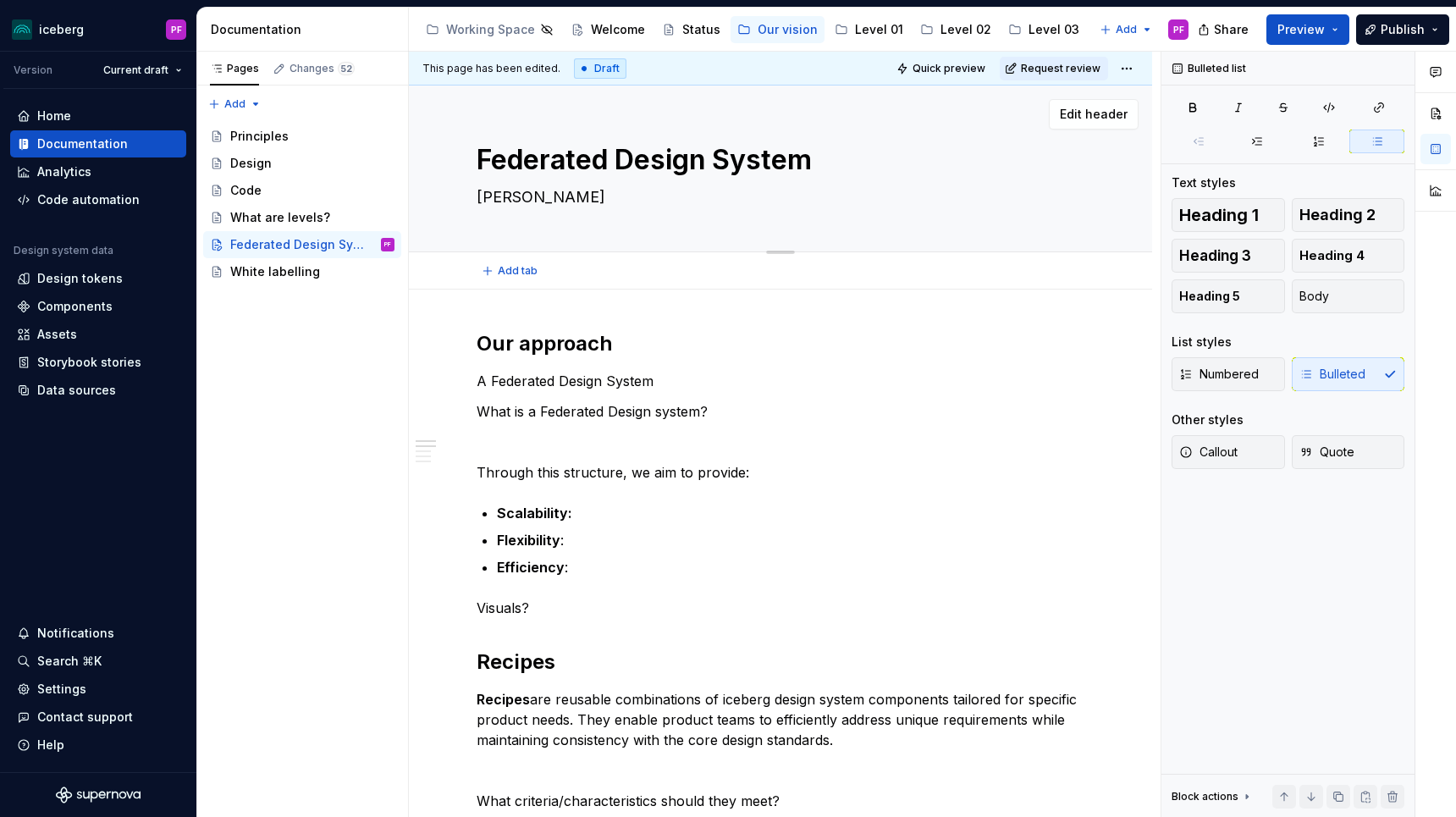
type textarea "[PERSON_NAME]"
type textarea "*"
type textarea "[PERSON_NAME]"
type textarea "*"
type textarea "Learn"
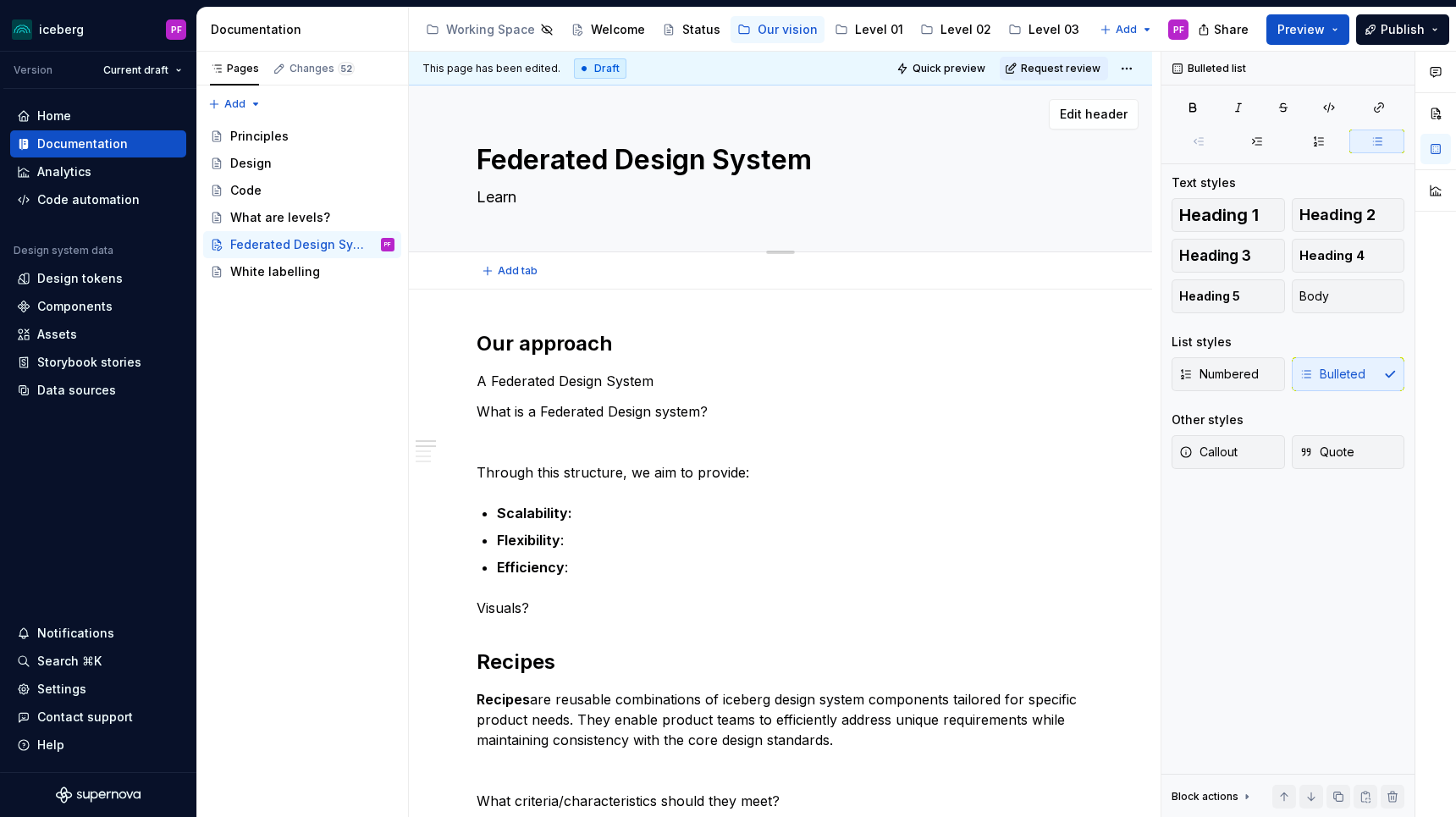
type textarea "*"
type textarea "Learn"
type textarea "*"
type textarea "Learn m"
type textarea "*"
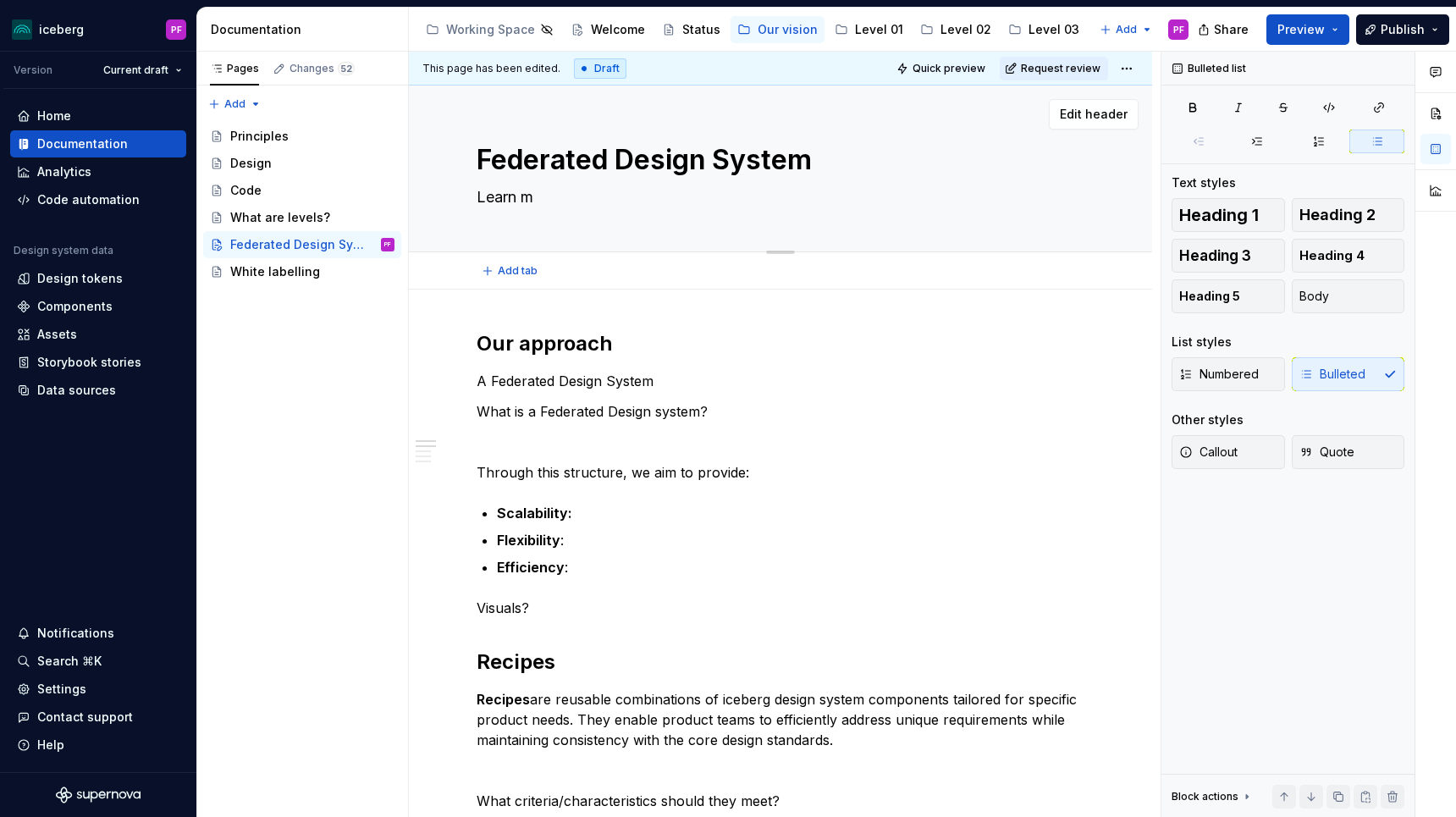
type textarea "Learn mo"
type textarea "*"
type textarea "Learn mor"
type textarea "*"
type textarea "Learn more"
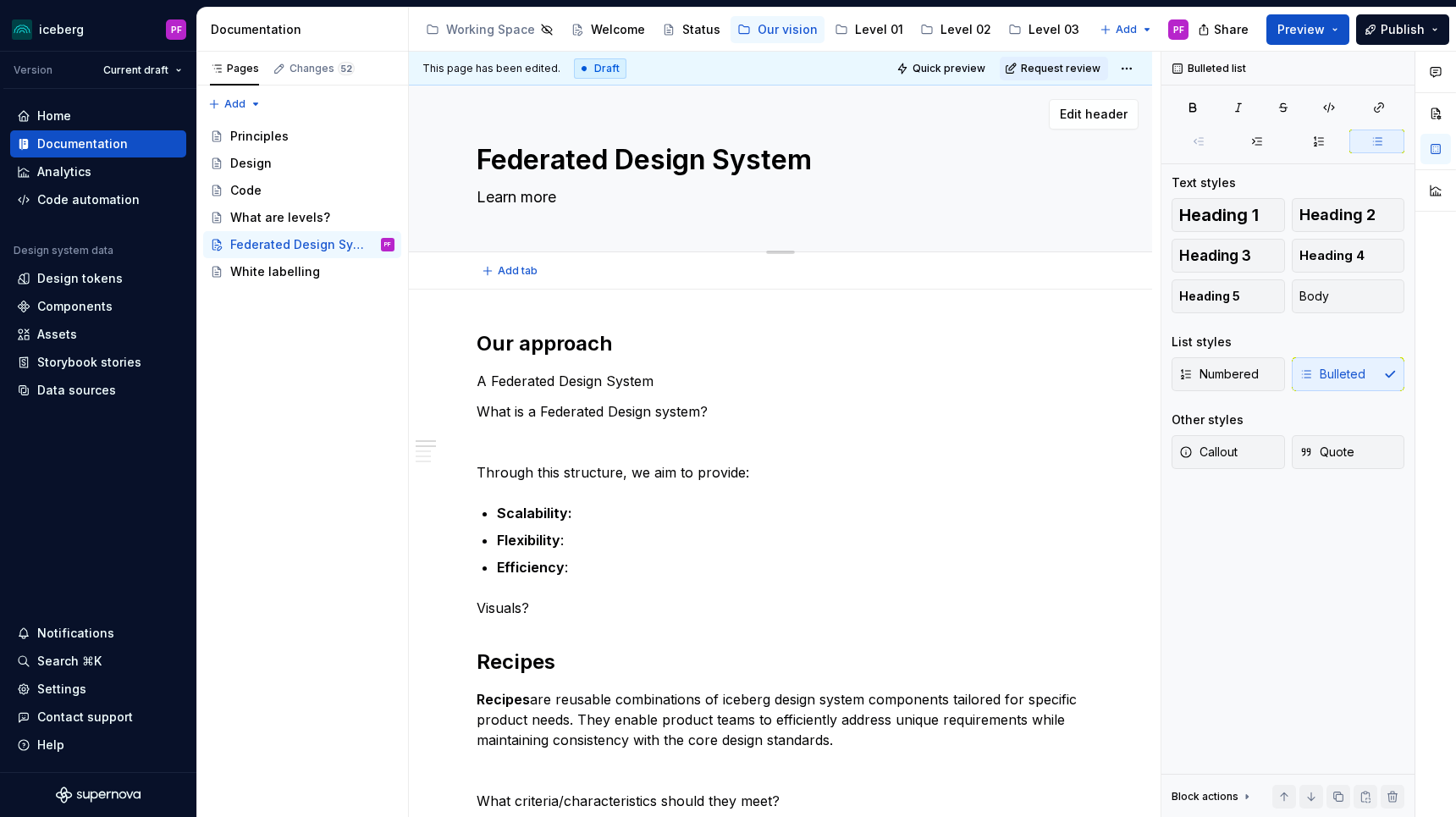
type textarea "*"
type textarea "Learn more"
type textarea "*"
type textarea "Learn more a"
type textarea "*"
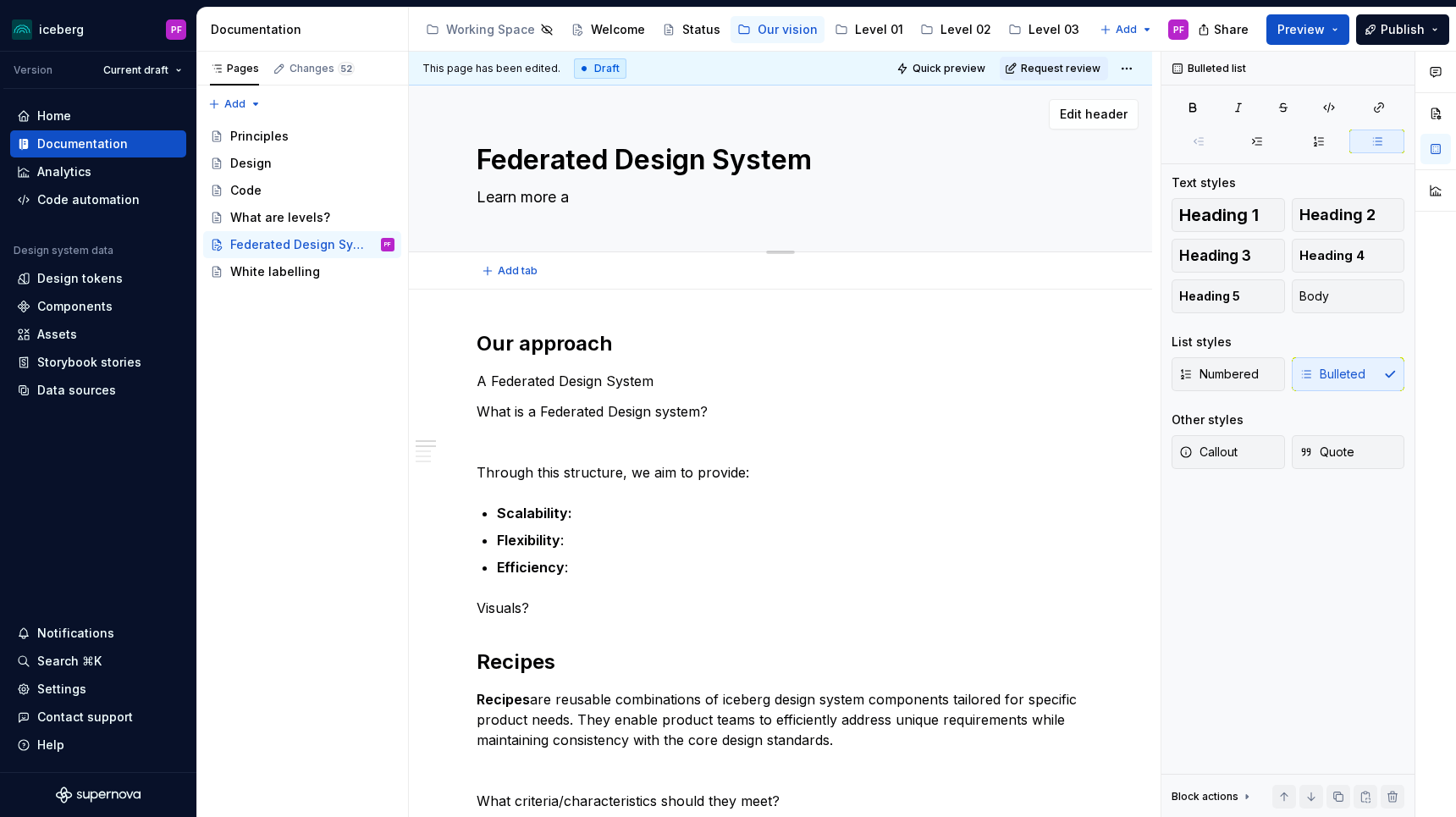
type textarea "Learn more ab"
type textarea "*"
type textarea "Learn more abo"
type textarea "*"
type textarea "Learn more abou"
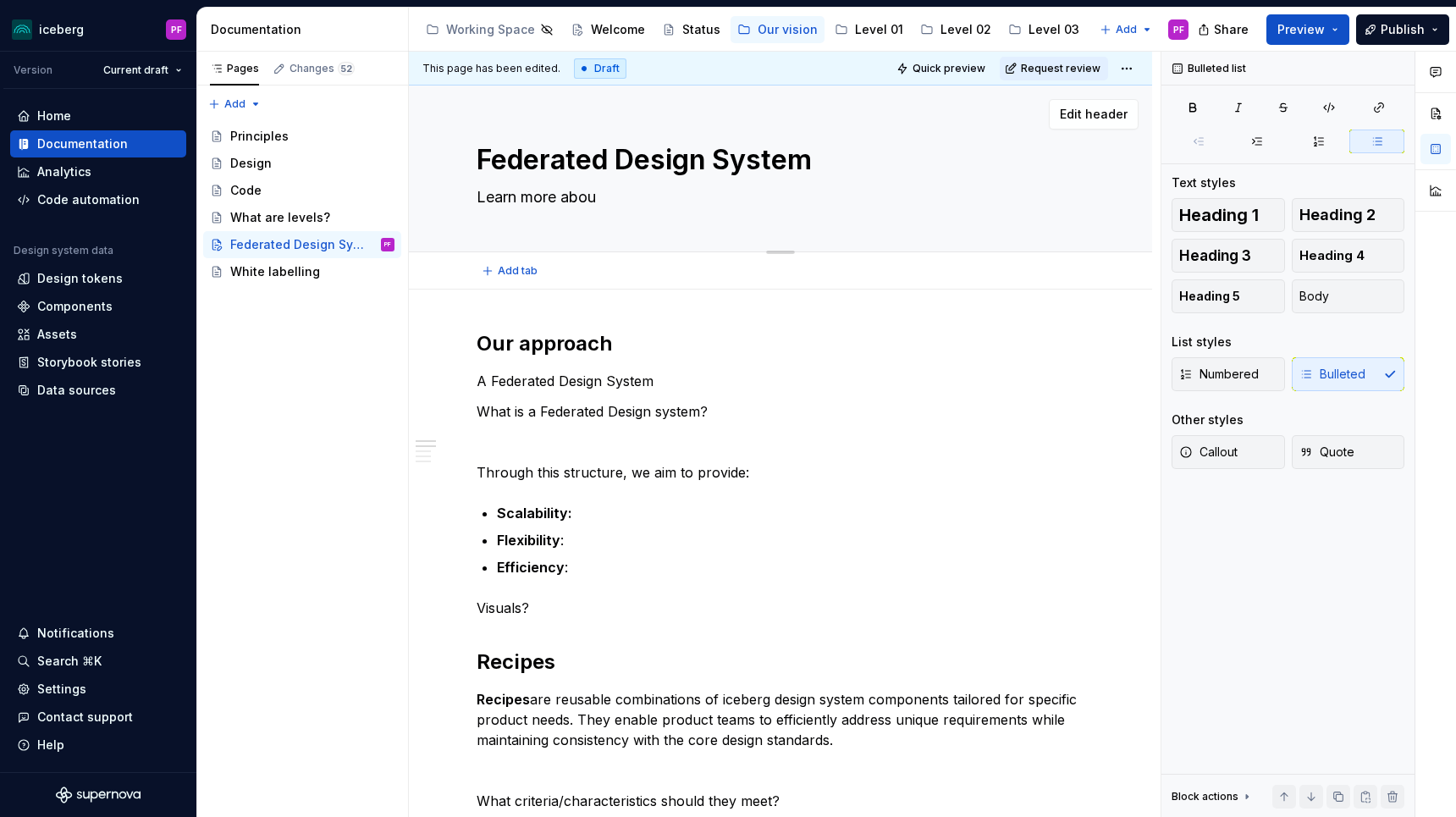
type textarea "*"
type textarea "Learn more about"
type textarea "*"
type textarea "Learn more about"
type textarea "*"
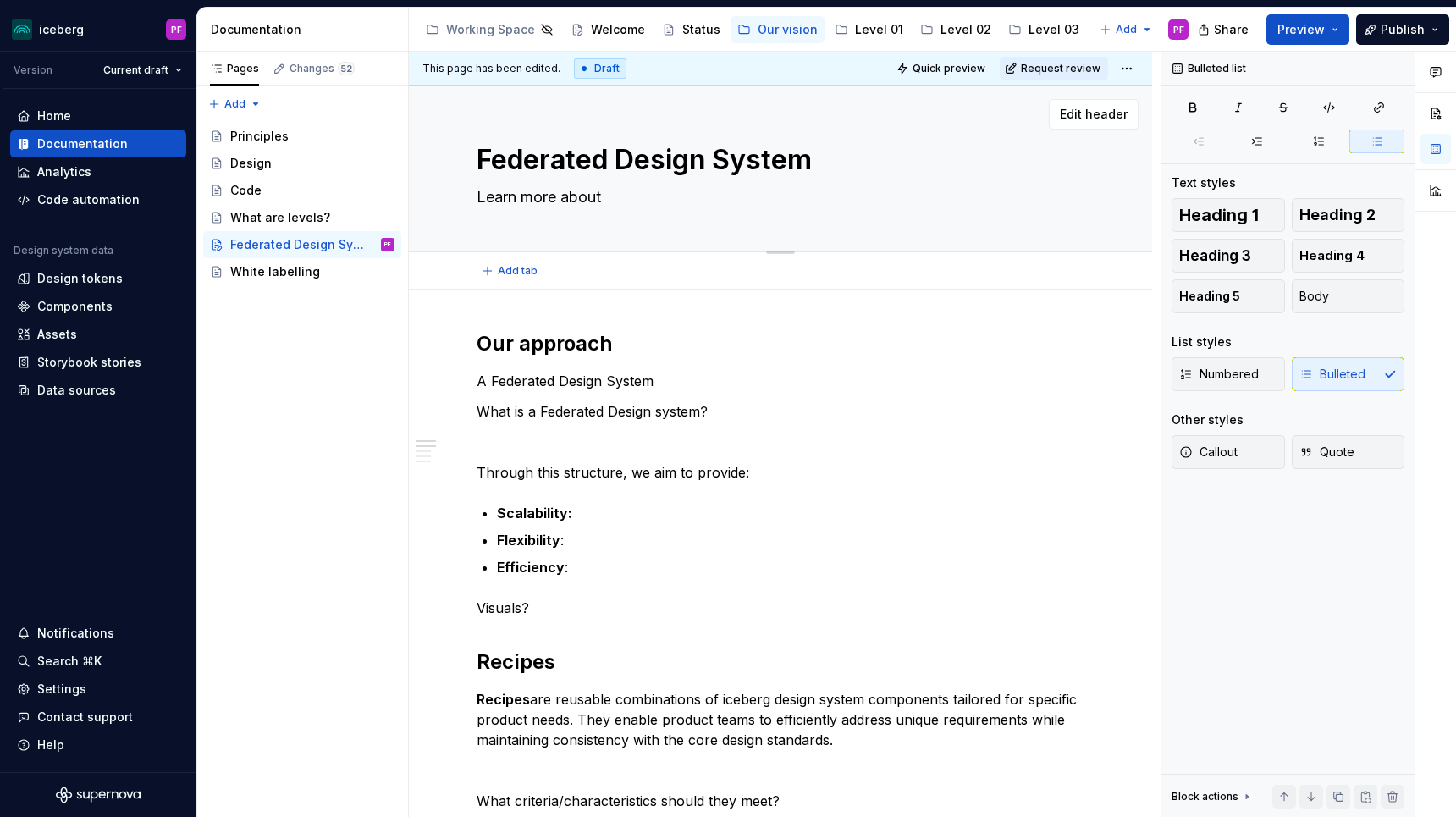
type textarea "Learn more about t"
type textarea "*"
type textarea "Learn more about"
type textarea "*"
type textarea "Learn more about"
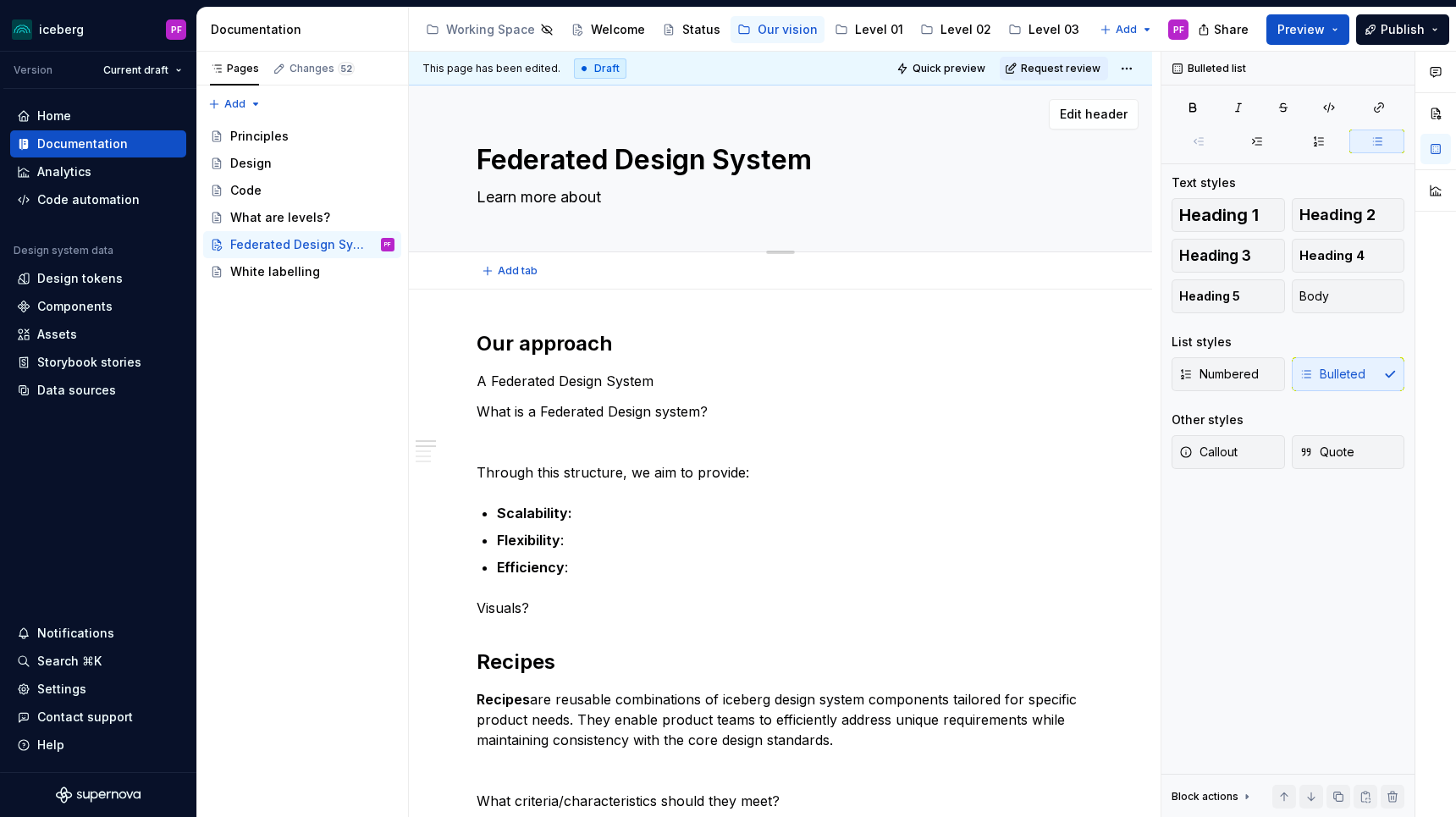
type textarea "*"
type textarea "Learn more about"
type textarea "*"
type textarea "Learn more about o"
type textarea "*"
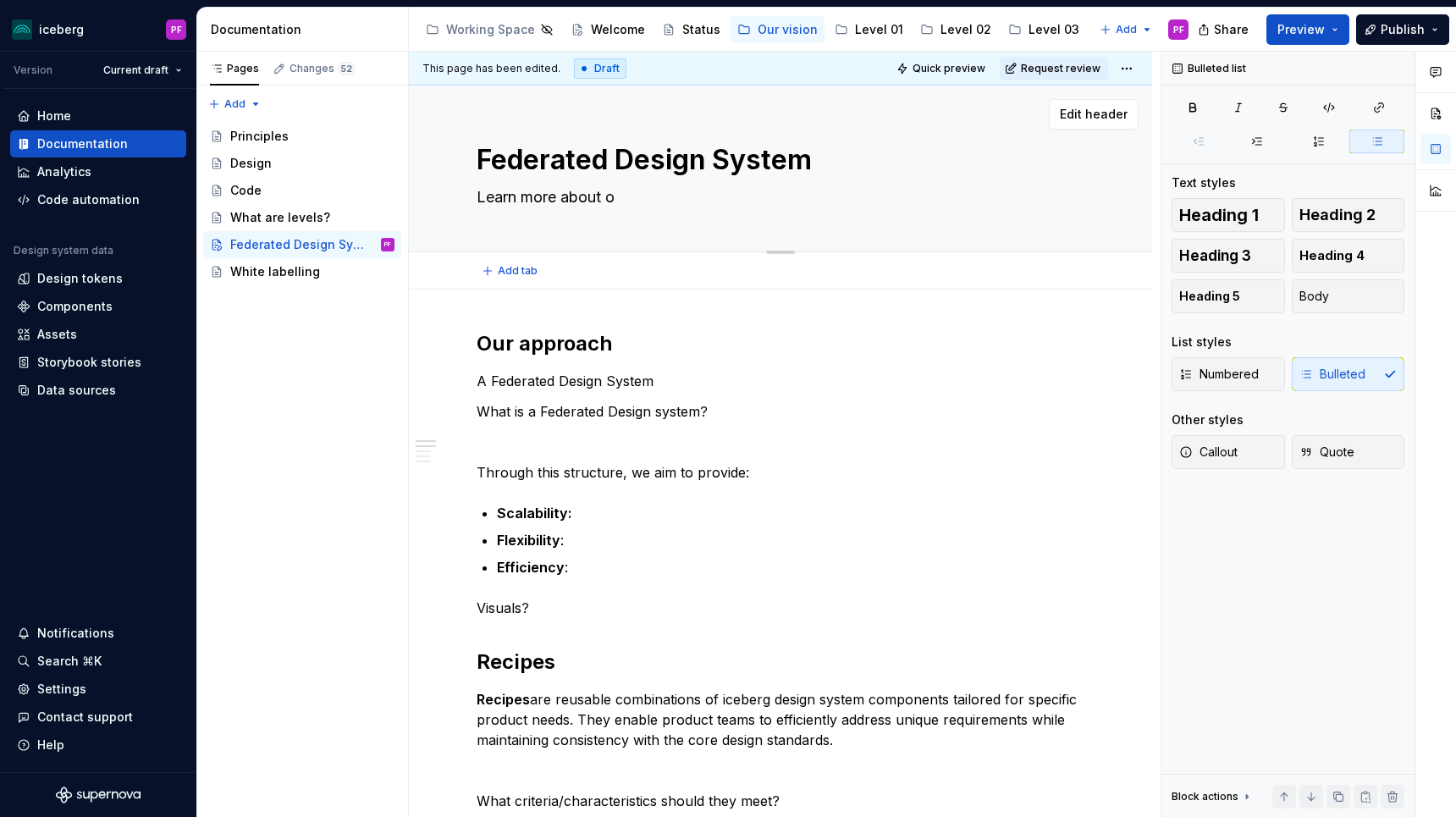
type textarea "Learn more about ou"
type textarea "*"
type textarea "Learn more about our"
type textarea "*"
type textarea "Learn more about our"
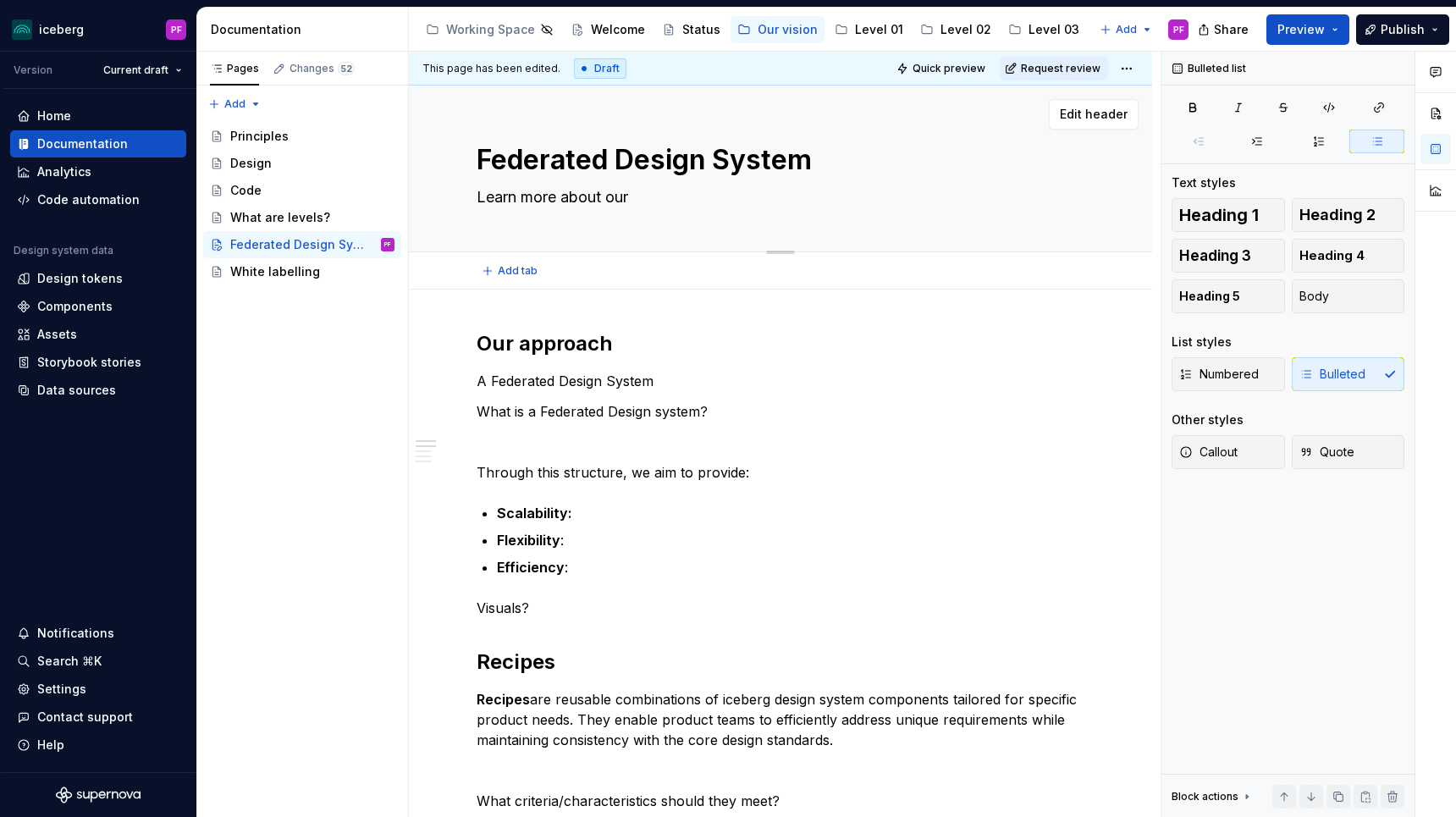
type textarea "*"
type textarea "Learn more about our a"
type textarea "*"
type textarea "Learn more about our ap"
type textarea "*"
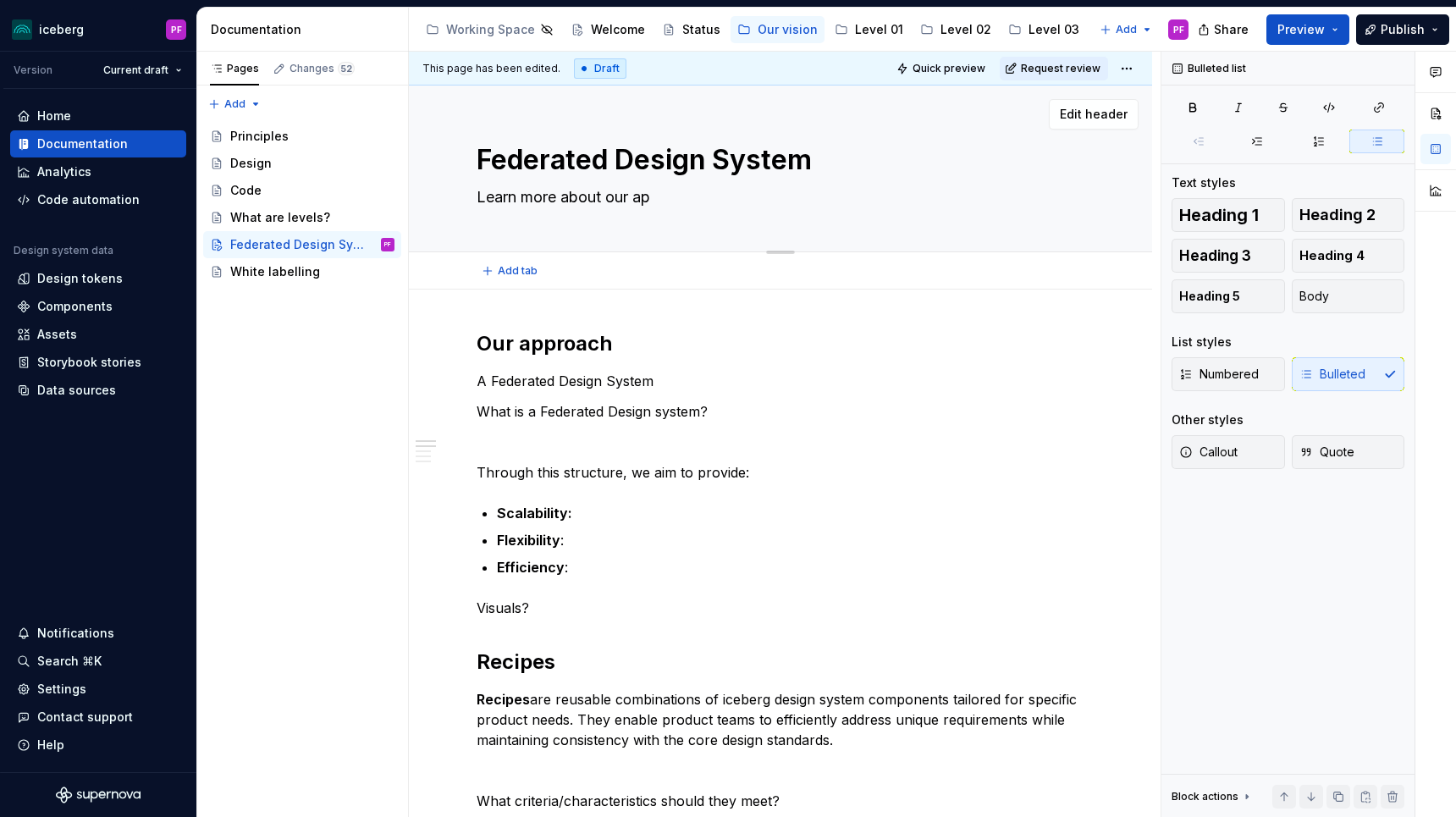
type textarea "Learn more about our app"
type textarea "*"
type textarea "Learn more about our appr"
type textarea "*"
type textarea "Learn more about our appro"
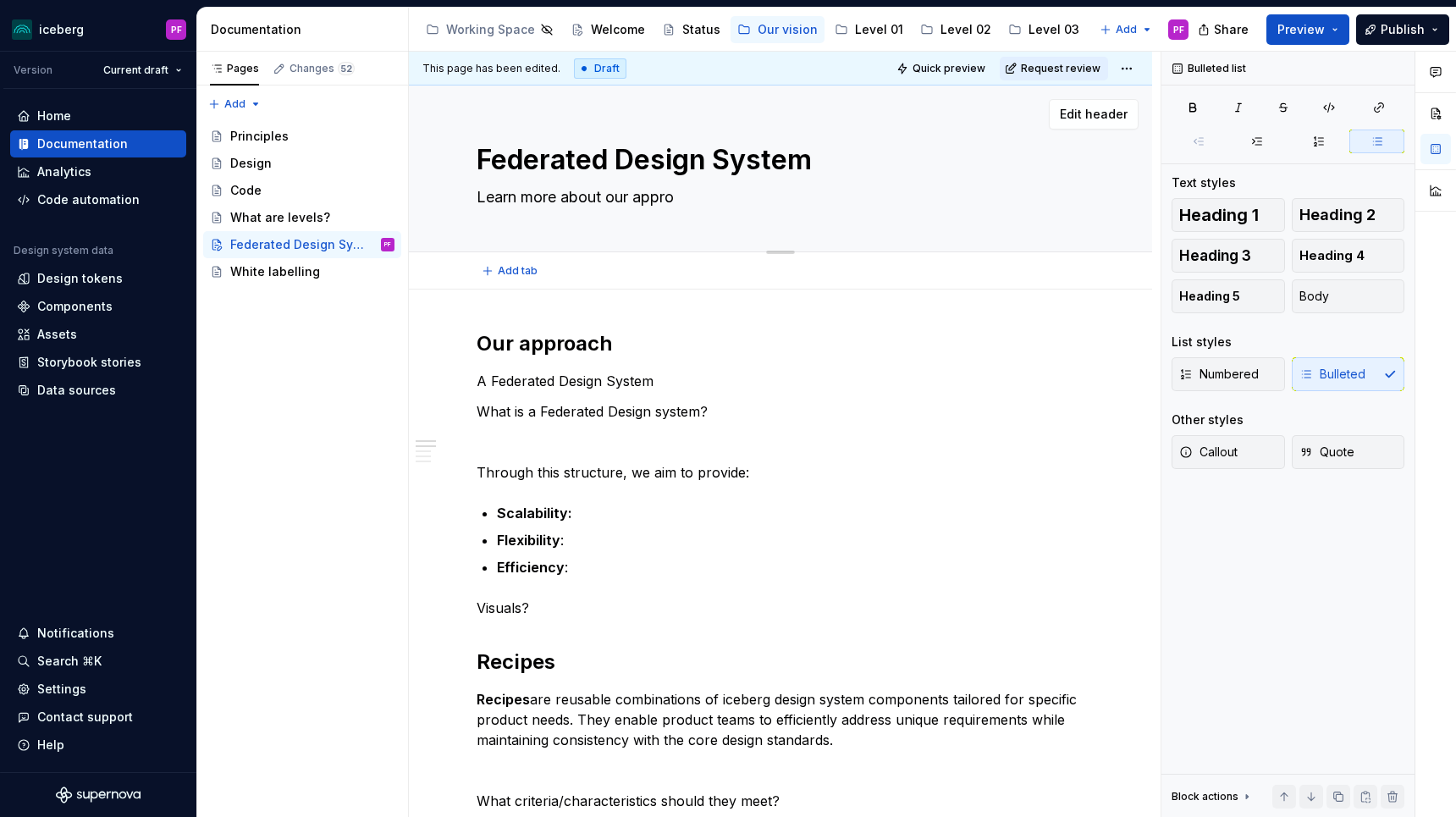
type textarea "*"
type textarea "Learn more about our approc"
type textarea "*"
type textarea "Learn more about our approch"
type textarea "*"
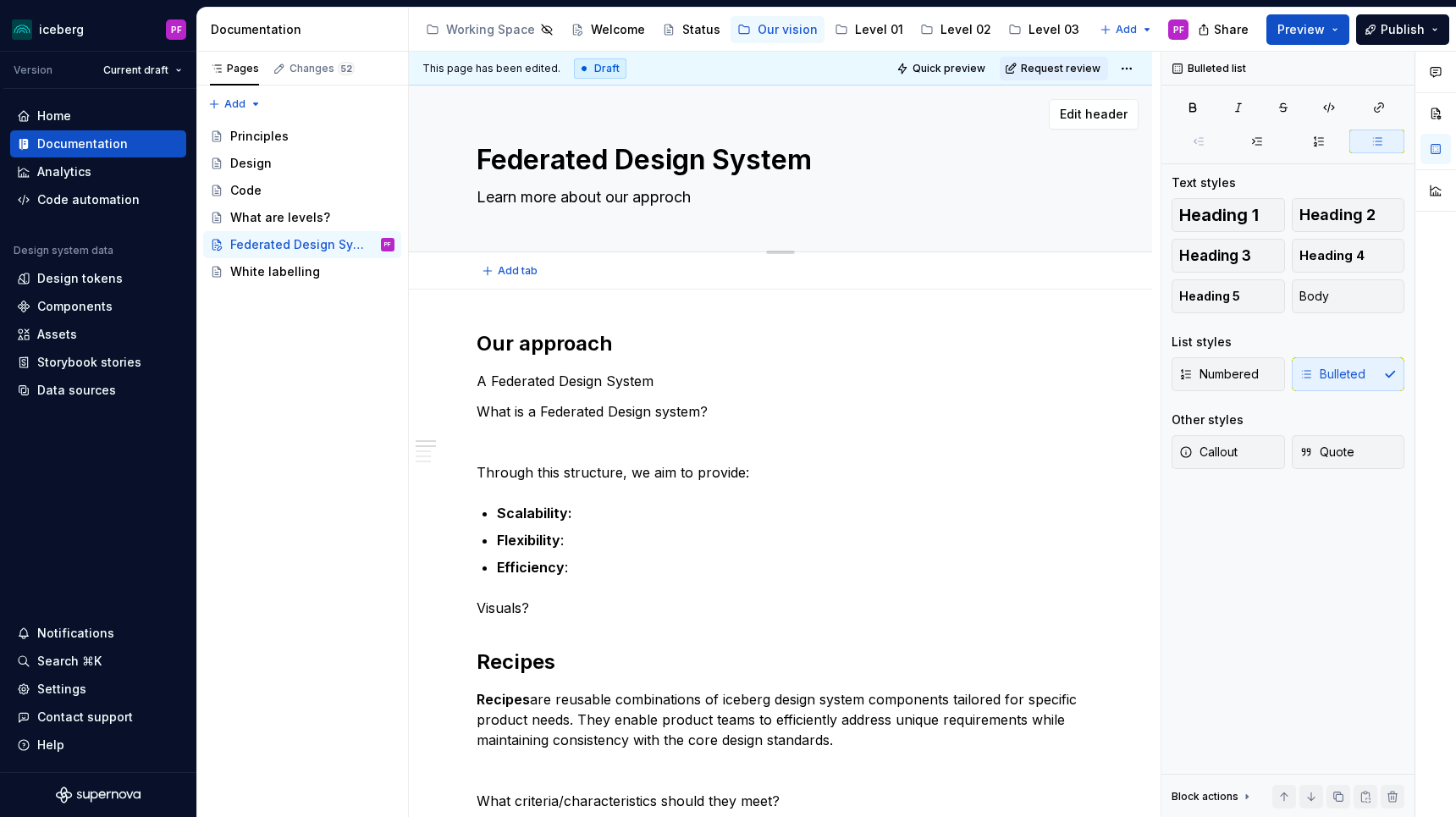
type textarea "Learn more about our approcha"
type textarea "*"
type textarea "Learn more about our approch"
type textarea "*"
type textarea "Learn more about our approc"
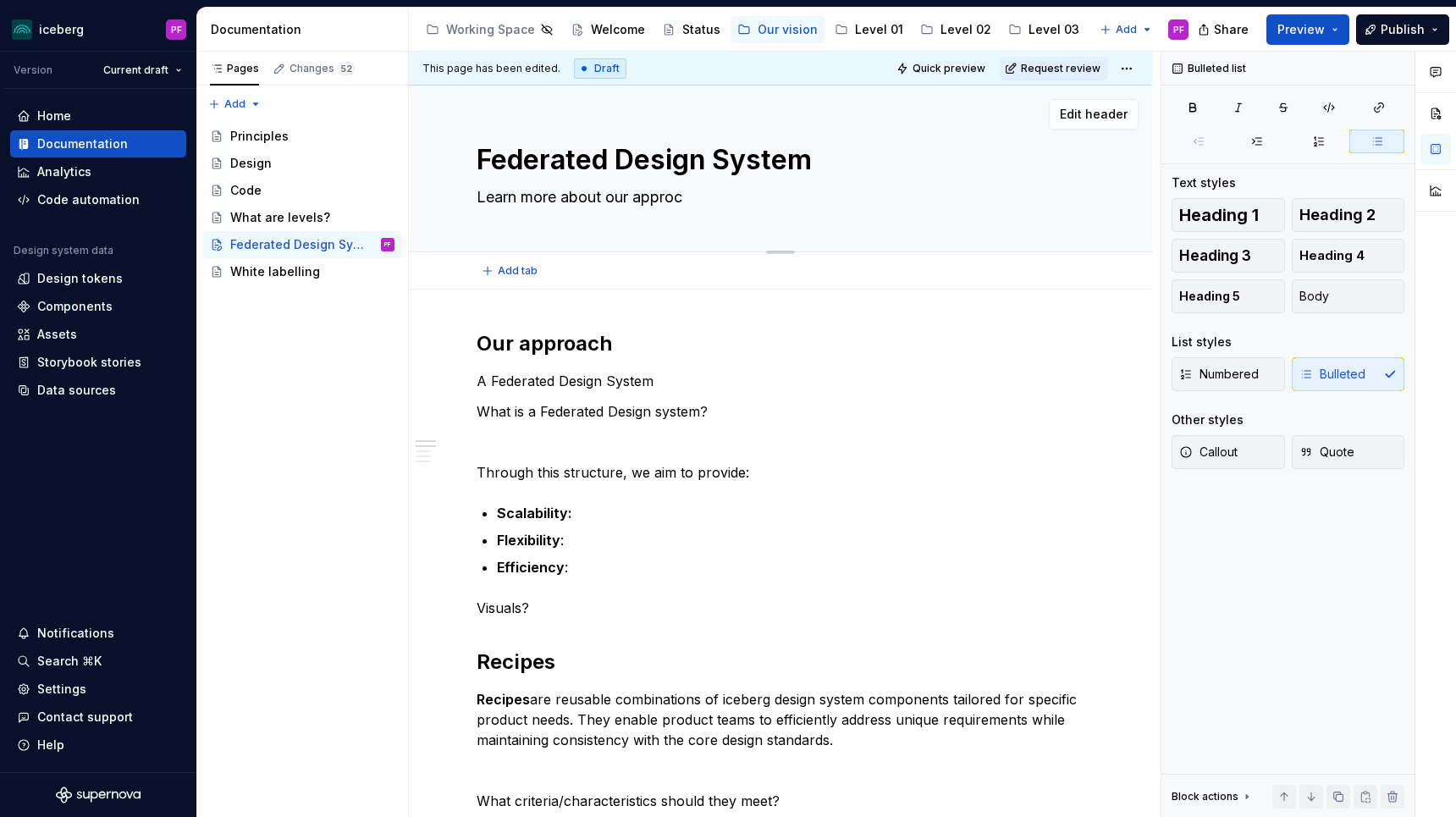
type textarea "*"
type textarea "Learn more about our approca"
type textarea "*"
type textarea "Learn more about our approc"
type textarea "*"
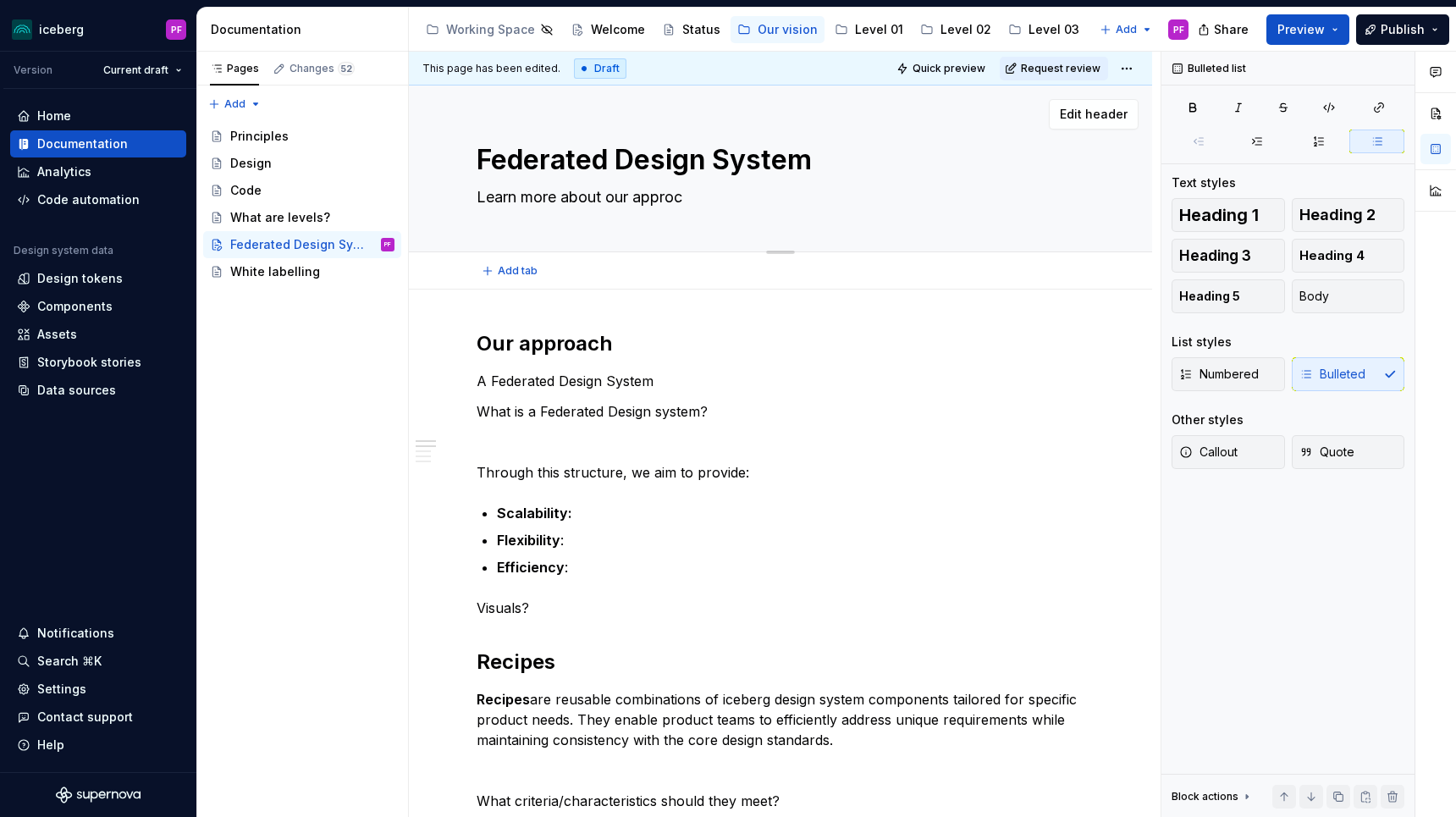
type textarea "Learn more about our appro"
type textarea "*"
type textarea "Learn more about our approa"
type textarea "*"
type textarea "Learn more about our approah"
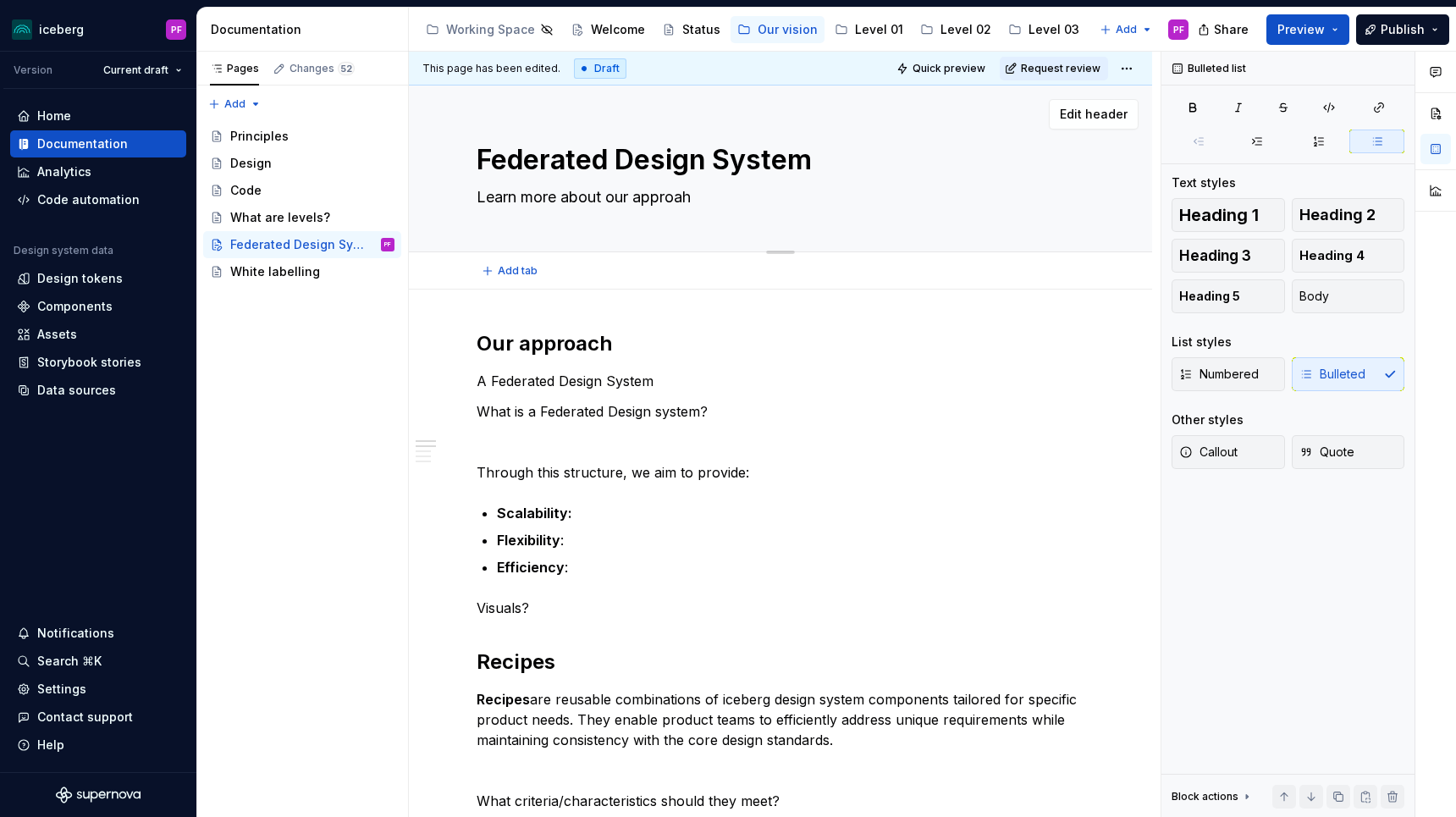
type textarea "*"
type textarea "Learn more about our approahc"
type textarea "*"
type textarea "Learn more about our approah"
type textarea "*"
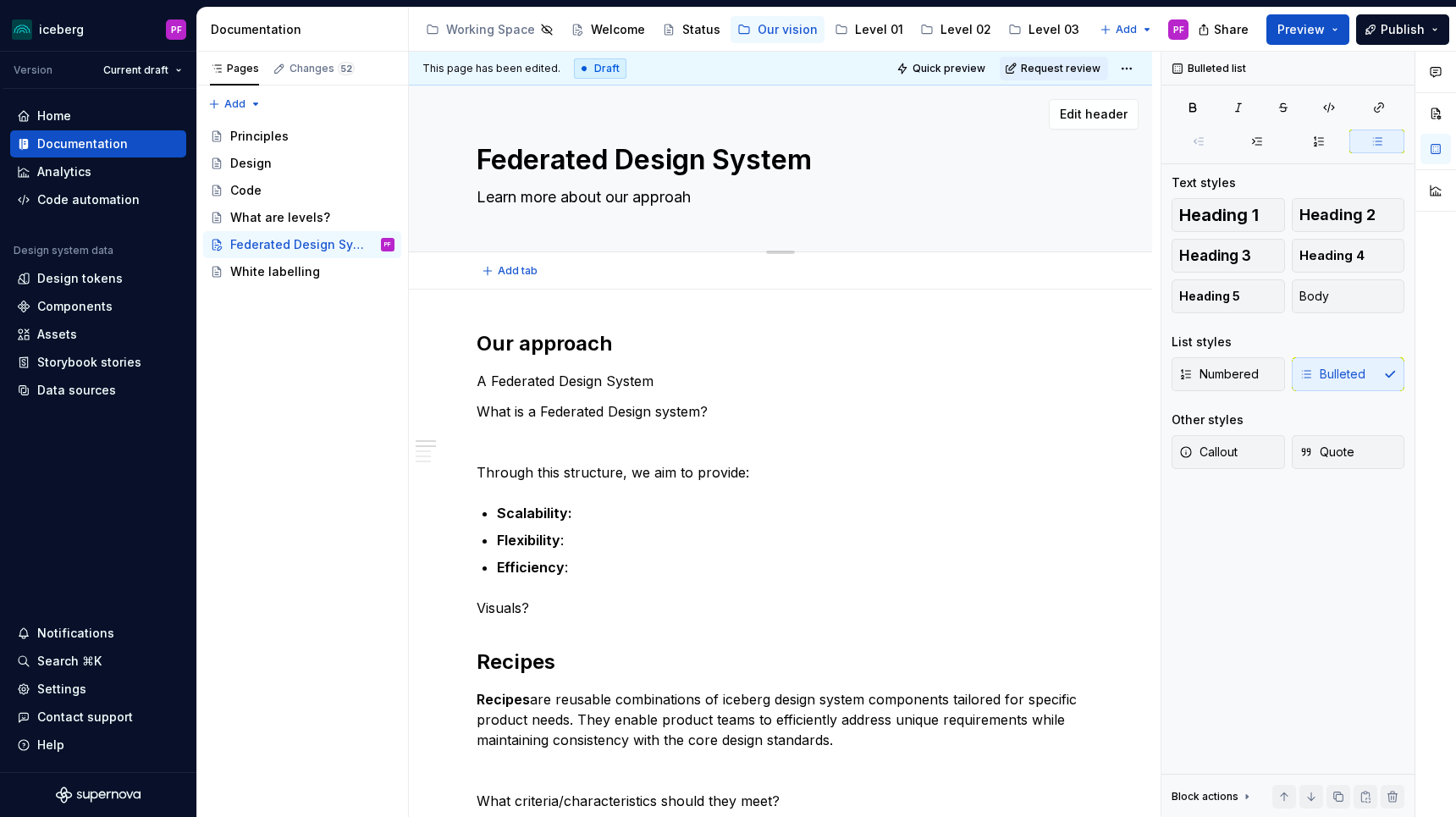
type textarea "Learn more about our approa"
type textarea "*"
type textarea "Learn more about our approac"
type textarea "*"
type textarea "Learn more about our approach"
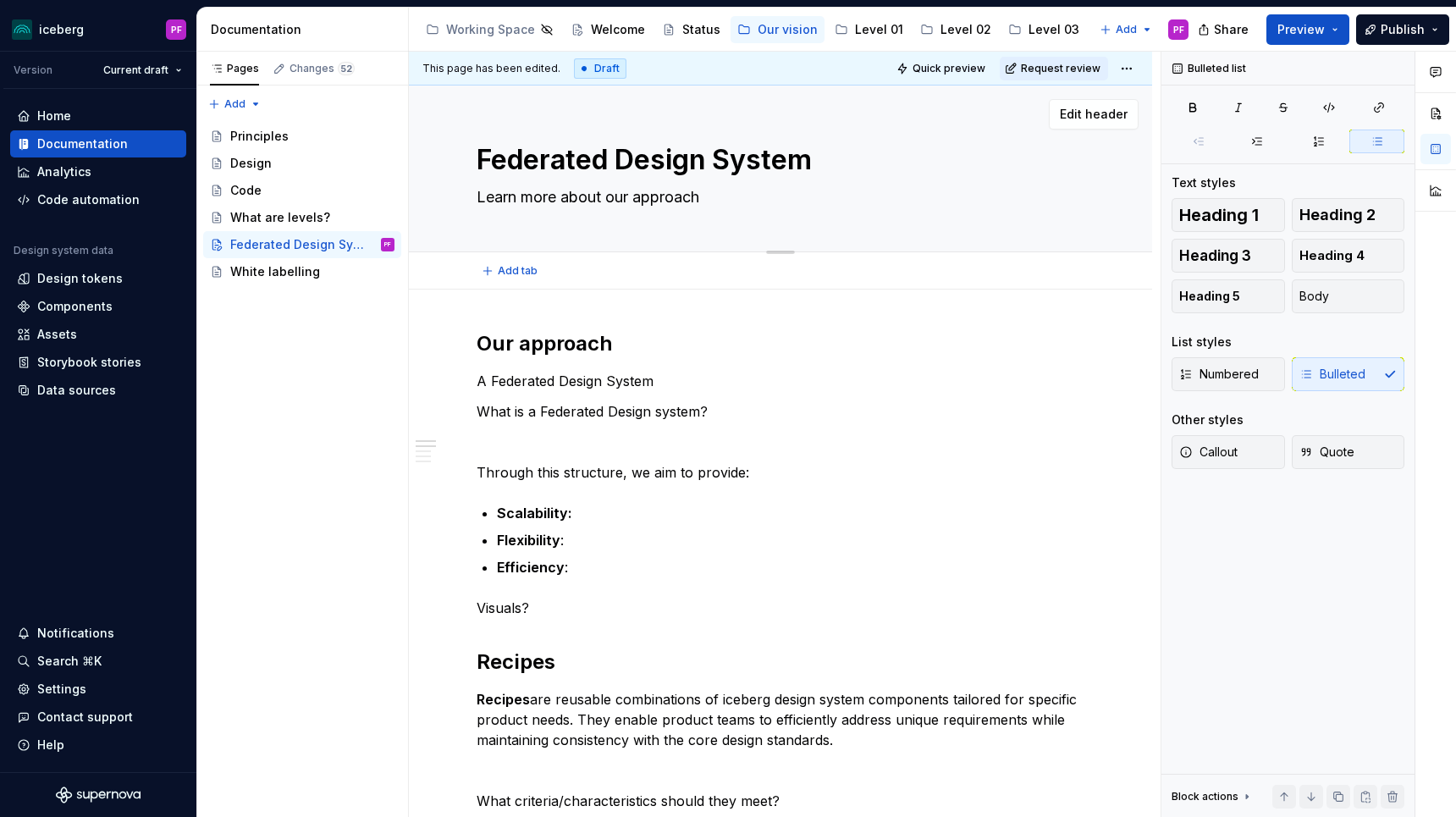
type textarea "*"
type textarea "Learn more about our approach"
type textarea "*"
type textarea "Learn more about our approach t"
type textarea "*"
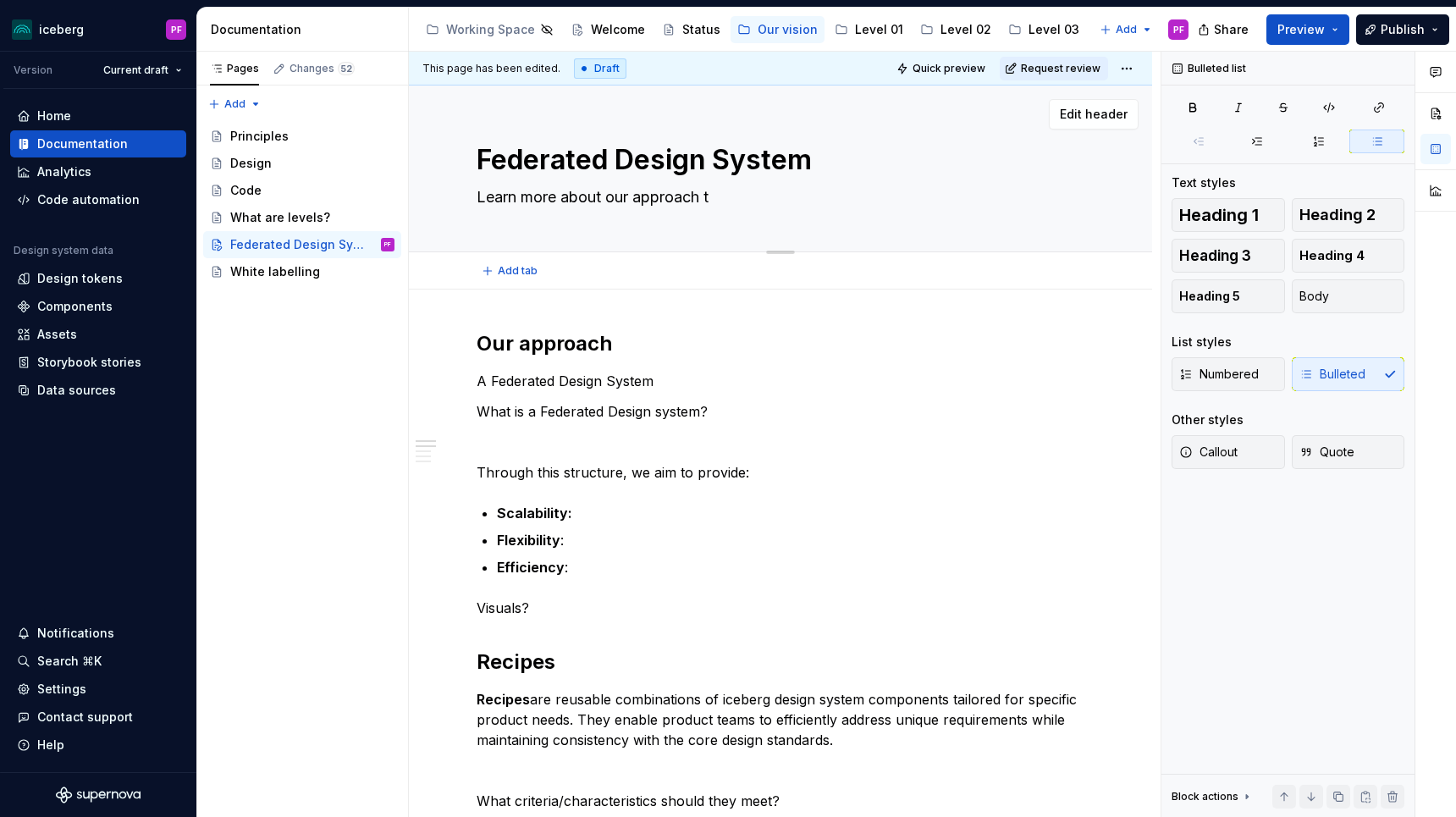
type textarea "Learn more about our approach to"
type textarea "*"
type textarea "Learn more about our approach to"
type textarea "*"
type textarea "Learn more about our approach to c"
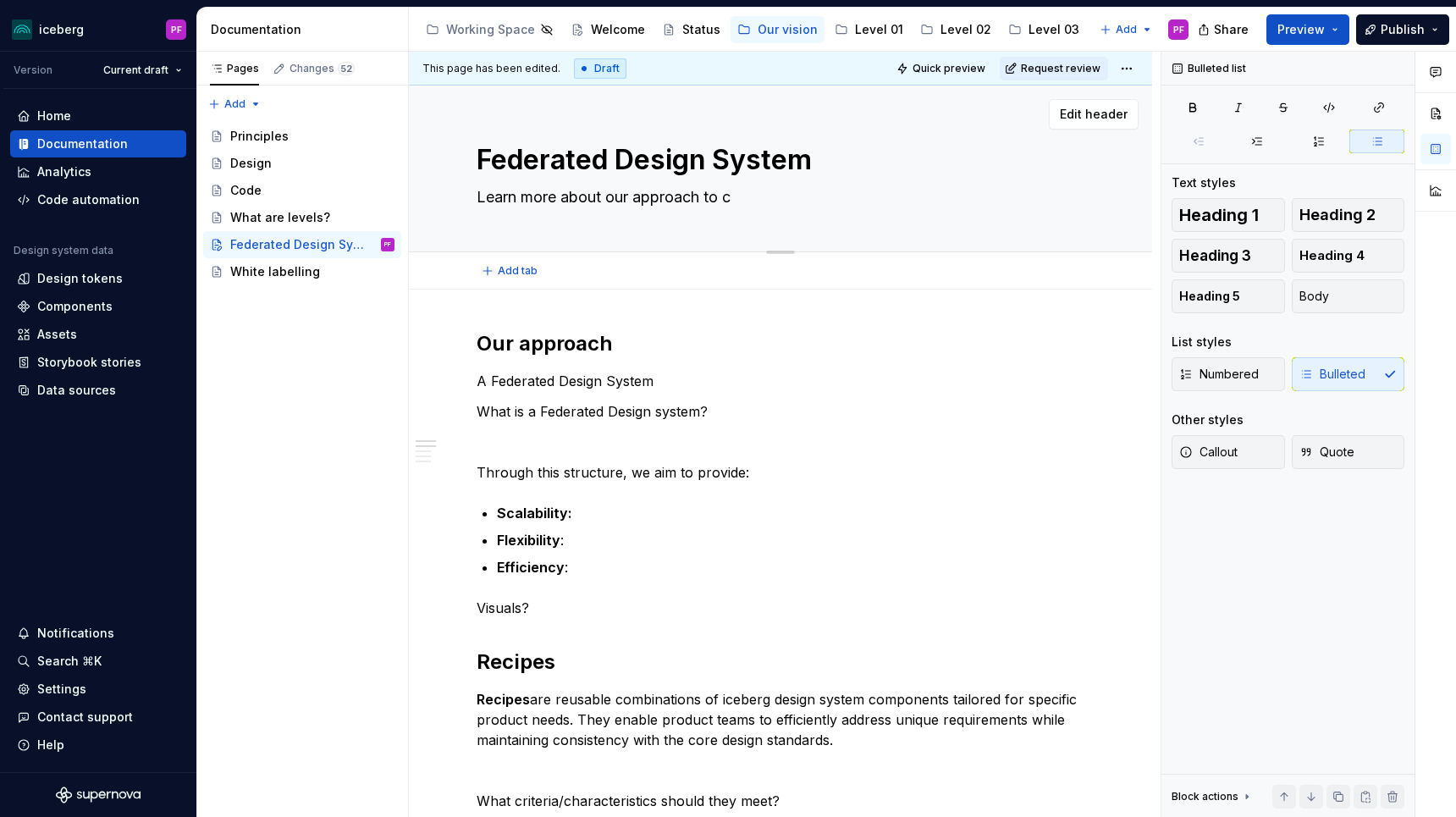
type textarea "*"
type textarea "Learn more about our approach to"
type textarea "*"
type textarea "Learn more about our approach to s"
type textarea "*"
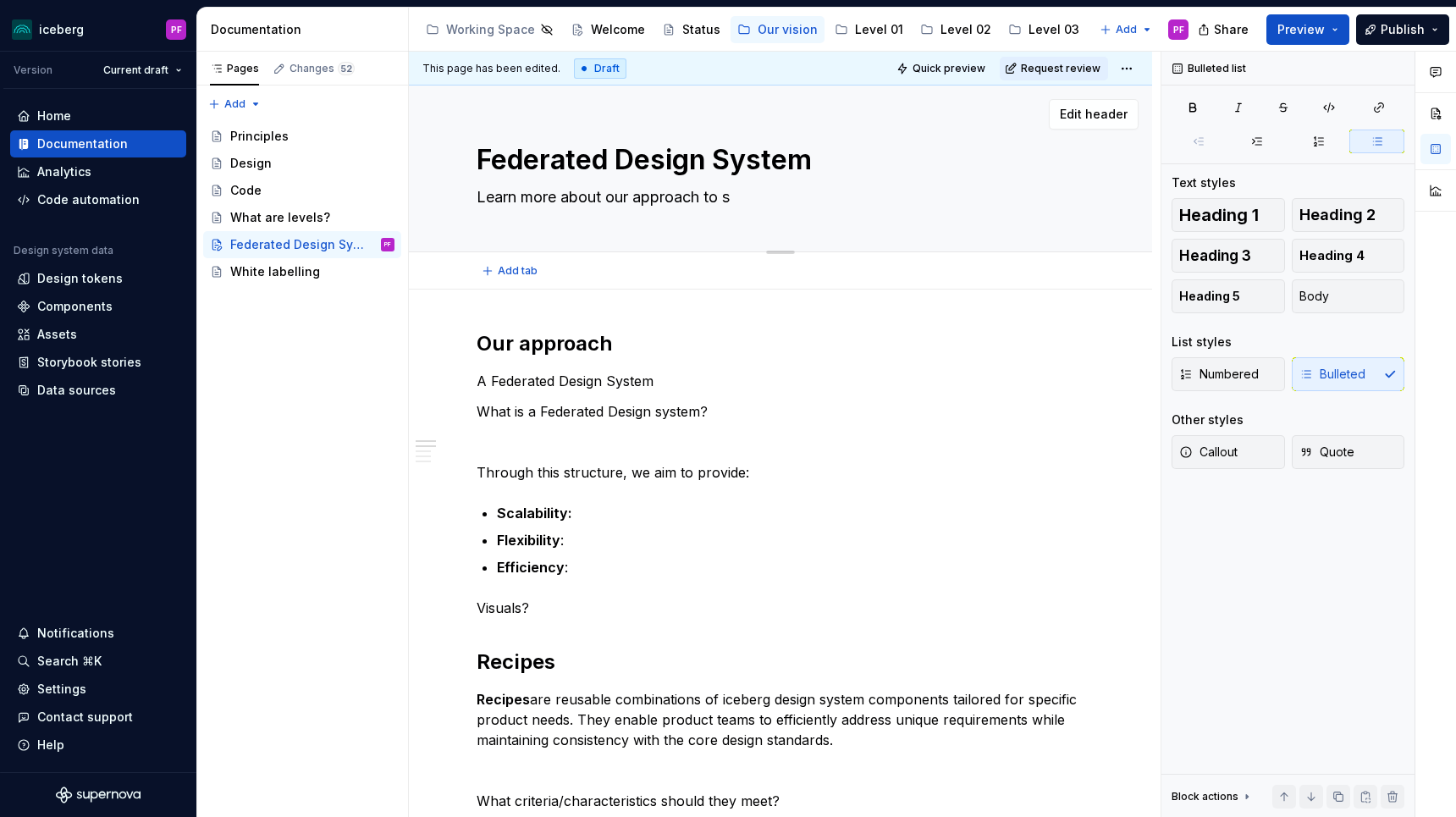
type textarea "Learn more about our approach to sc"
type textarea "*"
type textarea "Learn more about our approach to scal"
type textarea "*"
type textarea "Learn more about our approach to scale"
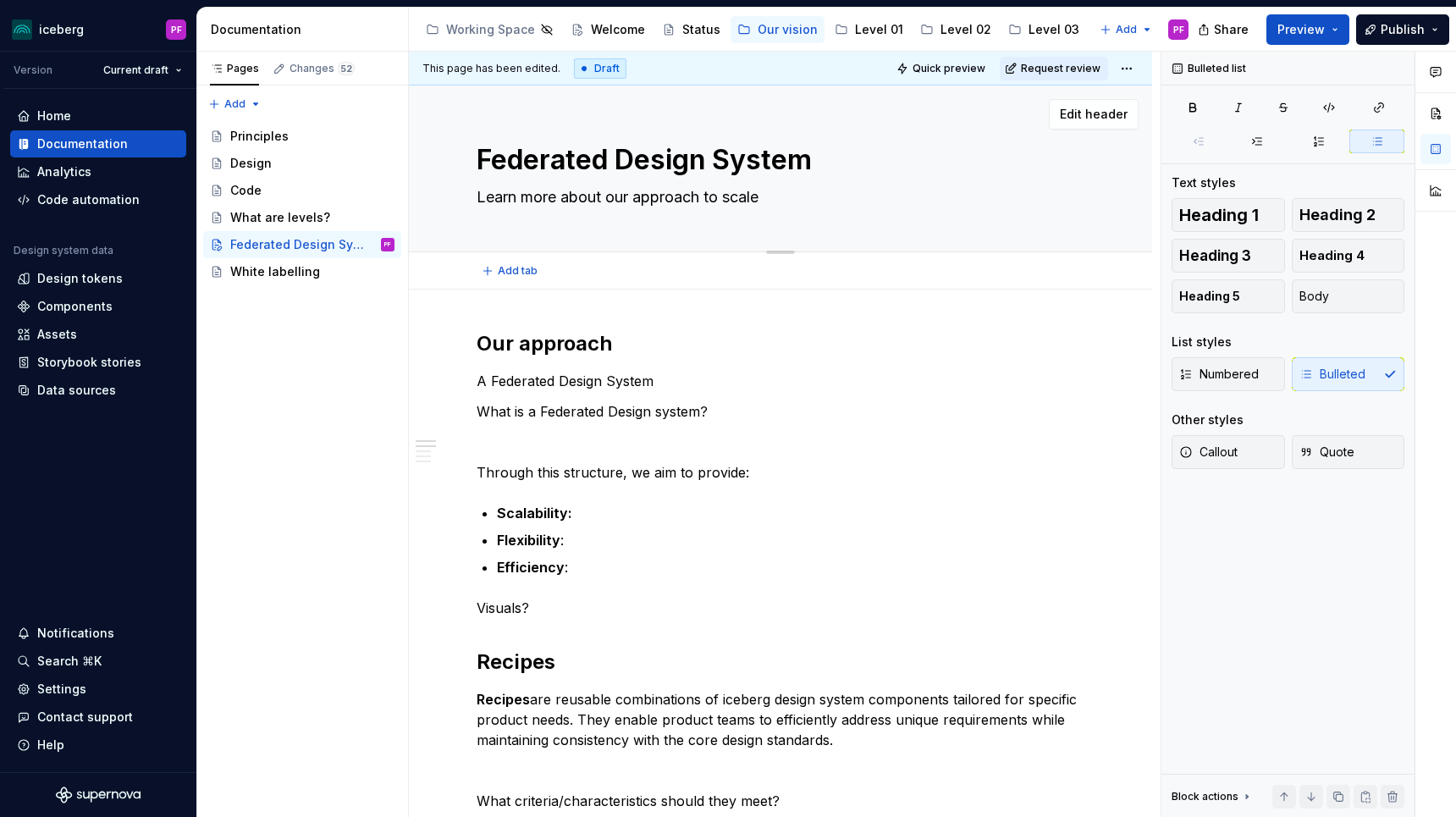
type textarea "*"
type textarea "Learn more about our approach to scale"
type textarea "*"
type textarea "Learn more about our approach to scale"
type textarea "*"
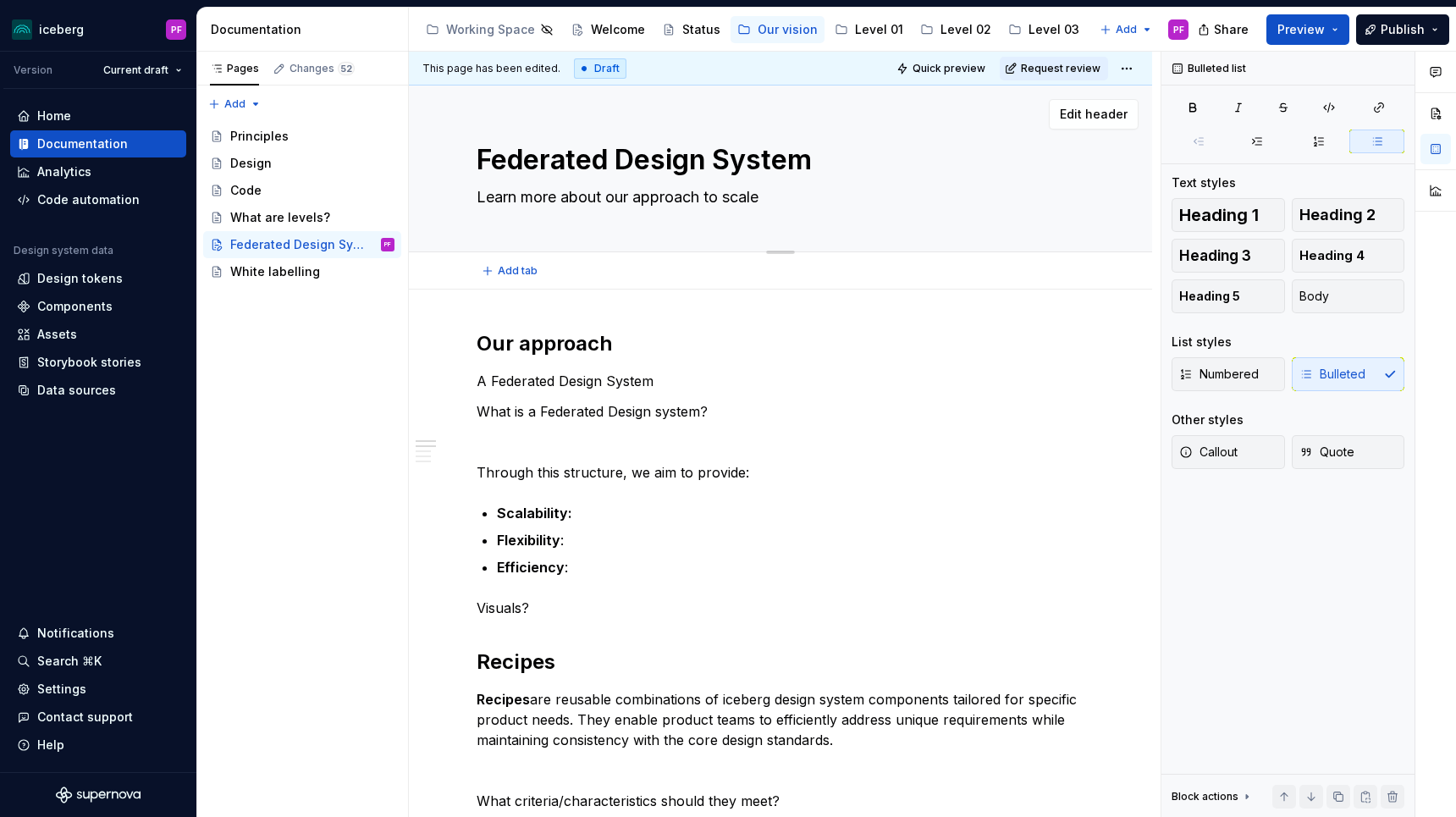
type textarea "Learn more about our approach to scal"
type textarea "*"
type textarea "Learn more about our approach to sca"
type textarea "*"
type textarea "Learn more about our approach to sc"
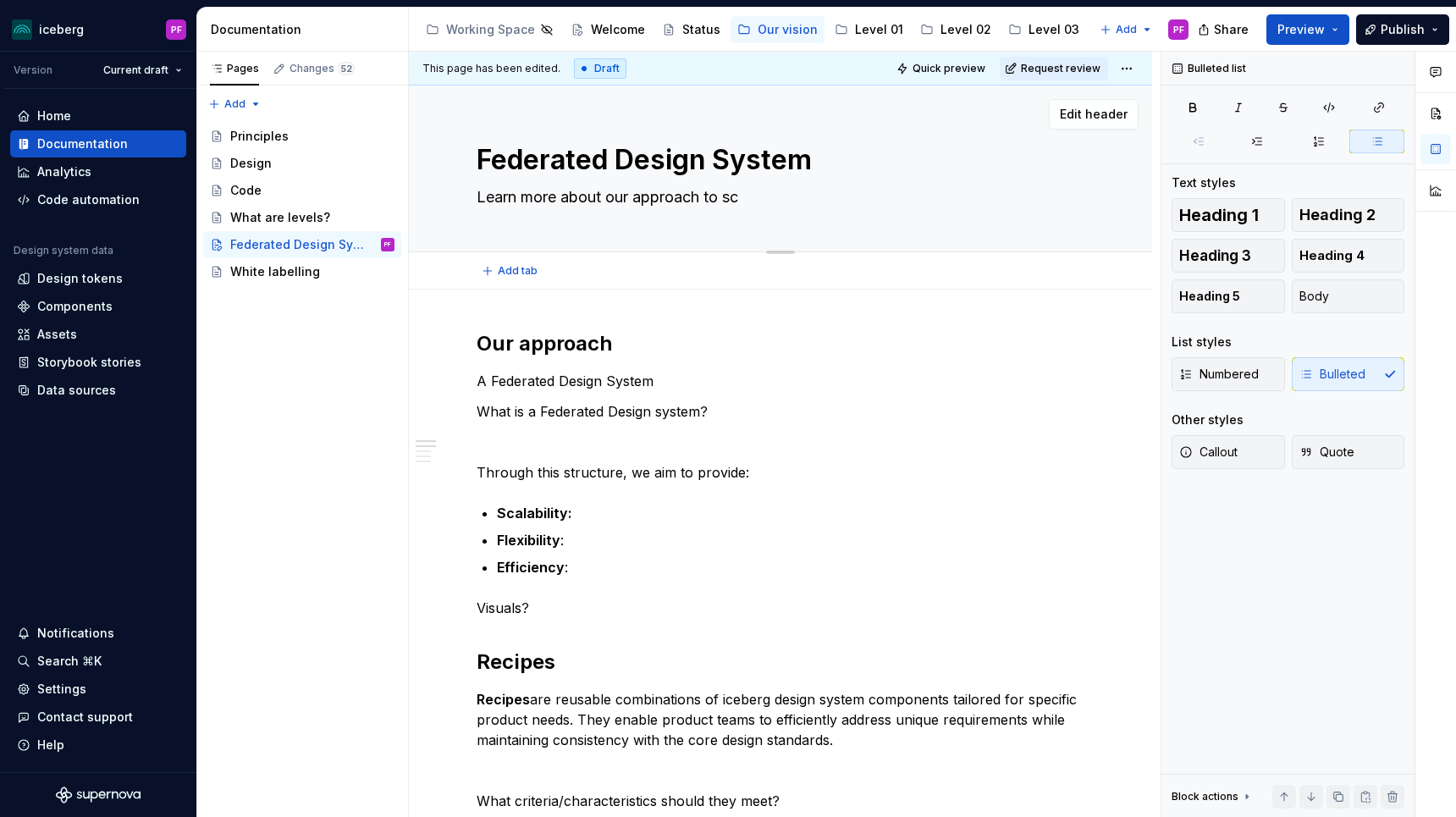
type textarea "*"
type textarea "Learn more about our approach to s"
type textarea "*"
type textarea "Learn more about our approach to"
type textarea "*"
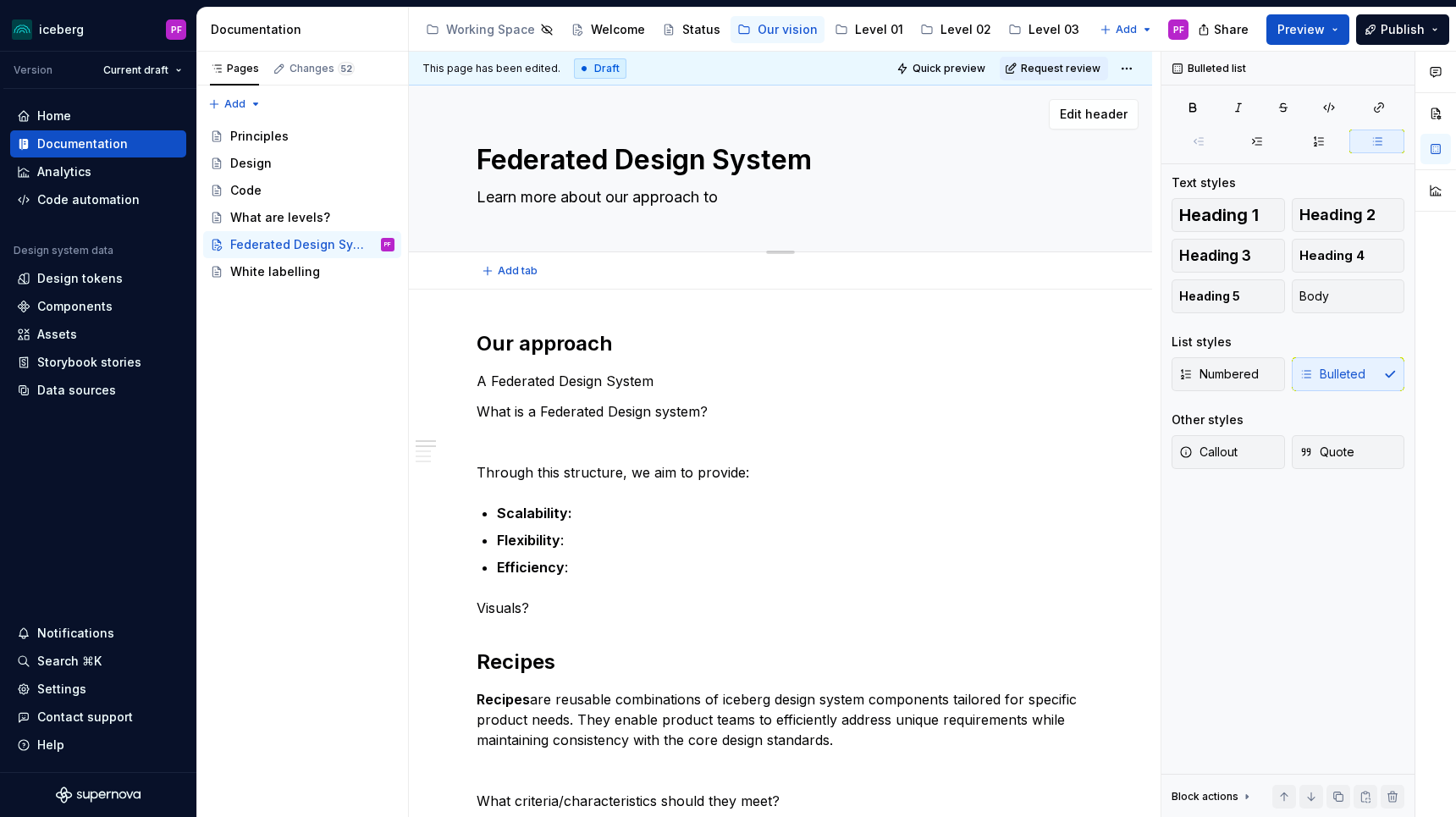
type textarea "Learn more about our approach to e"
type textarea "*"
type textarea "Learn more about our approach to en"
type textarea "*"
type textarea "Learn more about our approach to ens"
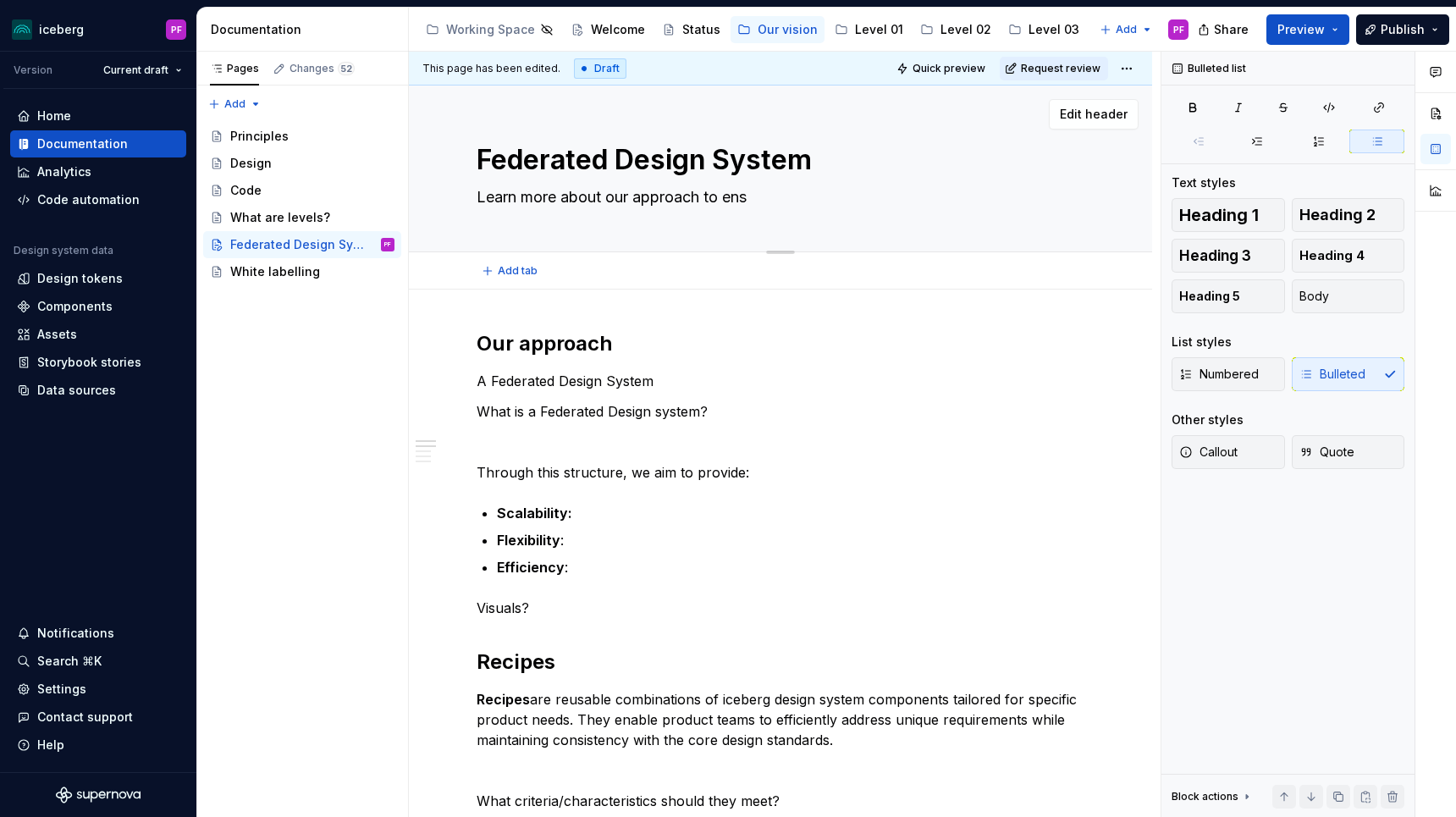
type textarea "*"
type textarea "Learn more about our approach to ensu"
type textarea "*"
type textarea "Learn more about our approach to ensur"
type textarea "*"
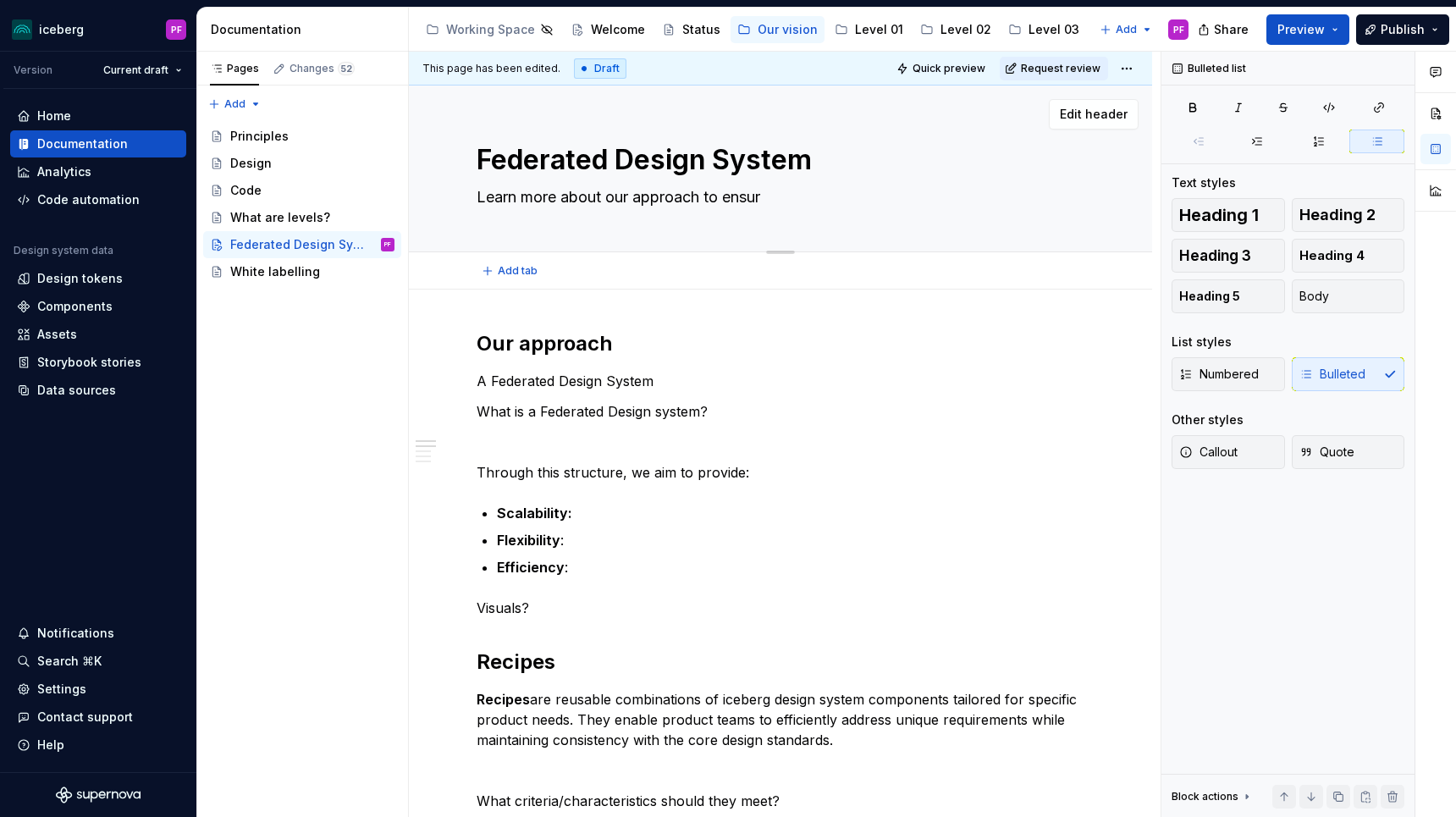
type textarea "Learn more about our approach to ensure"
type textarea "*"
type textarea "Learn more about our approach to ensure"
type textarea "*"
type textarea "Learn more about our approach to ensure s"
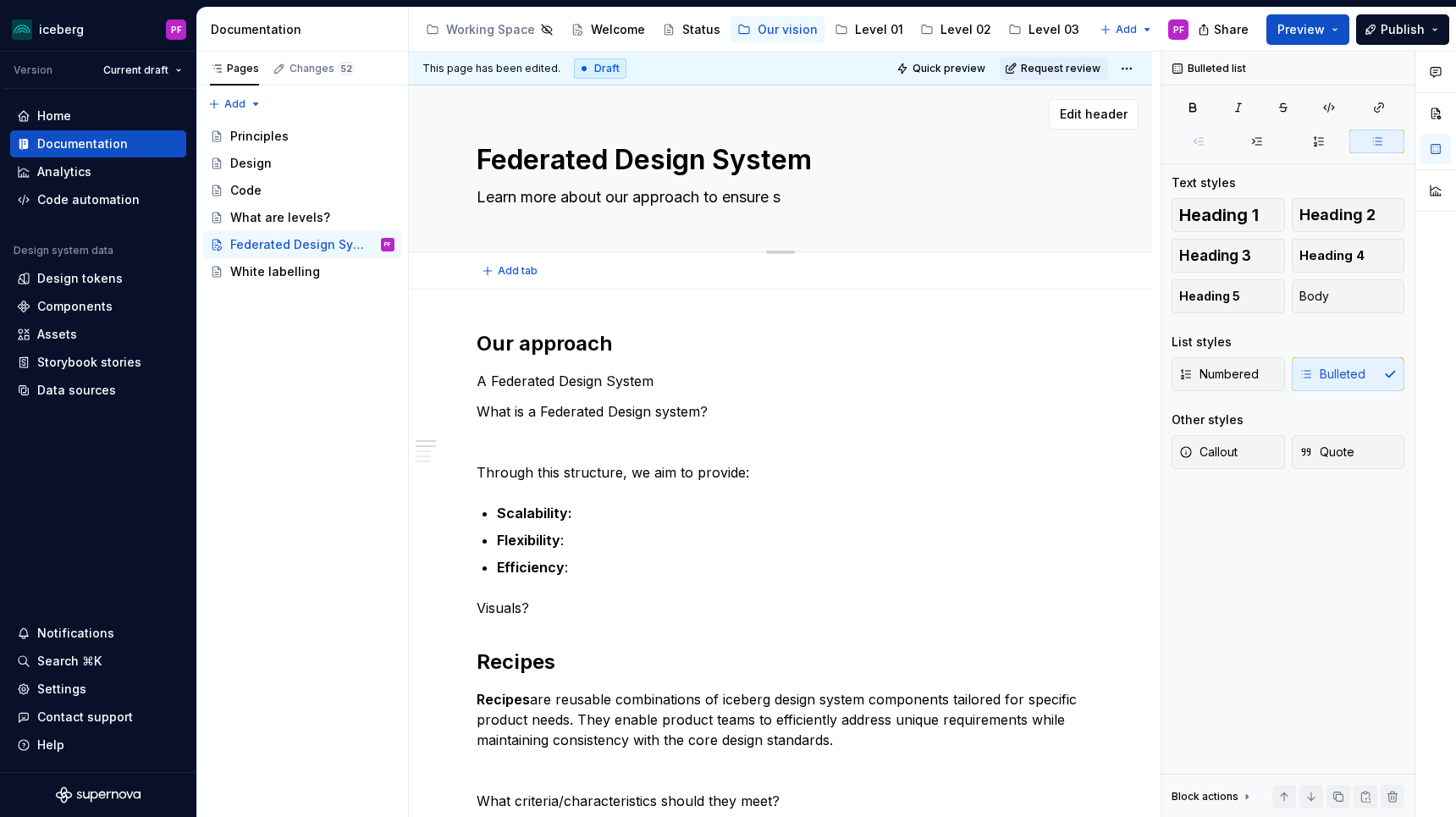
type textarea "*"
type textarea "Learn more about our approach to ensure sc"
type textarea "*"
type textarea "Learn more about our approach to ensure sca"
type textarea "*"
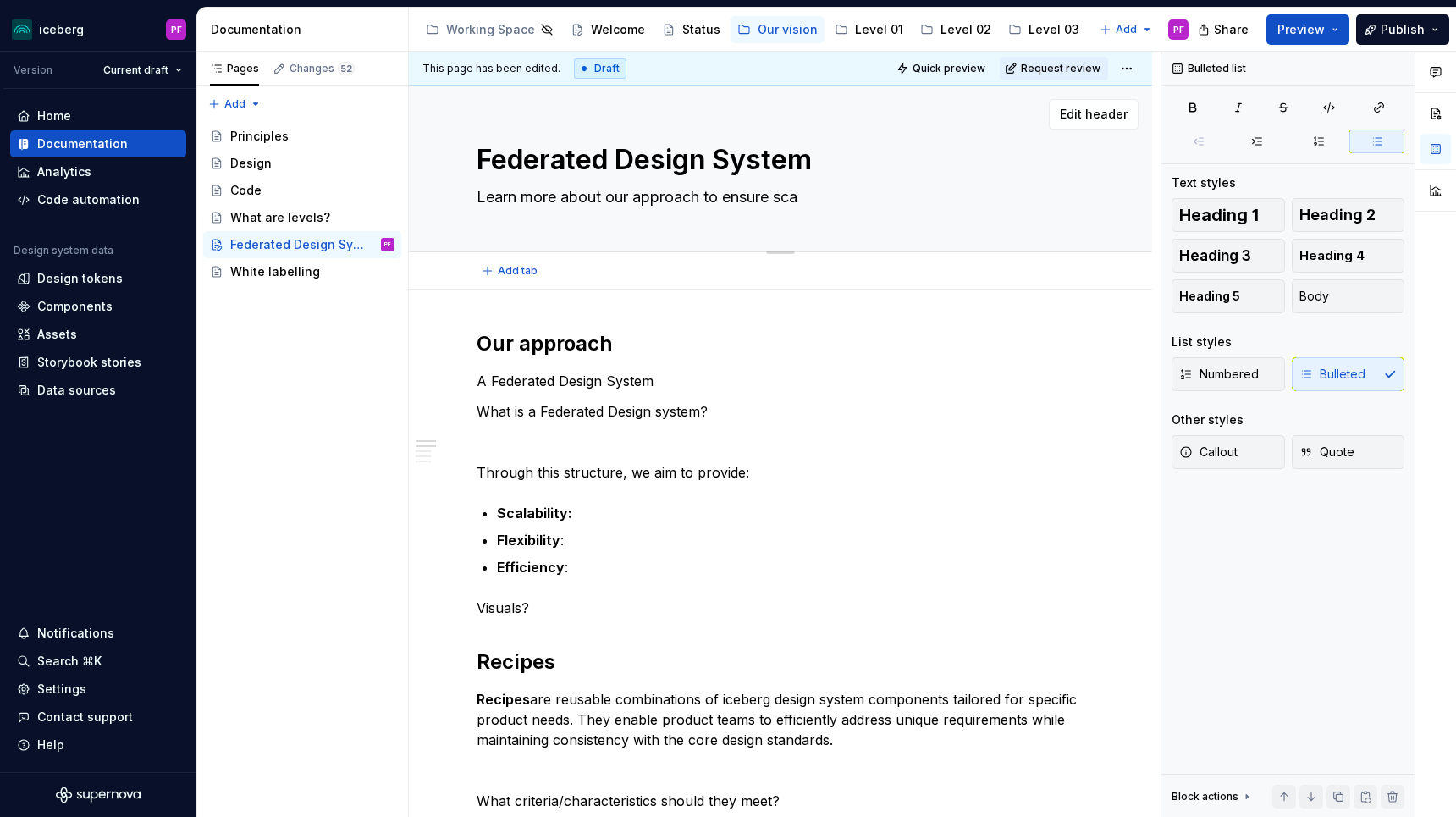
type textarea "Learn more about our approach to ensure scab"
type textarea "*"
type textarea "Learn more about our approach to ensure scabi"
type textarea "*"
type textarea "Learn more about our approach to ensure scabil"
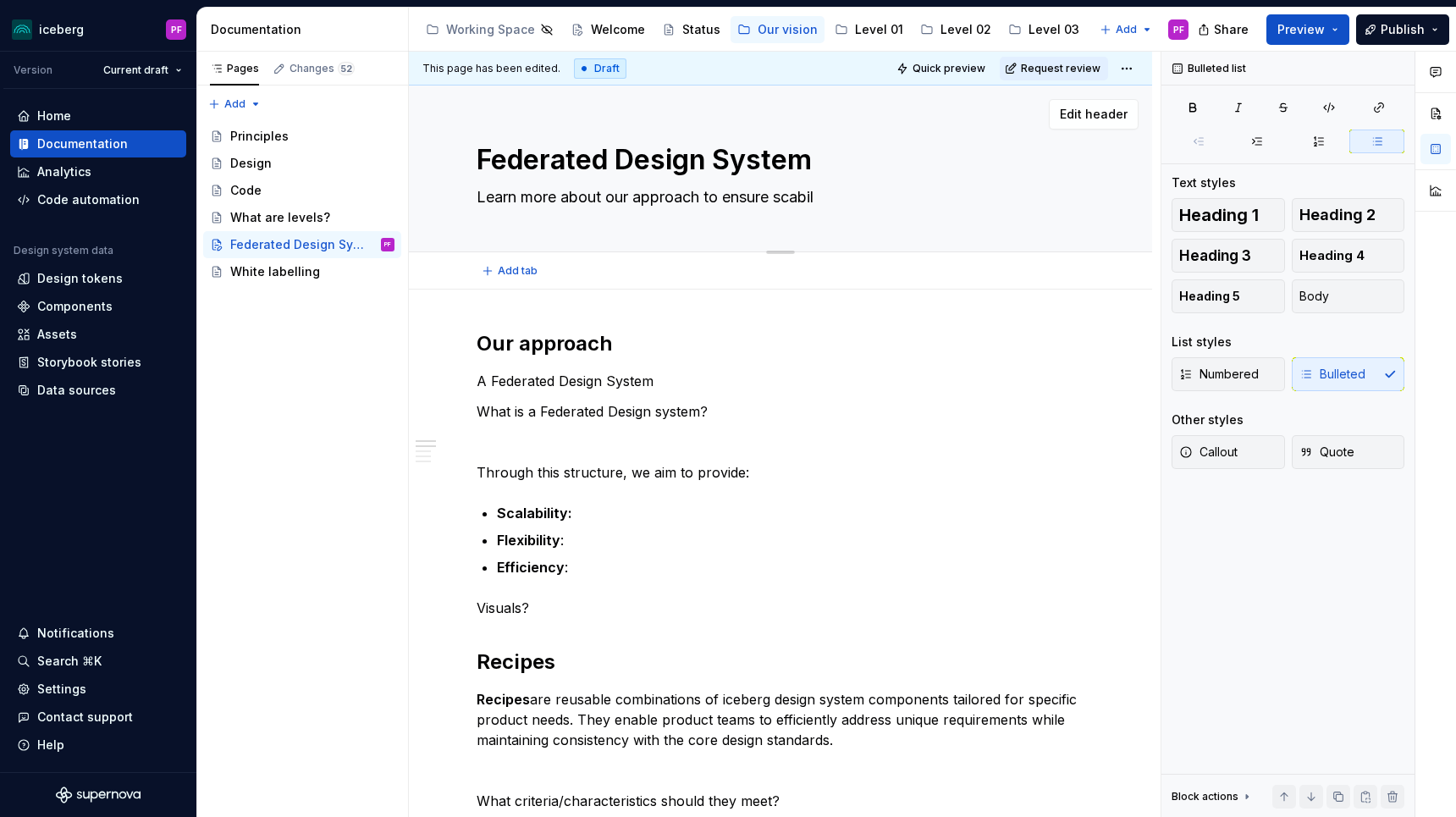
type textarea "*"
type textarea "Learn more about our approach to ensure scabi"
type textarea "*"
type textarea "Learn more about our approach to ensure scab"
type textarea "*"
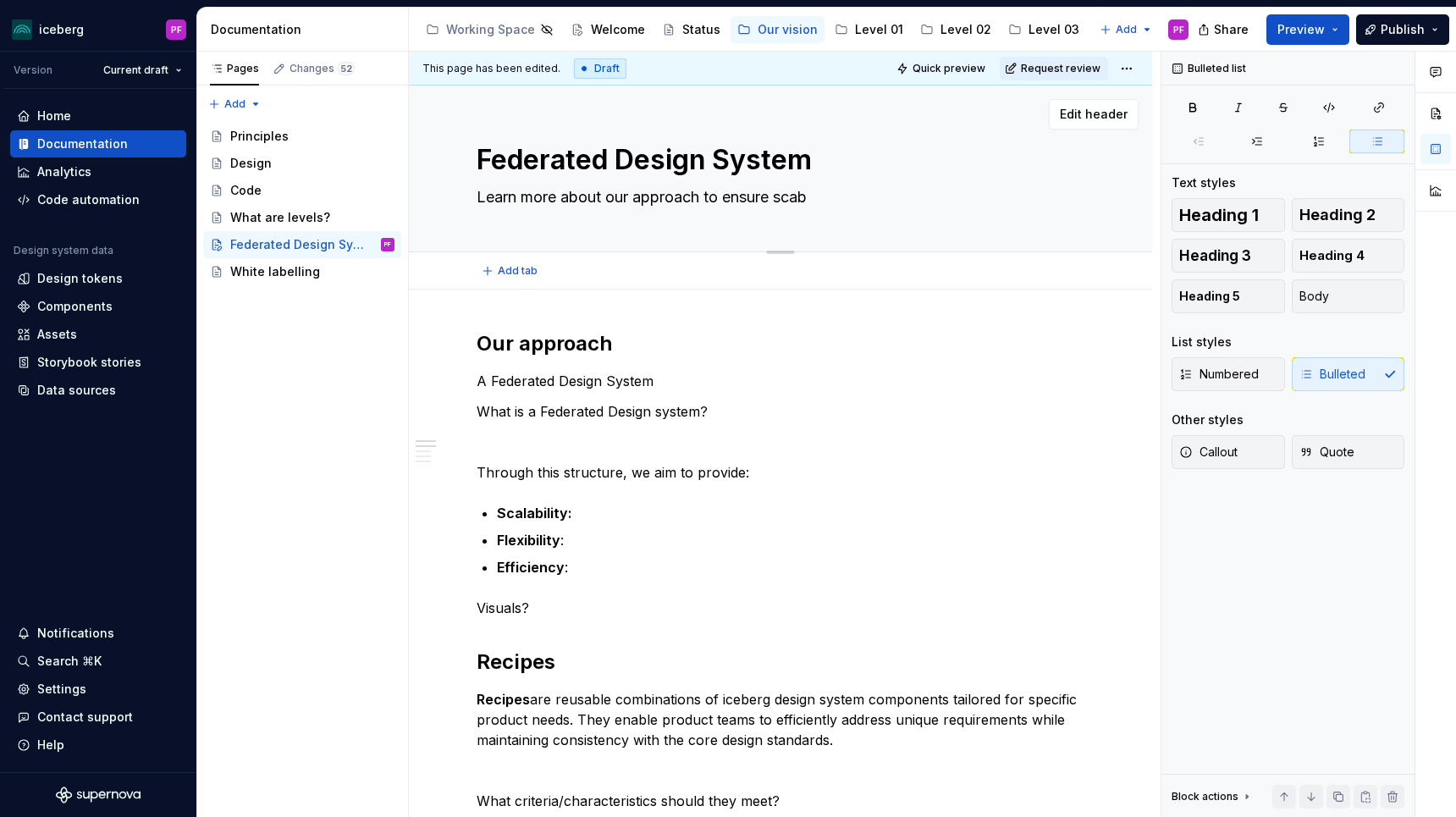
type textarea "Learn more about our approach to ensure sca"
type textarea "*"
type textarea "Learn more about our approach to ensure scal"
type textarea "*"
type textarea "Learn more about our approach to ensure scala"
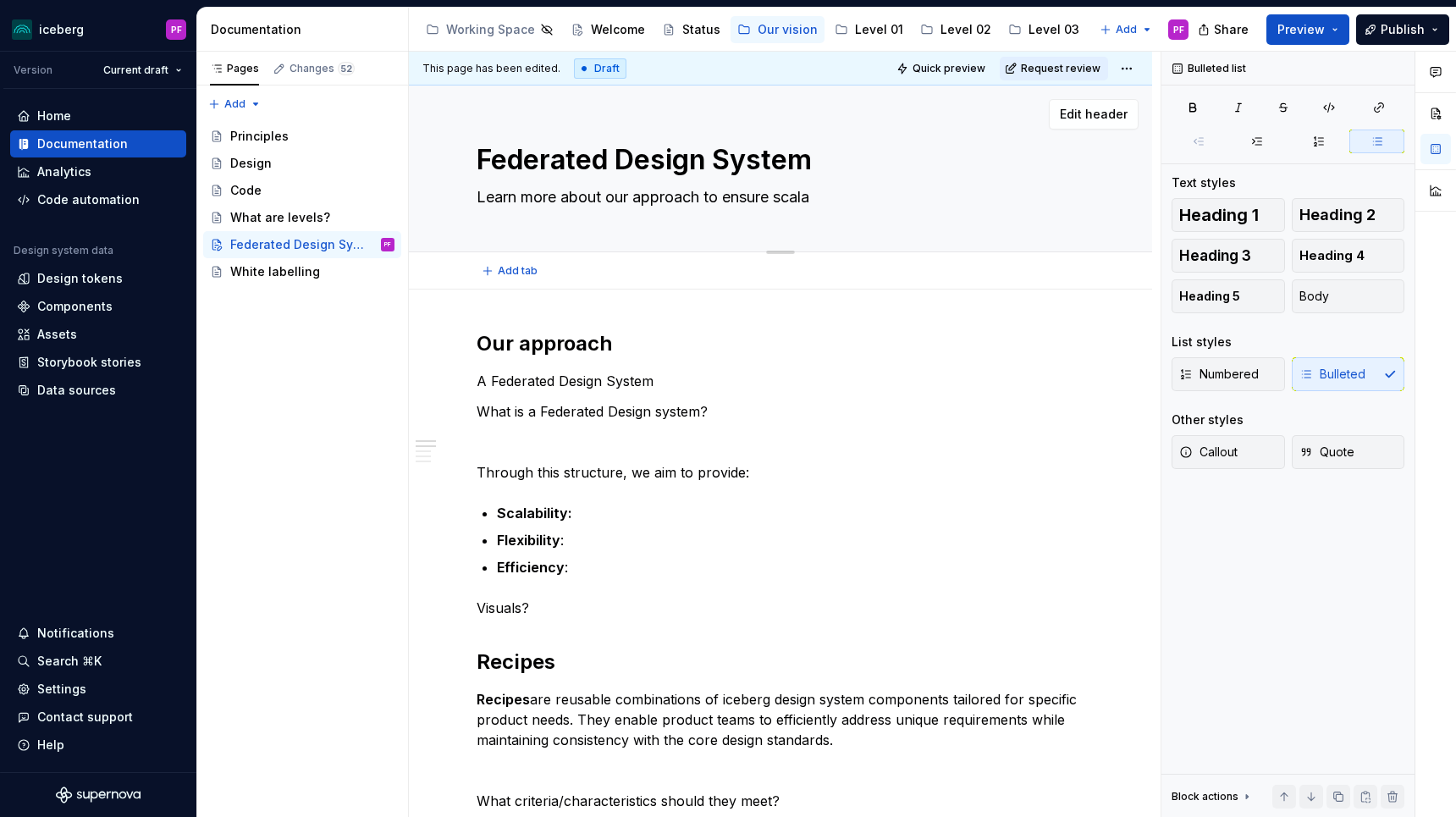
type textarea "*"
type textarea "Learn more about our approach to ensure scalab"
type textarea "*"
type textarea "Learn more about our approach to ensure scalabi"
type textarea "*"
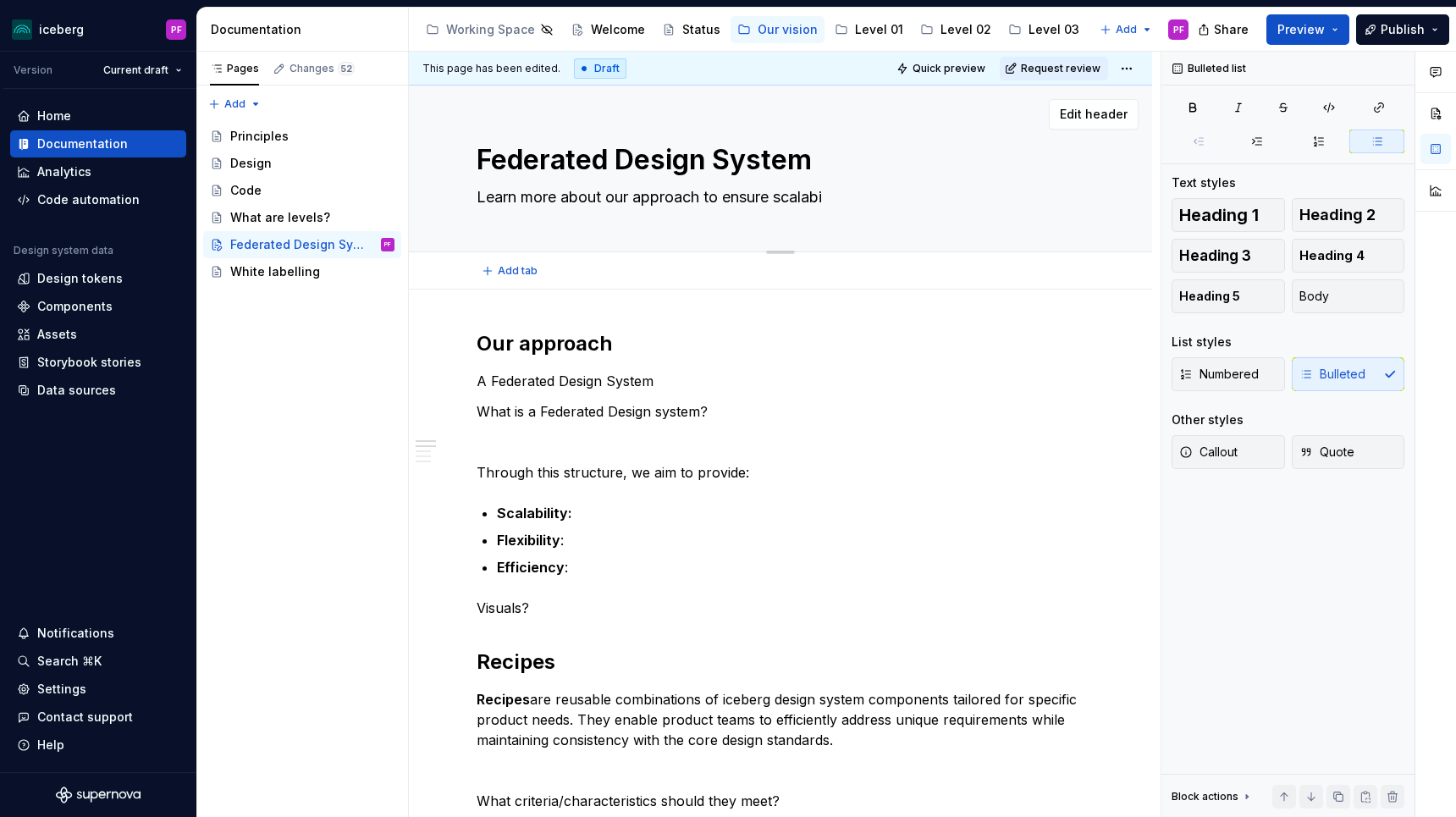
type textarea "Learn more about our approach to ensure scalabil"
type textarea "*"
type textarea "Learn more about our approach to ensure scalabili"
type textarea "*"
type textarea "Learn more about our approach to ensure scalability"
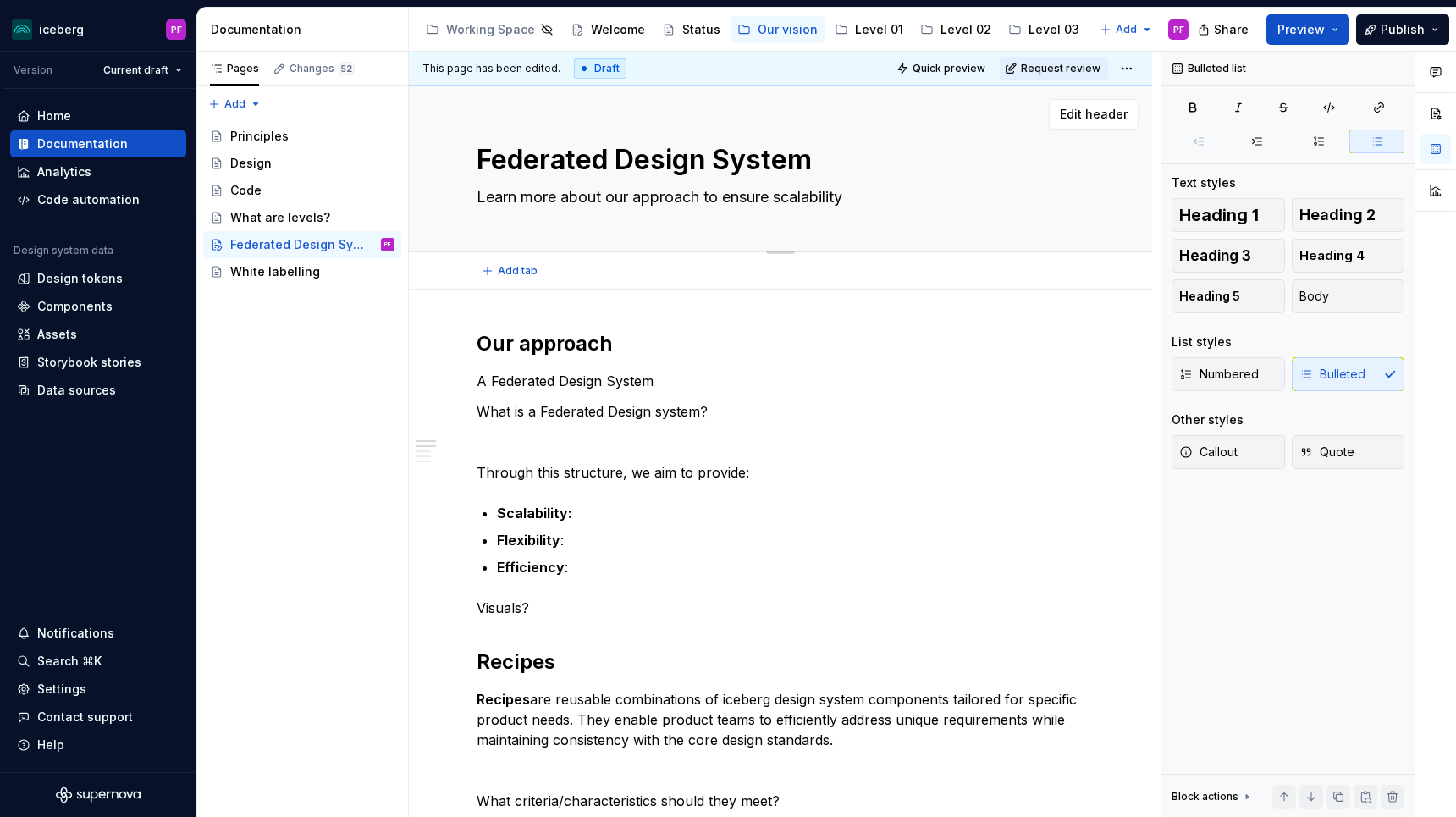
type textarea "*"
type textarea "Learn more about our approach to ensure scalability"
type textarea "*"
type textarea "Learn more about our approach to ensure scalability a"
type textarea "*"
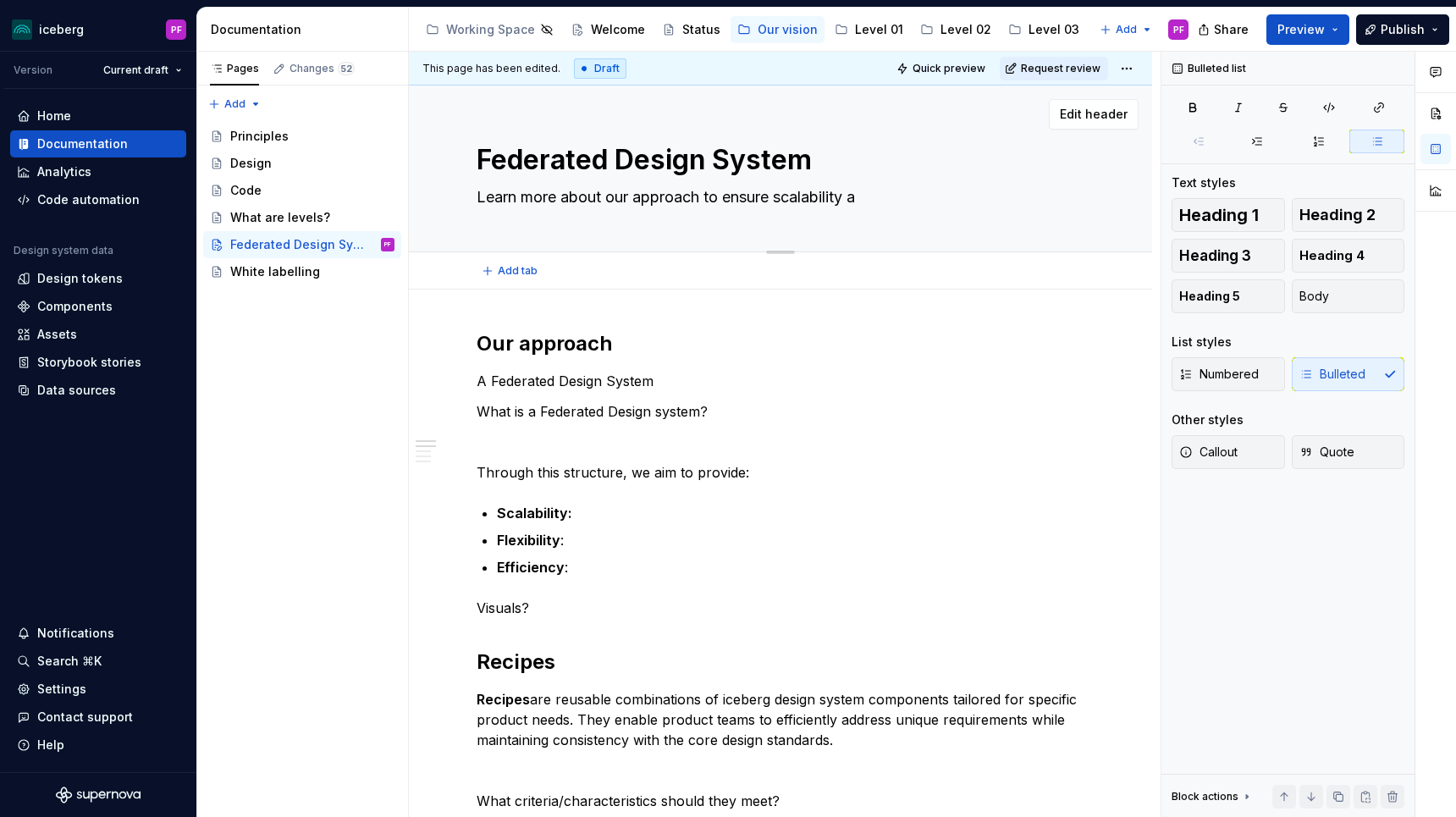
type textarea "Learn more about our approach to ensure scalability ac"
type textarea "*"
type textarea "Learn more about our approach to ensure scalability acr"
type textarea "*"
type textarea "Learn more about our approach to ensure scalability acro"
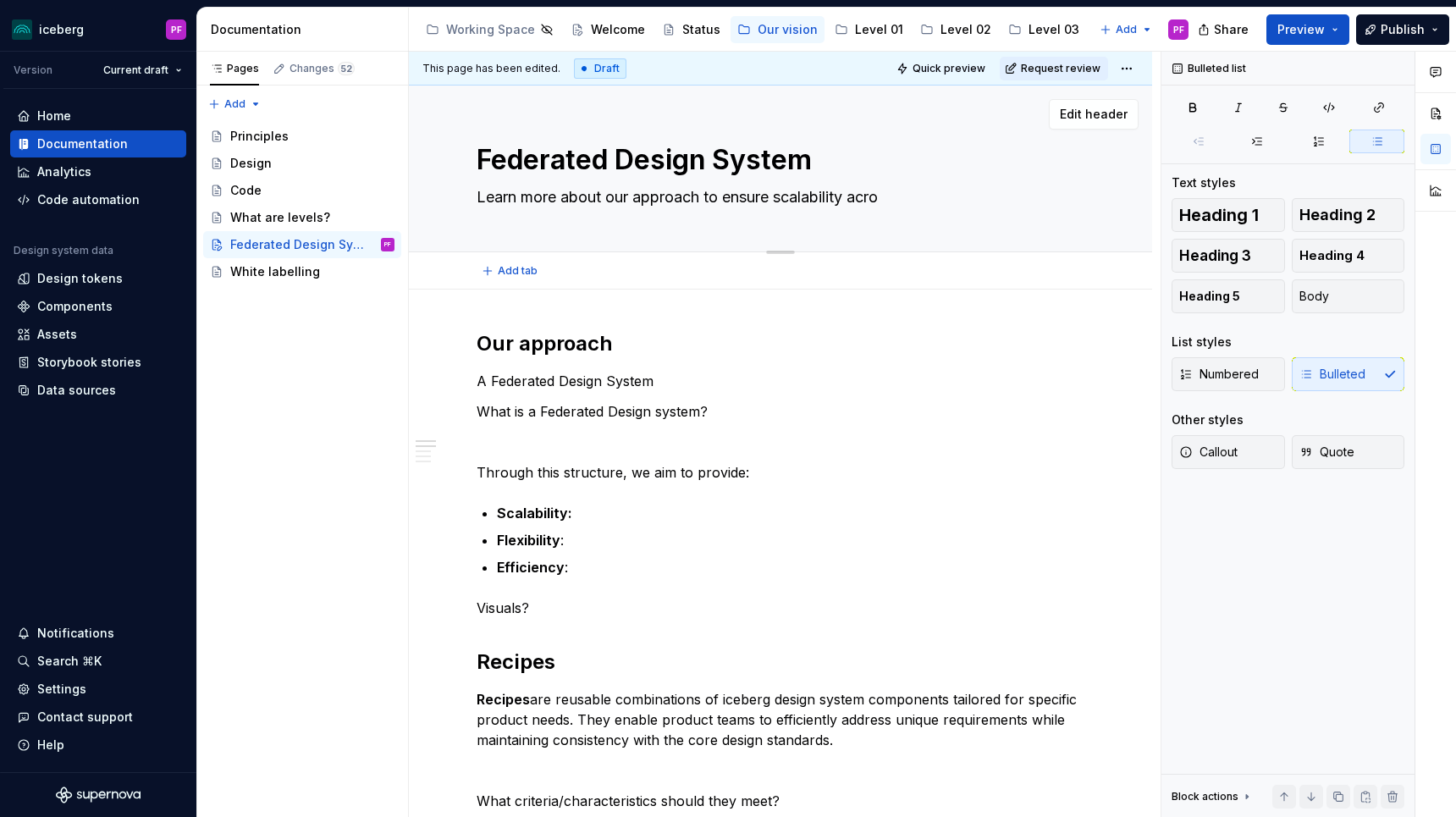
type textarea "*"
type textarea "Learn more about our approach to ensure scalability acros"
type textarea "*"
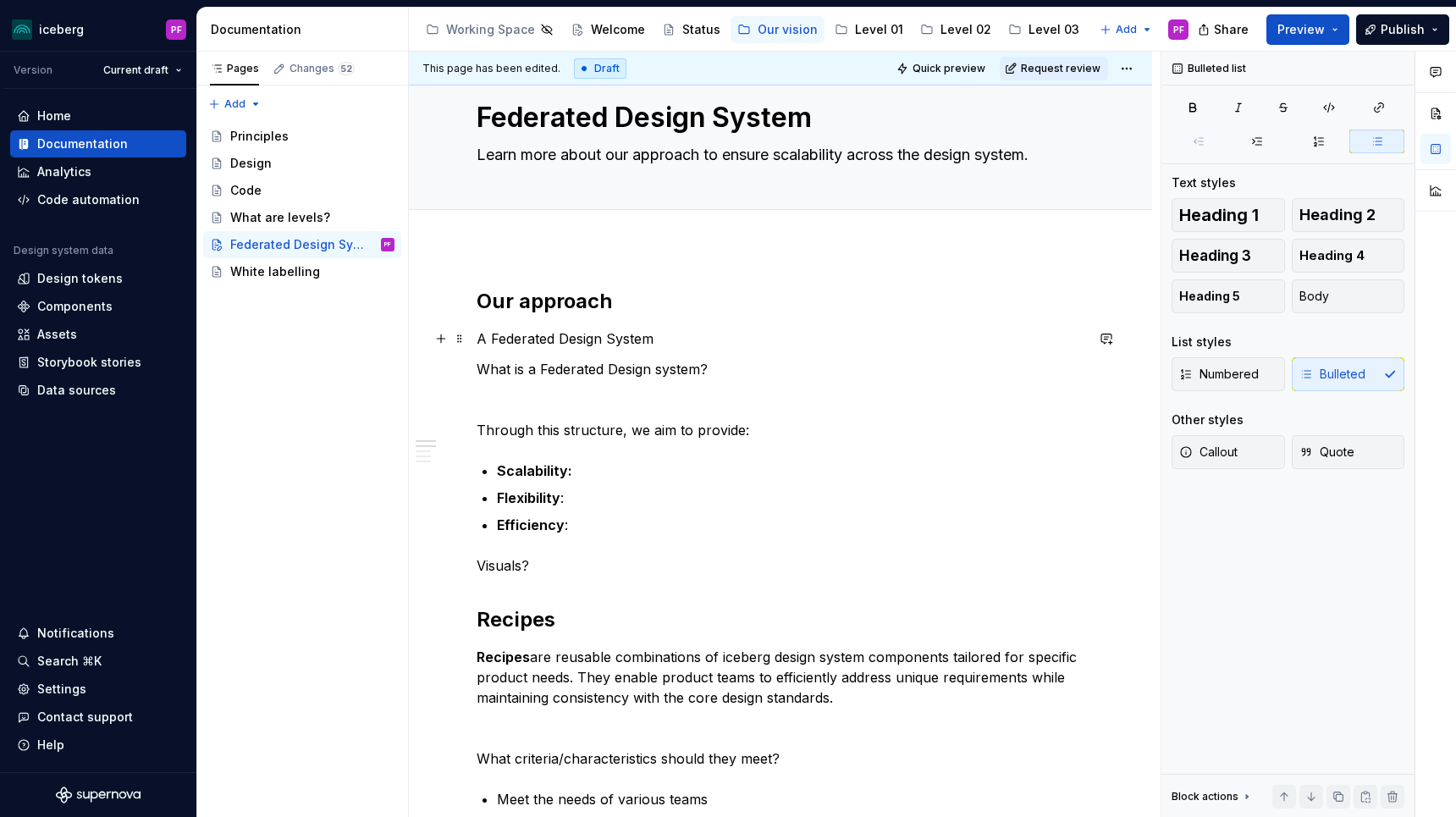
scroll to position [43, 0]
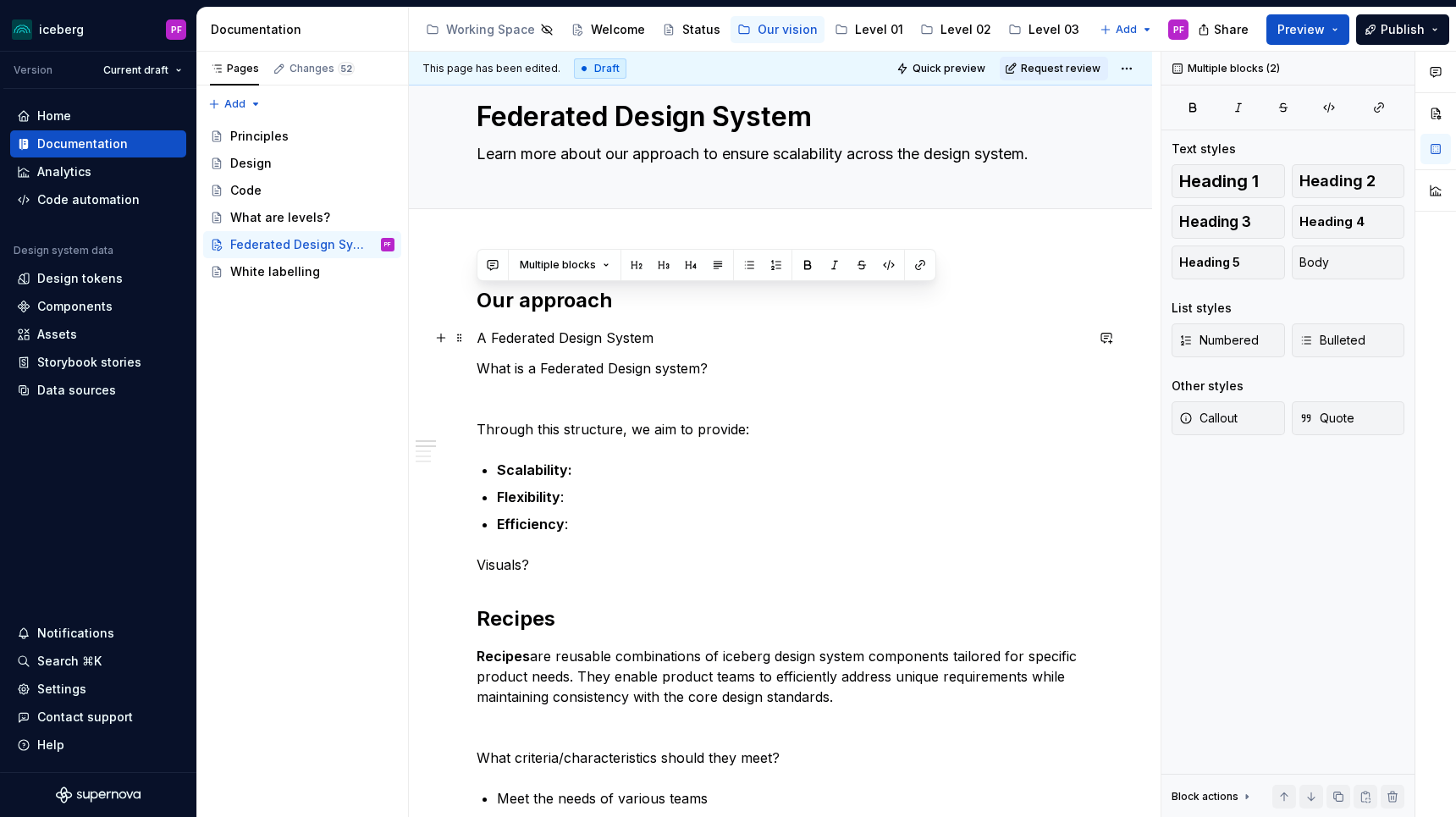
drag, startPoint x: 496, startPoint y: 295, endPoint x: 712, endPoint y: 342, distance: 221.1
click at [712, 342] on p "A Federated Design System" at bounding box center [780, 337] width 608 height 20
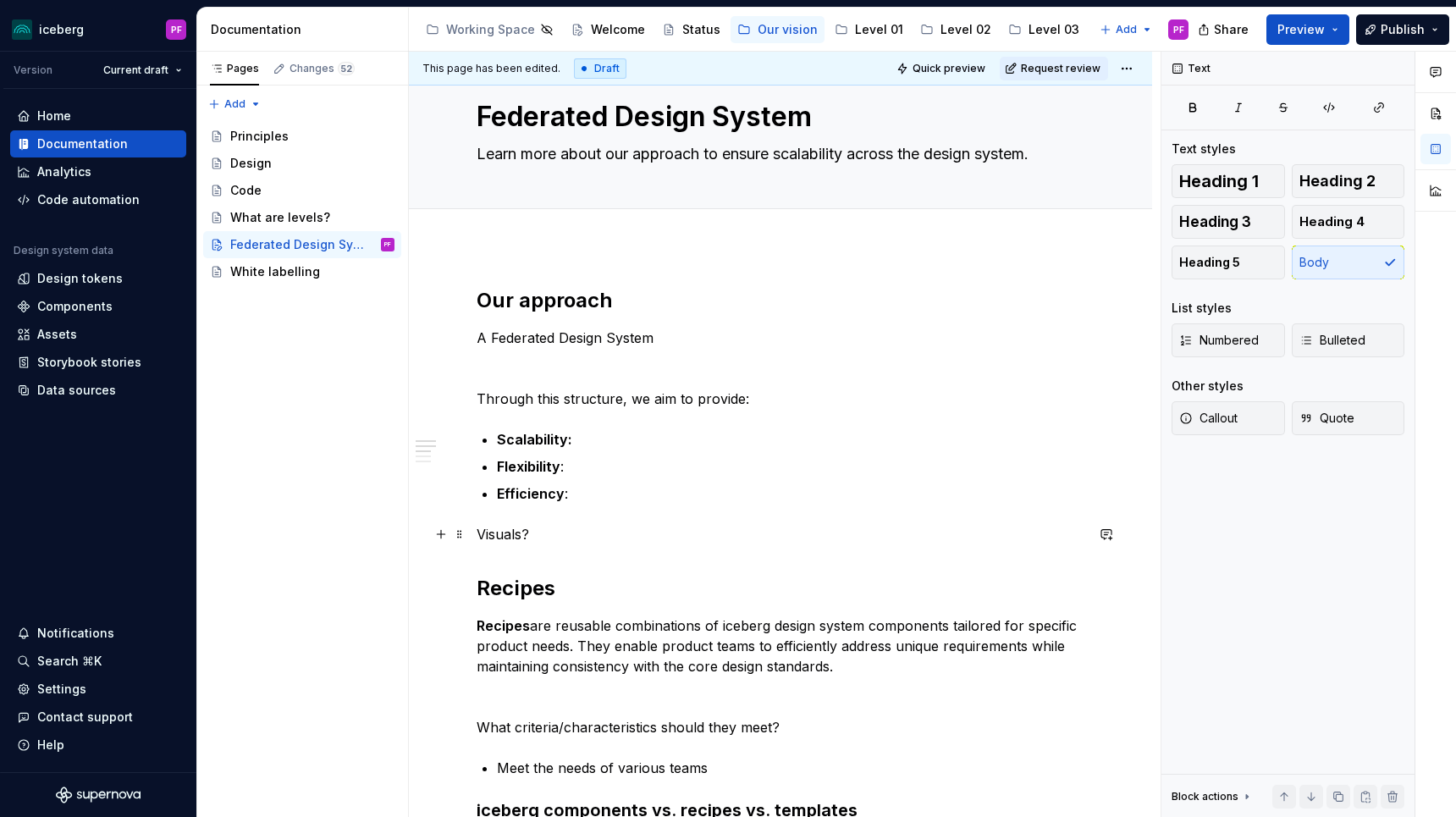
click at [560, 528] on p "Visuals?" at bounding box center [780, 533] width 608 height 20
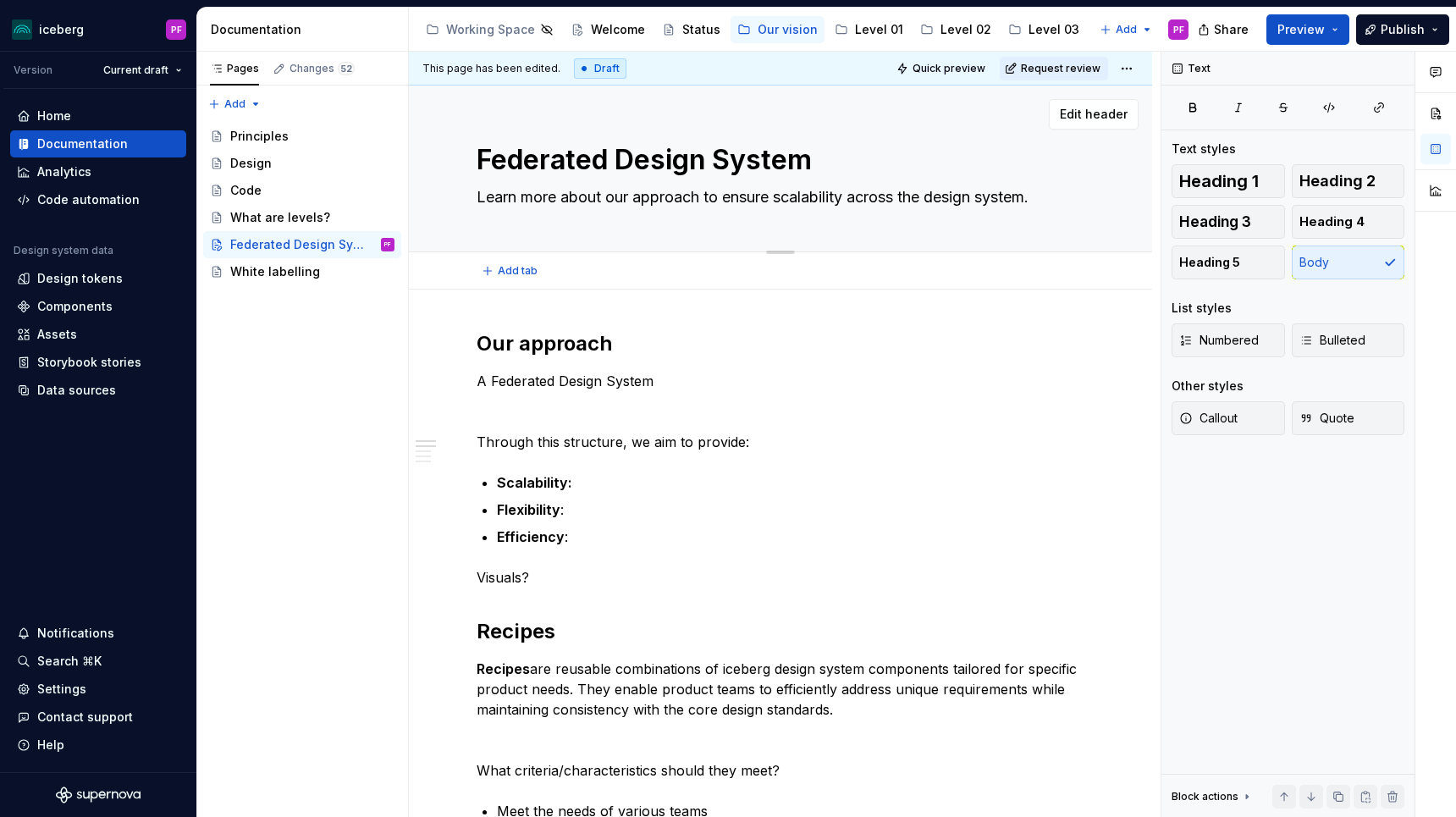
click at [586, 199] on textarea "Learn more about our approach to ensure scalability across the design system." at bounding box center [776, 197] width 608 height 27
click at [728, 192] on textarea "Learn more about our approach to ensure scalability across the design system." at bounding box center [776, 197] width 608 height 27
drag, startPoint x: 857, startPoint y: 199, endPoint x: 1044, endPoint y: 194, distance: 187.1
click at [1044, 194] on textarea "Learn more about our approach to ensure scalability across the design system." at bounding box center [776, 197] width 608 height 27
click at [778, 194] on textarea "Learn more about our approach to ensure scalability" at bounding box center [776, 197] width 608 height 27
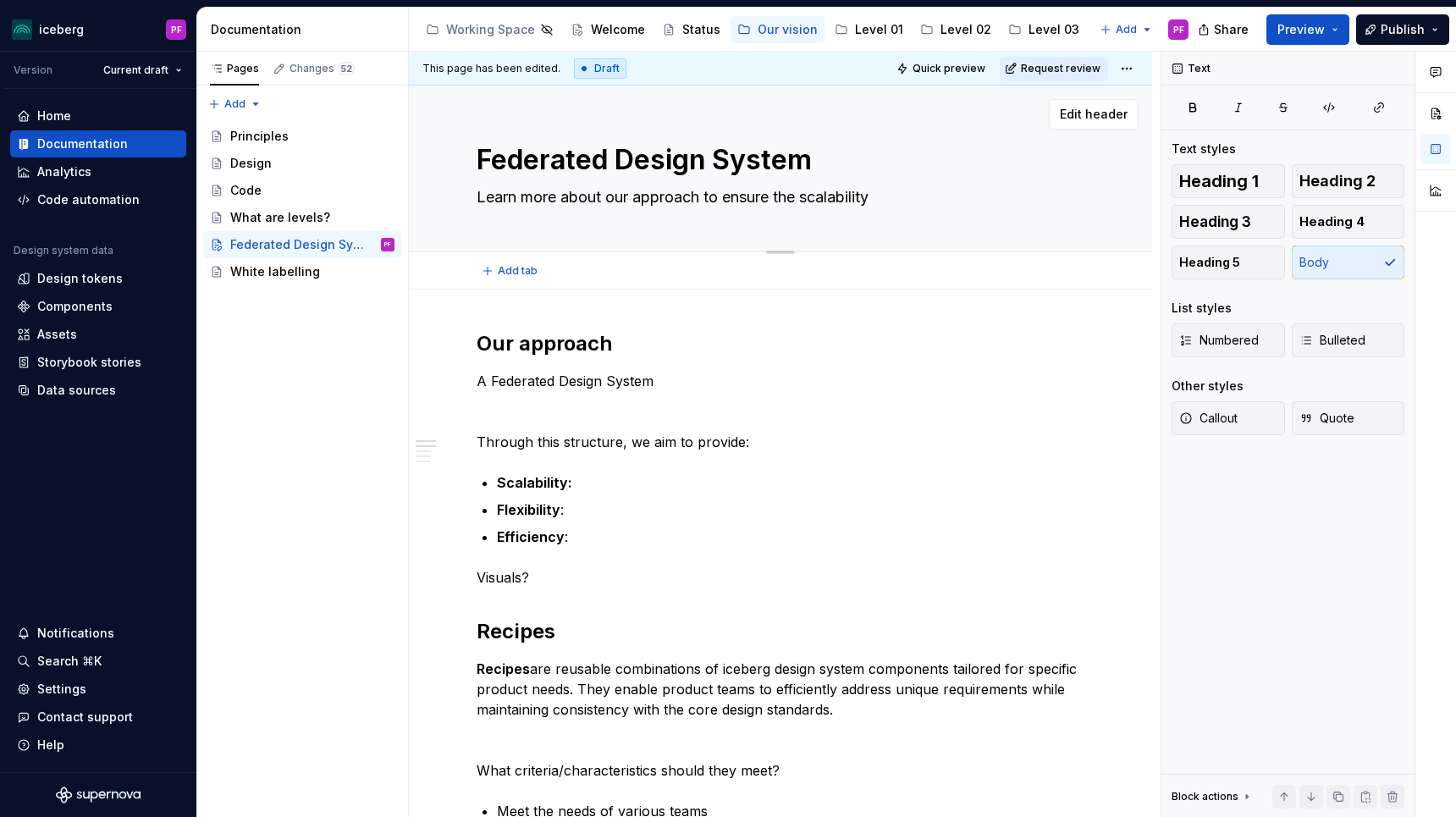
click at [904, 195] on textarea "Learn more about our approach to ensure the scalability" at bounding box center [776, 197] width 608 height 27
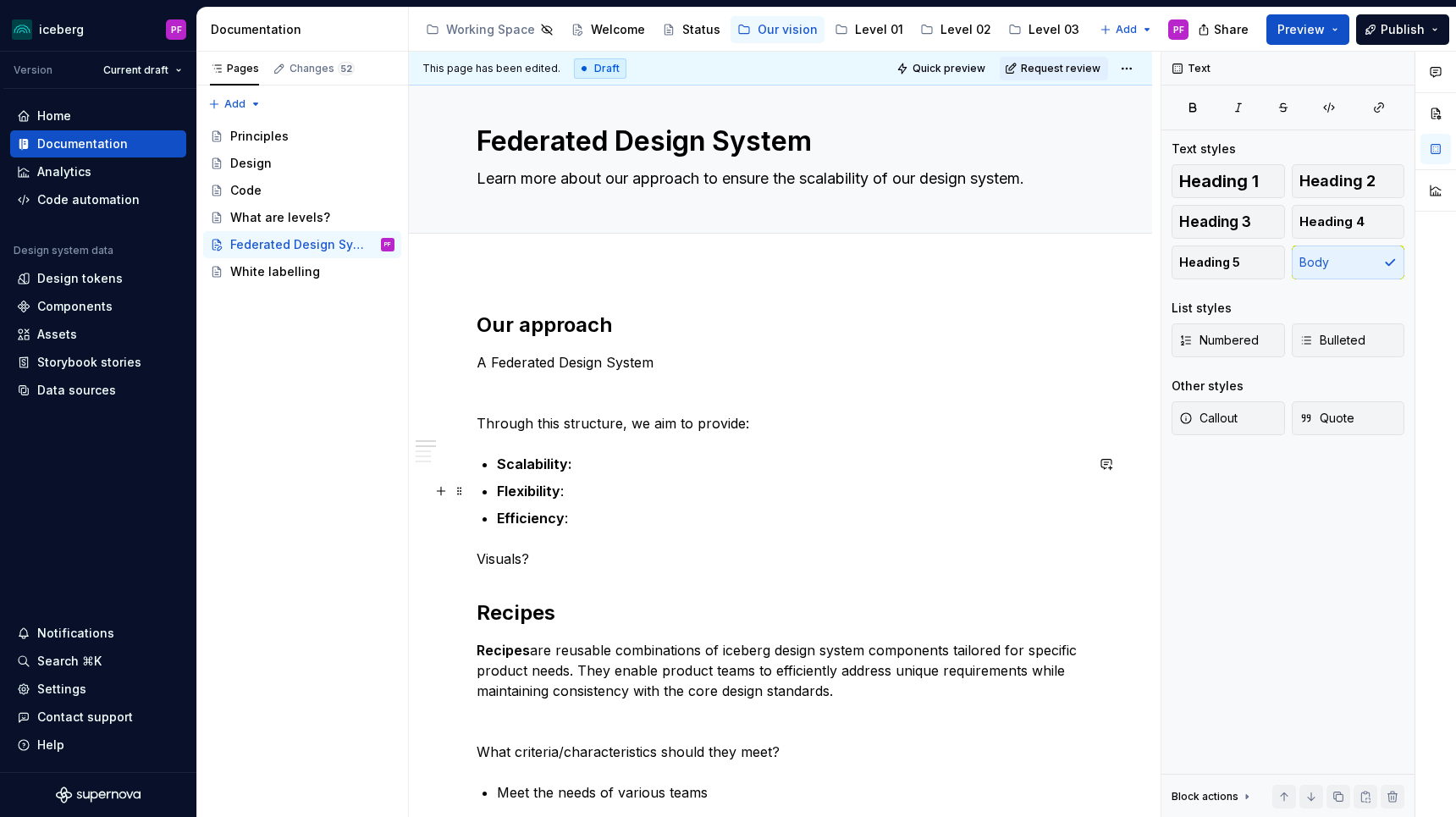
scroll to position [25, 0]
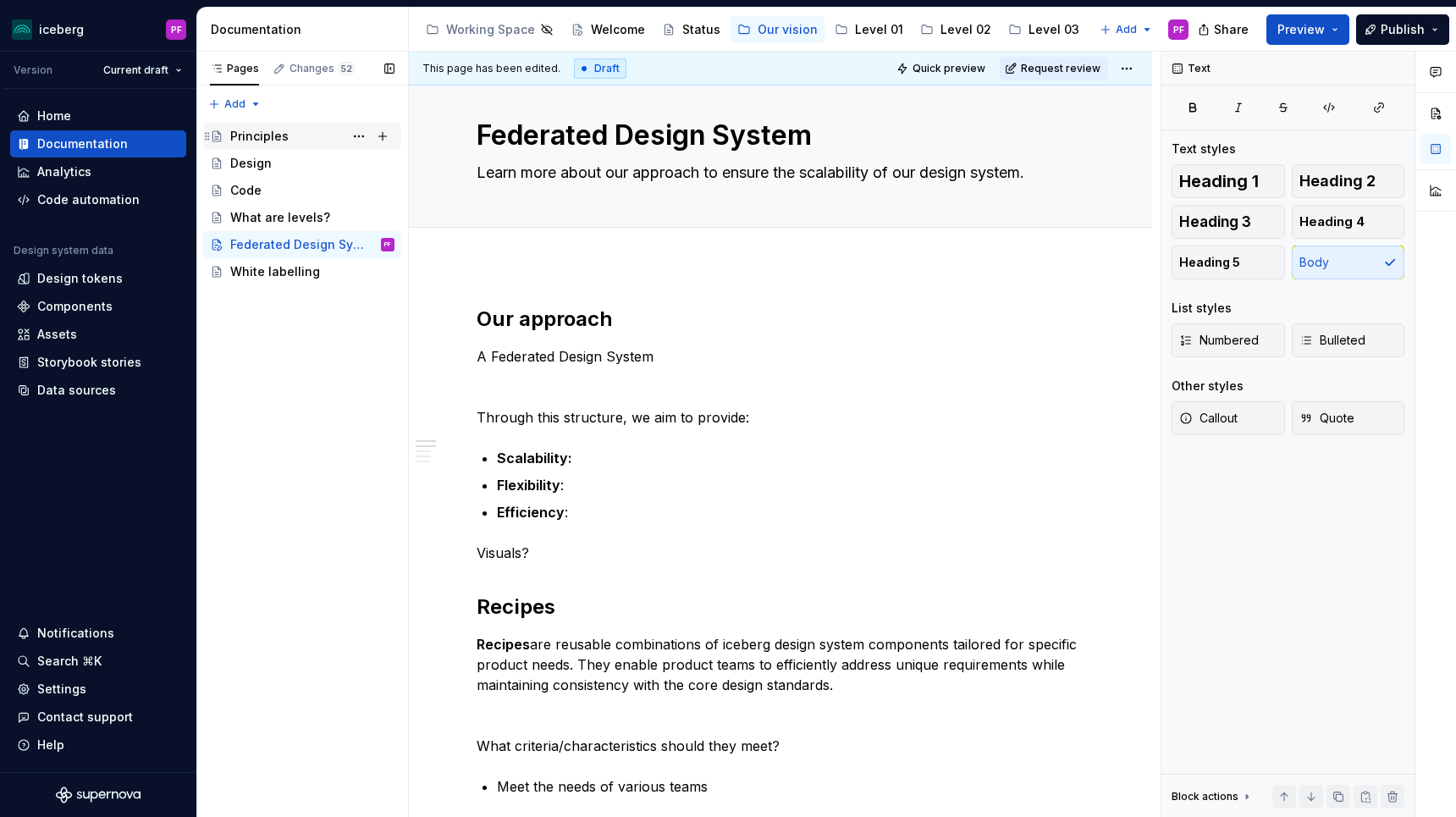
click at [258, 129] on div "Principles" at bounding box center [260, 136] width 59 height 17
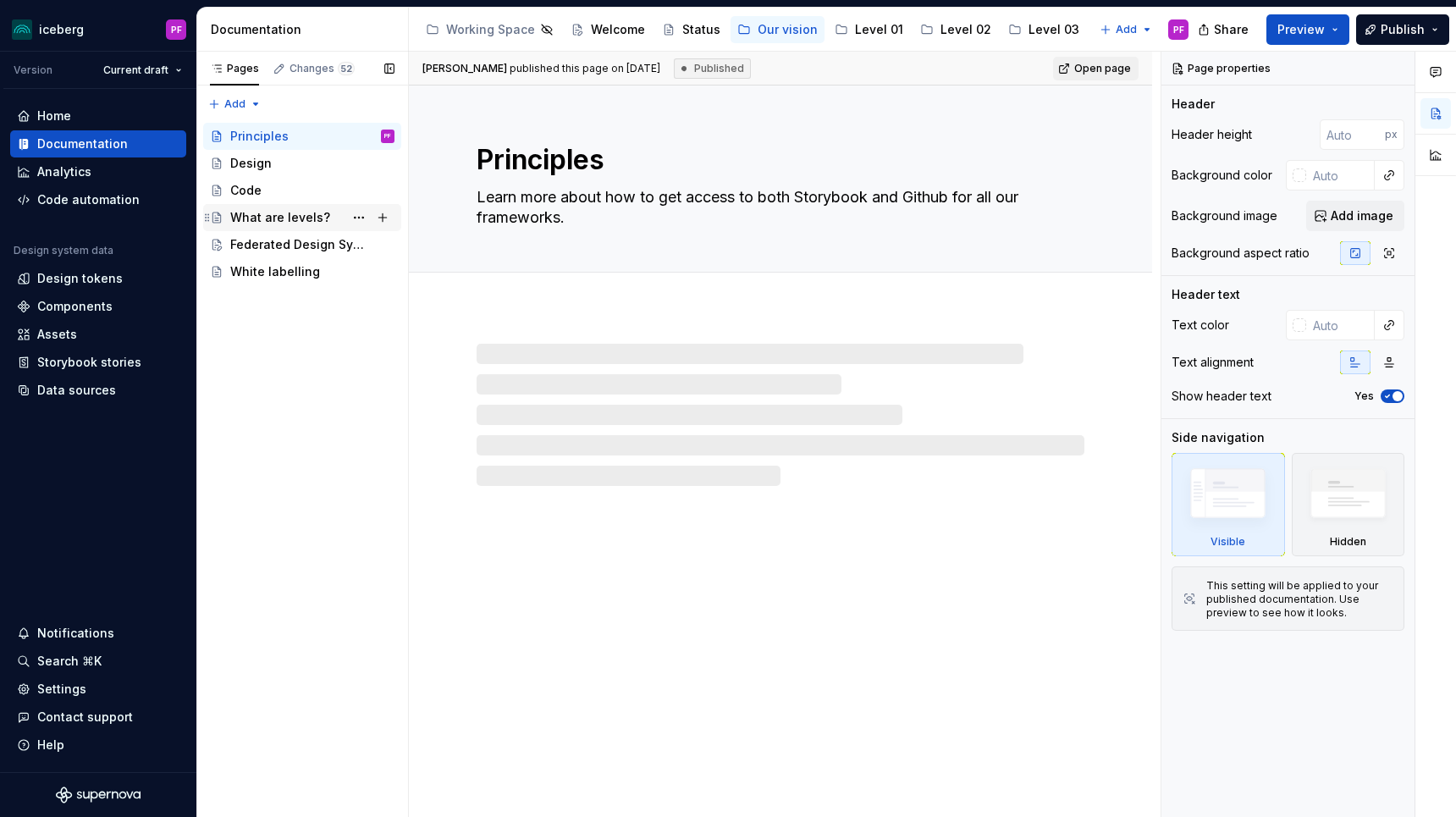
click at [280, 228] on div "What are levels?" at bounding box center [313, 217] width 165 height 24
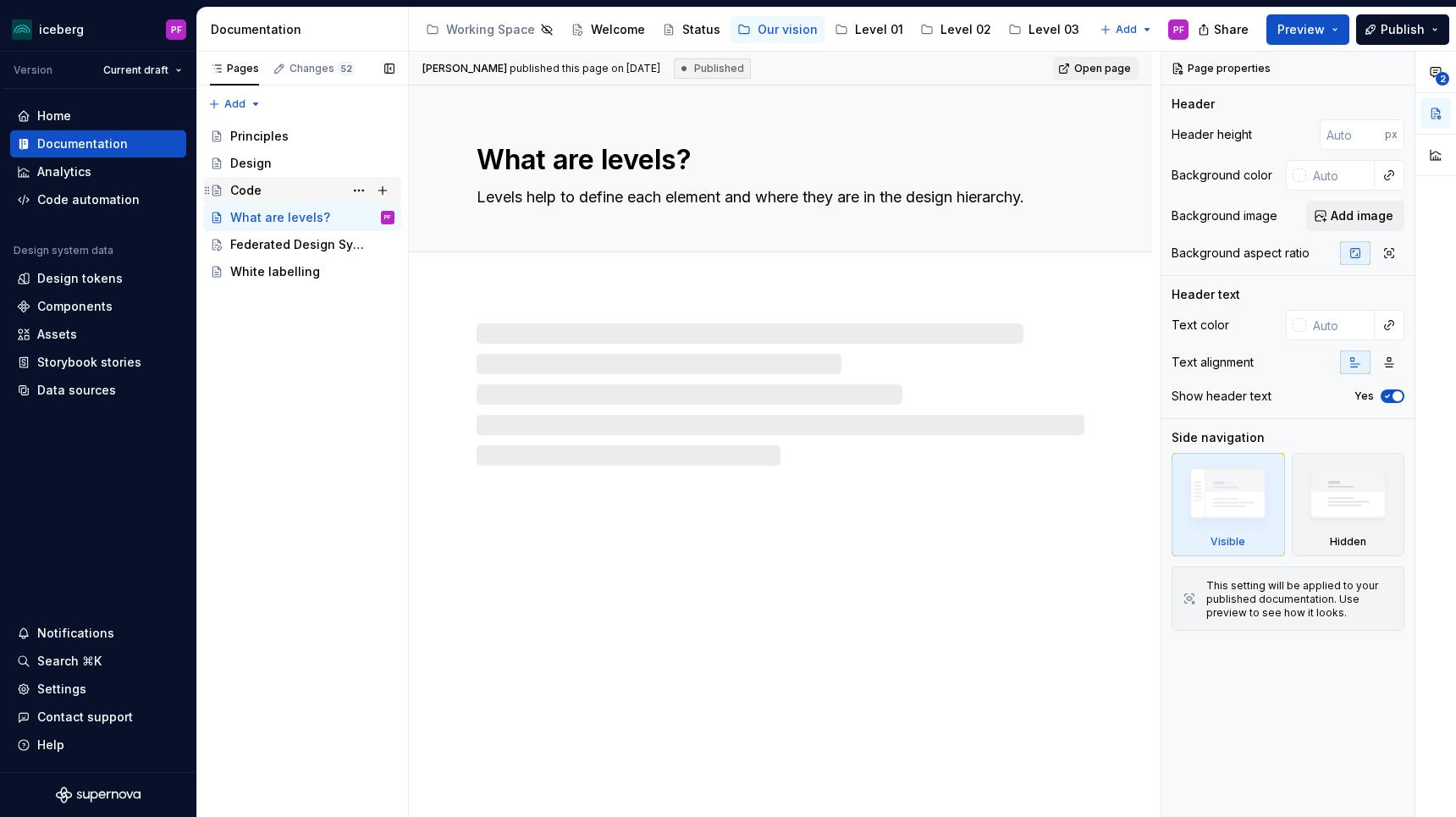
click at [267, 192] on div "Code" at bounding box center [313, 190] width 165 height 24
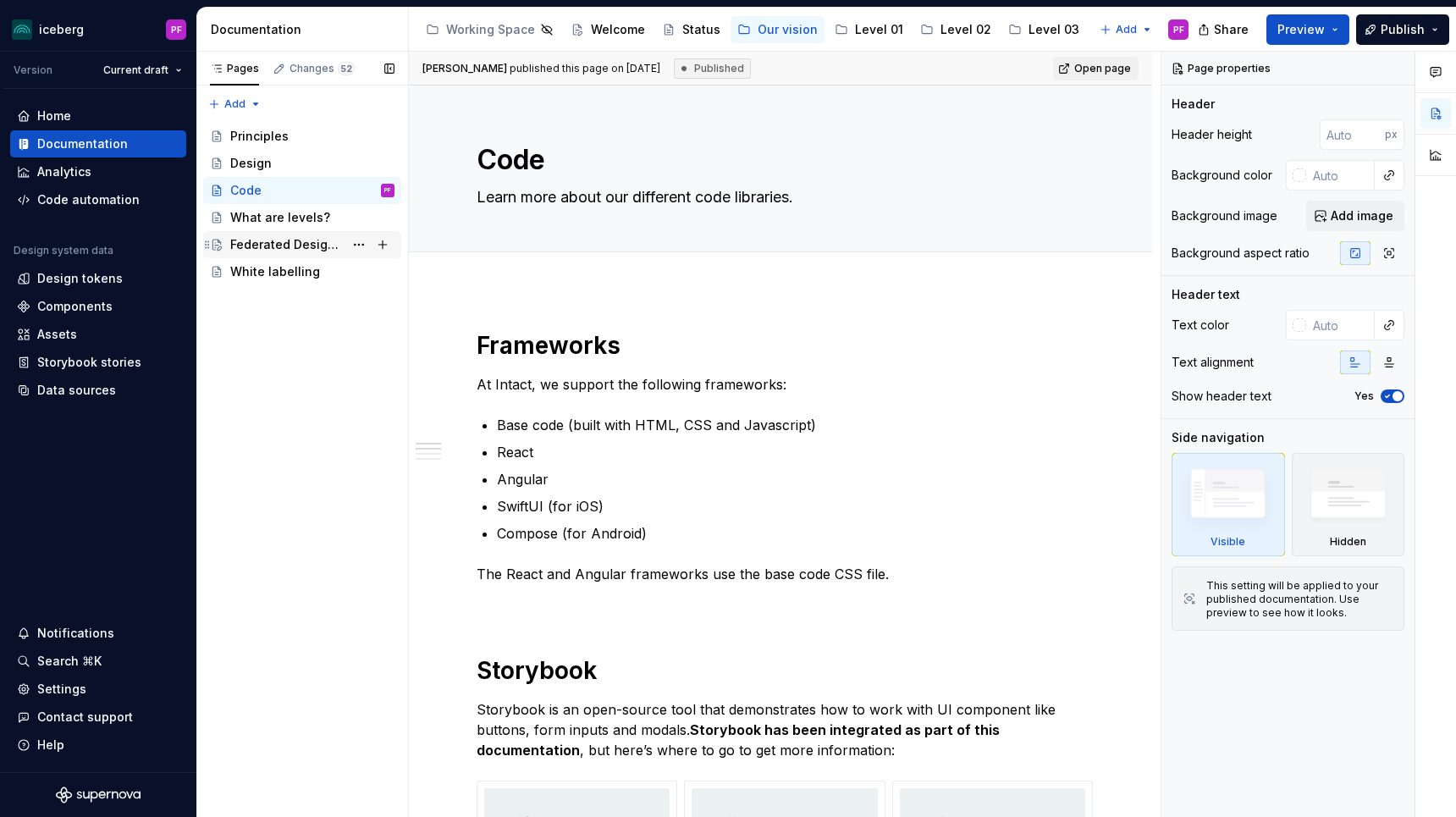
click at [271, 241] on div "Federated Design System" at bounding box center [287, 245] width 113 height 17
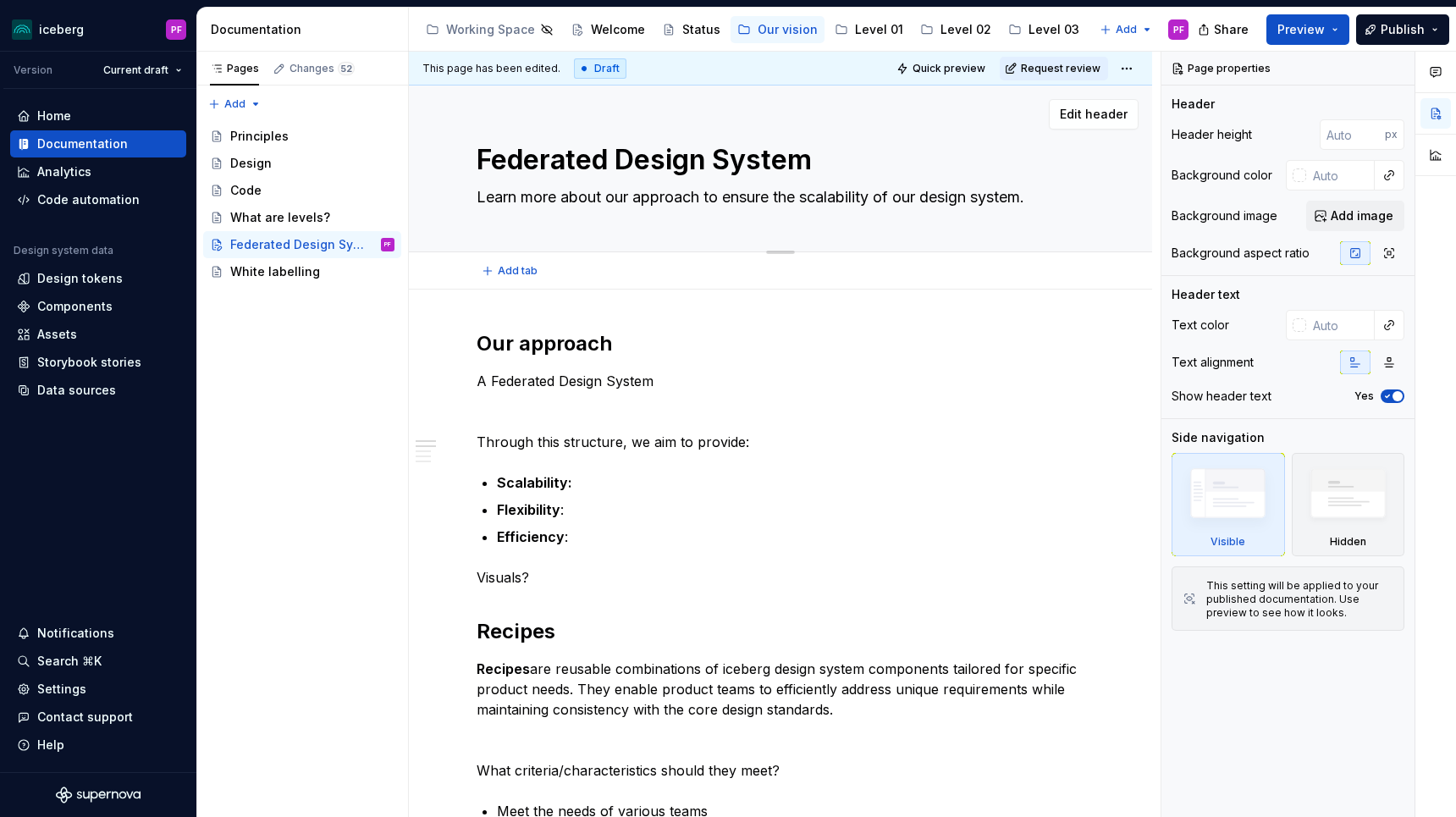
click at [608, 204] on textarea "Learn more about our approach to ensure the scalability of our design system." at bounding box center [776, 197] width 608 height 27
click at [580, 224] on div "Federated Design System Learn more about our approach to ensure the scalability…" at bounding box center [780, 167] width 608 height 165
click at [523, 198] on textarea "Learn more about our approach to ensure the scalability of our design system." at bounding box center [776, 197] width 608 height 27
click at [625, 188] on textarea "Learn more about our approach to ensure the scalability of our design system." at bounding box center [776, 197] width 608 height 27
drag, startPoint x: 639, startPoint y: 190, endPoint x: 904, endPoint y: 190, distance: 265.0
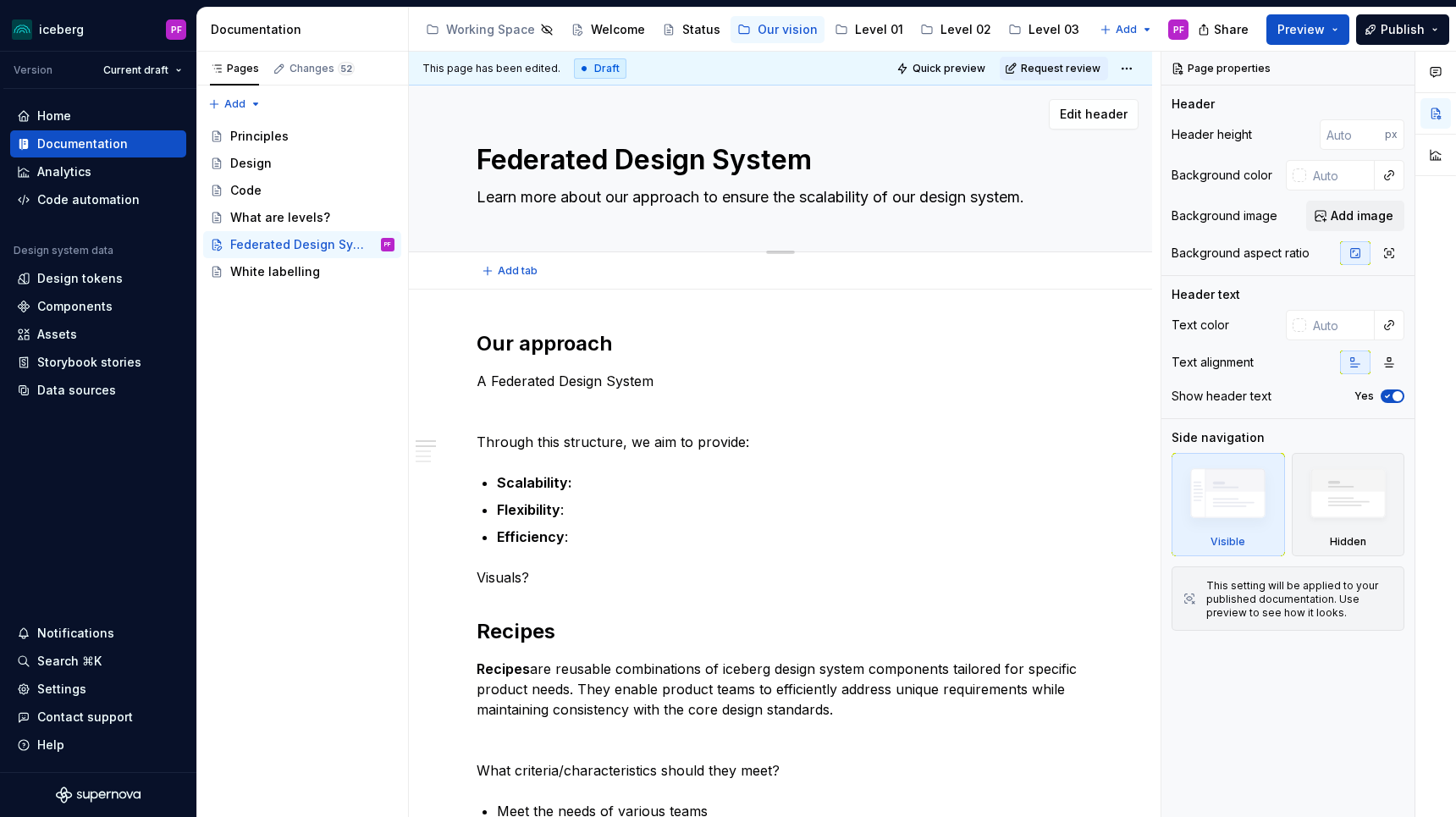
click at [904, 190] on textarea "Learn more about our approach to ensure the scalability of our design system." at bounding box center [776, 197] width 608 height 27
drag, startPoint x: 780, startPoint y: 199, endPoint x: 732, endPoint y: 198, distance: 48.0
click at [732, 199] on textarea "Learn more about our approach to ensure the scalability of our design system." at bounding box center [776, 197] width 608 height 27
drag, startPoint x: 727, startPoint y: 196, endPoint x: 824, endPoint y: 195, distance: 97.0
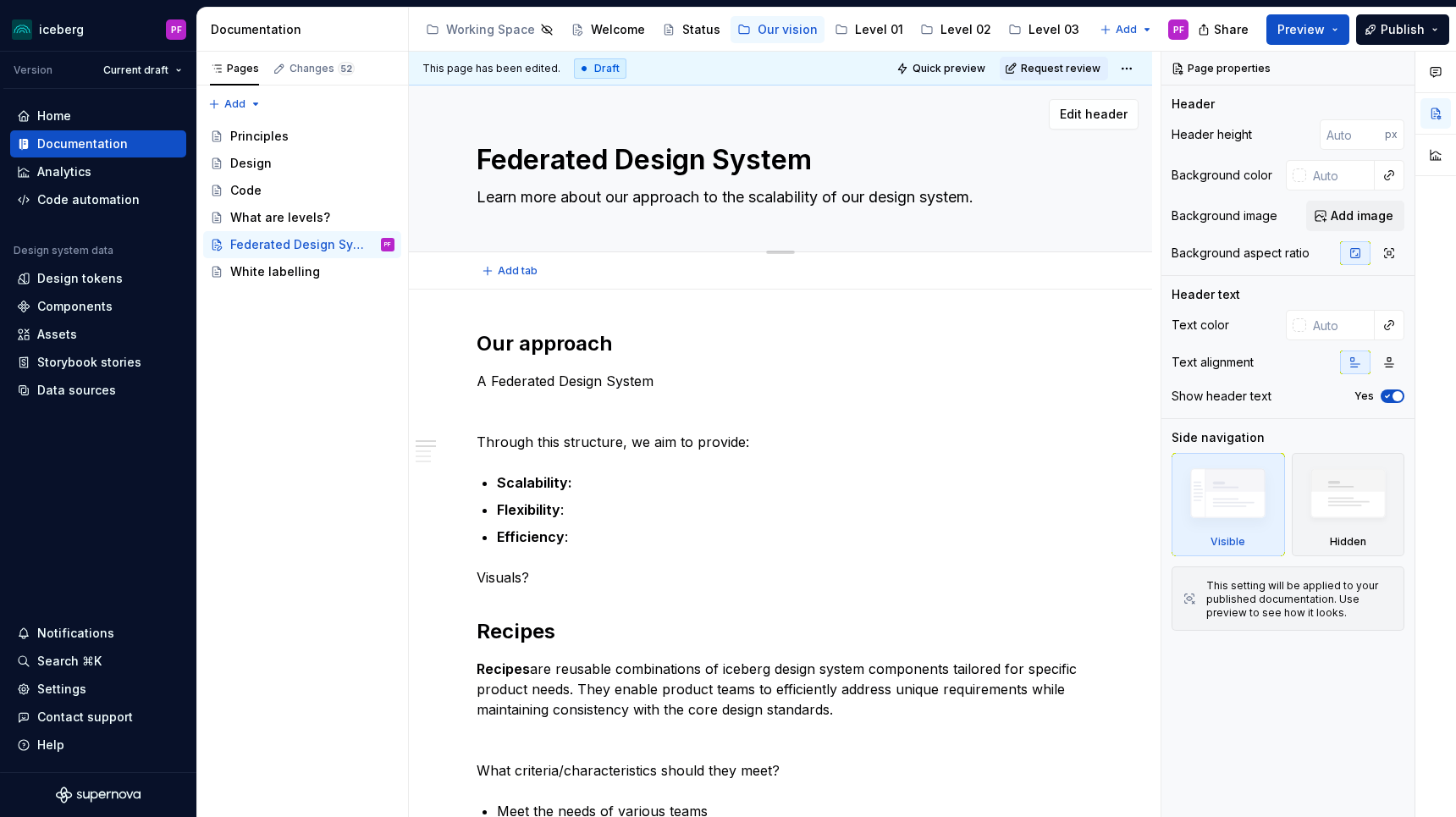
click at [824, 195] on textarea "Learn more about our approach to the scalability of our design system." at bounding box center [776, 197] width 608 height 27
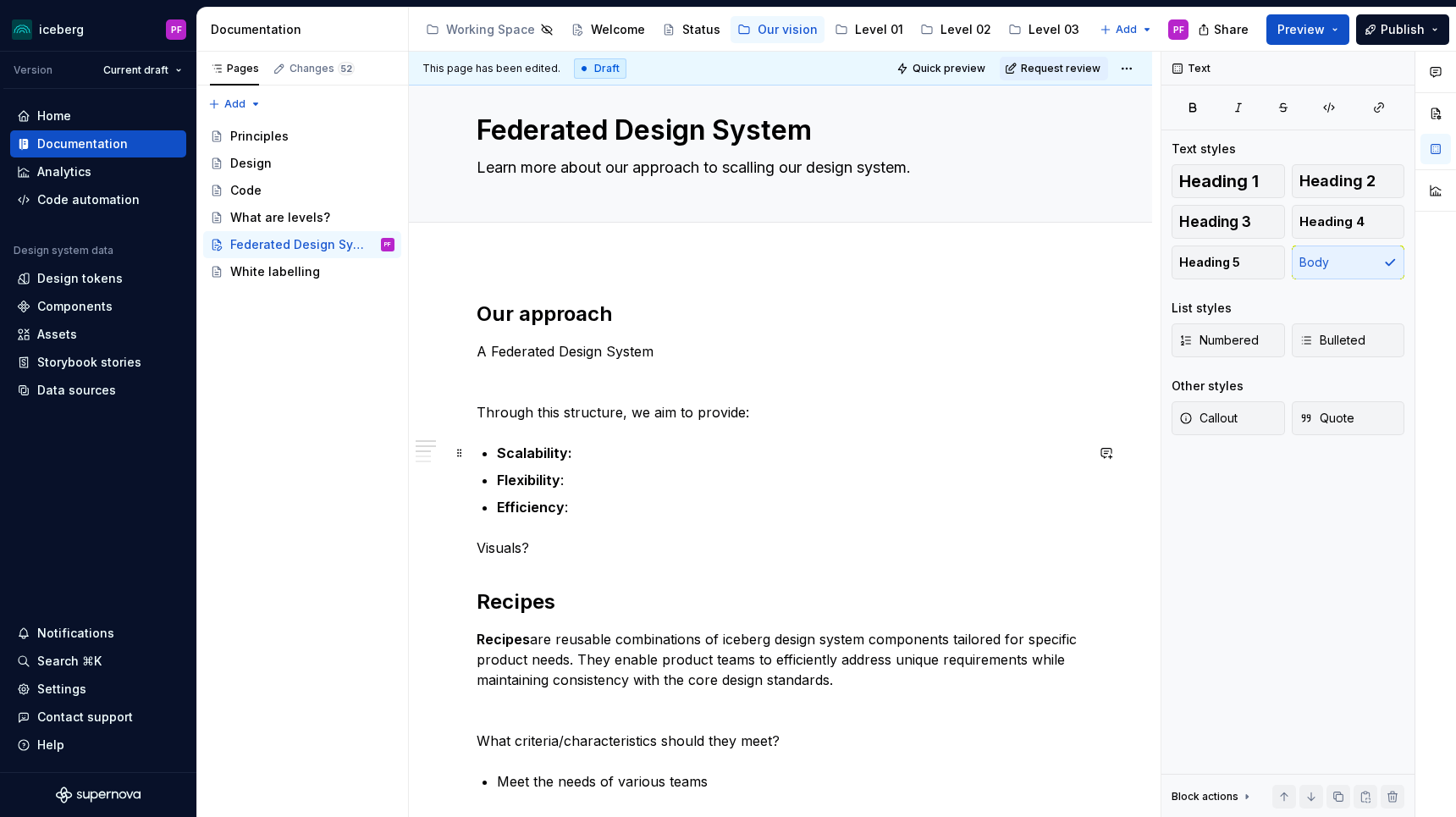
scroll to position [78, 0]
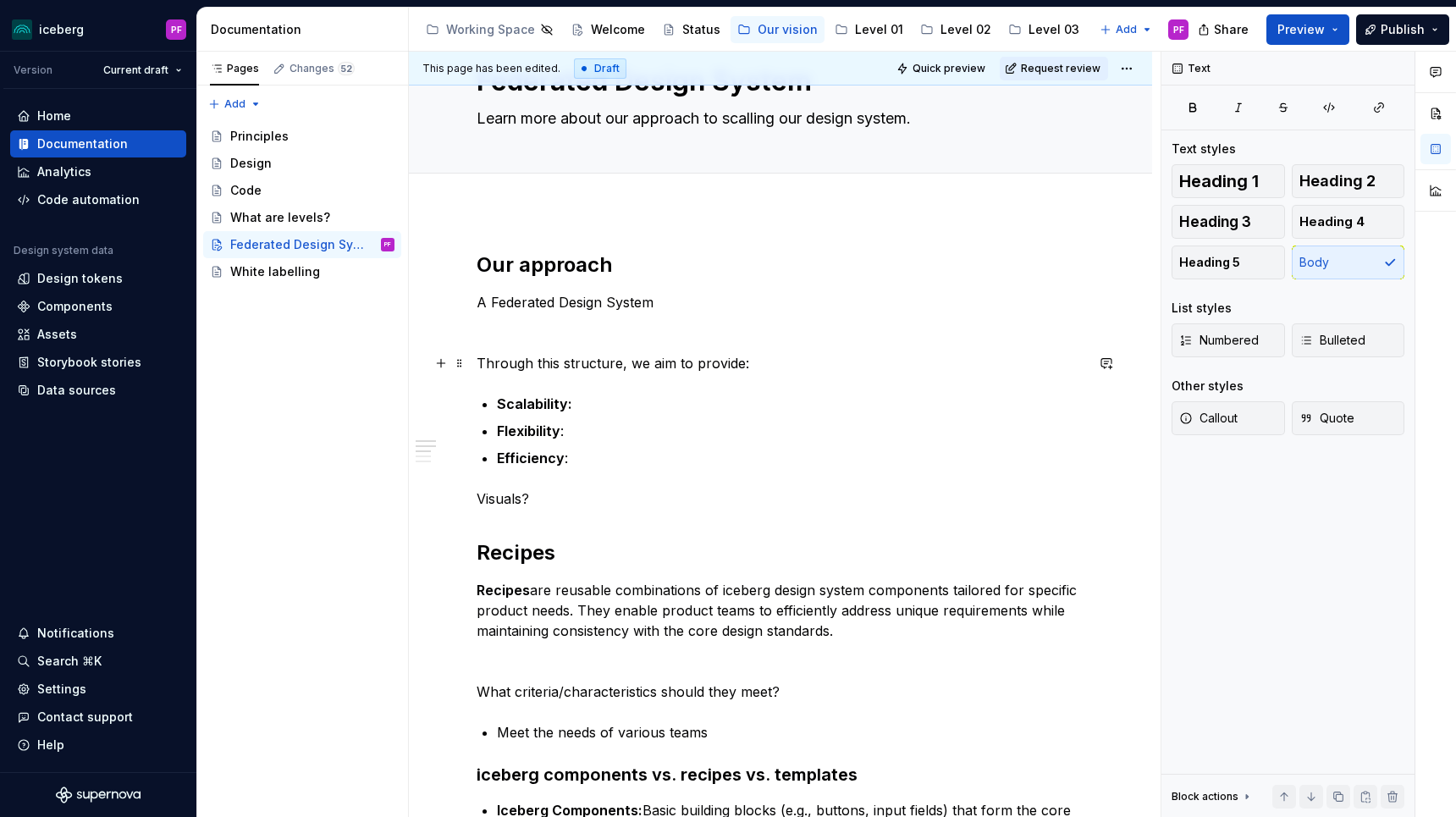
click at [637, 366] on p "Through this structure, we aim to provide:" at bounding box center [780, 362] width 608 height 20
click at [637, 367] on p "Through this structure, we aim to provide:" at bounding box center [780, 362] width 608 height 20
click at [693, 364] on p "Through this structure, iceberg aim to provide:" at bounding box center [780, 362] width 608 height 20
click at [660, 304] on p "A Federated Design System" at bounding box center [780, 302] width 608 height 20
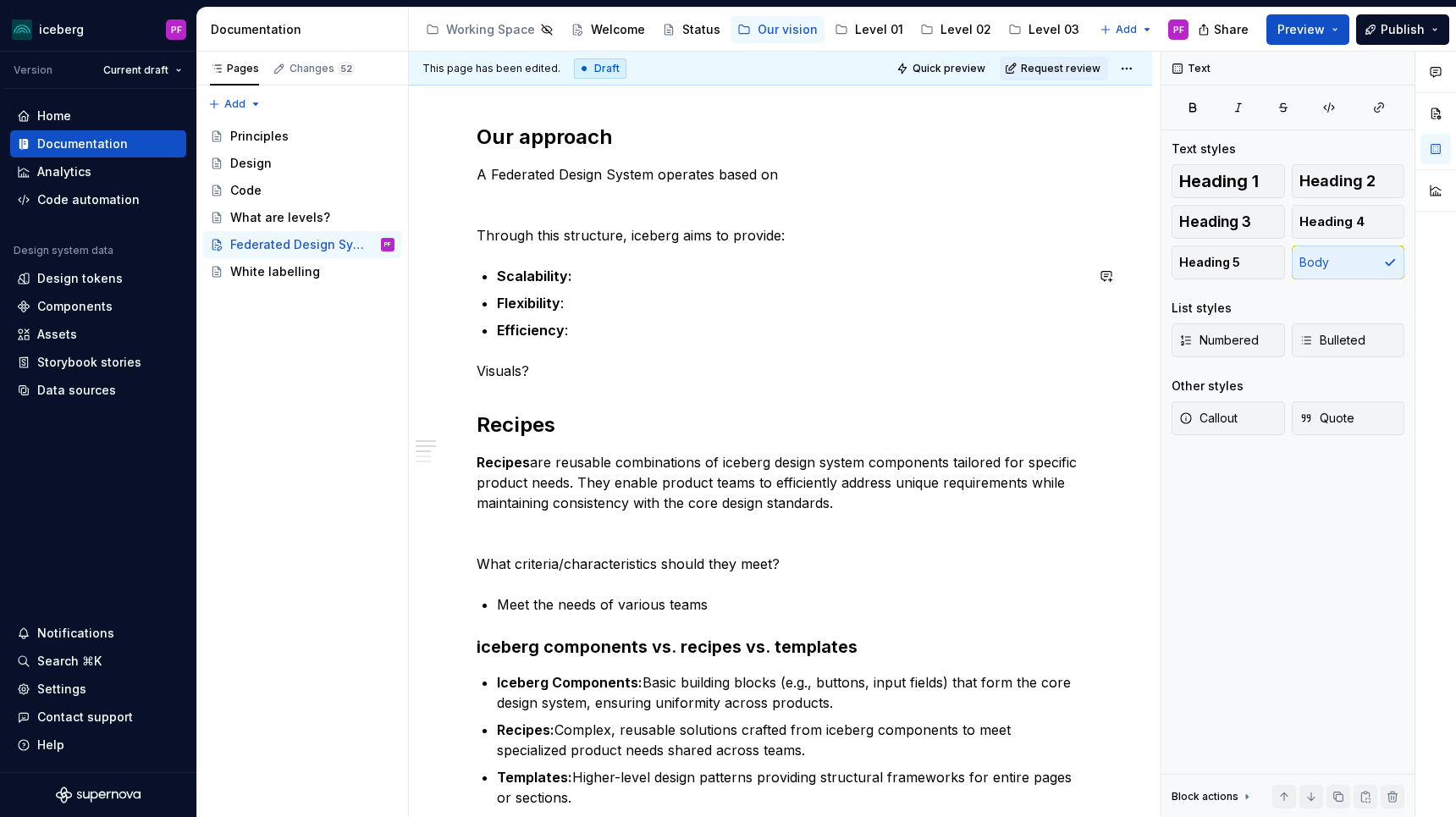
scroll to position [214, 0]
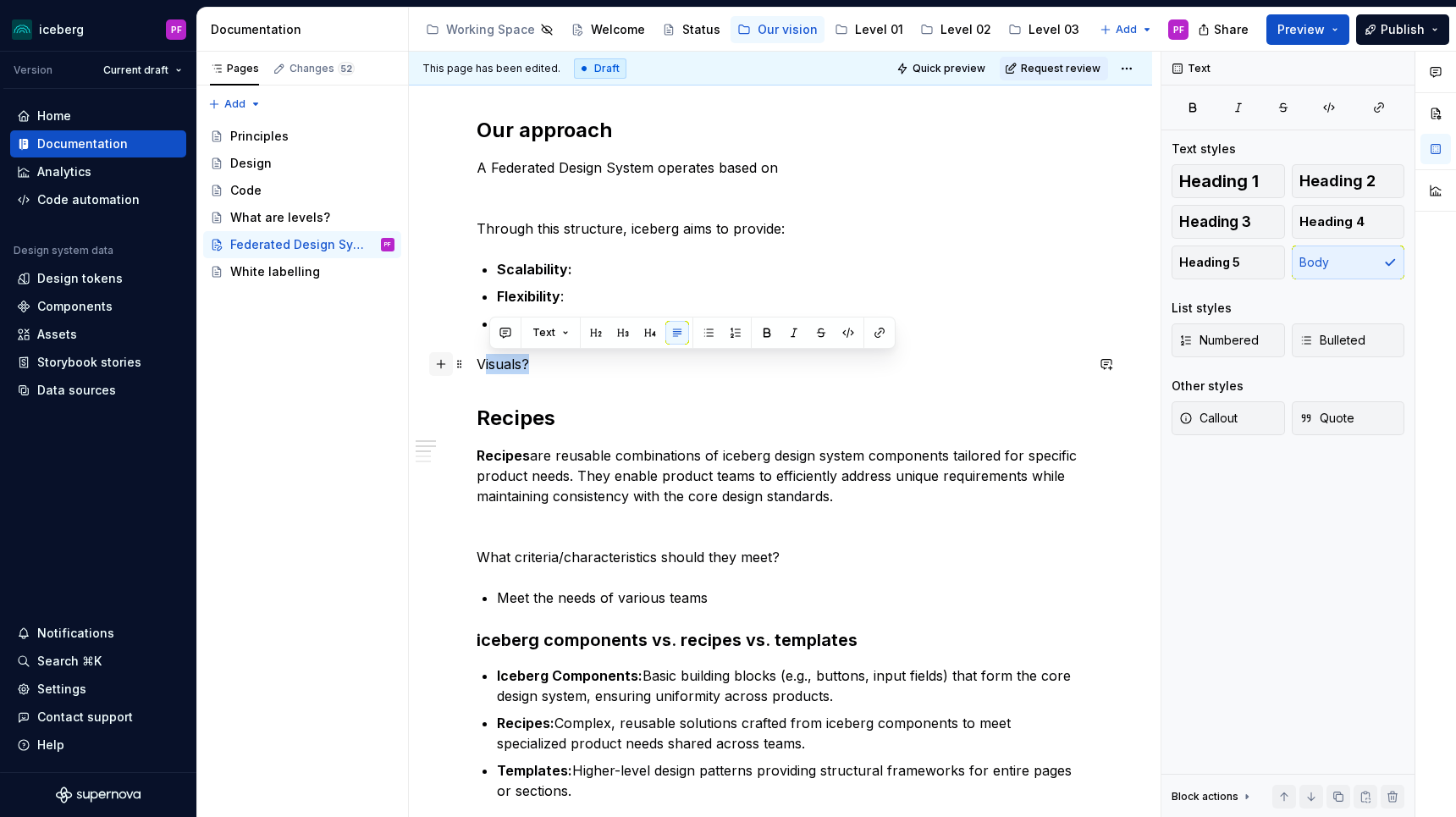
drag, startPoint x: 543, startPoint y: 367, endPoint x: 449, endPoint y: 367, distance: 94.0
click at [477, 367] on div "Our approach A Federated Design System operates based on Through this structure…" at bounding box center [780, 686] width 608 height 1138
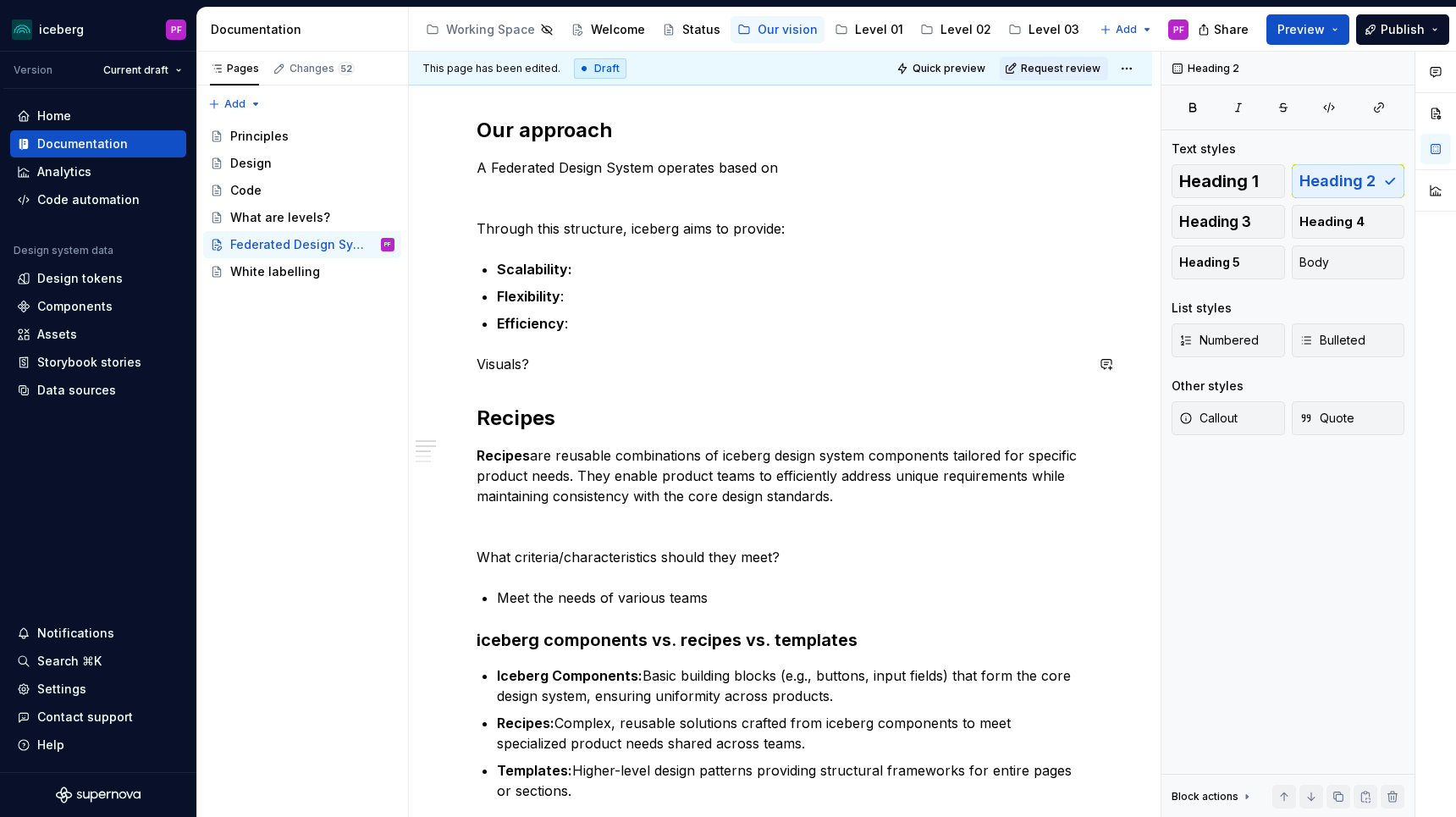
click at [523, 374] on div "Our approach A Federated Design System operates based on Through this structure…" at bounding box center [780, 676] width 608 height 1118
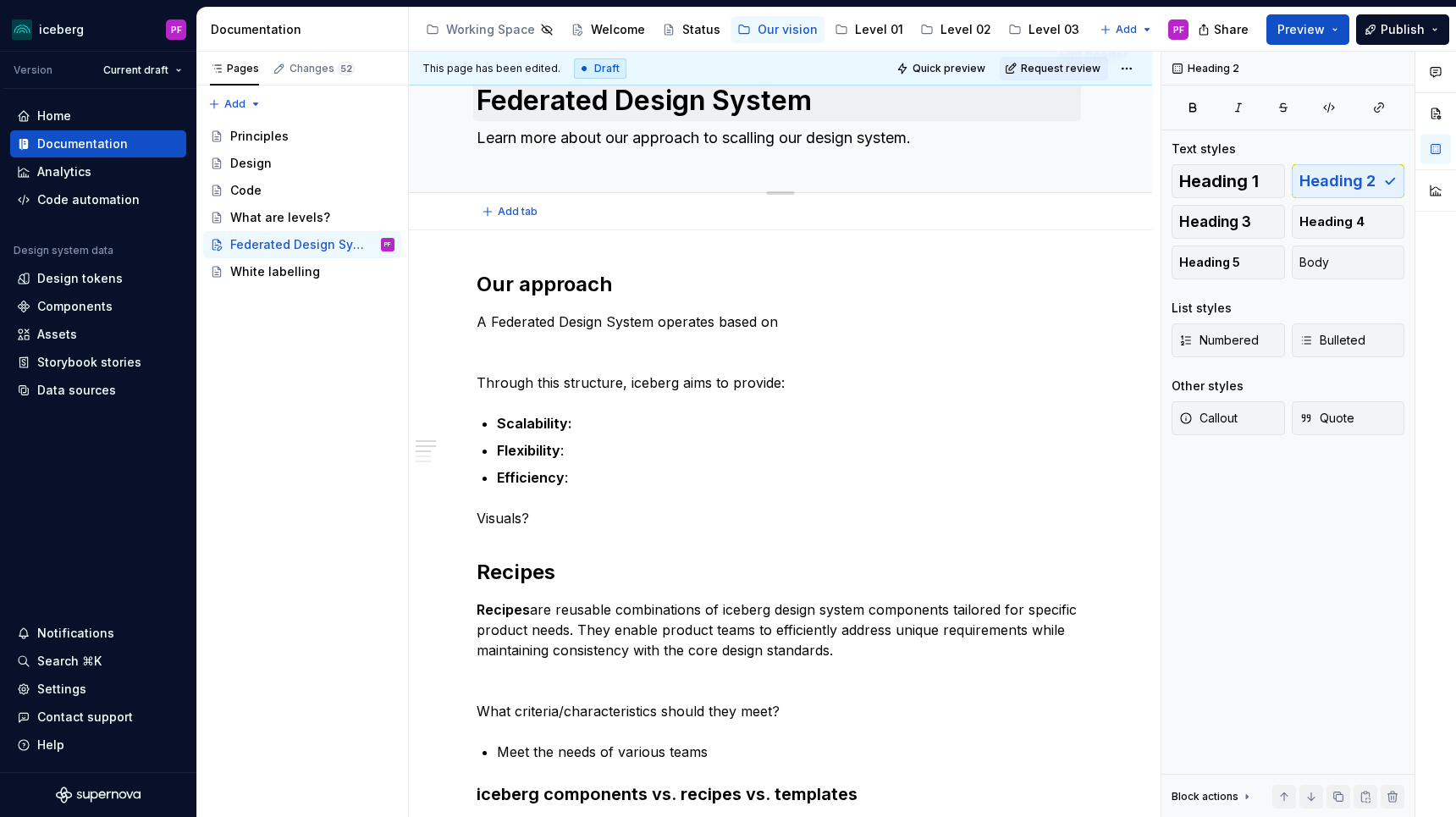
scroll to position [0, 0]
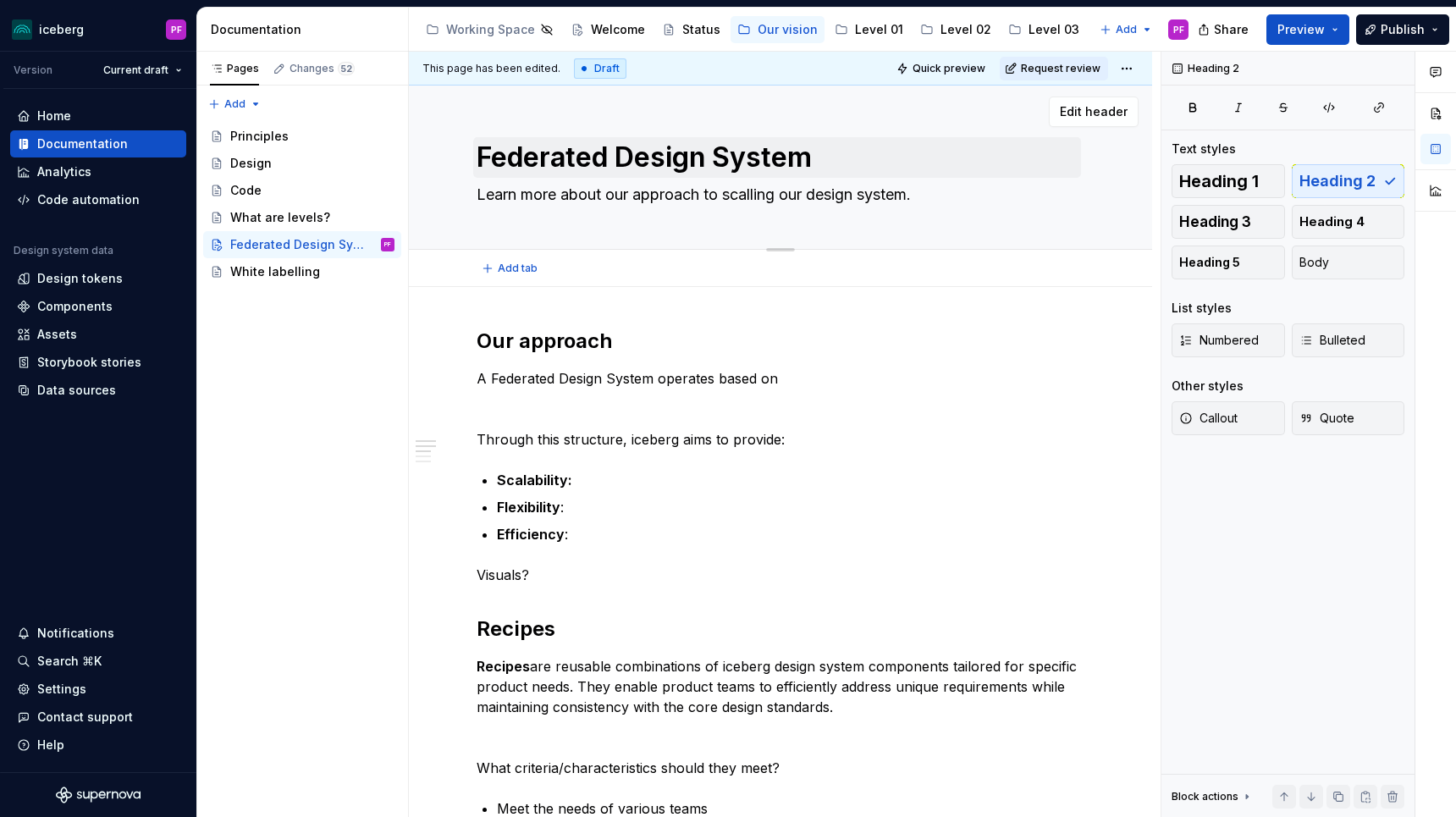
drag, startPoint x: 478, startPoint y: 130, endPoint x: 601, endPoint y: 130, distance: 123.0
